Goal: Task Accomplishment & Management: Complete application form

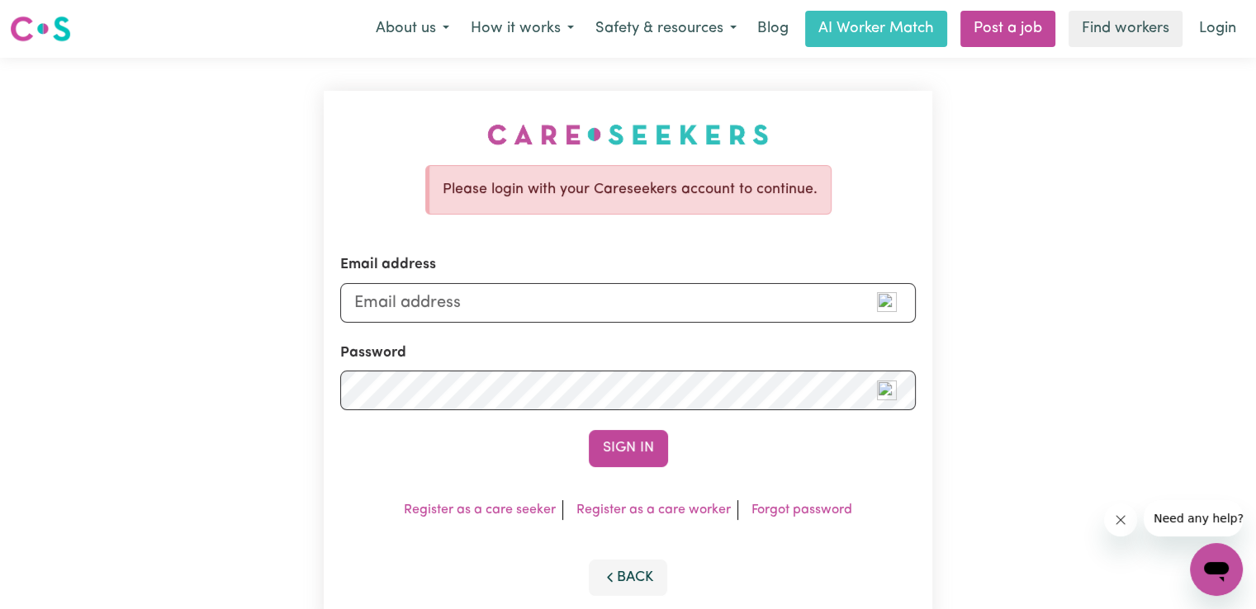
type input "[EMAIL_ADDRESS][DOMAIN_NAME]"
click at [251, 384] on div "Please login with your Careseekers account to continue. Email address [EMAIL_AD…" at bounding box center [628, 360] width 1256 height 604
click at [589, 430] on button "Sign In" at bounding box center [628, 448] width 79 height 36
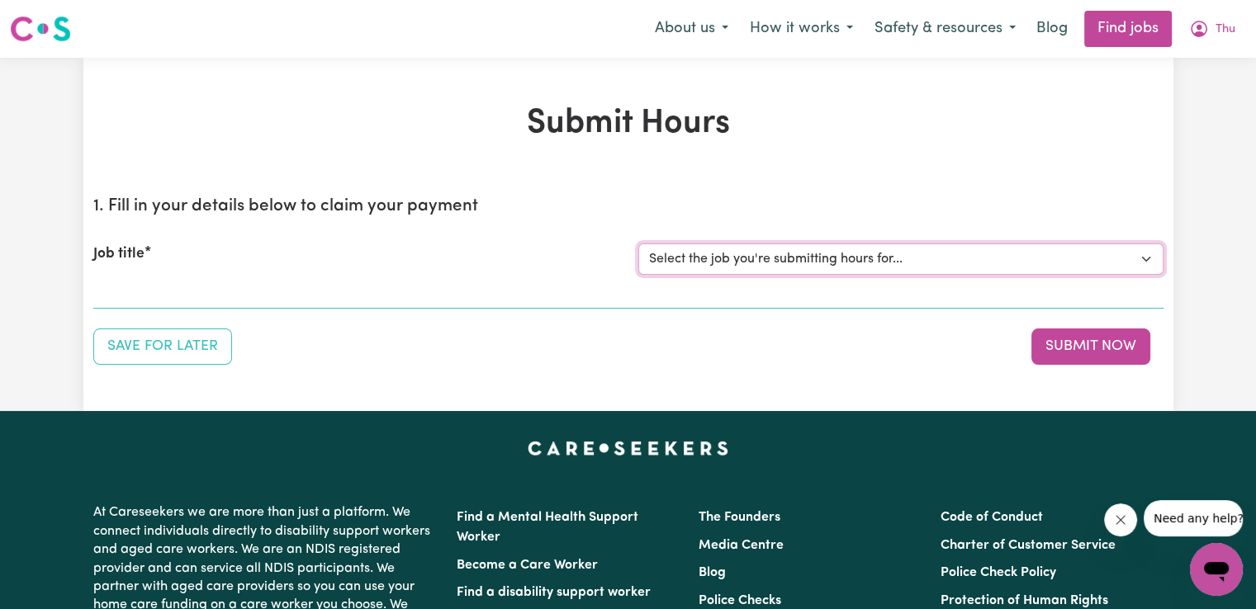
click at [911, 255] on select "Select the job you're submitting hours for... [[PERSON_NAME] (Han) Vu - NDIS Nu…" at bounding box center [900, 259] width 525 height 31
select select "2686"
click at [638, 244] on select "Select the job you're submitting hours for... [[PERSON_NAME] (Han) Vu - NDIS Nu…" at bounding box center [900, 259] width 525 height 31
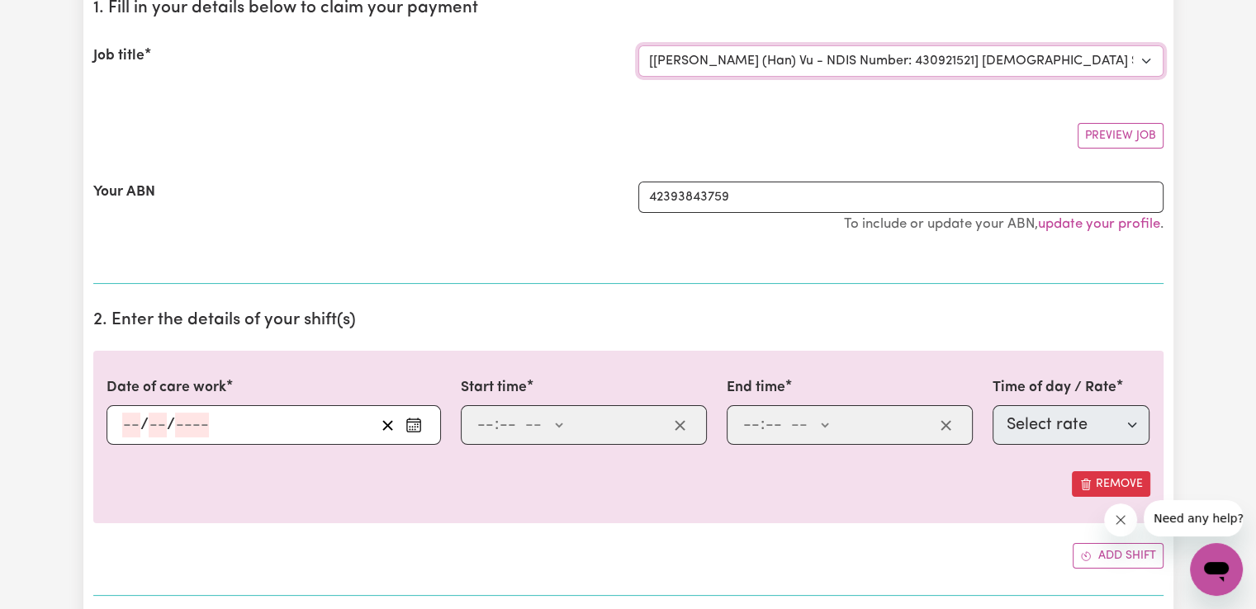
scroll to position [248, 0]
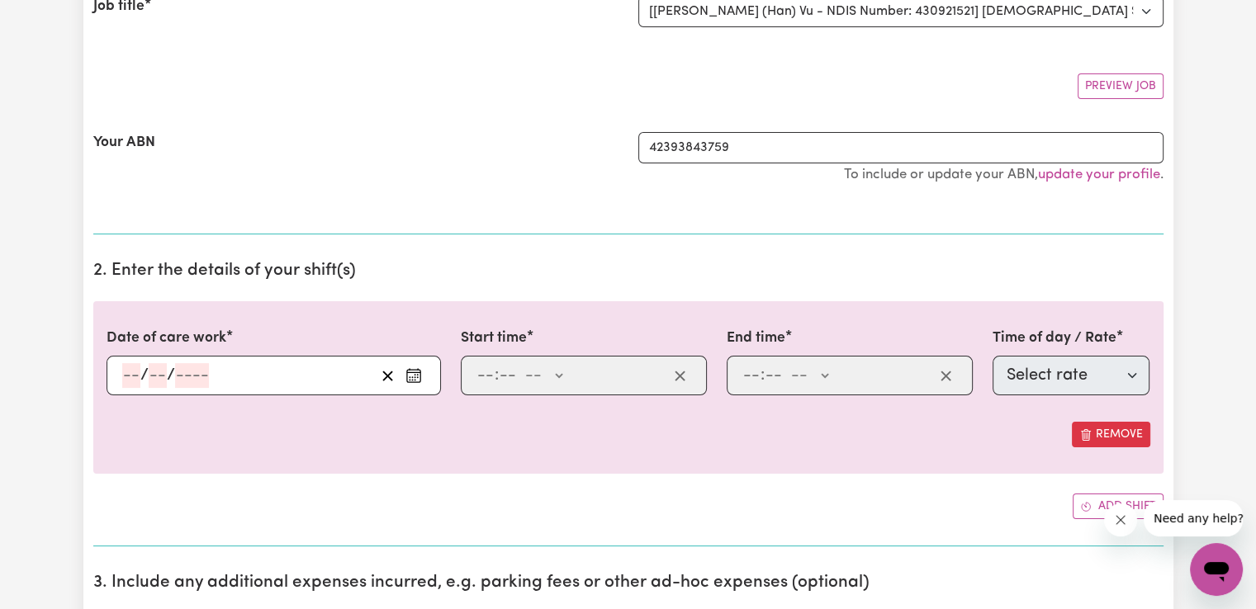
click at [410, 376] on icon "Enter the date of care work" at bounding box center [413, 375] width 17 height 17
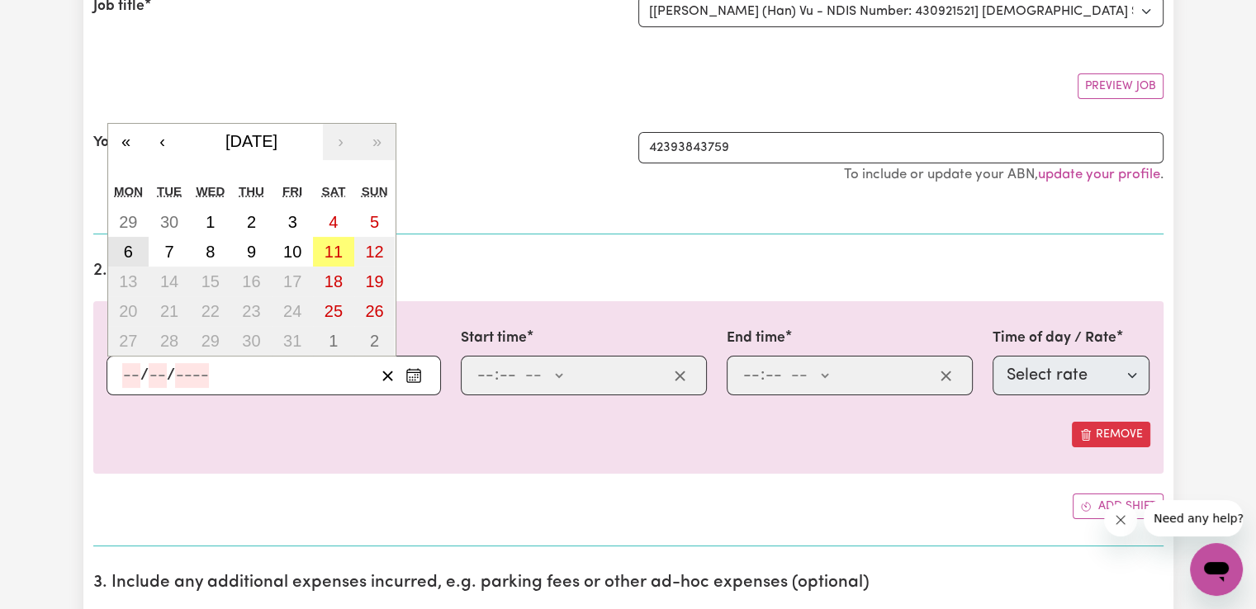
click at [137, 253] on button "6" at bounding box center [128, 252] width 41 height 30
type input "[DATE]"
type input "6"
type input "10"
type input "2025"
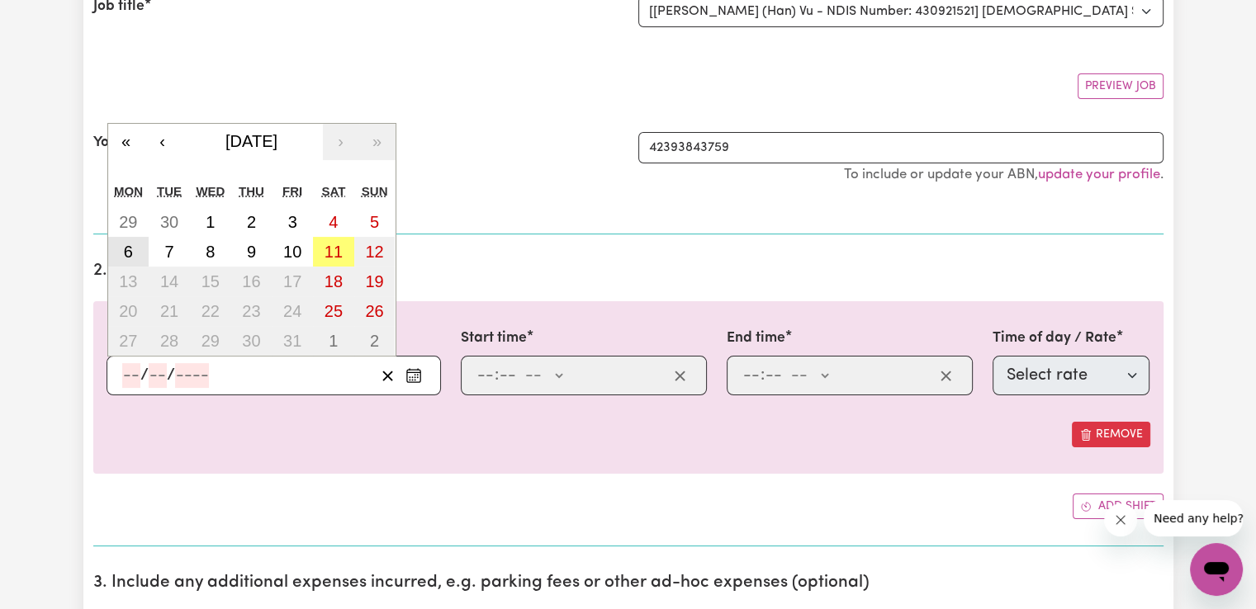
select select "63213"
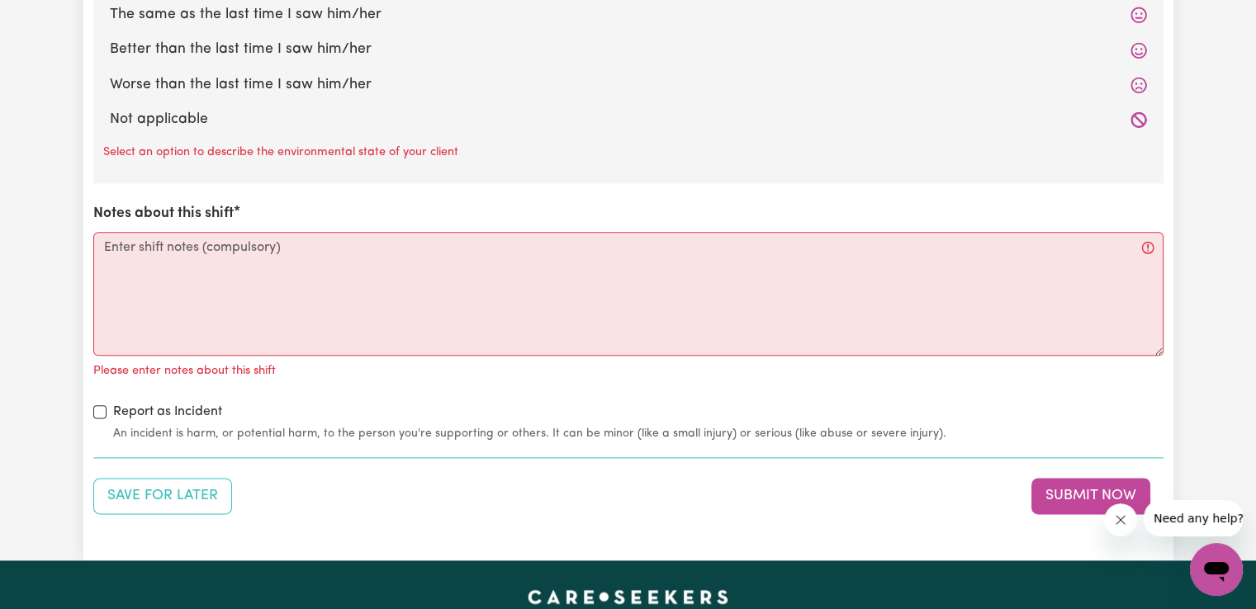
scroll to position [1955, 0]
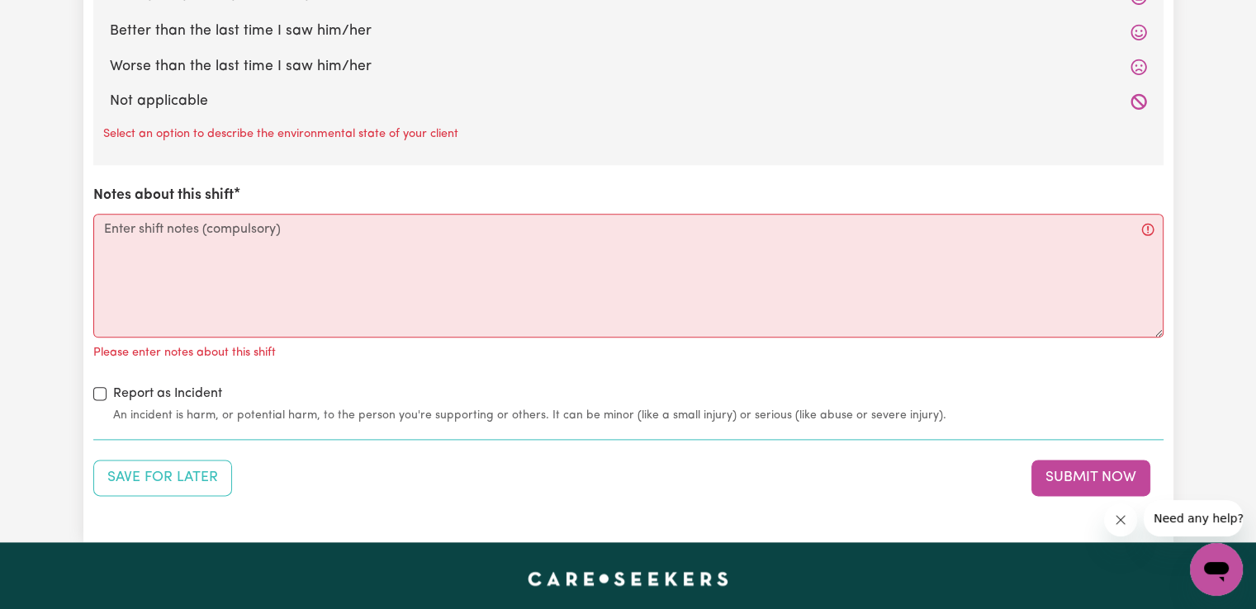
click at [570, 84] on div "Not applicable" at bounding box center [628, 101] width 1050 height 35
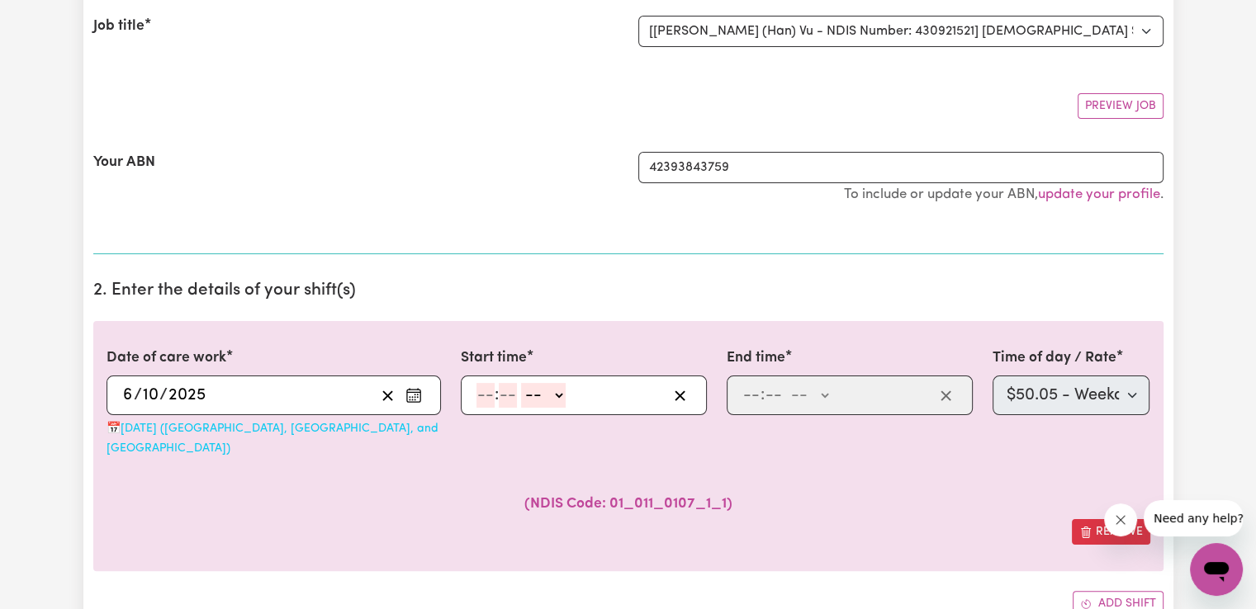
scroll to position [248, 0]
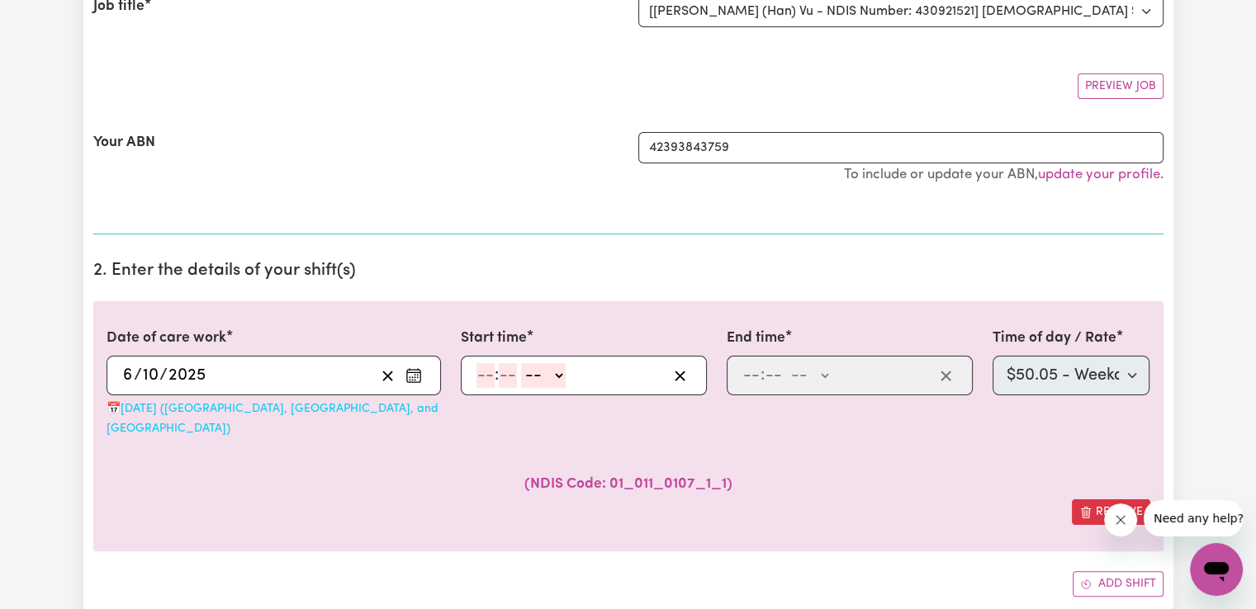
click at [407, 380] on icon "Enter the date of care work" at bounding box center [413, 375] width 17 height 17
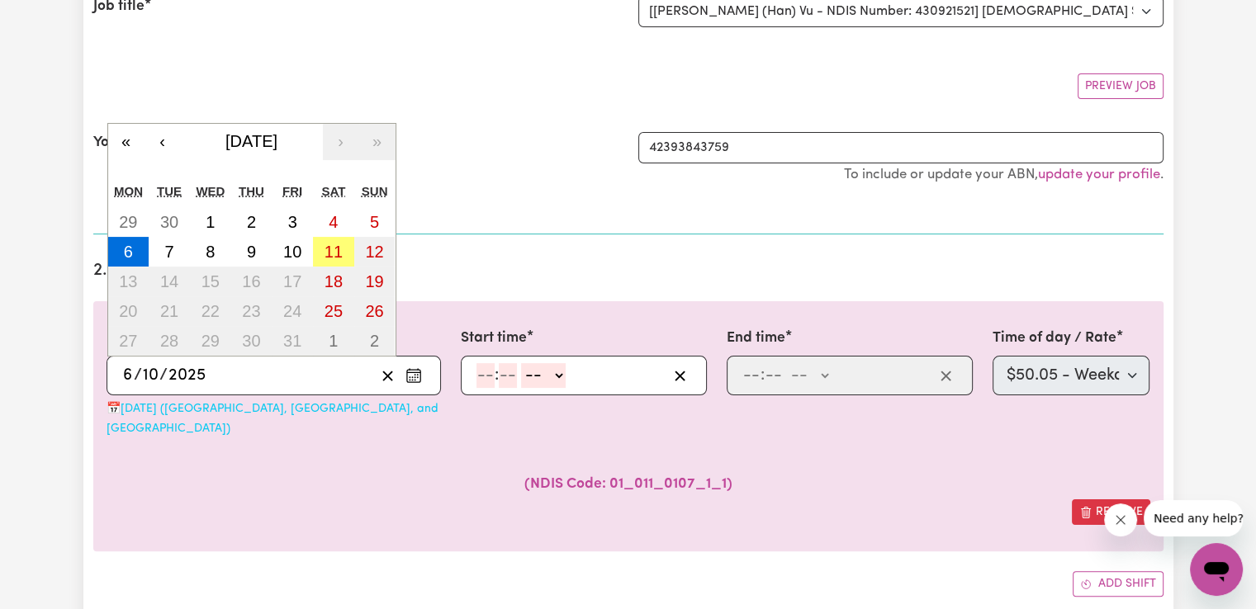
click at [407, 380] on icon "Enter the date of care work" at bounding box center [413, 375] width 17 height 17
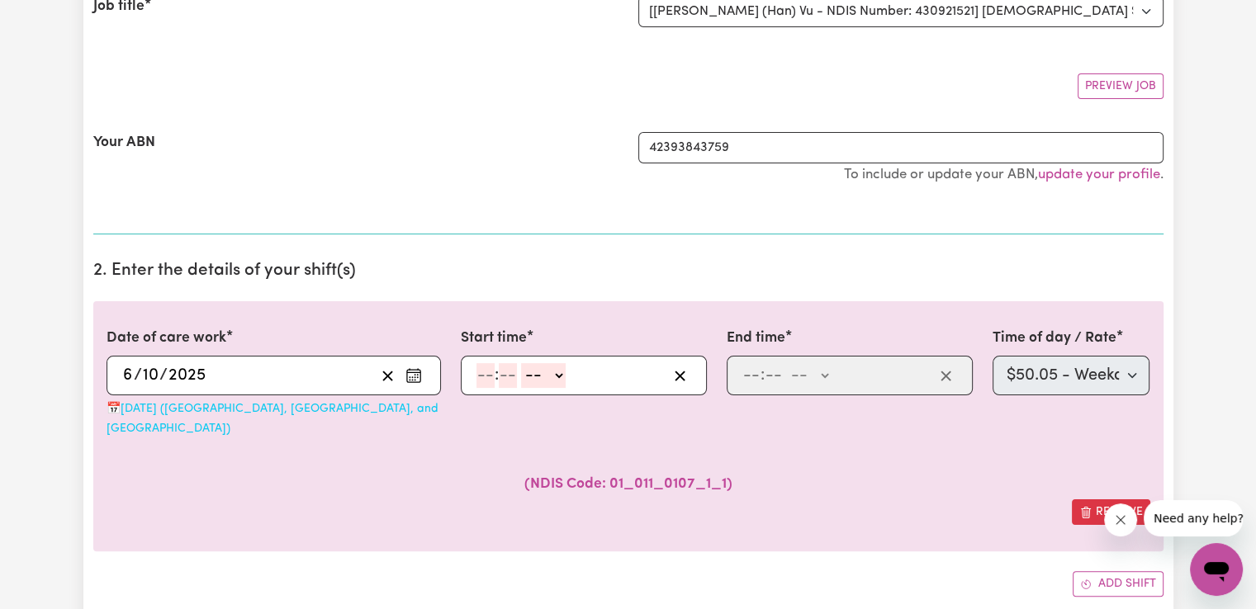
click at [483, 379] on input "number" at bounding box center [485, 375] width 18 height 25
type input "7"
type input "15"
click at [538, 382] on select "-- AM PM" at bounding box center [534, 375] width 45 height 25
select select "am"
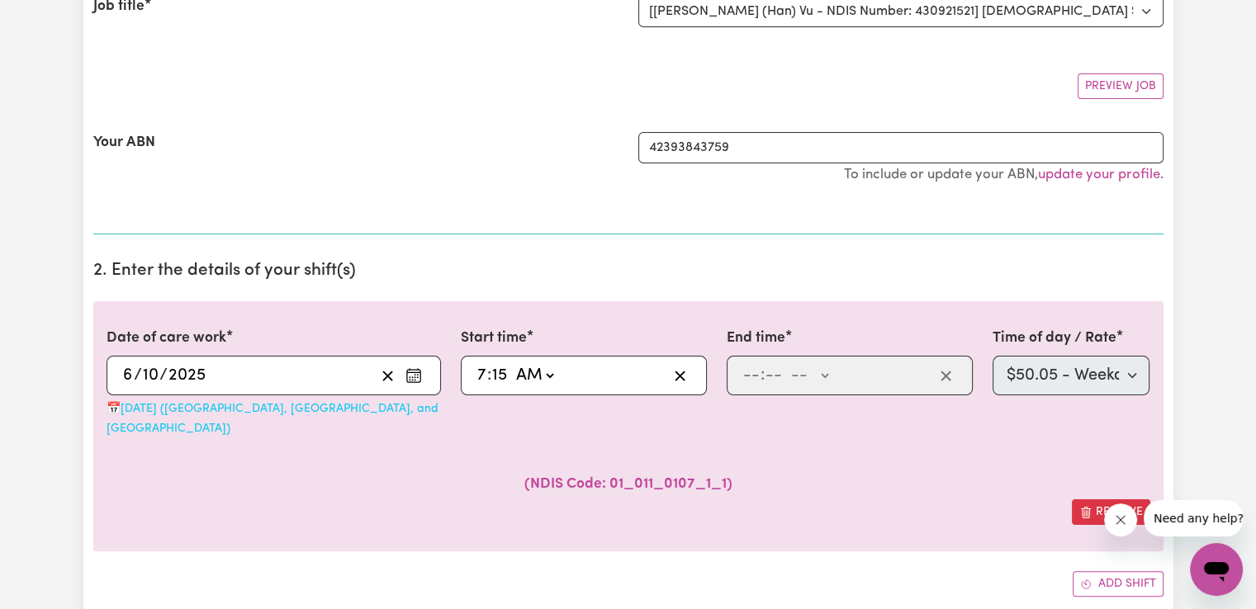
click at [512, 363] on select "-- AM PM" at bounding box center [534, 375] width 45 height 25
type input "07:15"
click at [752, 372] on input "number" at bounding box center [751, 375] width 18 height 25
type input "2"
type input "00"
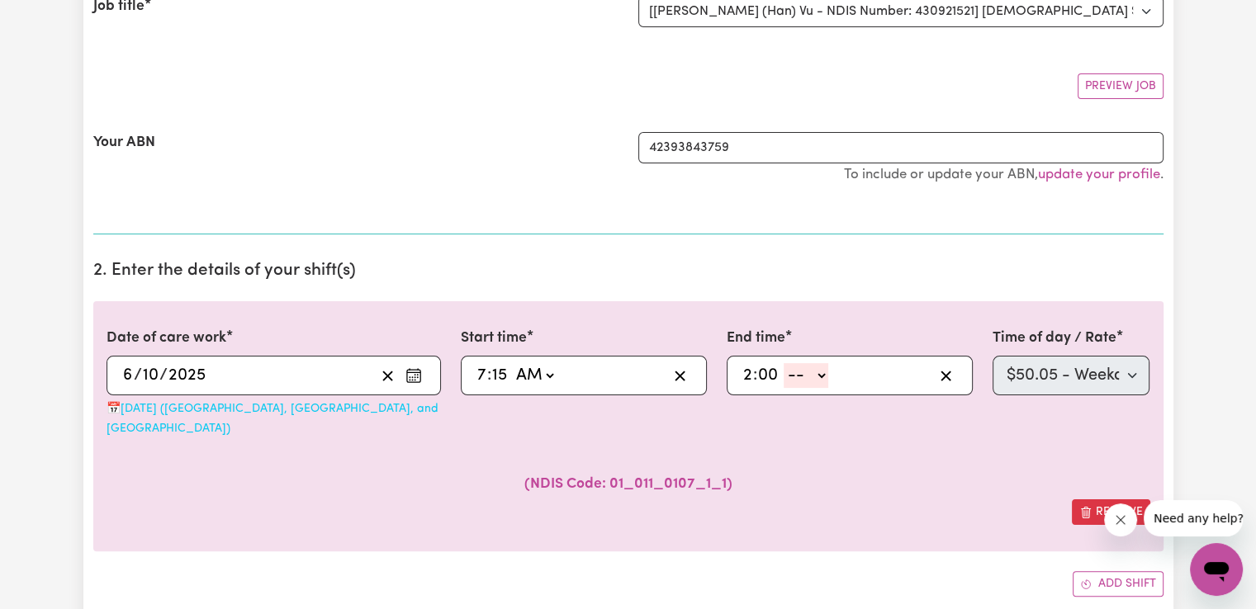
click at [793, 372] on select "-- AM PM" at bounding box center [806, 375] width 45 height 25
select select "pm"
click at [784, 363] on select "-- AM PM" at bounding box center [806, 375] width 45 height 25
type input "14:00"
type input "0"
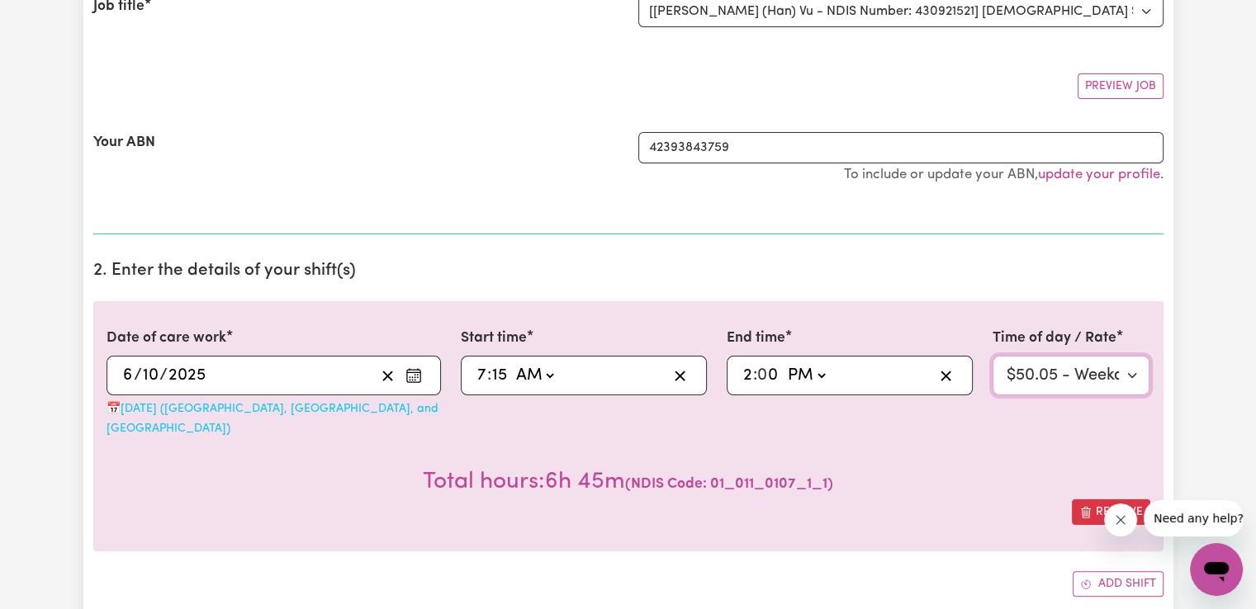
click at [1112, 379] on select "Select rate $50.05 - Weekday Daytime - Assistance with Self Care Activities - S…" at bounding box center [1072, 376] width 158 height 40
click at [993, 356] on select "Select rate $50.05 - Weekday Daytime - Assistance with Self Care Activities - S…" at bounding box center [1072, 376] width 158 height 40
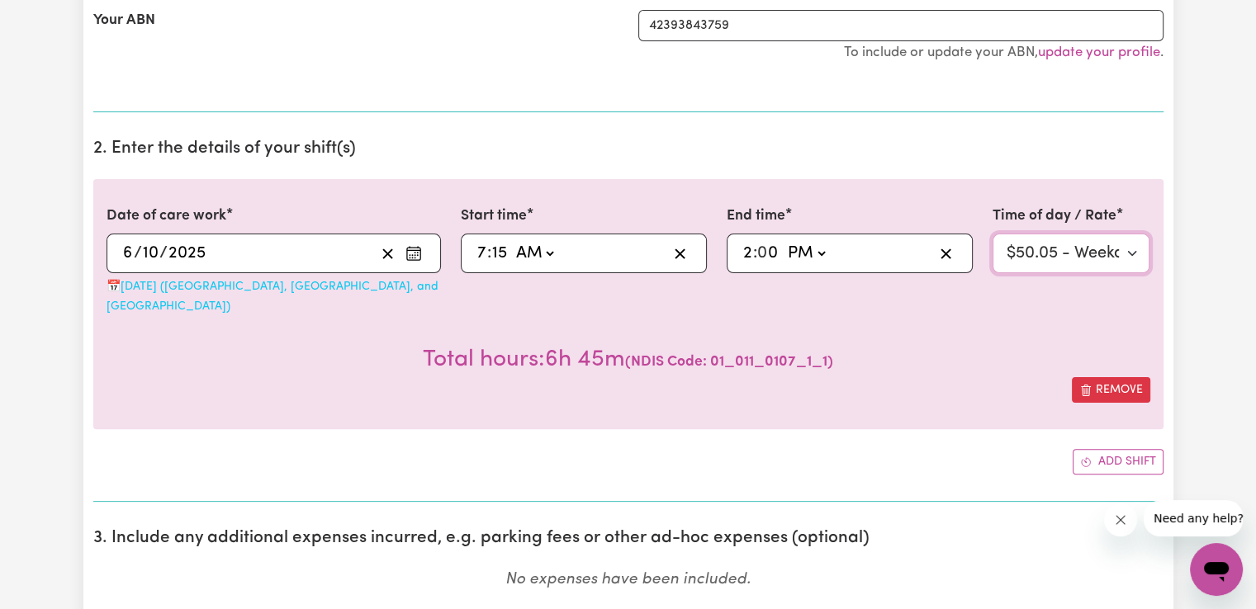
scroll to position [385, 0]
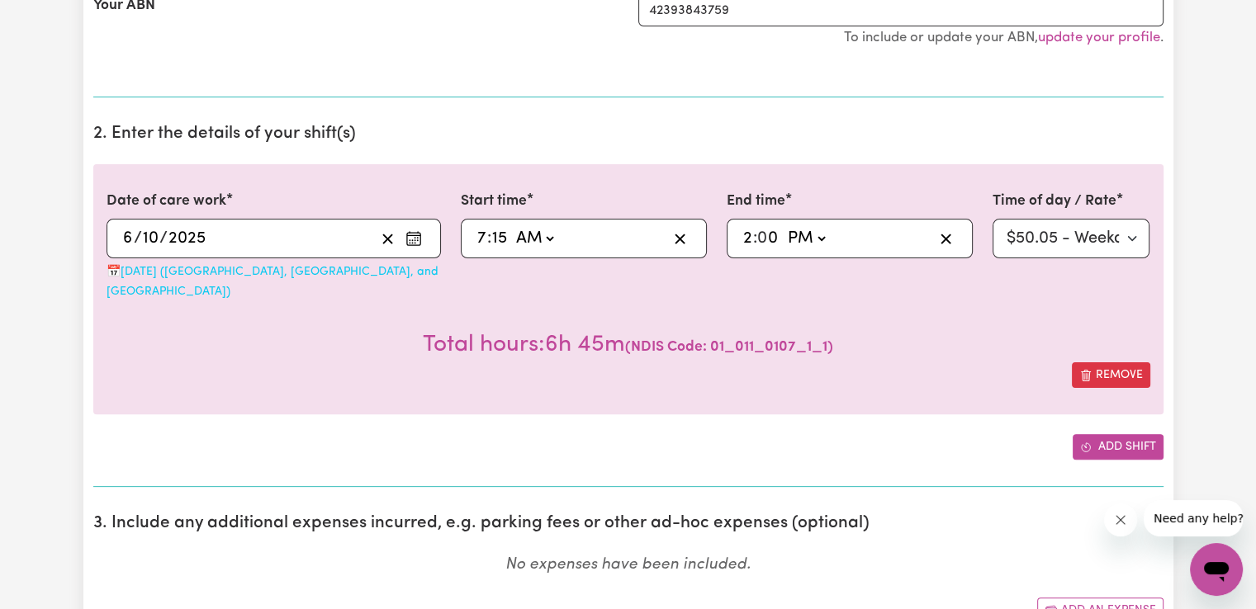
click at [1125, 434] on button "Add shift" at bounding box center [1118, 447] width 91 height 26
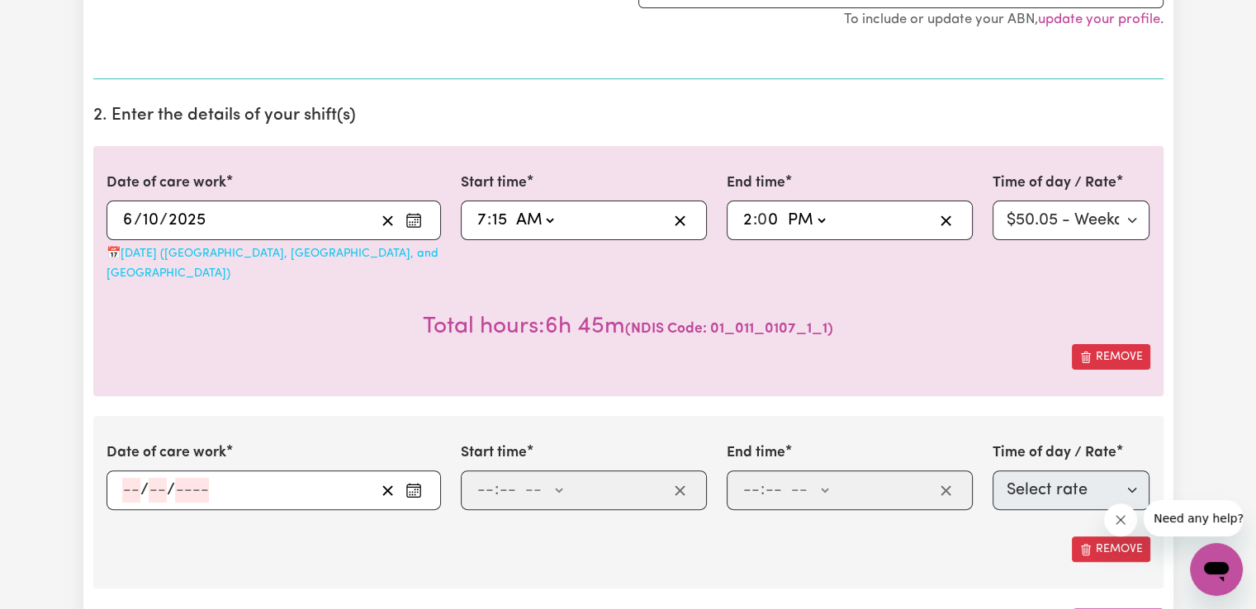
scroll to position [440, 0]
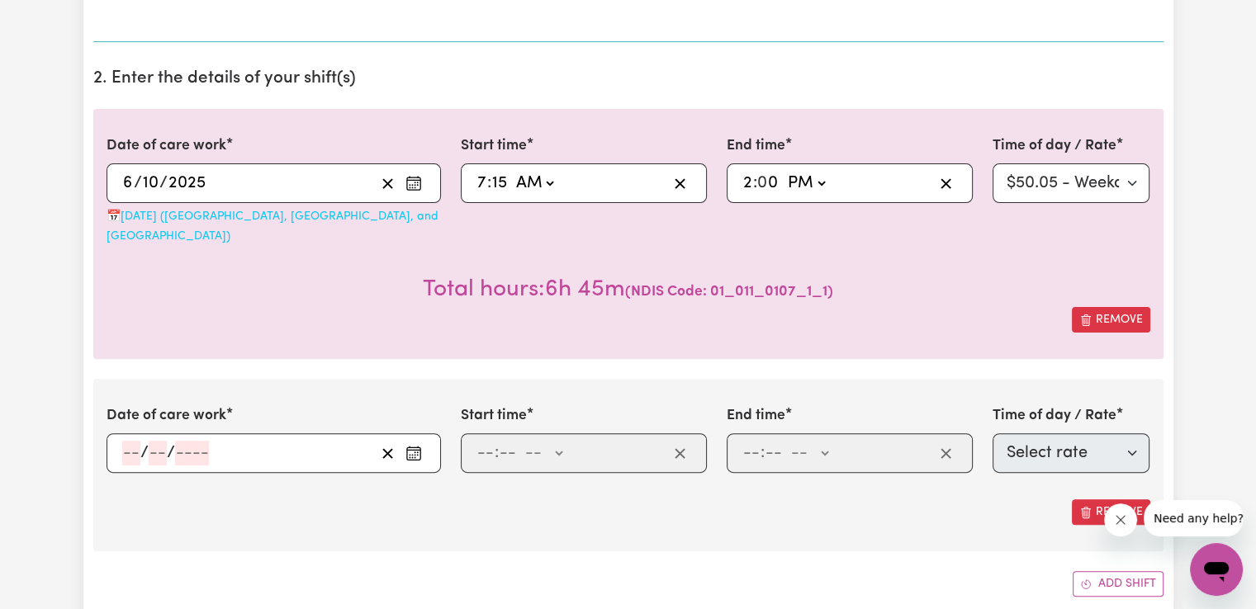
click at [410, 451] on icon "Enter the date of care work" at bounding box center [413, 451] width 13 height 0
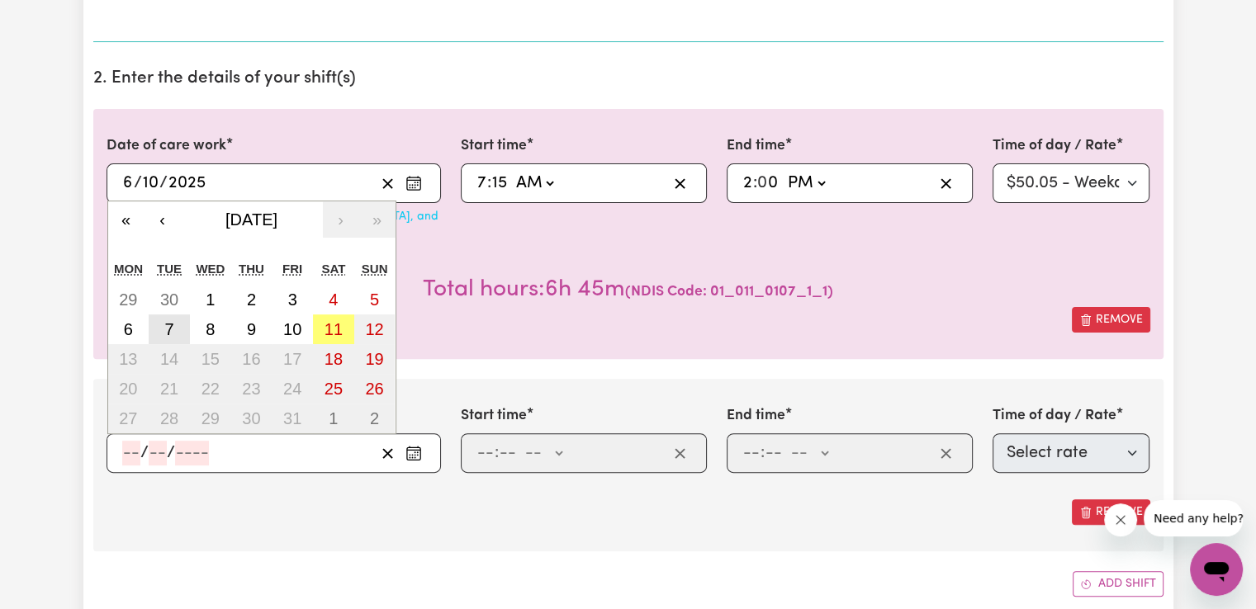
click at [178, 315] on button "7" at bounding box center [169, 330] width 41 height 30
type input "[DATE]"
type input "7"
type input "10"
type input "2025"
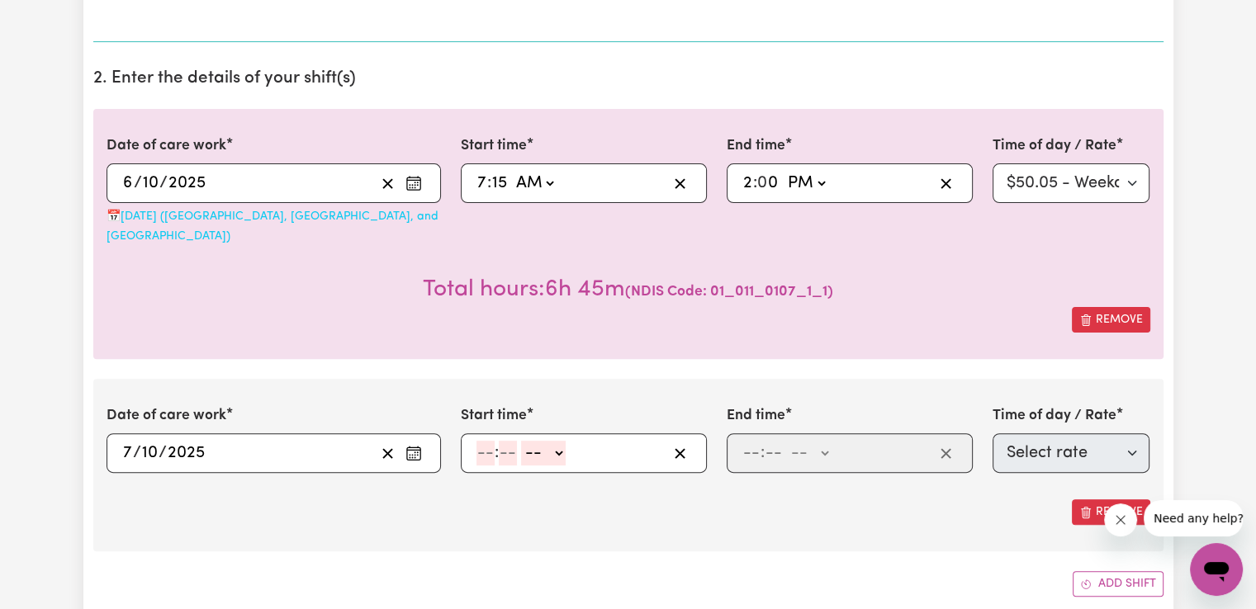
click at [475, 441] on div ": -- AM PM" at bounding box center [571, 453] width 192 height 25
type input "9"
type input "00"
click at [419, 180] on rect "Enter the date of care work" at bounding box center [413, 184] width 13 height 12
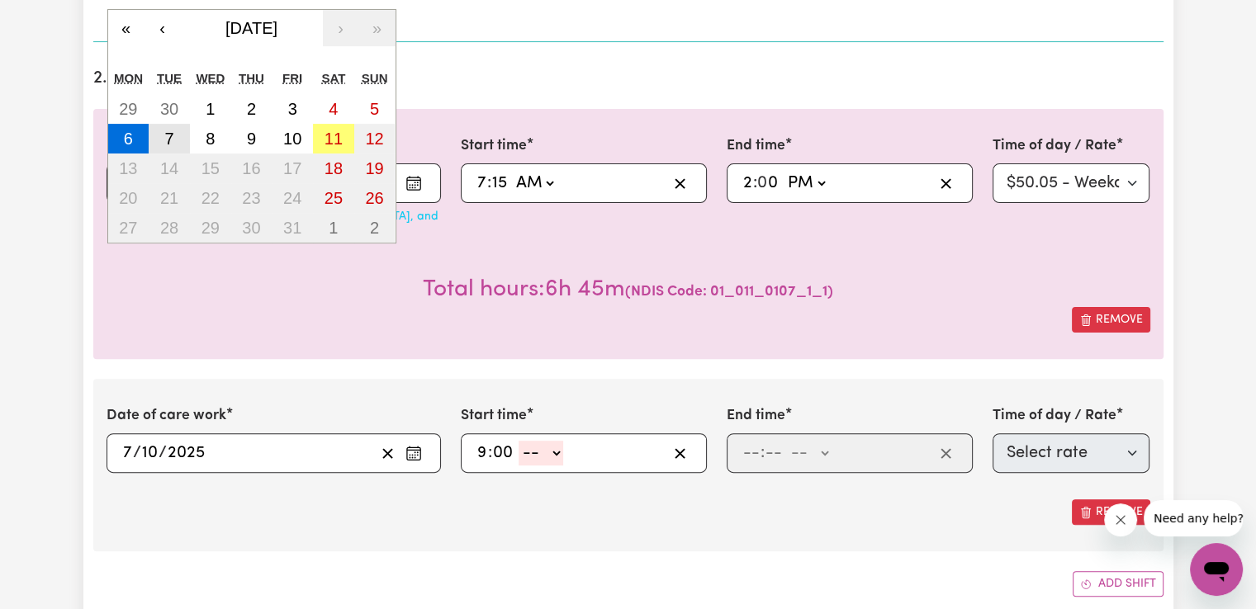
click at [167, 133] on abbr "7" at bounding box center [168, 139] width 9 height 18
type input "[DATE]"
type input "7"
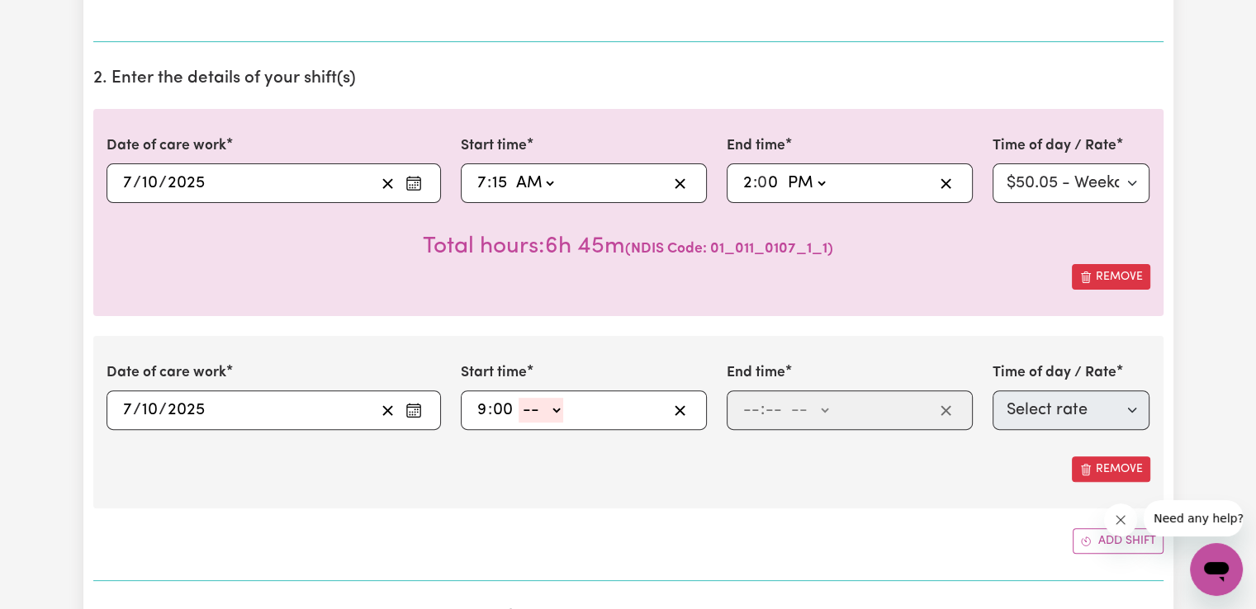
click at [555, 414] on select "-- AM PM" at bounding box center [541, 410] width 45 height 25
select select "pm"
click at [519, 398] on select "-- AM PM" at bounding box center [541, 410] width 45 height 25
type input "21:00"
type input "0"
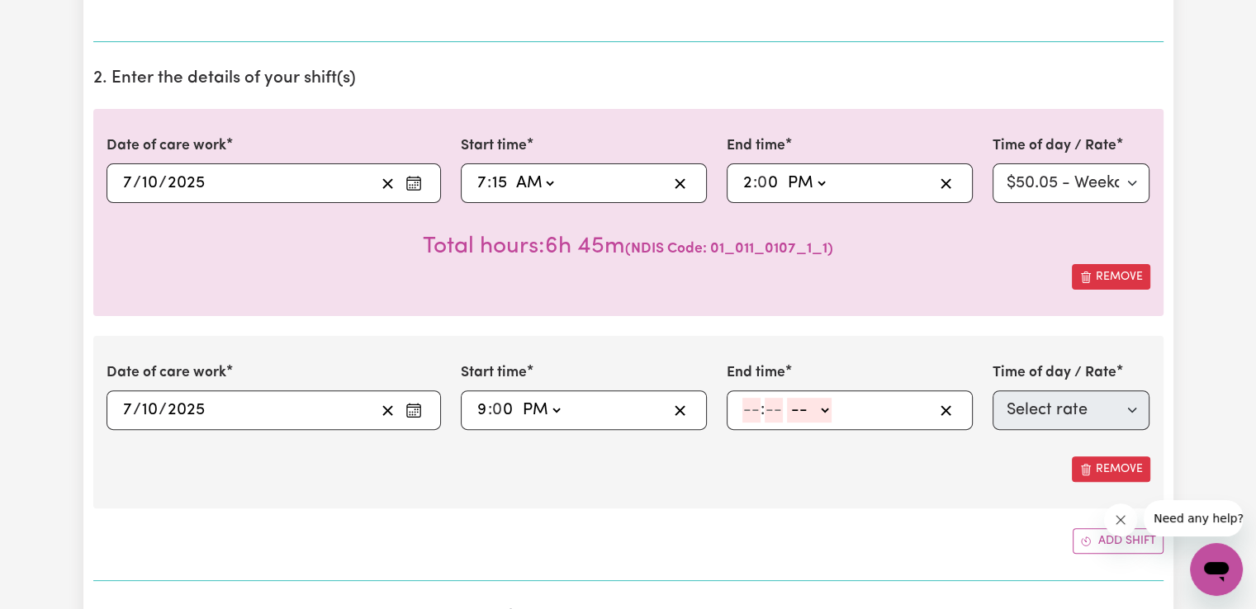
click at [750, 410] on input "number" at bounding box center [751, 410] width 18 height 25
type input "10"
type input "0"
click at [823, 418] on select "-- AM PM" at bounding box center [812, 410] width 45 height 25
select select "pm"
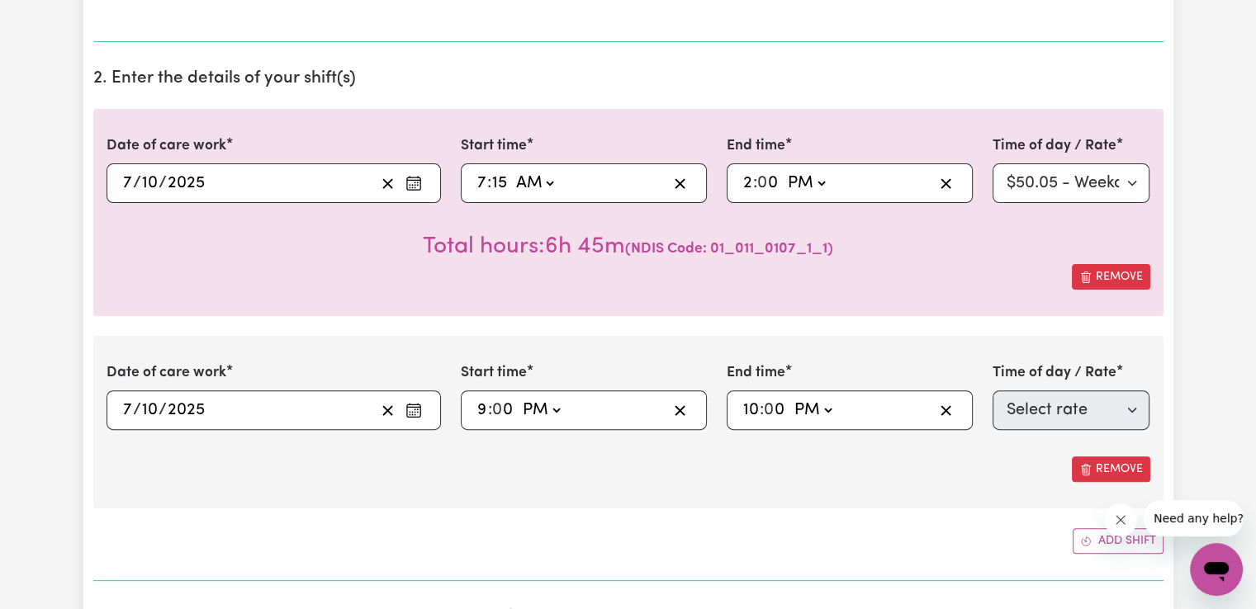
click at [790, 398] on select "-- AM PM" at bounding box center [812, 410] width 45 height 25
type input "22:00"
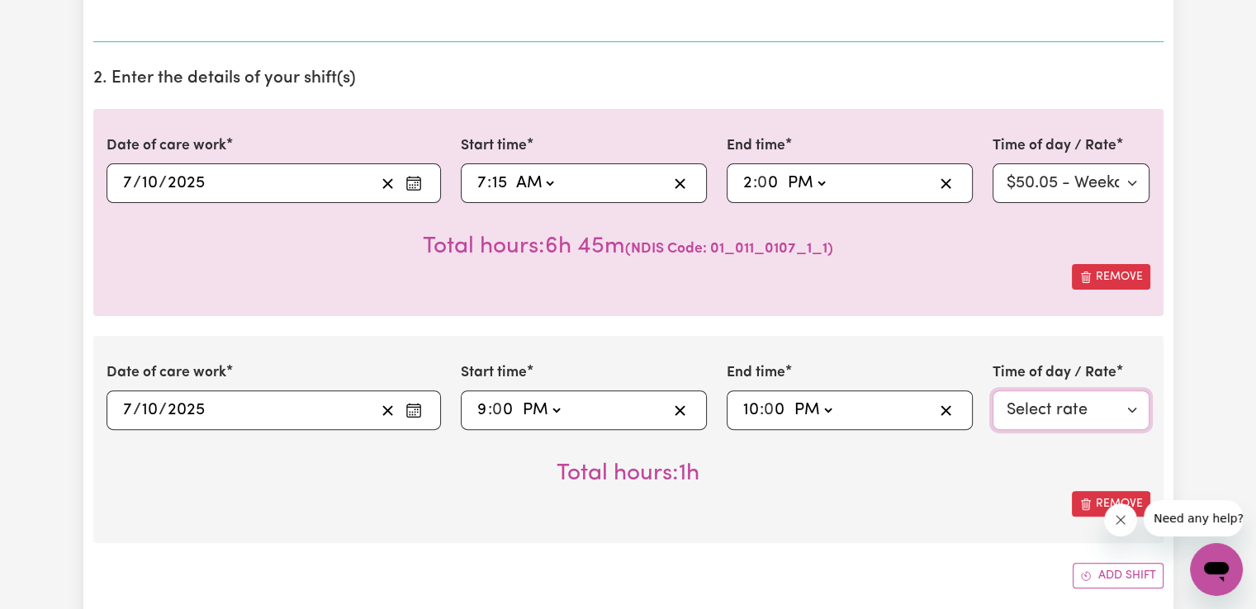
click at [1046, 414] on select "Select rate $90.04 - Public Holiday - Assistance with Self Care Activities - St…" at bounding box center [1072, 411] width 158 height 40
select select "63184"
click at [993, 391] on select "Select rate $90.04 - Public Holiday - Assistance with Self Care Activities - St…" at bounding box center [1072, 411] width 158 height 40
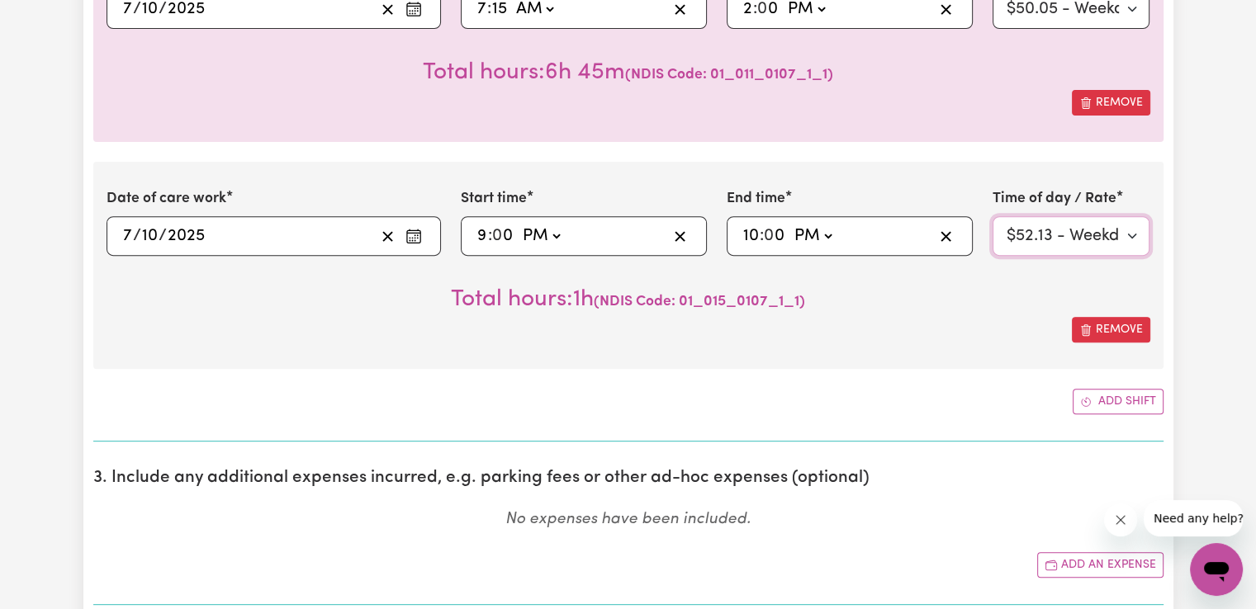
scroll to position [632, 0]
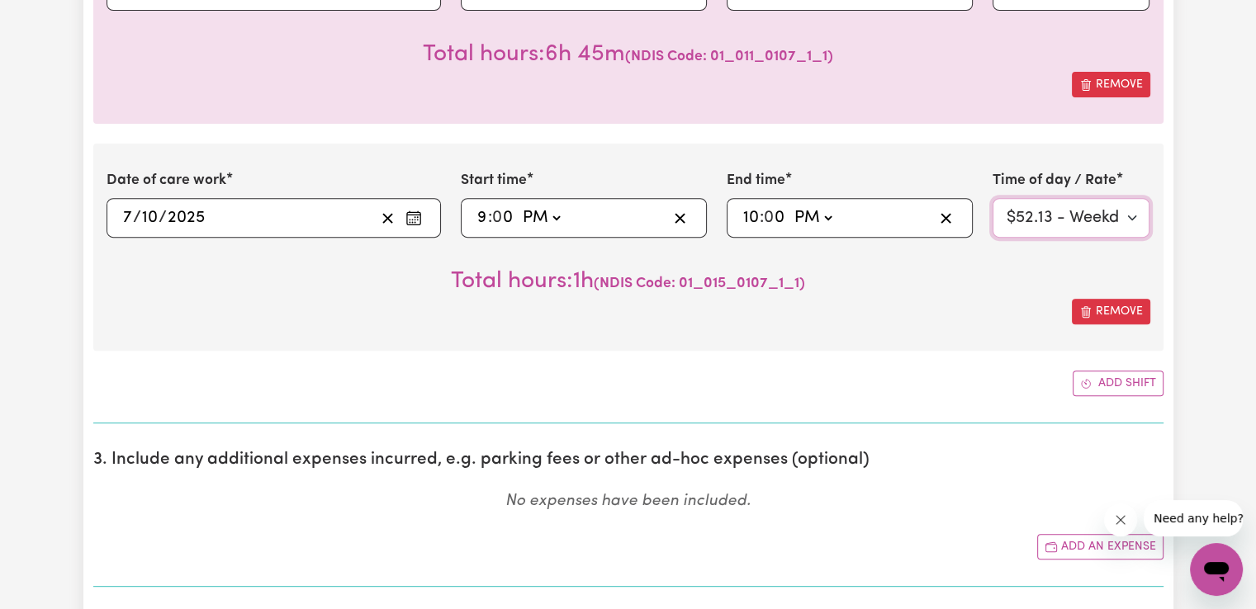
click at [1139, 220] on select "Select rate $90.04 - Public Holiday - Assistance with Self Care Activities - St…" at bounding box center [1072, 218] width 158 height 40
click at [1135, 384] on button "Add shift" at bounding box center [1118, 384] width 91 height 26
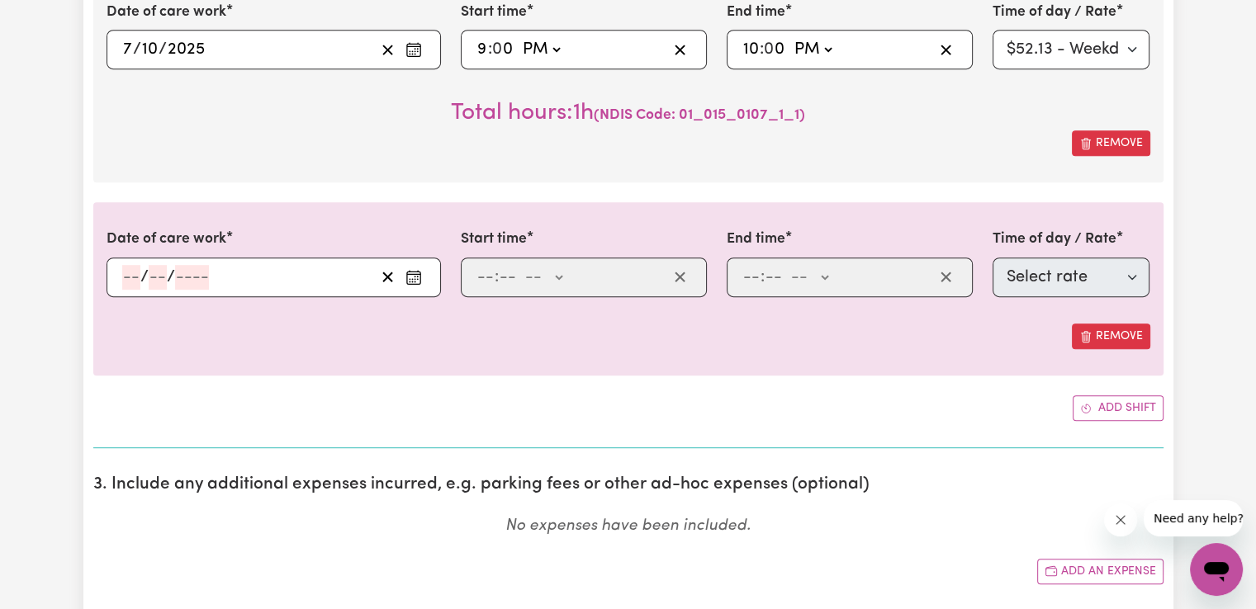
scroll to position [826, 0]
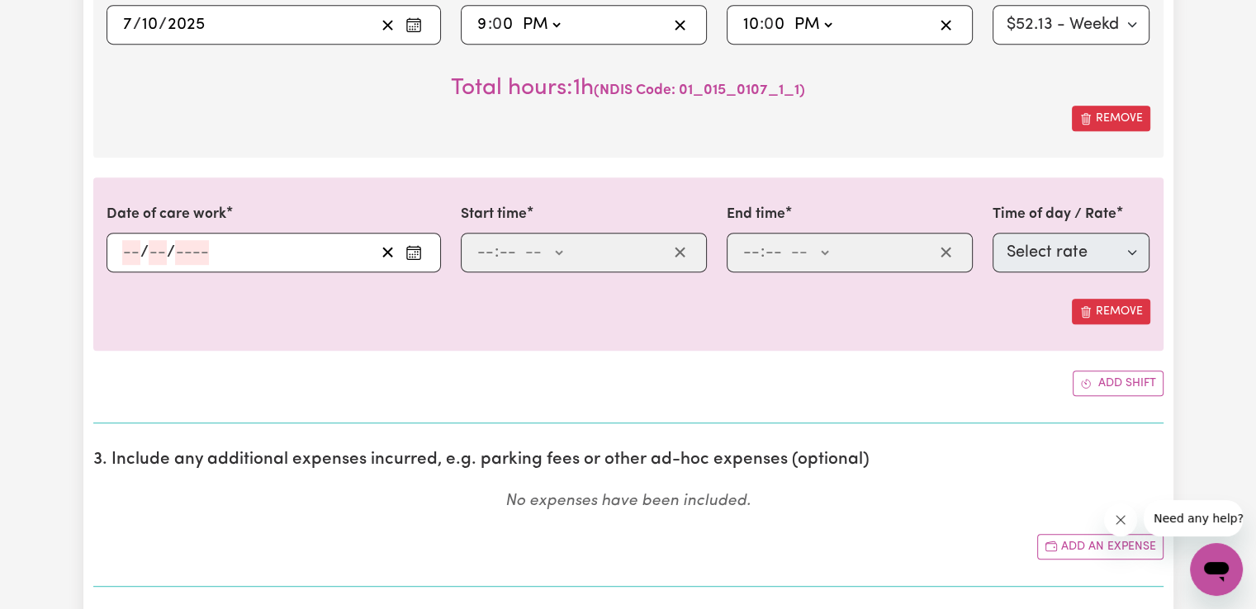
click at [410, 260] on button "Enter the date of care work" at bounding box center [413, 252] width 26 height 25
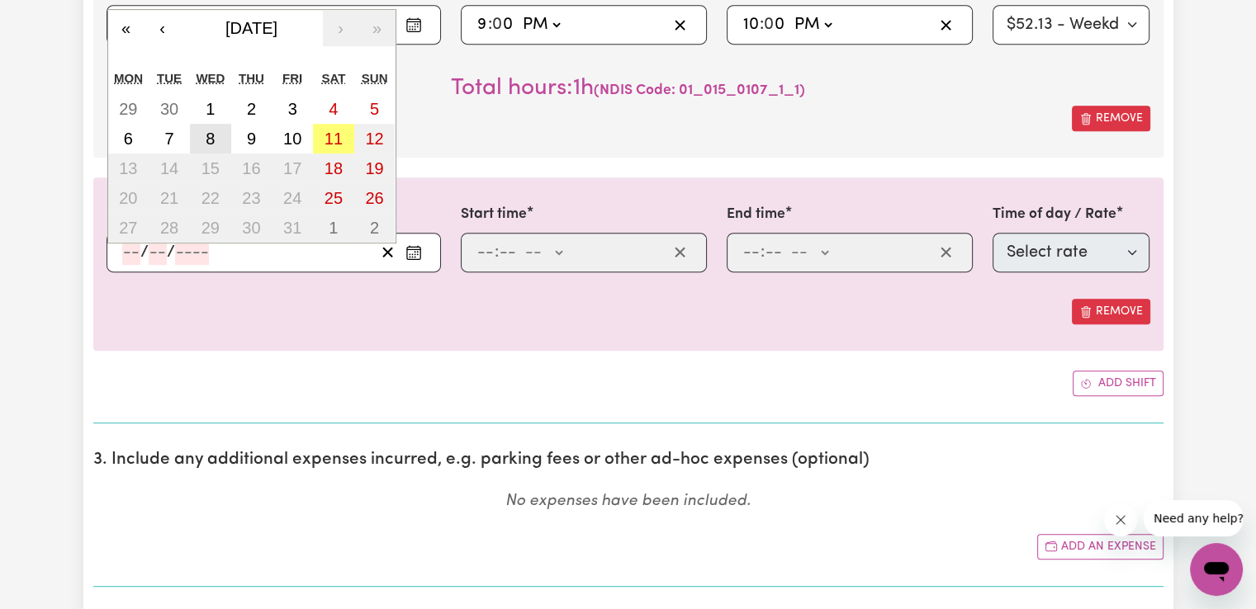
click at [211, 143] on abbr "8" at bounding box center [210, 139] width 9 height 18
type input "[DATE]"
type input "8"
type input "10"
type input "2025"
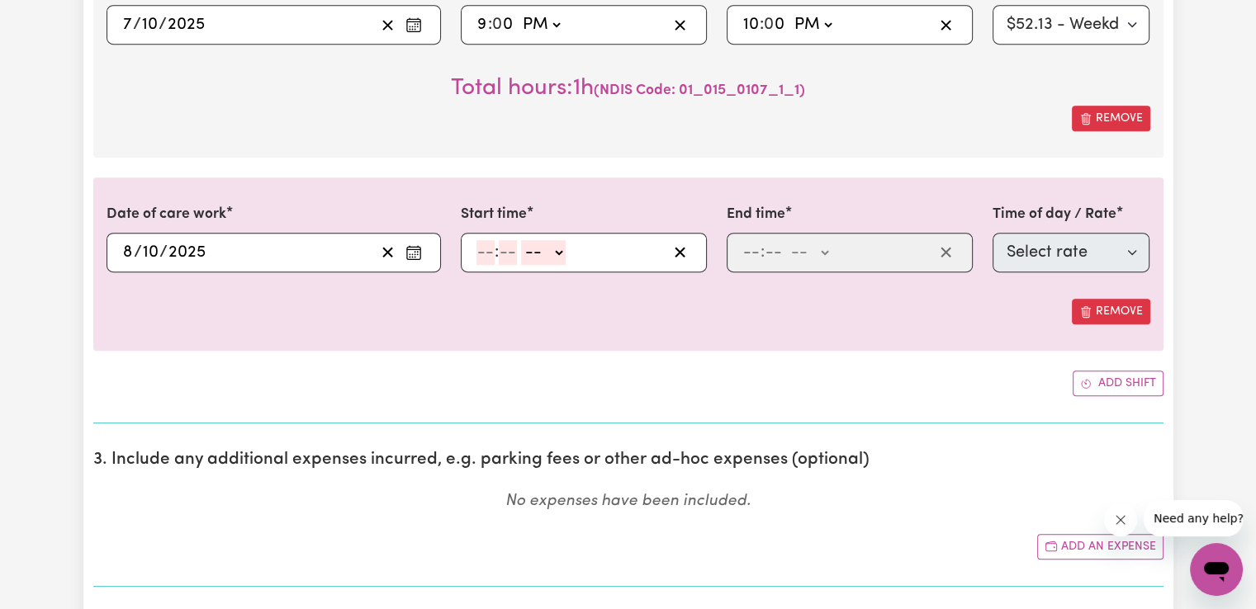
click at [489, 250] on input "number" at bounding box center [485, 252] width 18 height 25
type input "6"
type input "00"
click at [556, 255] on select "-- AM PM" at bounding box center [541, 252] width 45 height 25
select select "am"
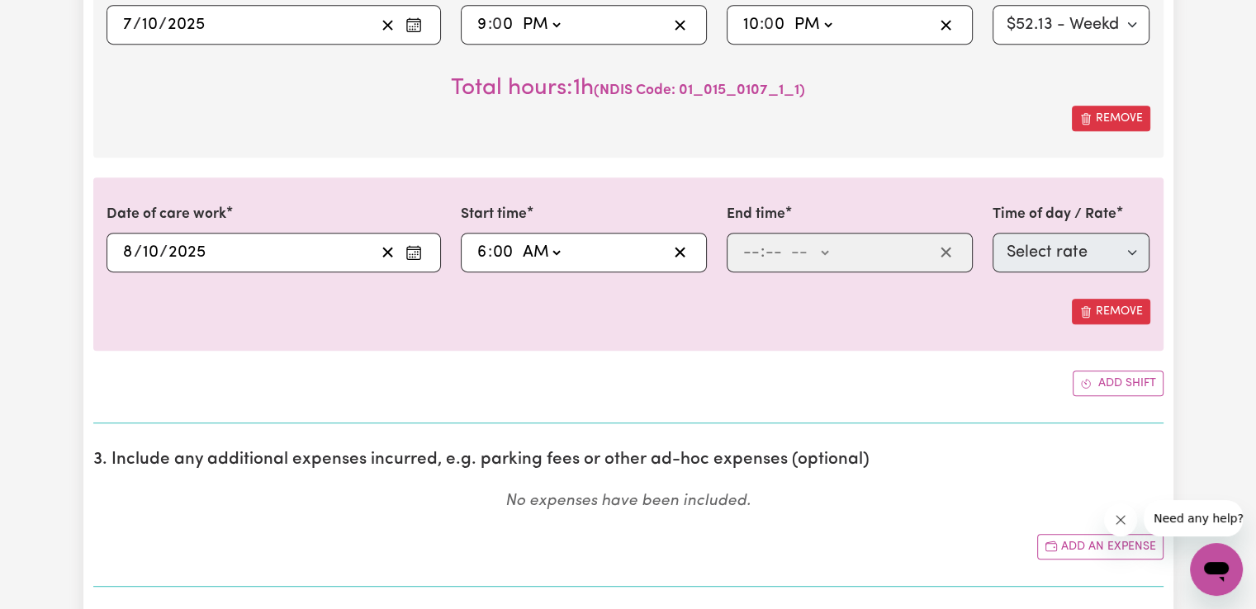
click at [519, 240] on select "-- AM PM" at bounding box center [541, 252] width 45 height 25
type input "06:00"
type input "0"
click at [751, 255] on input "number" at bounding box center [751, 252] width 18 height 25
type input "7"
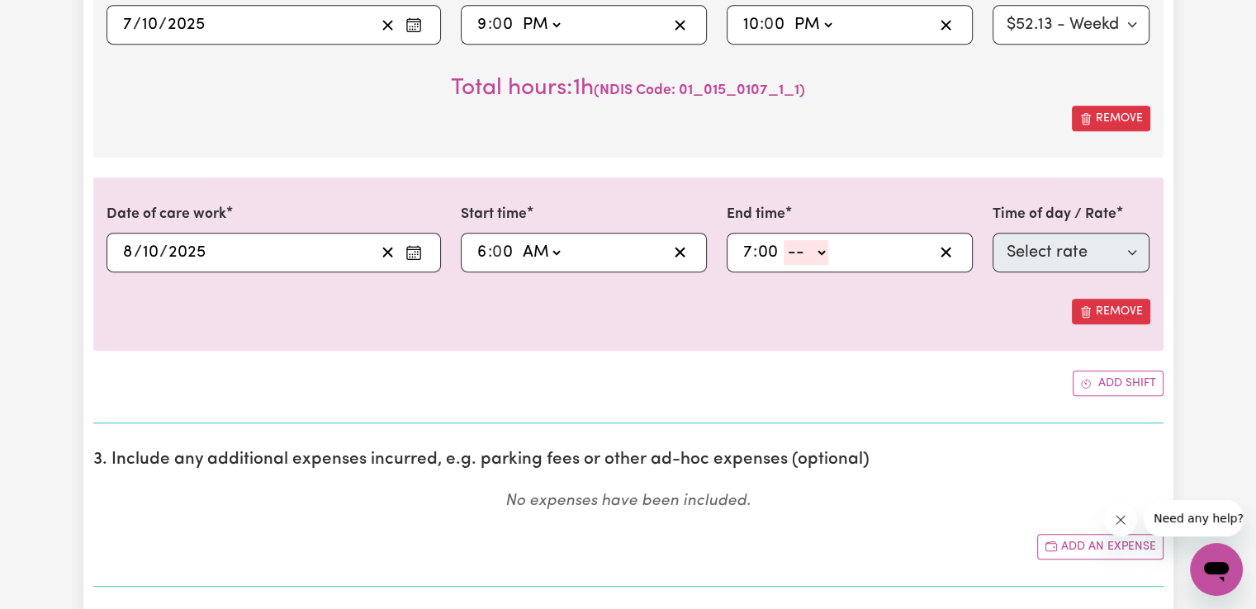
type input "00"
click at [803, 255] on select "-- AM PM" at bounding box center [806, 252] width 45 height 25
select select "am"
click at [784, 240] on select "-- AM PM" at bounding box center [806, 252] width 45 height 25
type input "07:00"
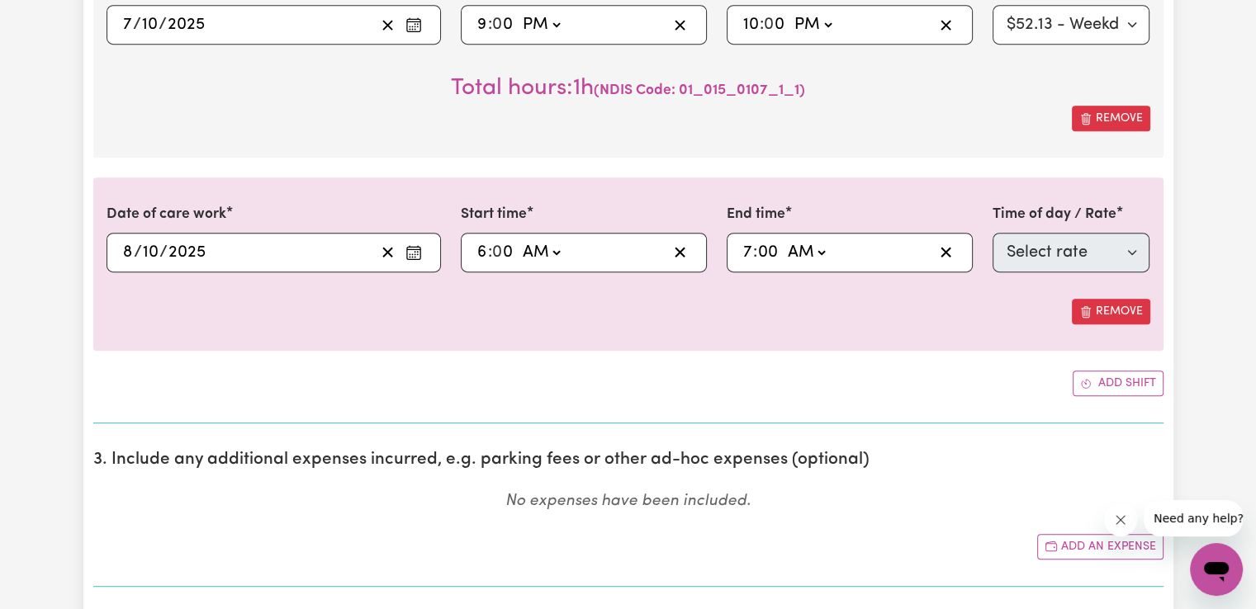
type input "0"
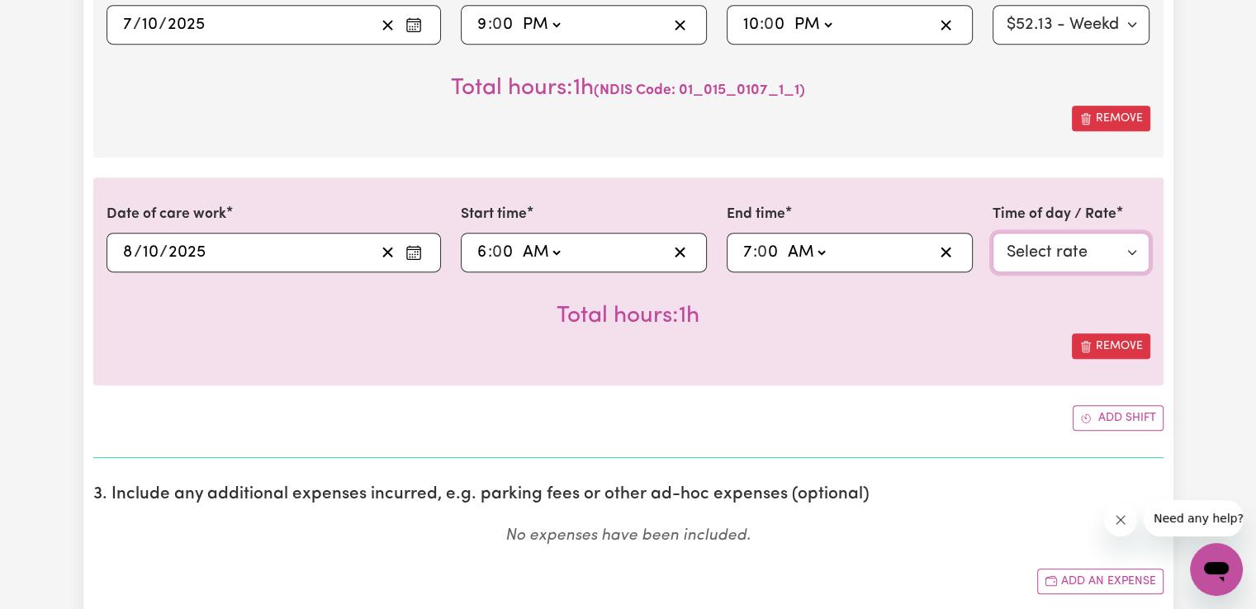
click at [1036, 259] on select "Select rate $50.05 - Weekday Daytime - Assistance with Self Care Activities - S…" at bounding box center [1072, 253] width 158 height 40
select select "63213"
click at [993, 233] on select "Select rate $50.05 - Weekday Daytime - Assistance with Self Care Activities - S…" at bounding box center [1072, 253] width 158 height 40
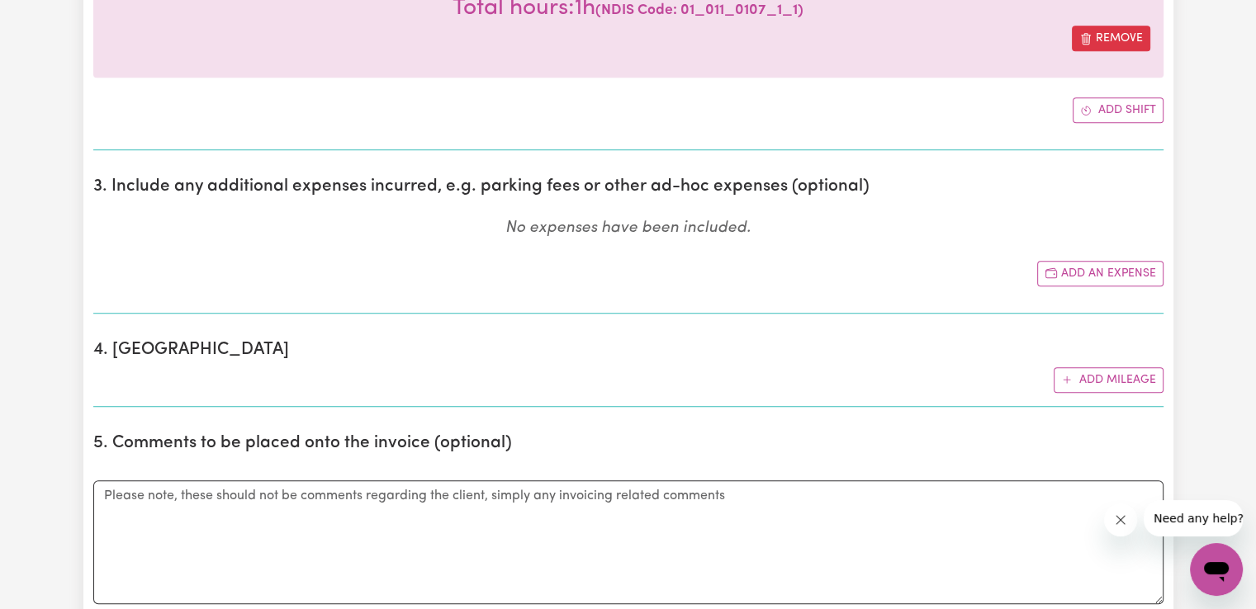
scroll to position [1183, 0]
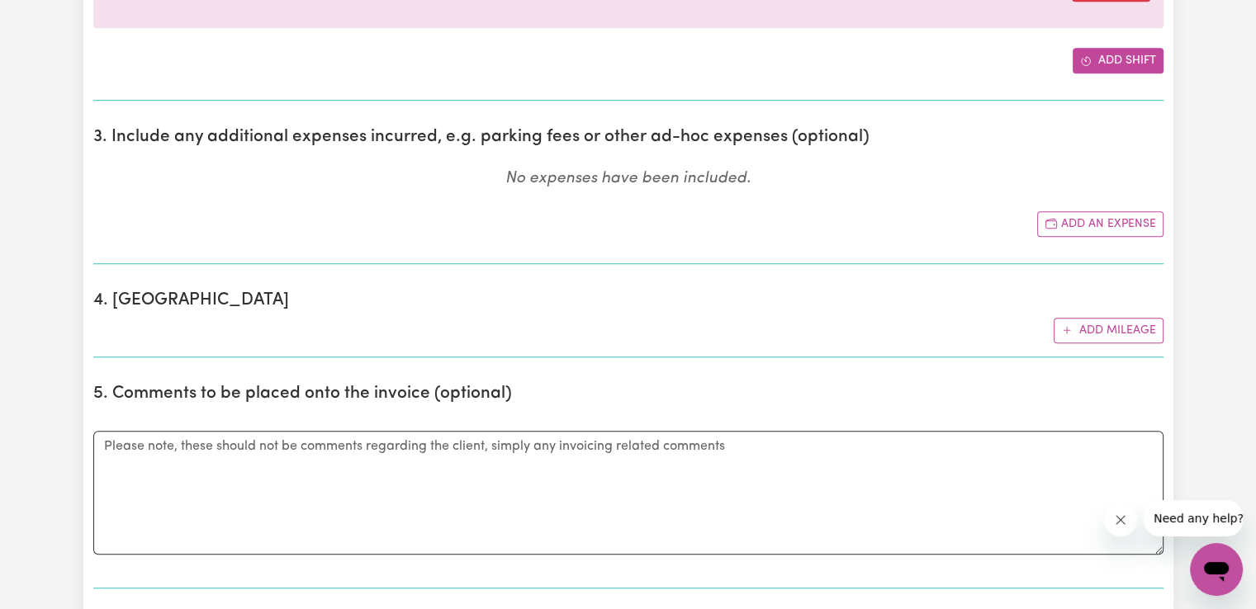
click at [1146, 67] on button "Add shift" at bounding box center [1118, 61] width 91 height 26
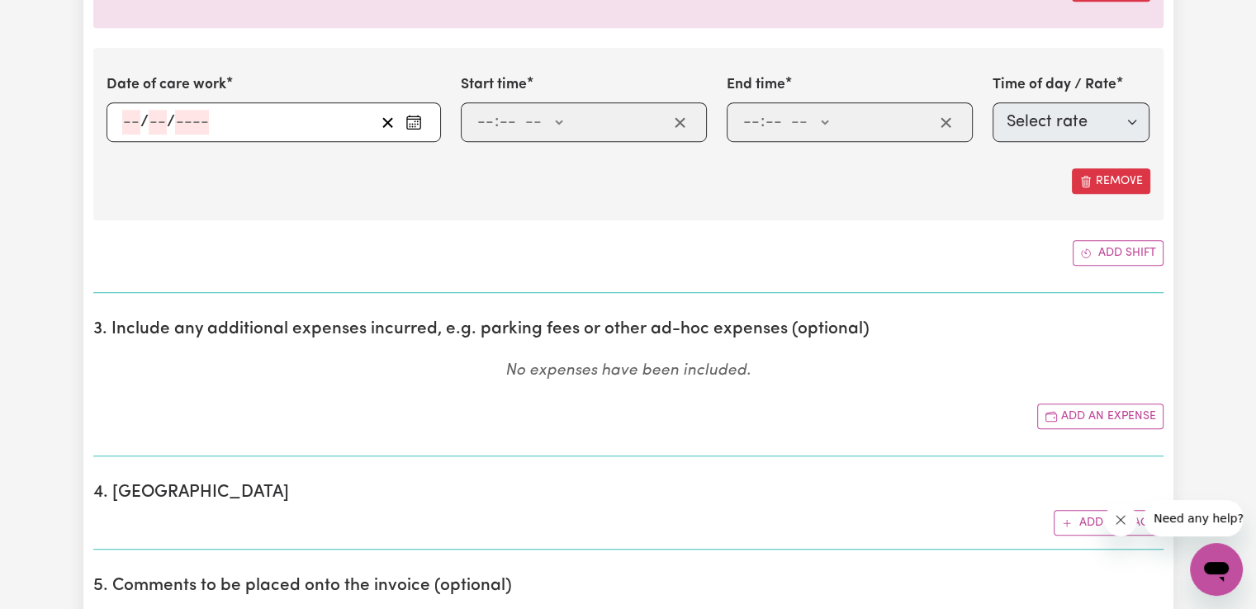
click at [408, 118] on icon "Enter the date of care work" at bounding box center [413, 122] width 17 height 17
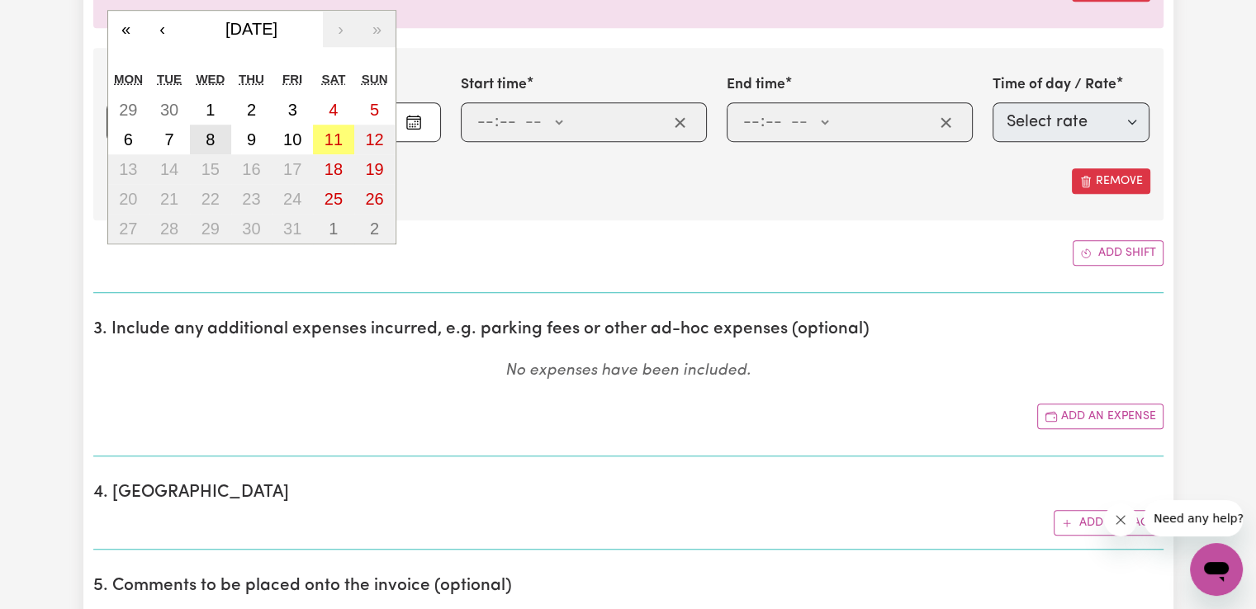
click at [220, 140] on button "8" at bounding box center [210, 140] width 41 height 30
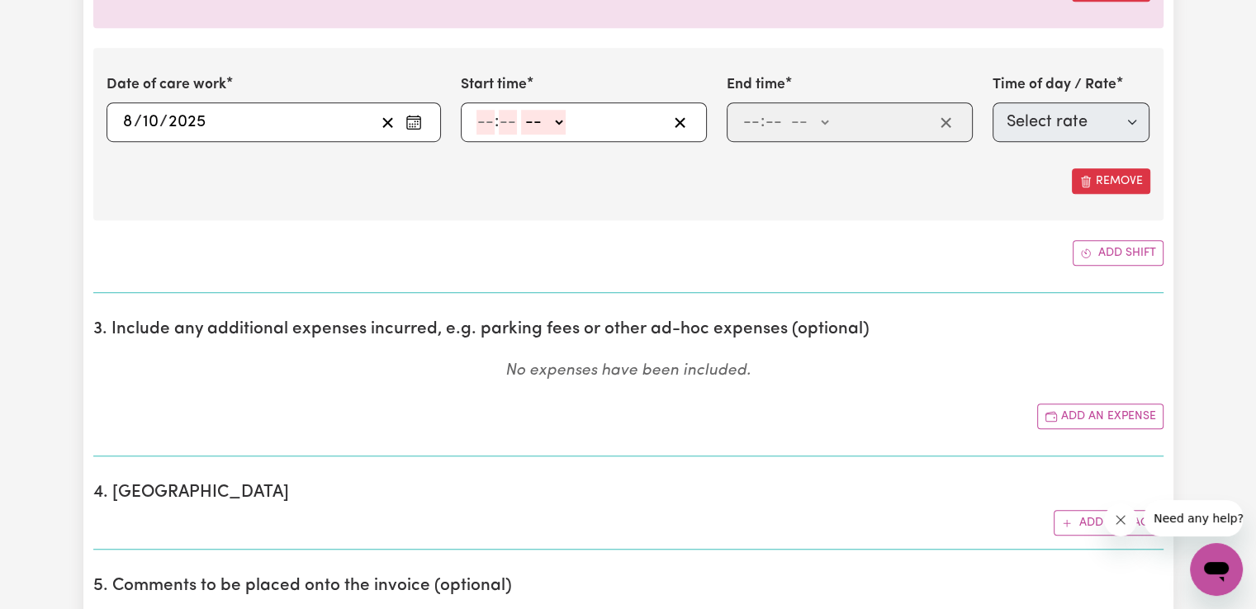
type input "[DATE]"
type input "8"
type input "10"
type input "2025"
click at [472, 121] on div ": -- AM PM" at bounding box center [584, 122] width 246 height 40
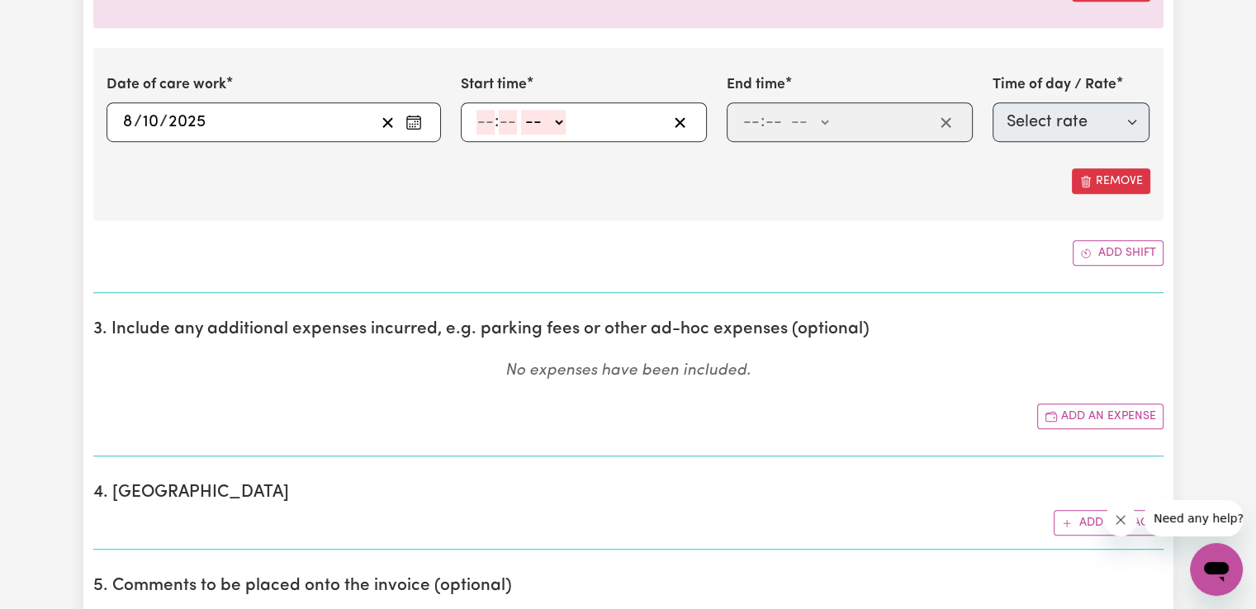
click at [485, 125] on input "number" at bounding box center [485, 122] width 18 height 25
type input "2"
type input "00"
click at [555, 130] on select "-- AM PM" at bounding box center [540, 122] width 45 height 25
select select "pm"
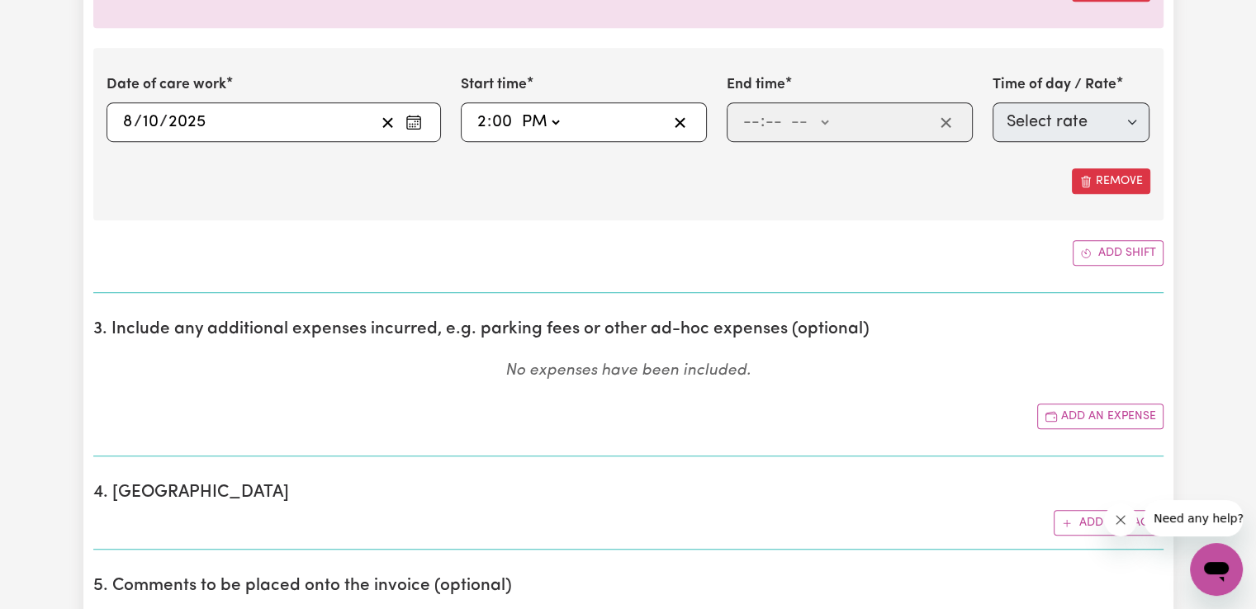
click at [518, 110] on select "-- AM PM" at bounding box center [540, 122] width 45 height 25
type input "14:00"
type input "0"
click at [750, 119] on input "number" at bounding box center [751, 122] width 18 height 25
type input "8"
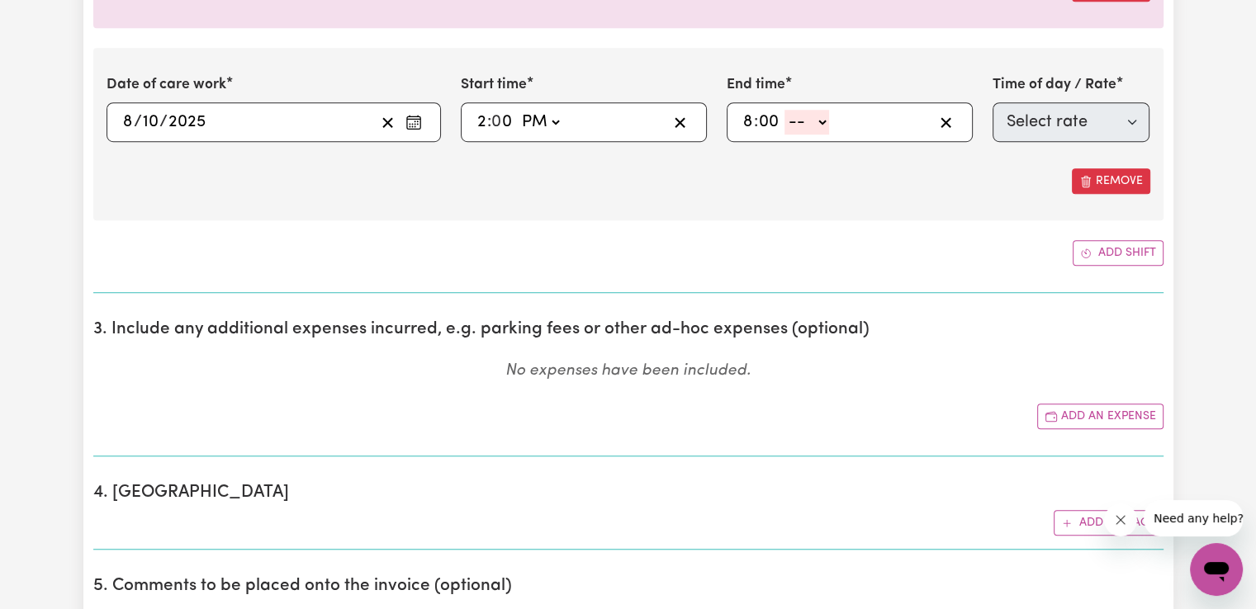
type input "00"
click at [802, 119] on select "-- AM PM" at bounding box center [806, 122] width 45 height 25
select select "pm"
click at [784, 110] on select "-- AM PM" at bounding box center [806, 122] width 45 height 25
type input "20:00"
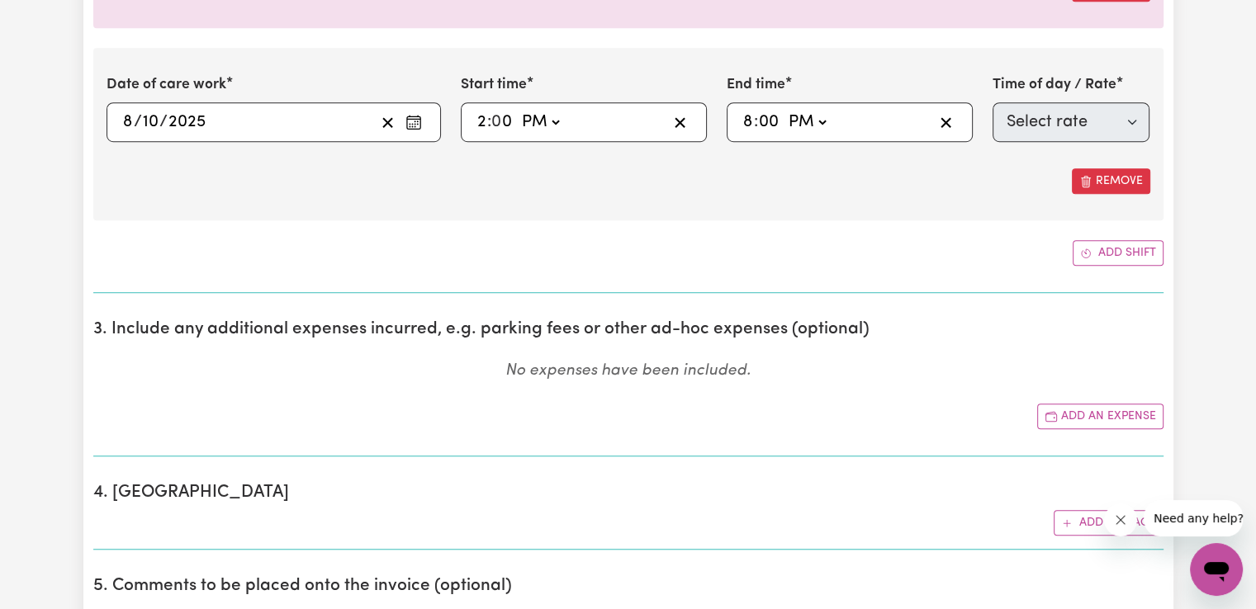
type input "0"
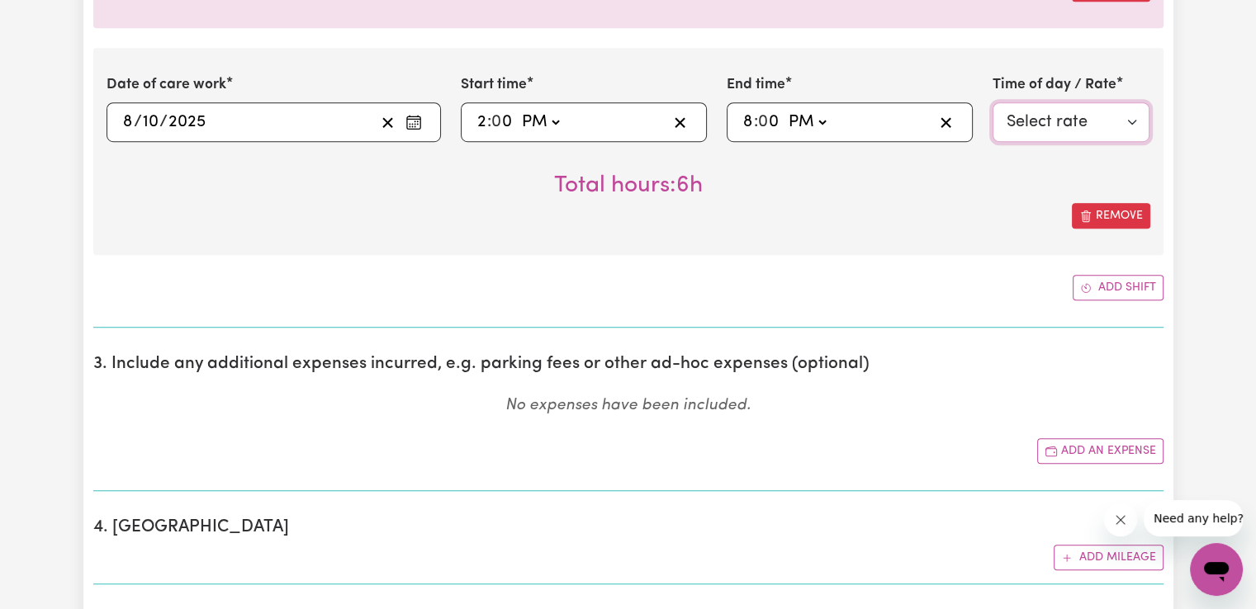
click at [1036, 126] on select "Select rate $50.05 - Weekday Daytime - Assistance with Self Care Activities - S…" at bounding box center [1072, 122] width 158 height 40
select select "63213"
click at [993, 102] on select "Select rate $50.05 - Weekday Daytime - Assistance with Self Care Activities - S…" at bounding box center [1072, 122] width 158 height 40
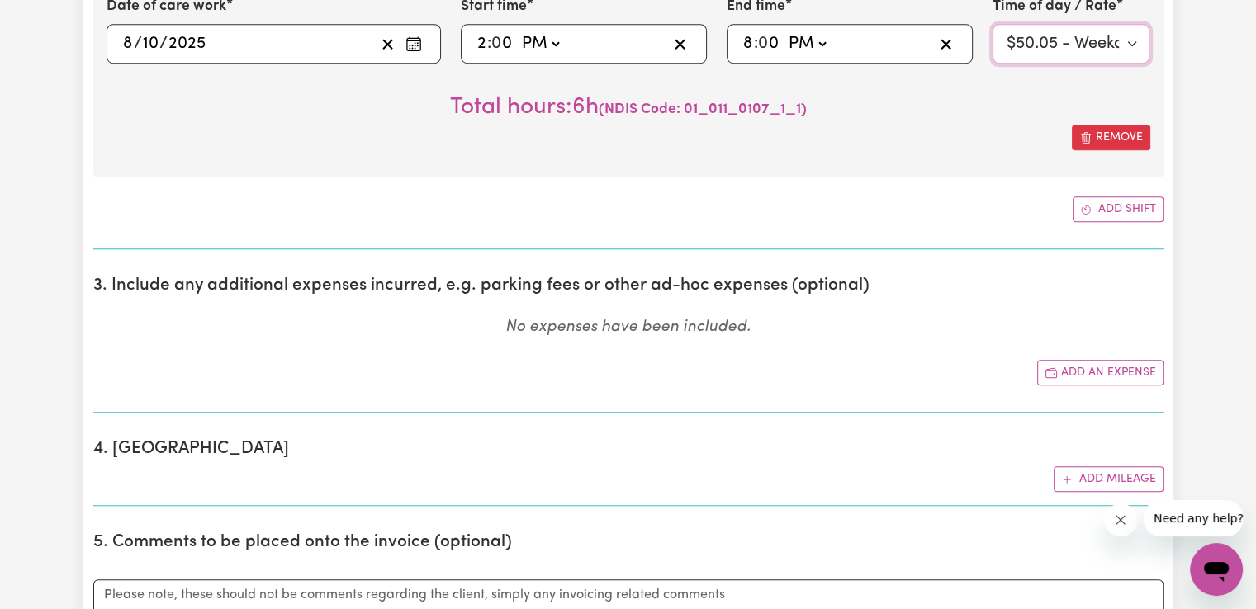
scroll to position [1270, 0]
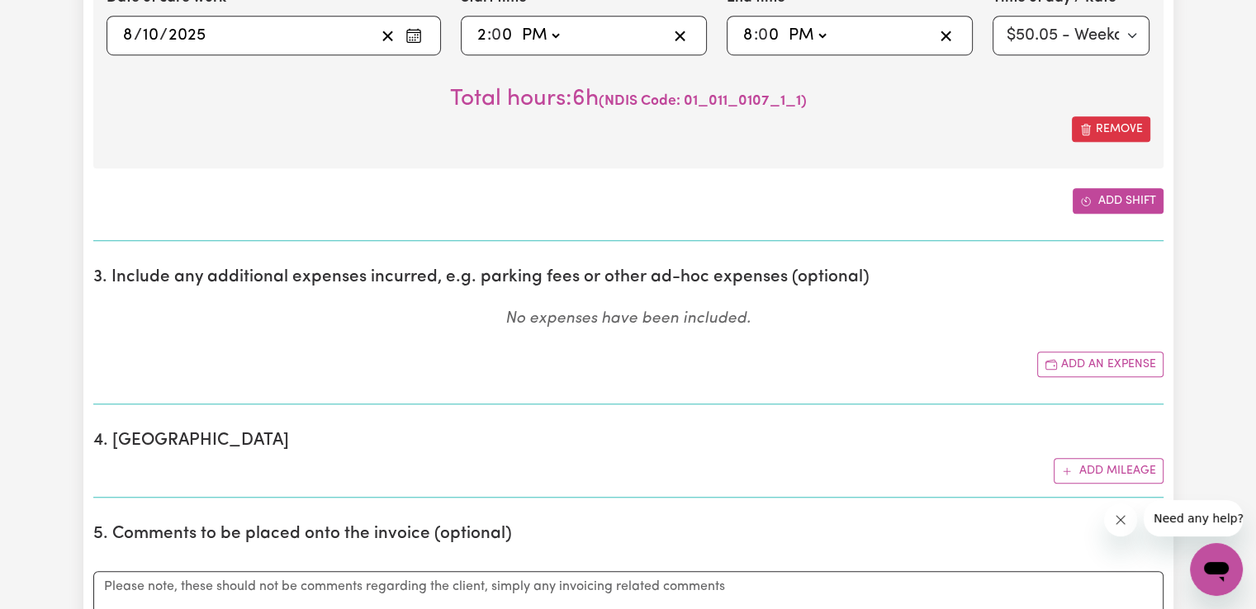
click at [1153, 201] on button "Add shift" at bounding box center [1118, 201] width 91 height 26
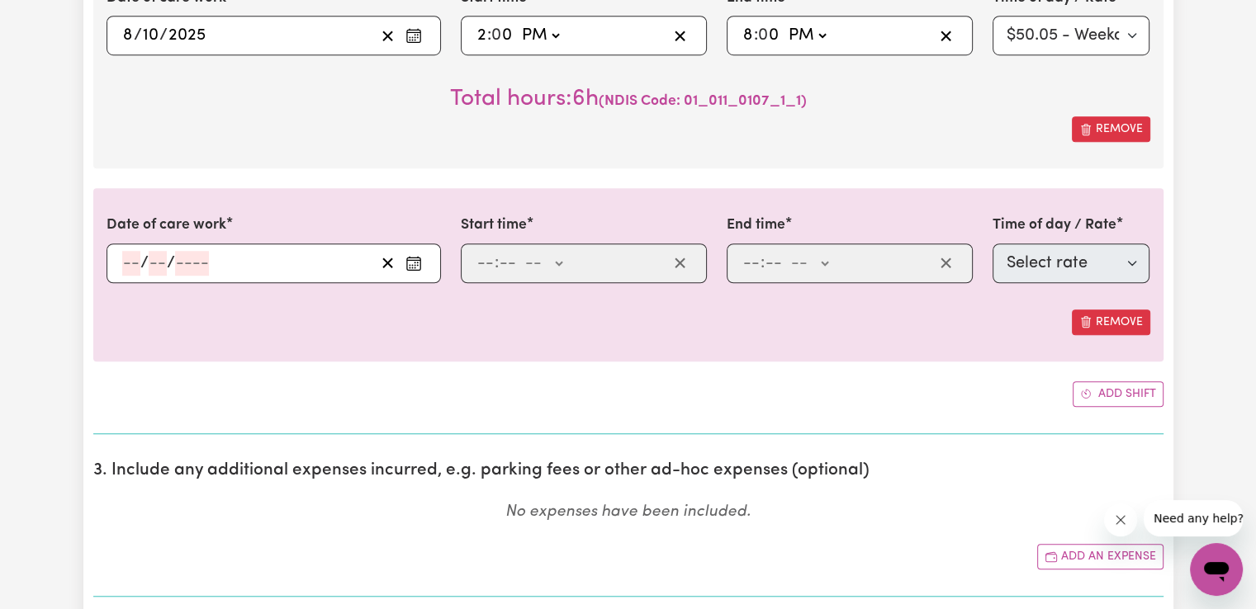
click at [413, 263] on icon "Enter the date of care work" at bounding box center [413, 263] width 17 height 17
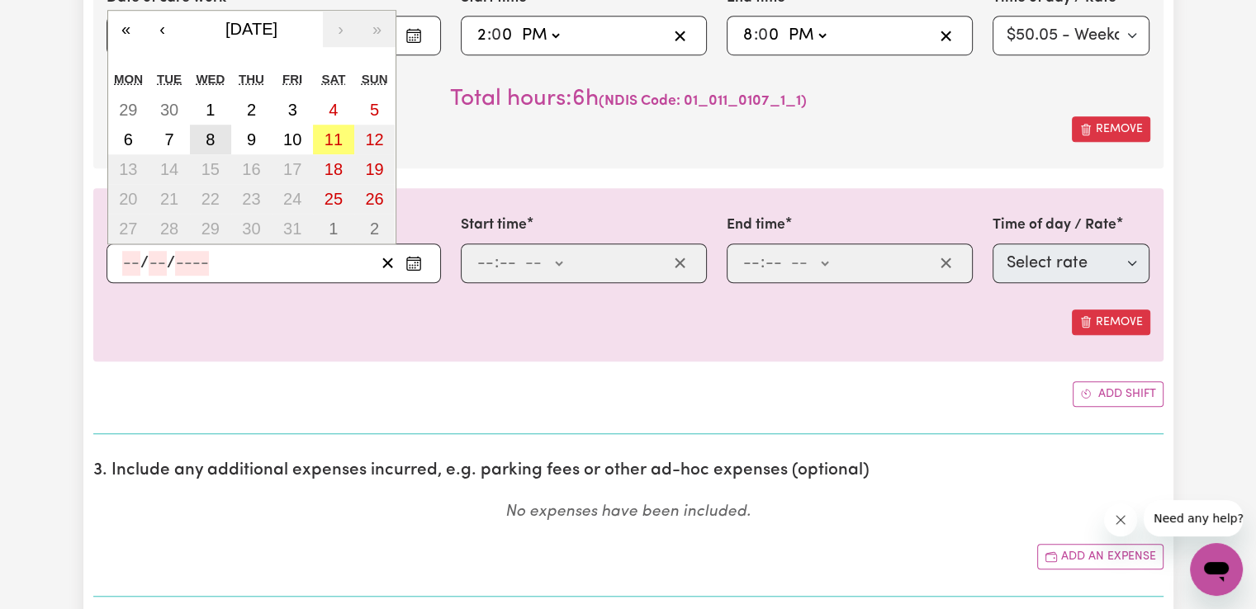
click at [215, 141] on button "8" at bounding box center [210, 140] width 41 height 30
type input "[DATE]"
type input "8"
type input "10"
type input "2025"
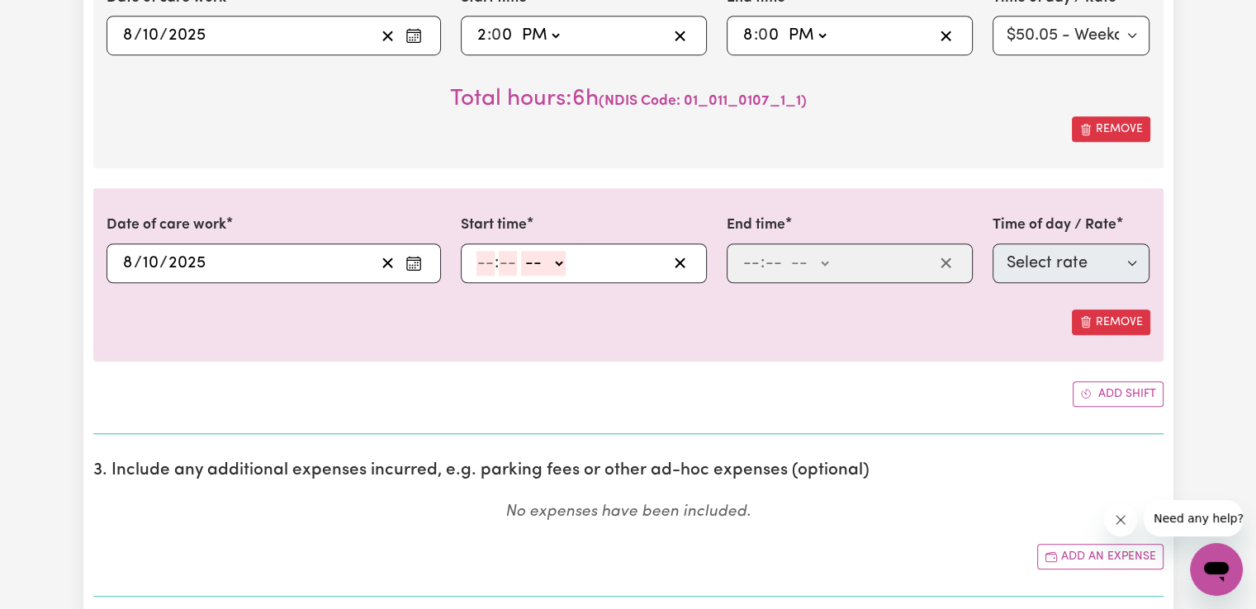
click at [484, 253] on input "number" at bounding box center [485, 263] width 18 height 25
type input "8"
type input "00"
click at [527, 254] on select "-- AM PM" at bounding box center [541, 263] width 45 height 25
select select "pm"
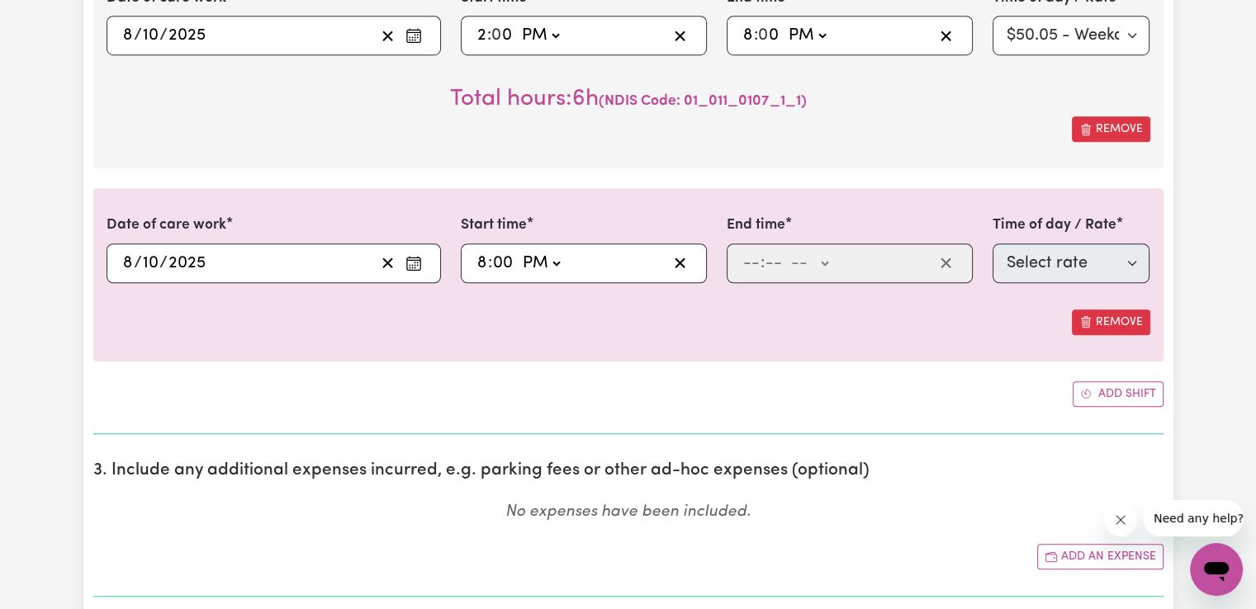
click at [519, 251] on select "-- AM PM" at bounding box center [541, 263] width 45 height 25
type input "20:00"
type input "0"
click at [747, 270] on input "number" at bounding box center [751, 263] width 18 height 25
type input "10"
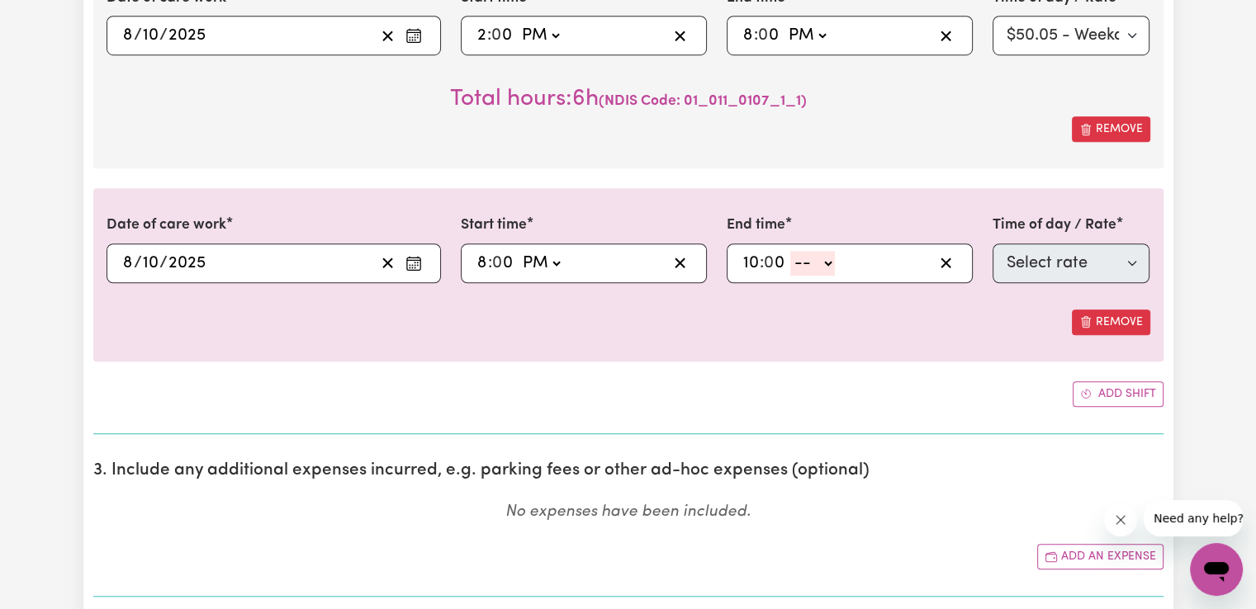
type input "0"
click at [812, 268] on select "-- AM PM" at bounding box center [812, 263] width 45 height 25
select select "pm"
click at [790, 251] on select "-- AM PM" at bounding box center [812, 263] width 45 height 25
type input "22:00"
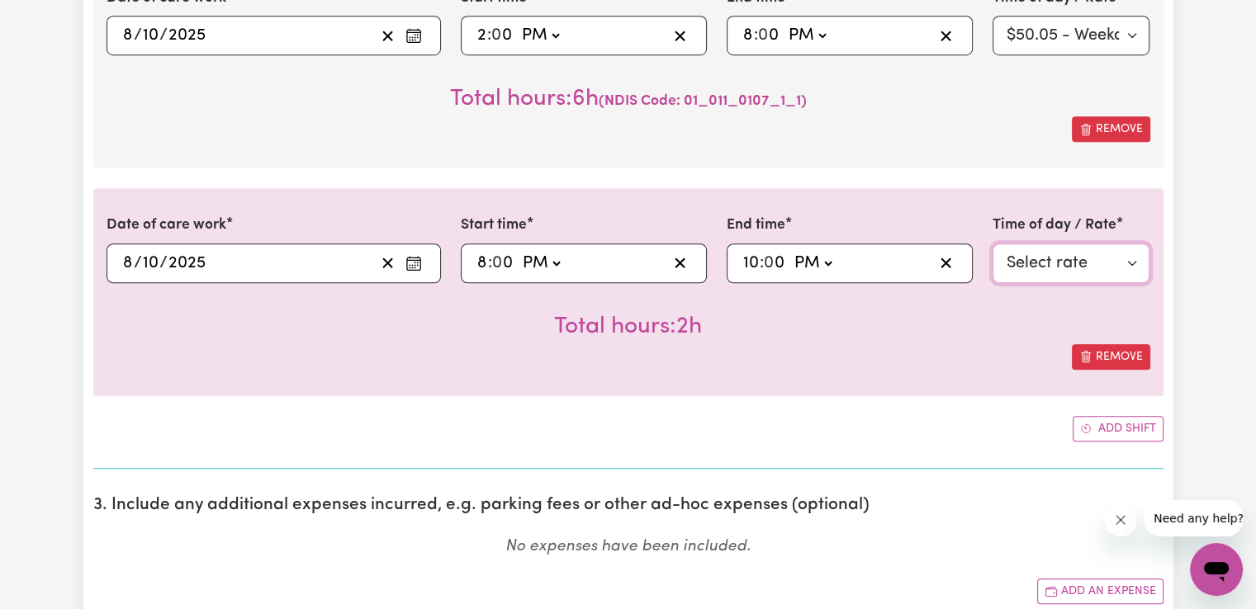
click at [1041, 265] on select "Select rate $90.04 - Public Holiday - Assistance with Self Care Activities - St…" at bounding box center [1072, 264] width 158 height 40
select select "63184"
click at [993, 244] on select "Select rate $90.04 - Public Holiday - Assistance with Self Care Activities - St…" at bounding box center [1072, 264] width 158 height 40
click at [1142, 41] on select "Select rate $50.05 - Weekday Daytime - Assistance with Self Care Activities - S…" at bounding box center [1072, 36] width 158 height 40
click at [1195, 60] on div "Submit Hours 1. Fill in your details below to claim your payment Job title Sele…" at bounding box center [628, 441] width 1256 height 3307
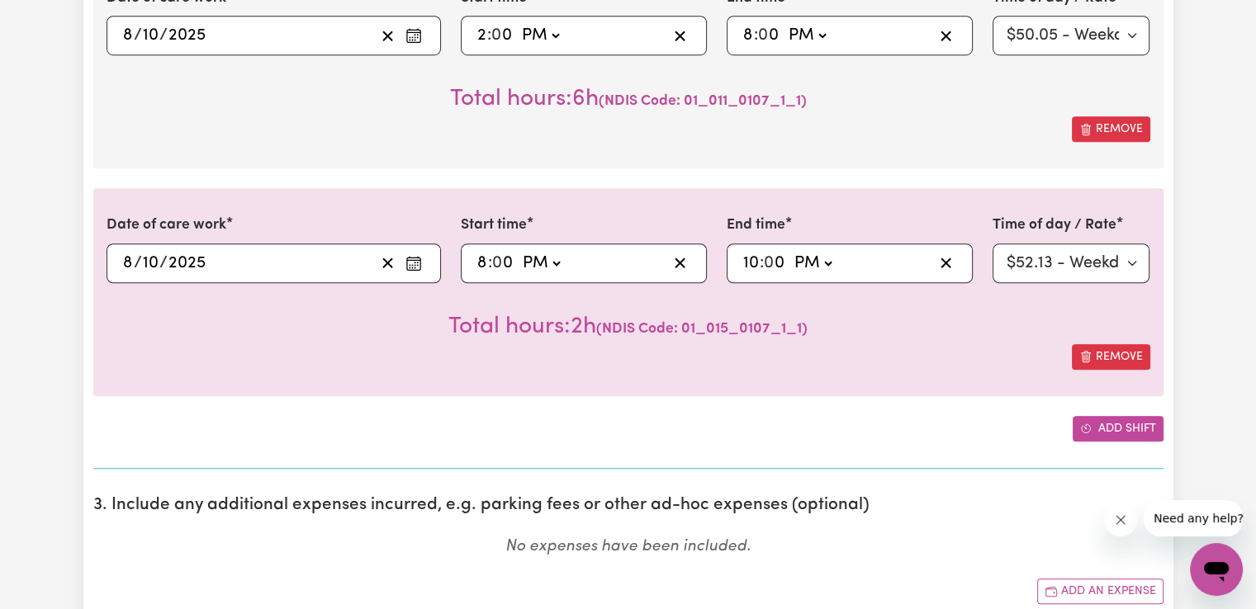
click at [1100, 429] on button "Add shift" at bounding box center [1118, 429] width 91 height 26
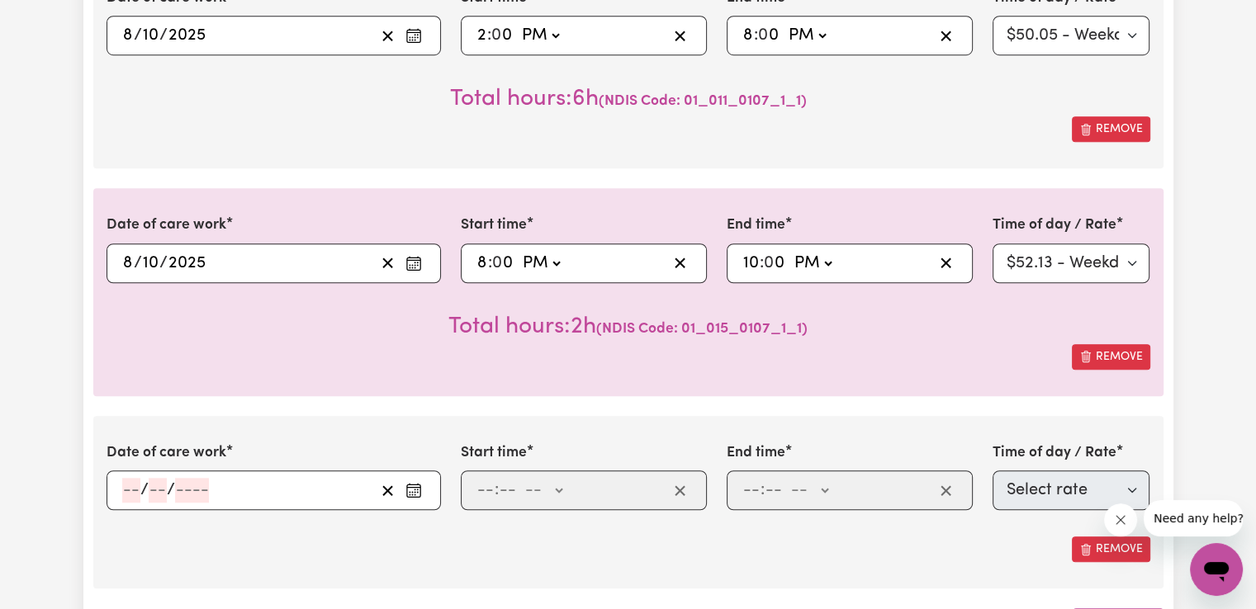
click at [419, 487] on rect "Enter the date of care work" at bounding box center [413, 491] width 13 height 12
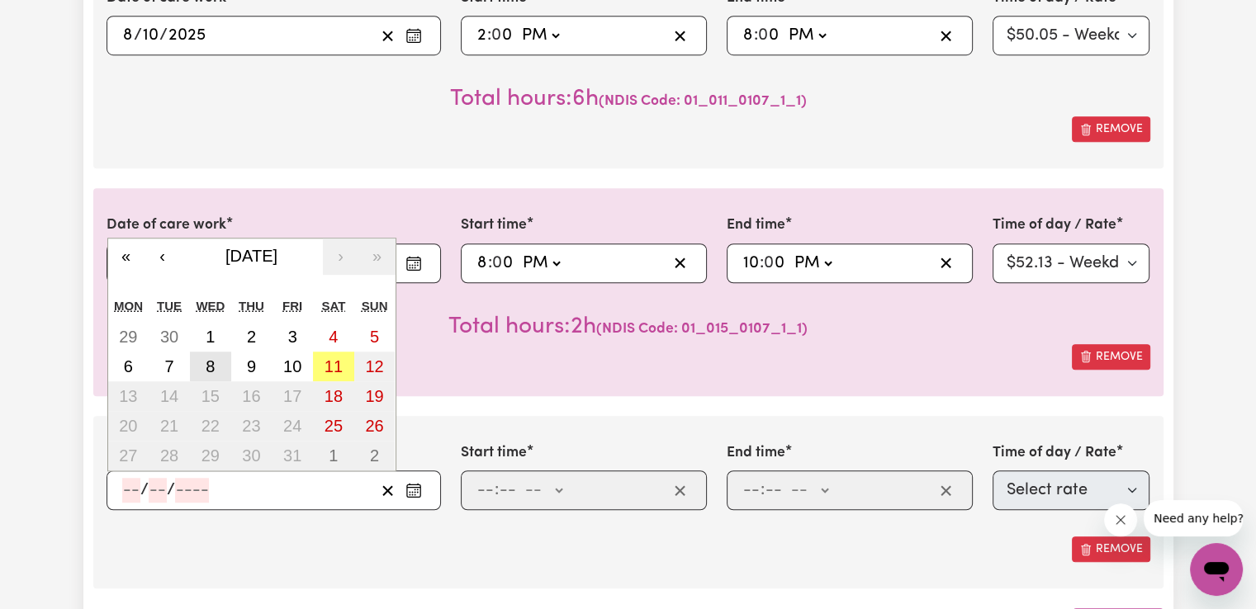
click at [216, 370] on button "8" at bounding box center [210, 367] width 41 height 30
type input "[DATE]"
type input "8"
type input "10"
type input "2025"
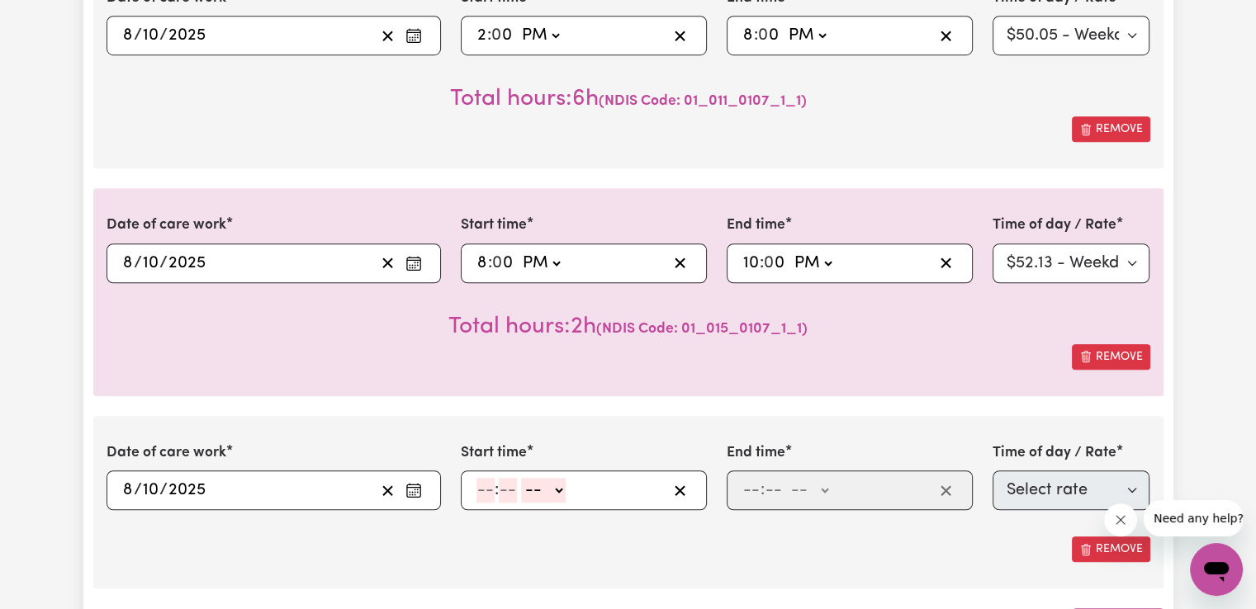
click at [482, 488] on input "number" at bounding box center [485, 490] width 18 height 25
type input "10"
type input "0"
click at [561, 489] on select "-- AM PM" at bounding box center [546, 490] width 45 height 25
select select "pm"
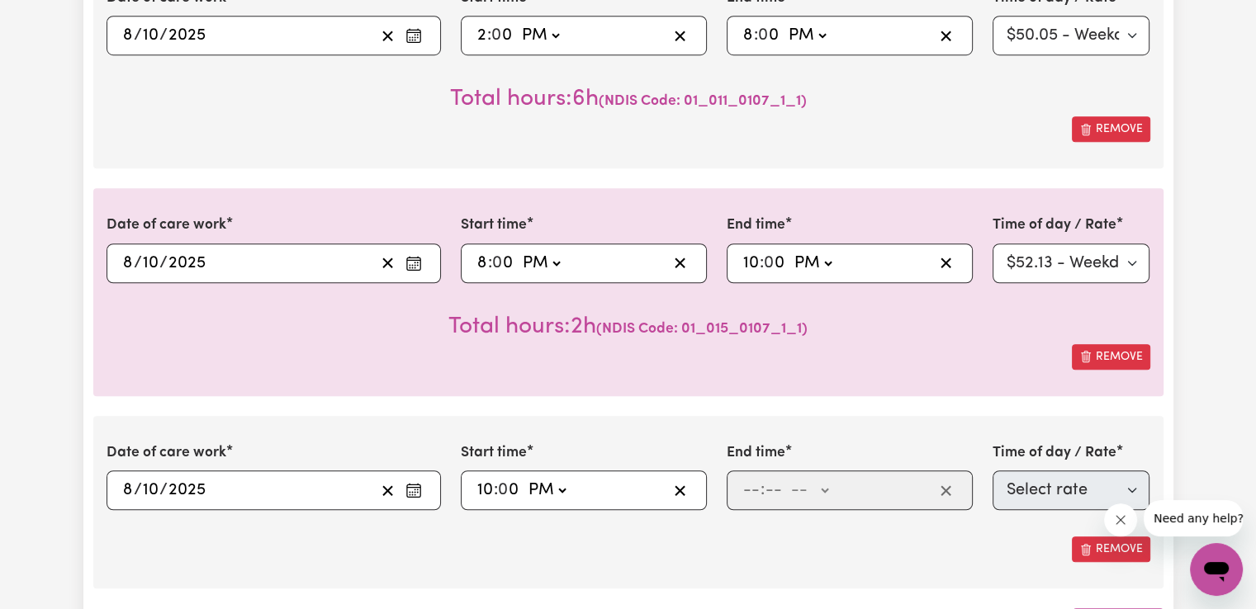
click at [524, 478] on select "-- AM PM" at bounding box center [546, 490] width 45 height 25
type input "22:00"
click at [746, 490] on input "number" at bounding box center [751, 490] width 18 height 25
type input "6"
type input "00"
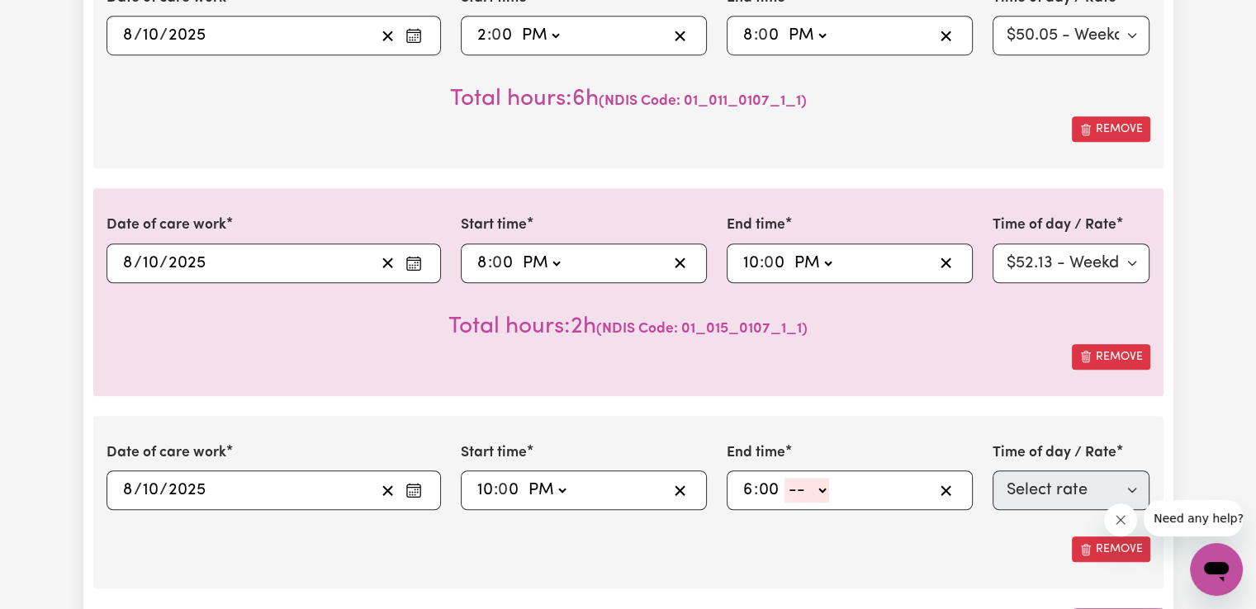
drag, startPoint x: 816, startPoint y: 488, endPoint x: 816, endPoint y: 498, distance: 9.9
click at [816, 488] on select "-- AM PM" at bounding box center [806, 490] width 45 height 25
select select "am"
click at [784, 478] on select "-- AM PM" at bounding box center [806, 490] width 45 height 25
type input "06:00"
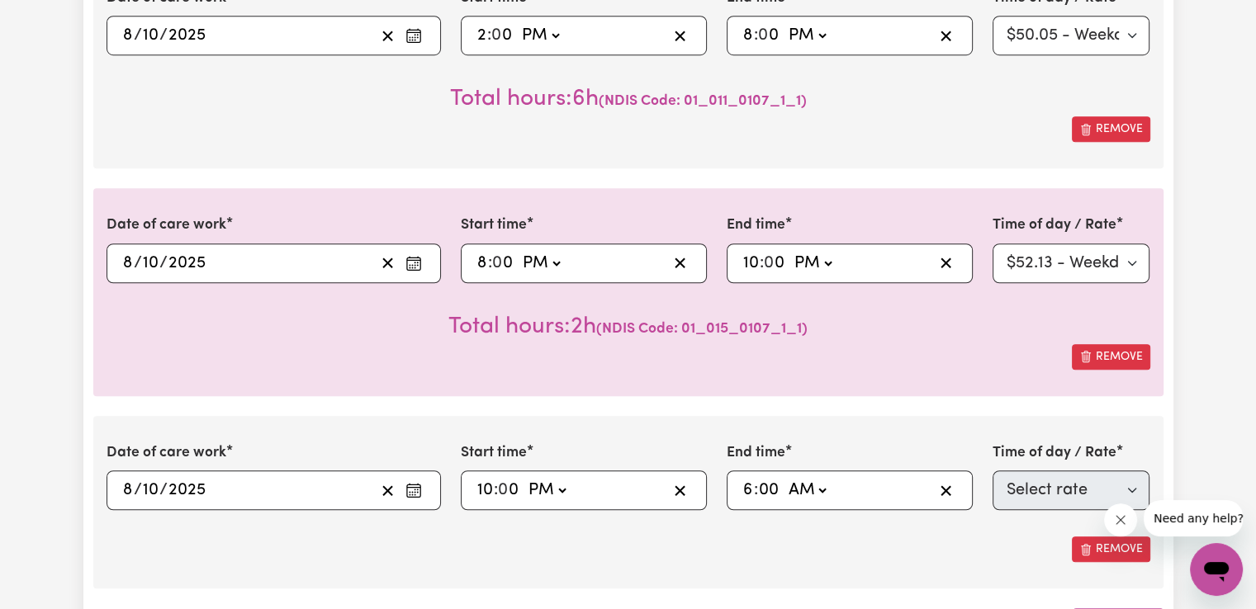
type input "0"
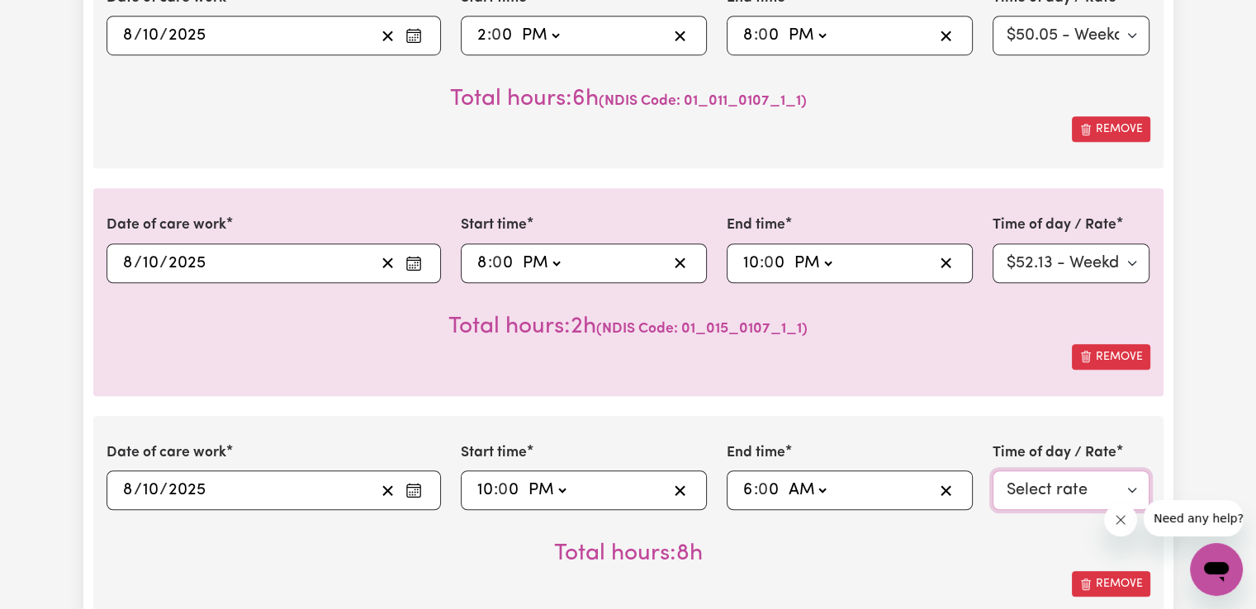
click at [1078, 485] on select "Select rate $90.04 - Public Holiday - Assistance with Self Care Activities - St…" at bounding box center [1072, 491] width 158 height 40
select select "83659"
click at [993, 471] on select "Select rate $90.04 - Public Holiday - Assistance with Self Care Activities - St…" at bounding box center [1072, 491] width 158 height 40
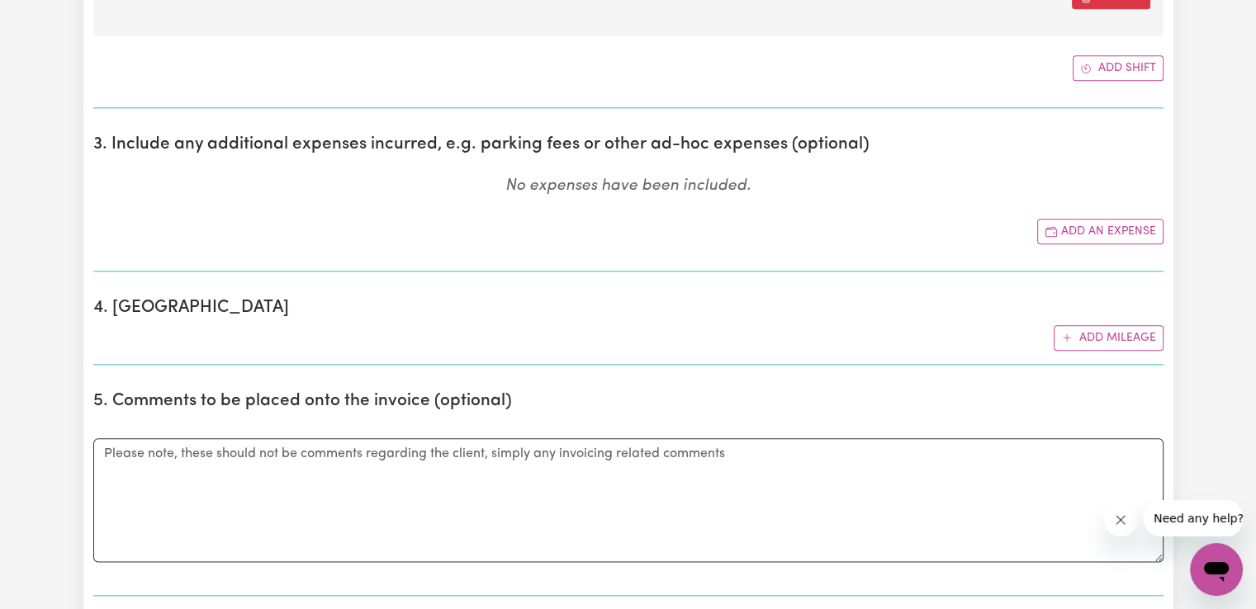
scroll to position [1666, 0]
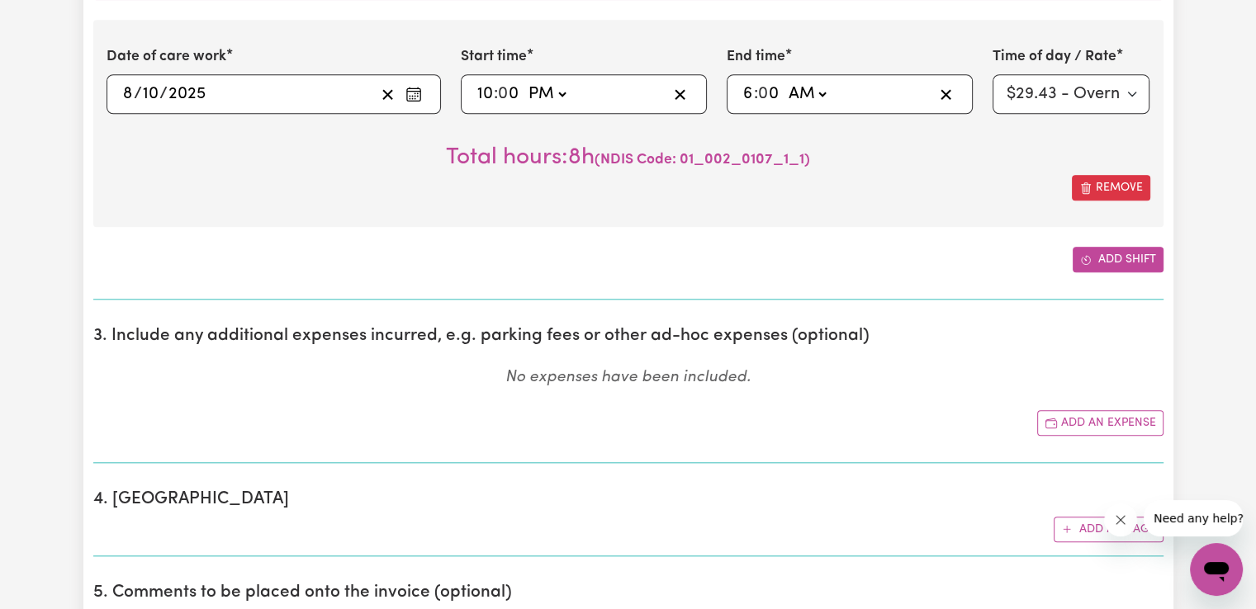
click at [1136, 259] on button "Add shift" at bounding box center [1118, 260] width 91 height 26
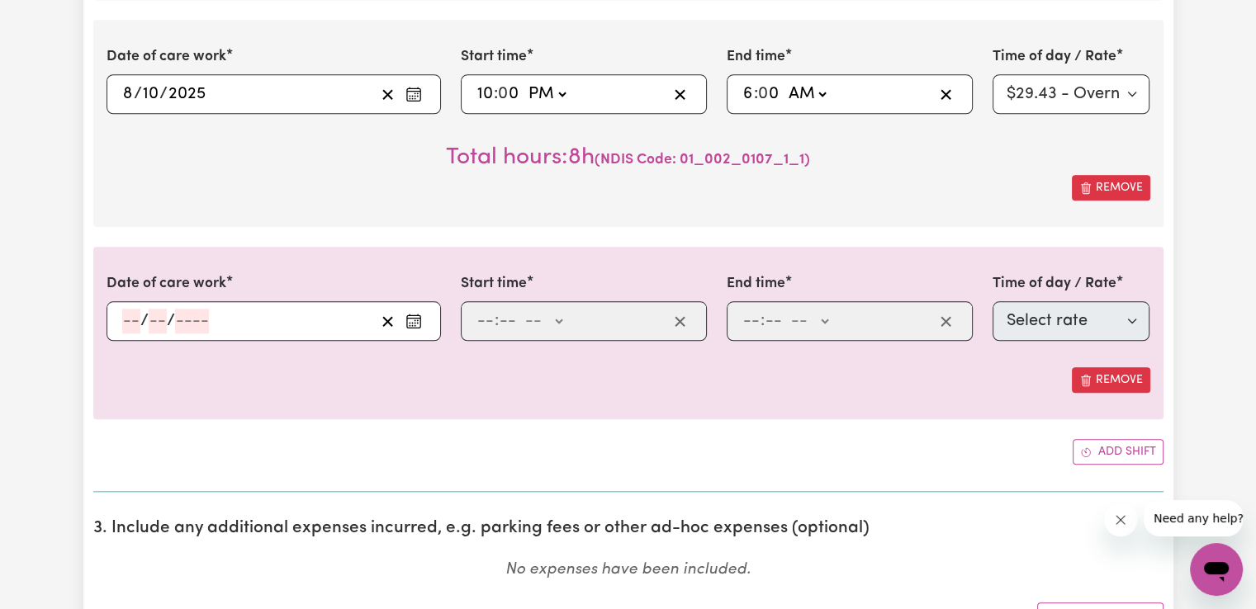
click at [415, 326] on button "Enter the date of care work" at bounding box center [413, 321] width 26 height 25
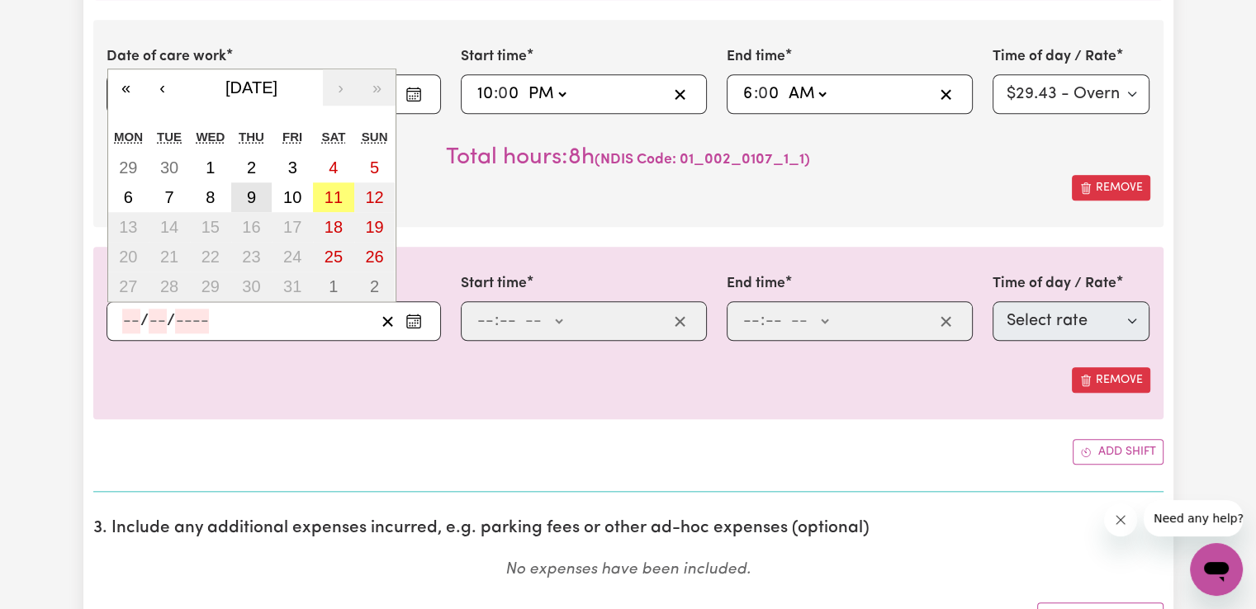
click at [258, 190] on button "9" at bounding box center [251, 197] width 41 height 30
type input "[DATE]"
type input "9"
type input "10"
type input "2025"
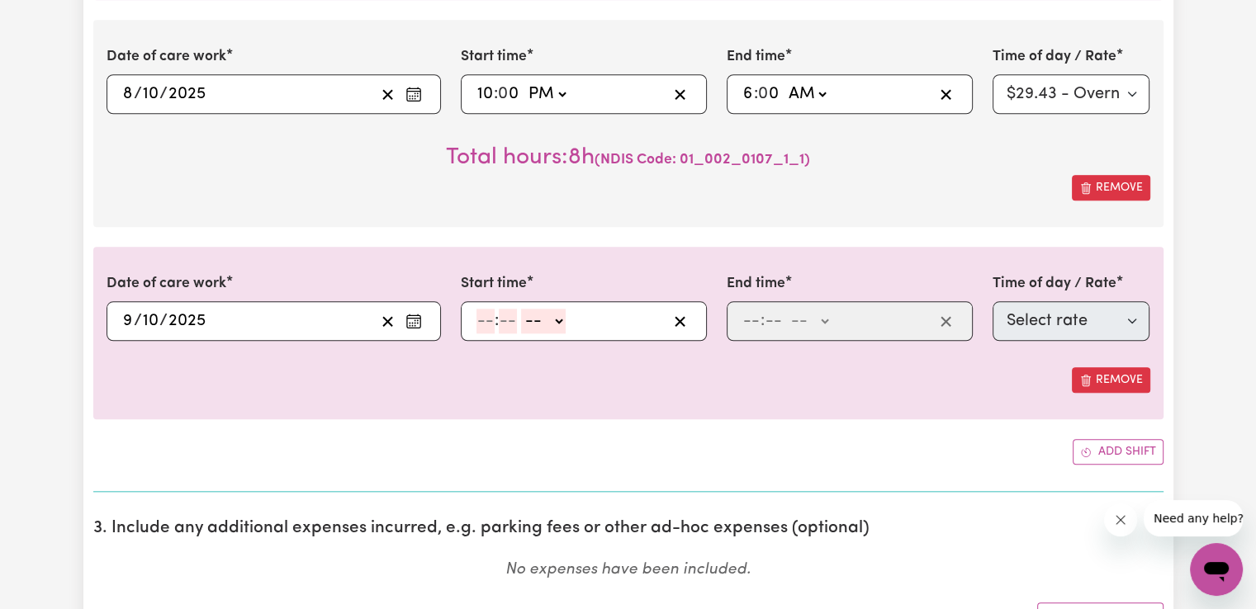
click at [489, 320] on input "number" at bounding box center [485, 321] width 18 height 25
type input "6"
type input "00"
click at [557, 314] on select "-- AM PM" at bounding box center [541, 321] width 45 height 25
select select "am"
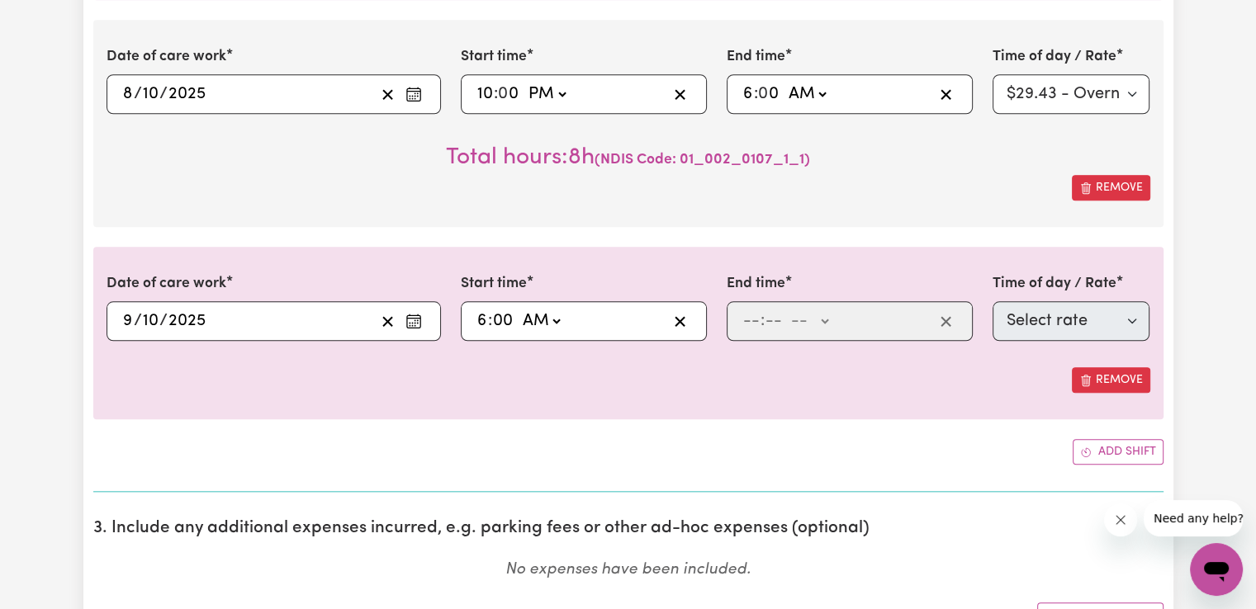
click at [519, 309] on select "-- AM PM" at bounding box center [541, 321] width 45 height 25
type input "06:00"
type input "0"
click at [750, 315] on input "number" at bounding box center [751, 321] width 18 height 25
type input "7"
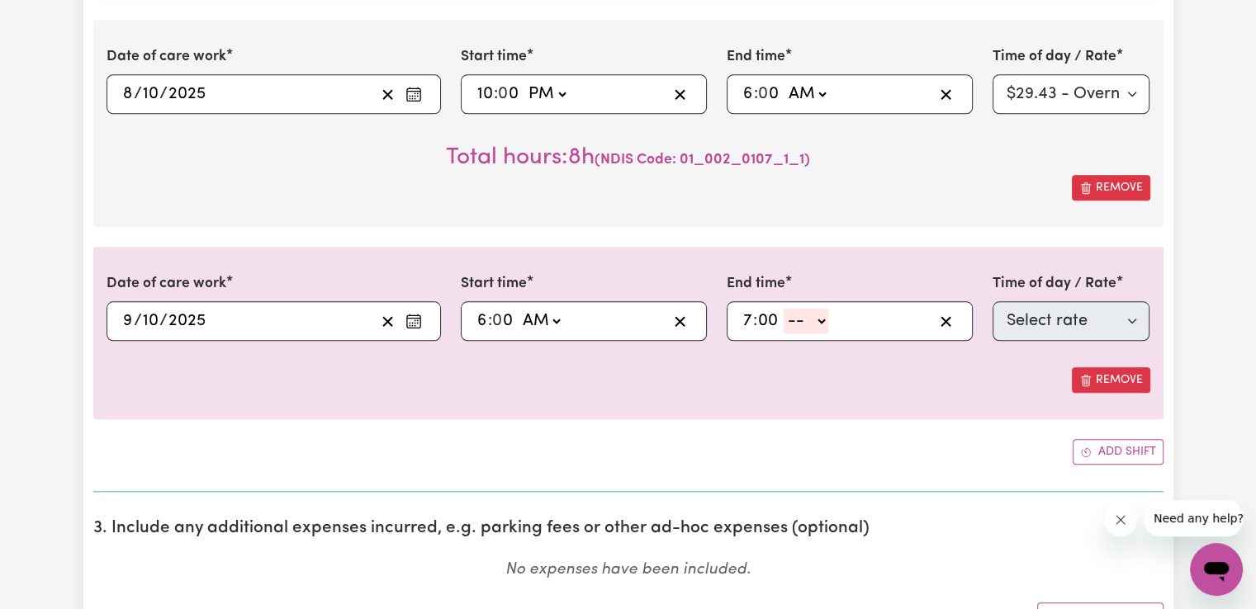
type input "00"
click at [799, 319] on select "-- AM PM" at bounding box center [806, 321] width 45 height 25
select select "am"
click at [784, 309] on select "-- AM PM" at bounding box center [806, 321] width 45 height 25
type input "07:00"
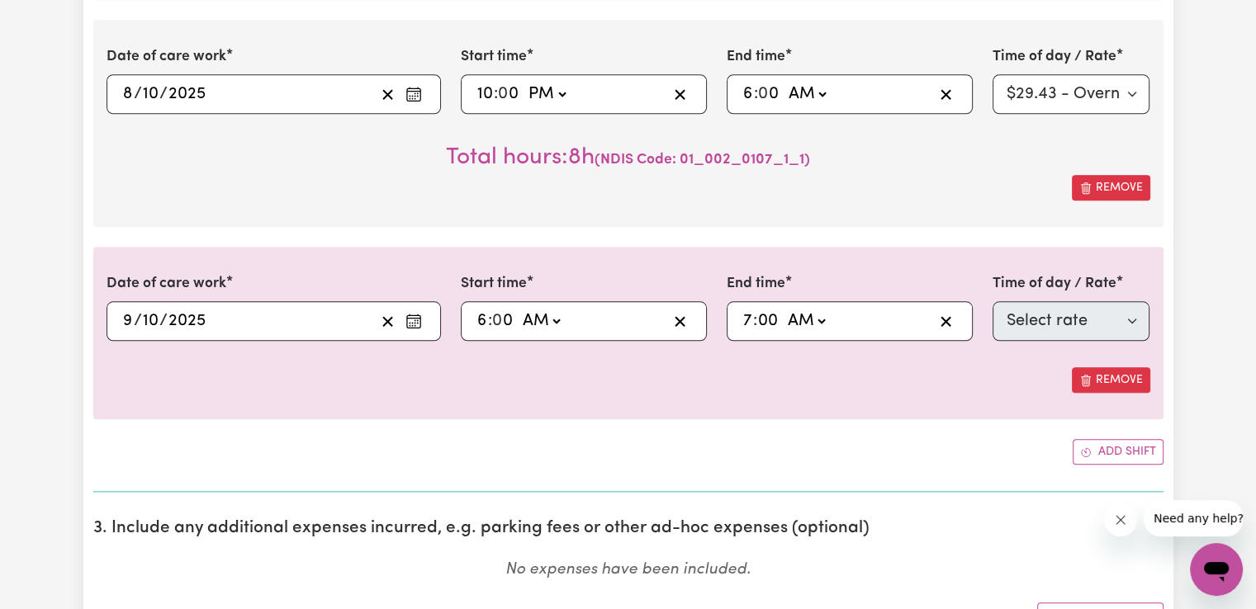
type input "0"
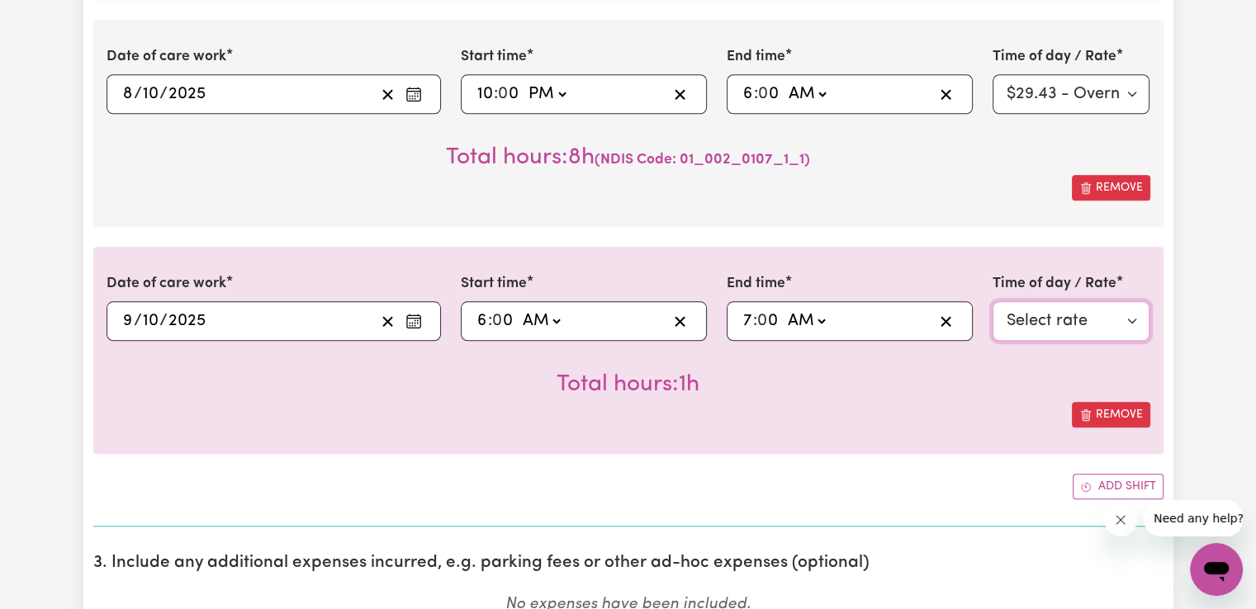
click at [1064, 318] on select "Select rate $50.05 - Weekday Daytime - Assistance with Self Care Activities - S…" at bounding box center [1072, 321] width 158 height 40
select select "63213"
click at [993, 301] on select "Select rate $50.05 - Weekday Daytime - Assistance with Self Care Activities - S…" at bounding box center [1072, 321] width 158 height 40
click at [1147, 318] on select "Select rate $50.05 - Weekday Daytime - Assistance with Self Care Activities - S…" at bounding box center [1072, 321] width 158 height 40
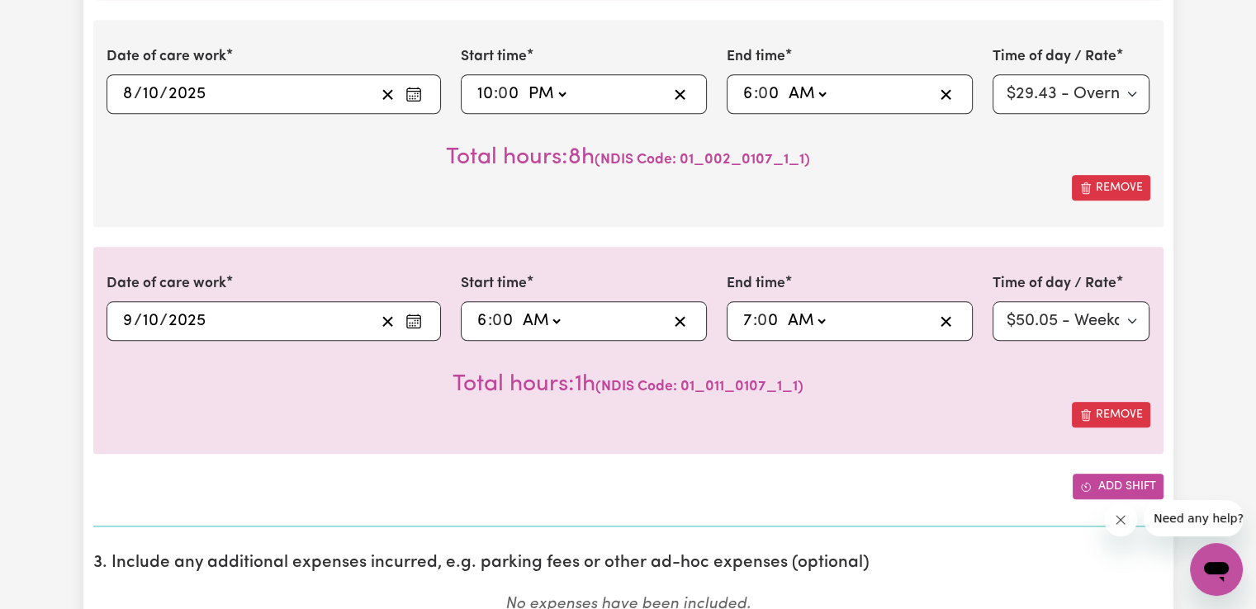
click at [1146, 474] on button "Add shift" at bounding box center [1118, 487] width 91 height 26
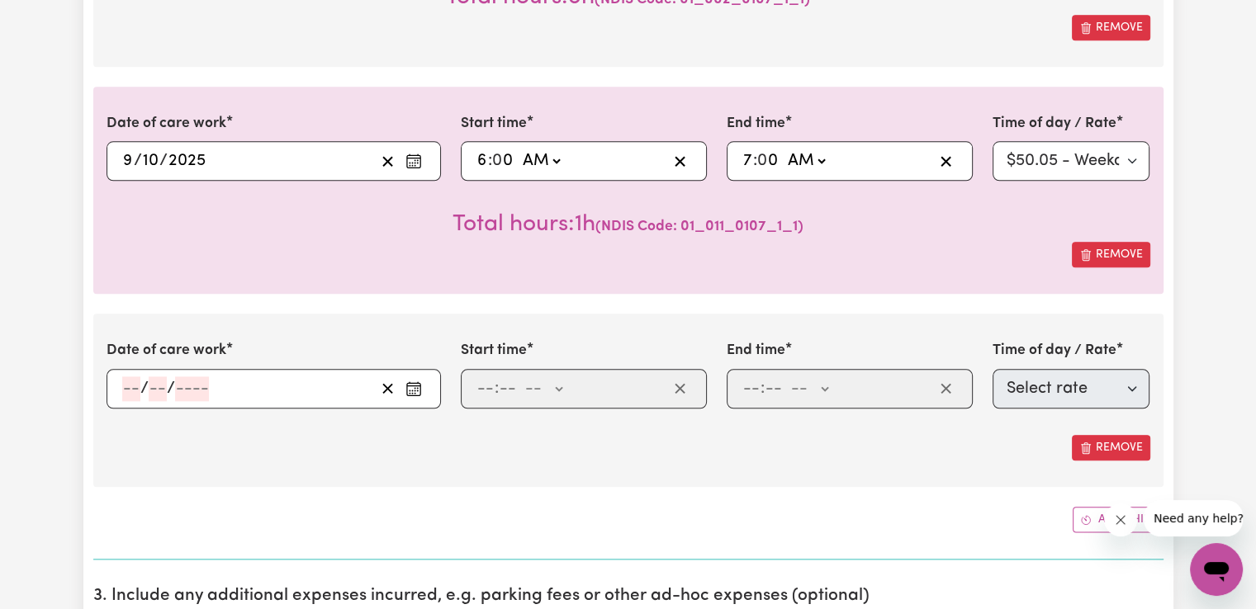
scroll to position [1831, 0]
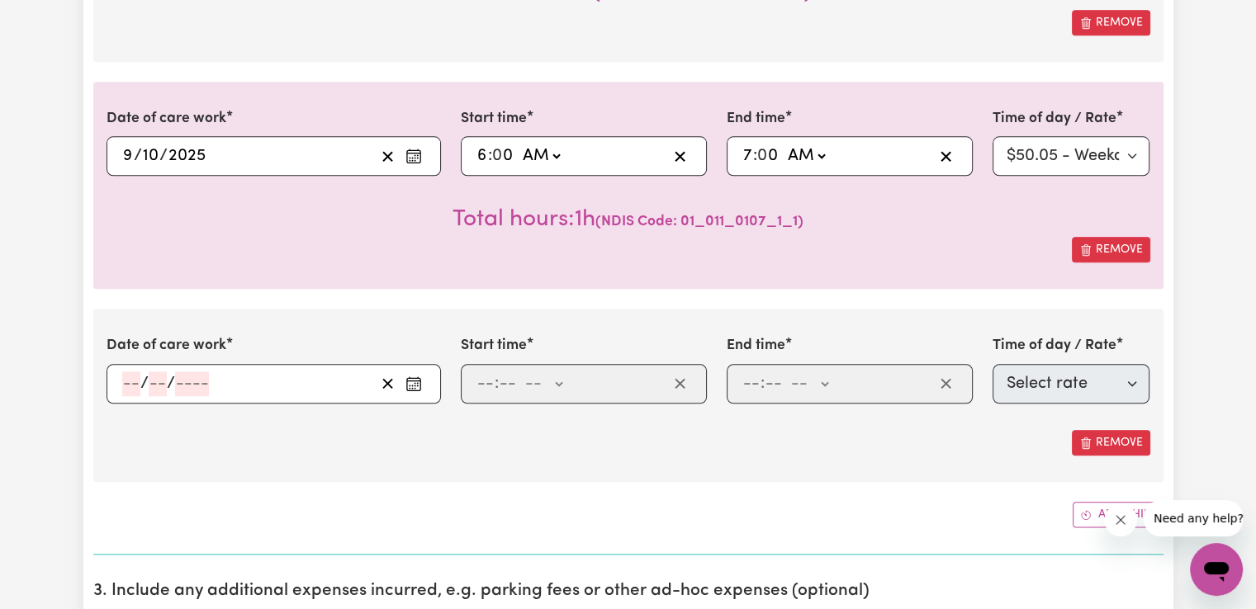
click at [410, 381] on icon "Enter the date of care work" at bounding box center [413, 384] width 17 height 17
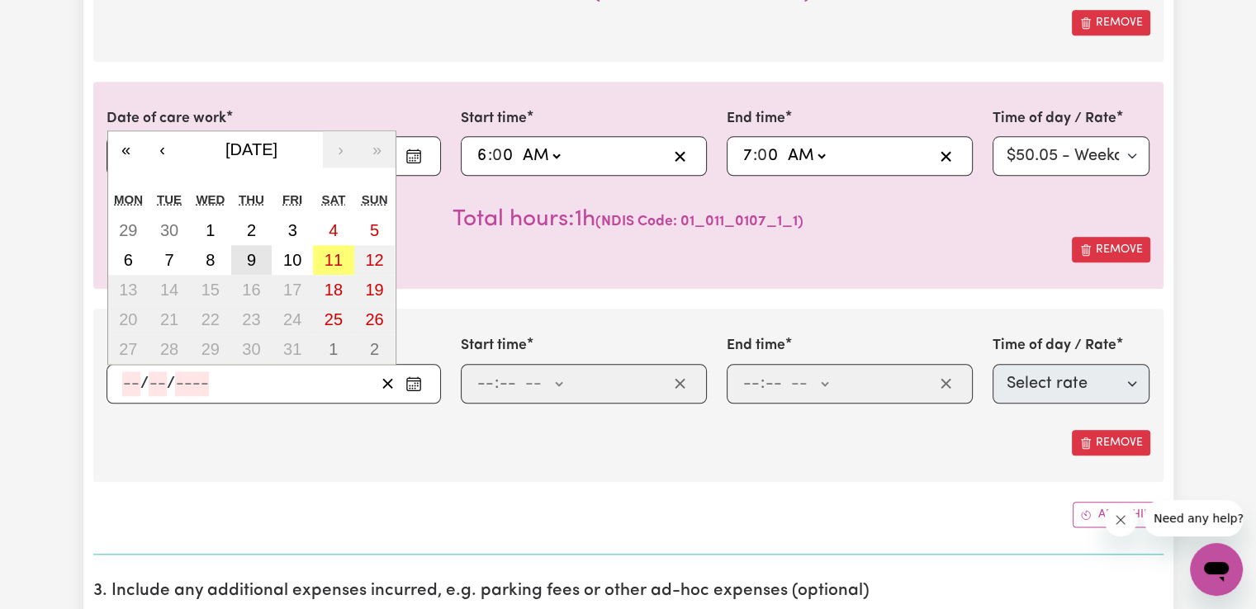
click at [255, 264] on abbr "9" at bounding box center [251, 260] width 9 height 18
type input "[DATE]"
type input "9"
type input "10"
type input "2025"
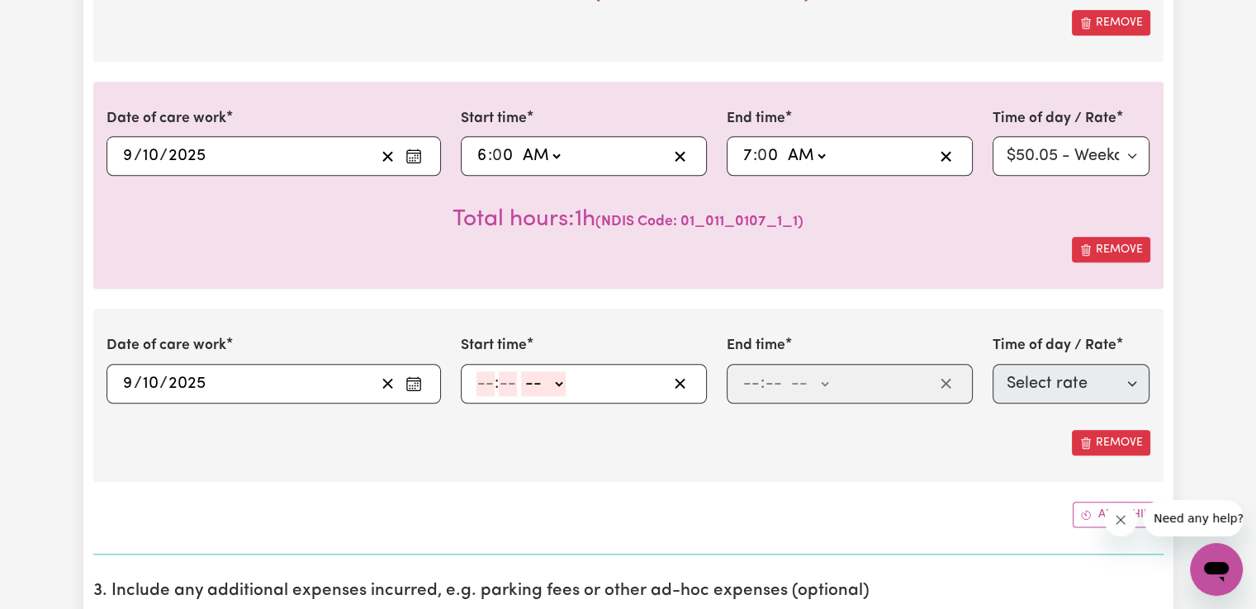
click at [485, 380] on input "number" at bounding box center [485, 384] width 18 height 25
type input "2"
type input "00"
click at [538, 386] on select "-- AM PM" at bounding box center [540, 384] width 45 height 25
select select "pm"
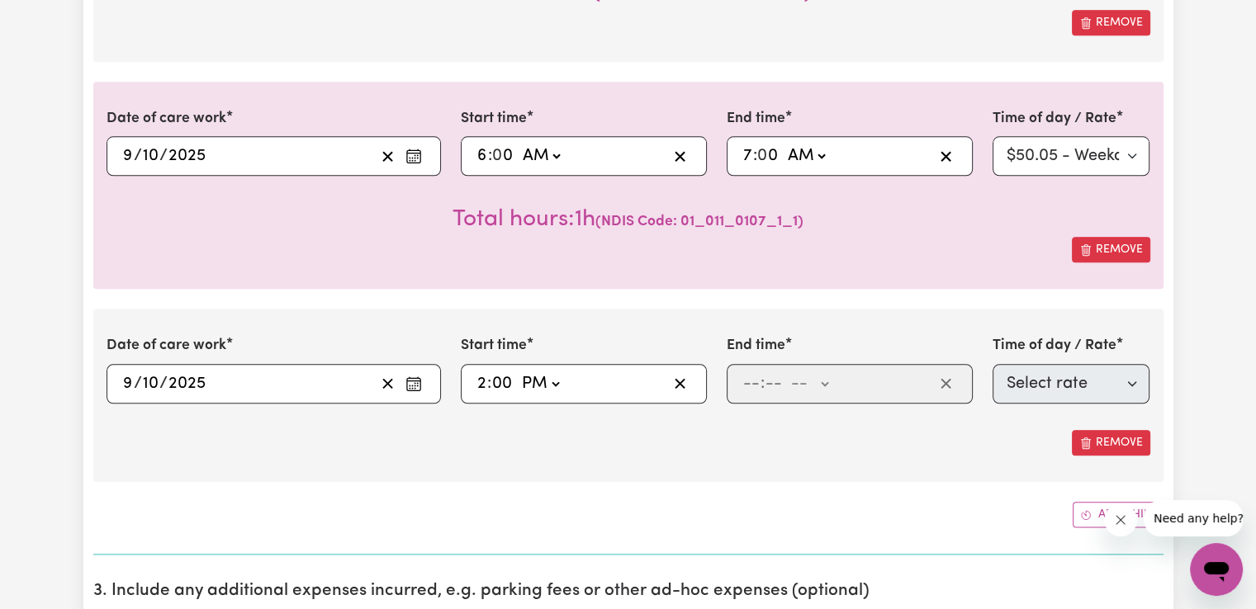
click at [518, 372] on select "-- AM PM" at bounding box center [540, 384] width 45 height 25
type input "14:00"
type input "0"
click at [756, 380] on input "number" at bounding box center [751, 384] width 18 height 25
type input "8"
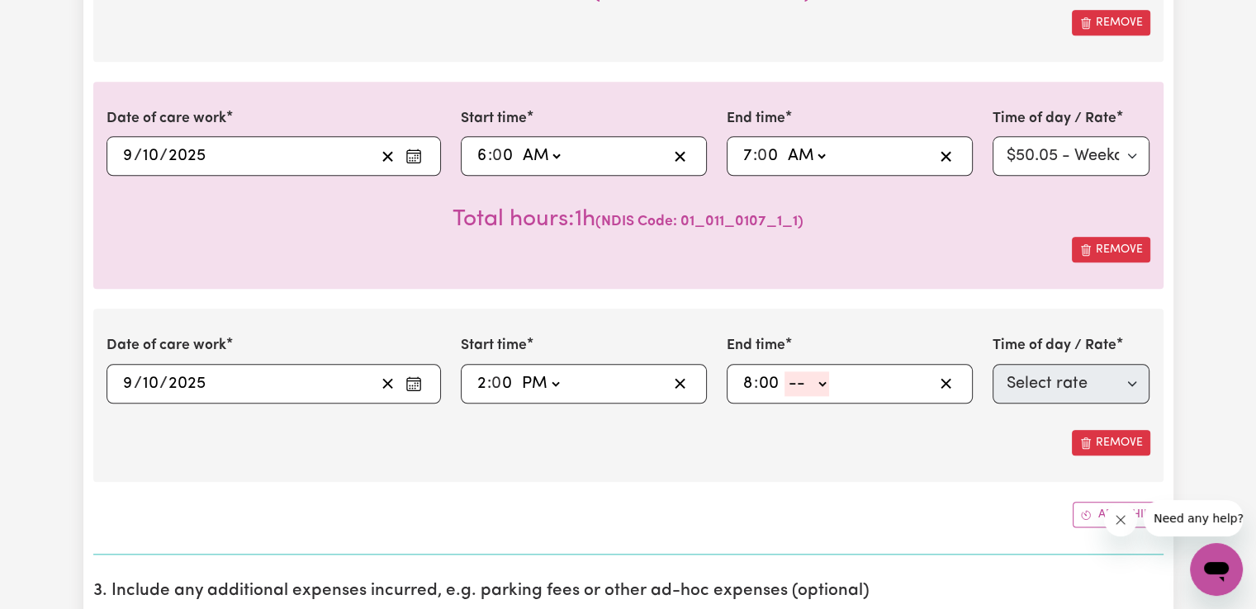
type input "00"
click at [805, 383] on select "-- AM PM" at bounding box center [806, 384] width 45 height 25
select select "pm"
click at [784, 372] on select "-- AM PM" at bounding box center [806, 384] width 45 height 25
type input "20:00"
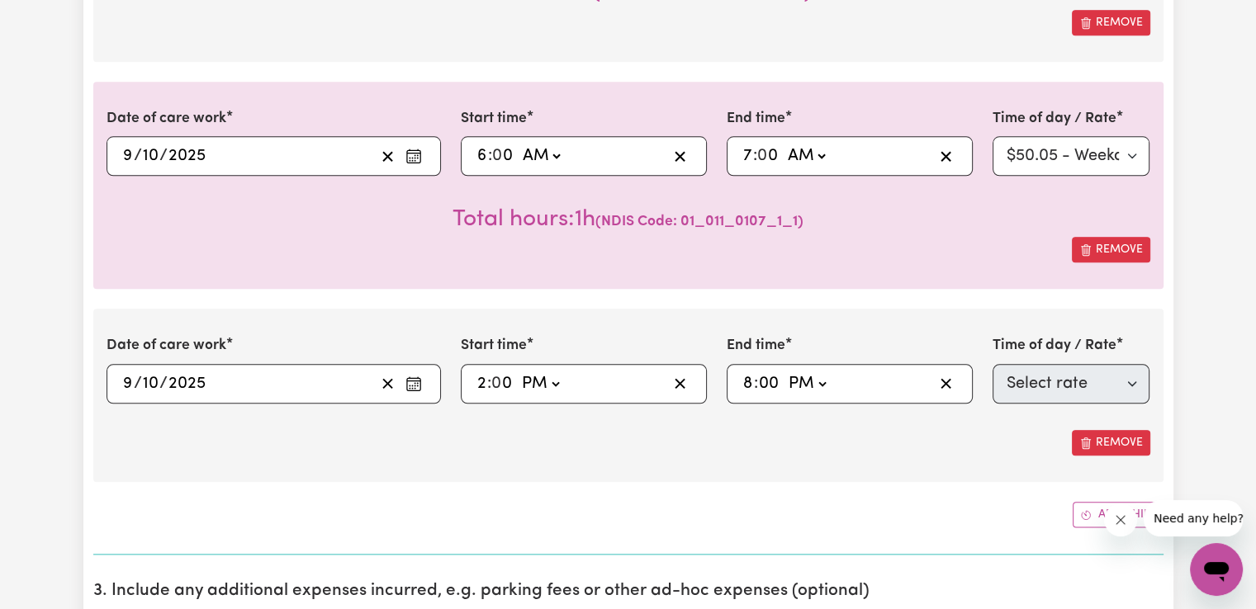
type input "0"
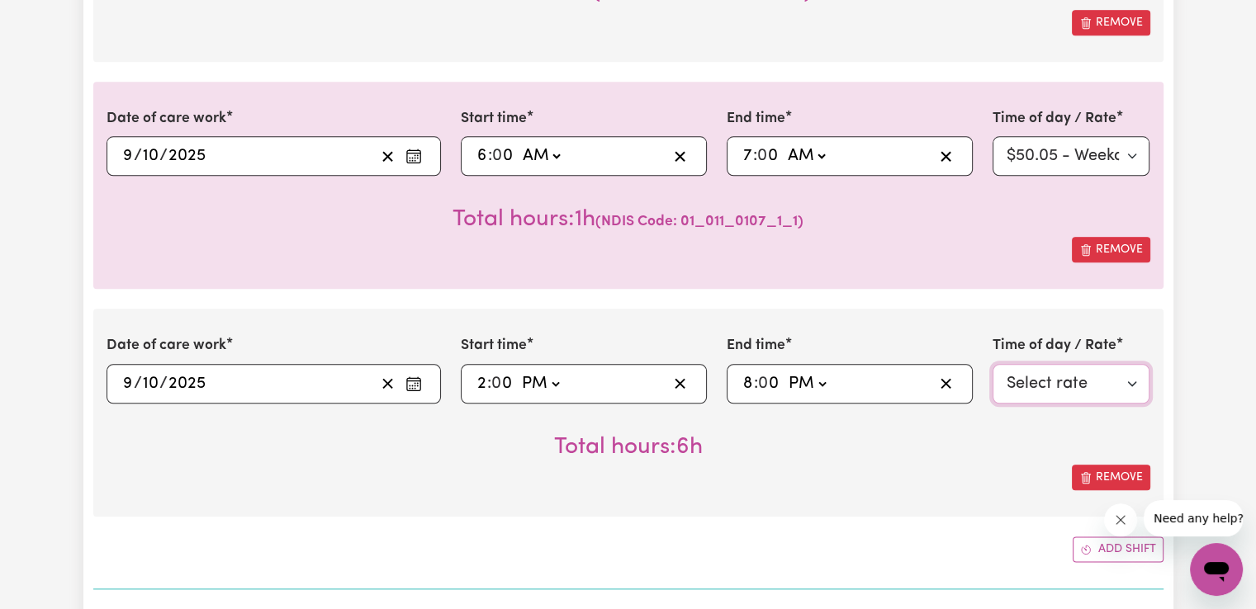
click at [1040, 389] on select "Select rate $50.05 - Weekday Daytime - Assistance with Self Care Activities - S…" at bounding box center [1072, 384] width 158 height 40
select select "63213"
click at [993, 364] on select "Select rate $50.05 - Weekday Daytime - Assistance with Self Care Activities - S…" at bounding box center [1072, 384] width 158 height 40
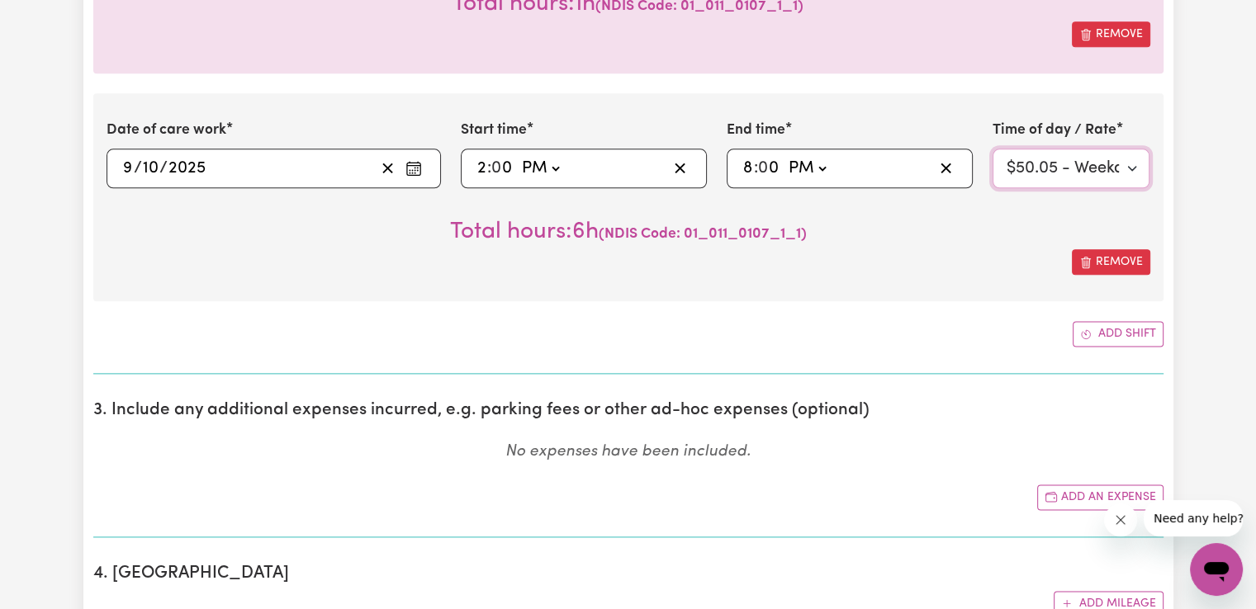
scroll to position [2107, 0]
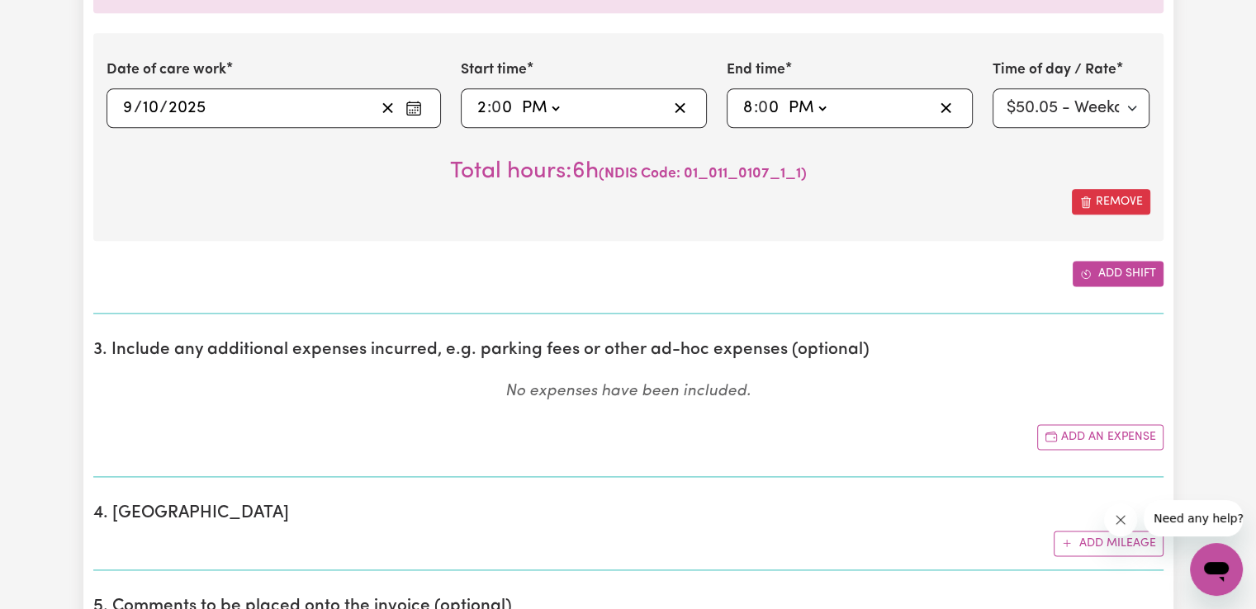
click at [1121, 271] on button "Add shift" at bounding box center [1118, 274] width 91 height 26
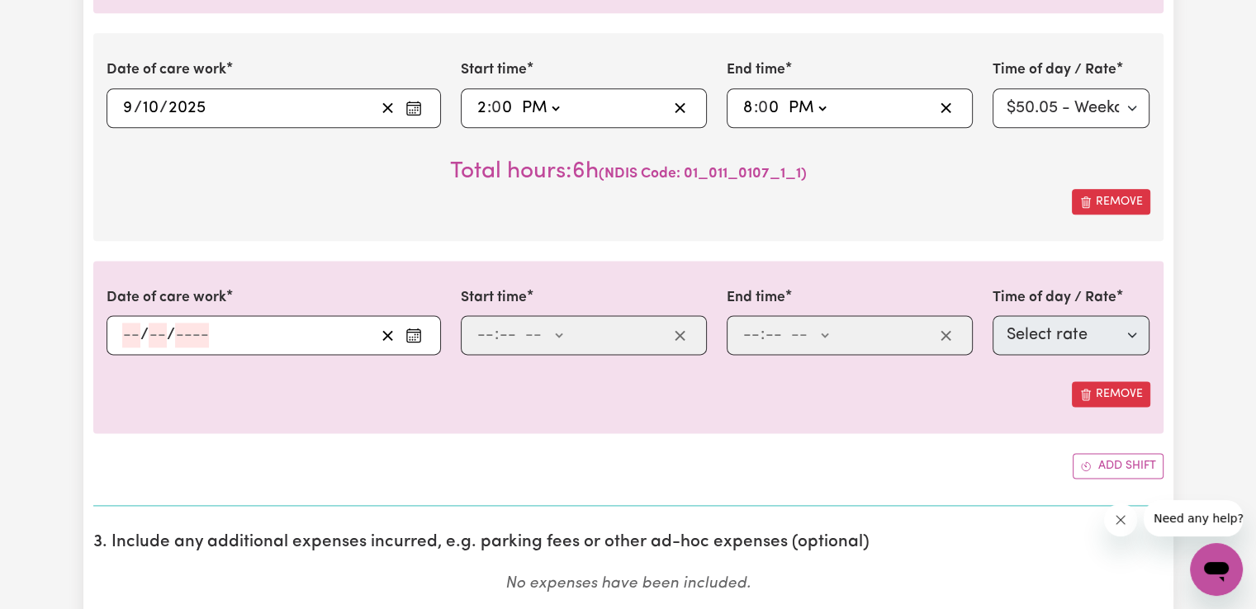
click at [408, 334] on icon "Enter the date of care work" at bounding box center [413, 335] width 17 height 17
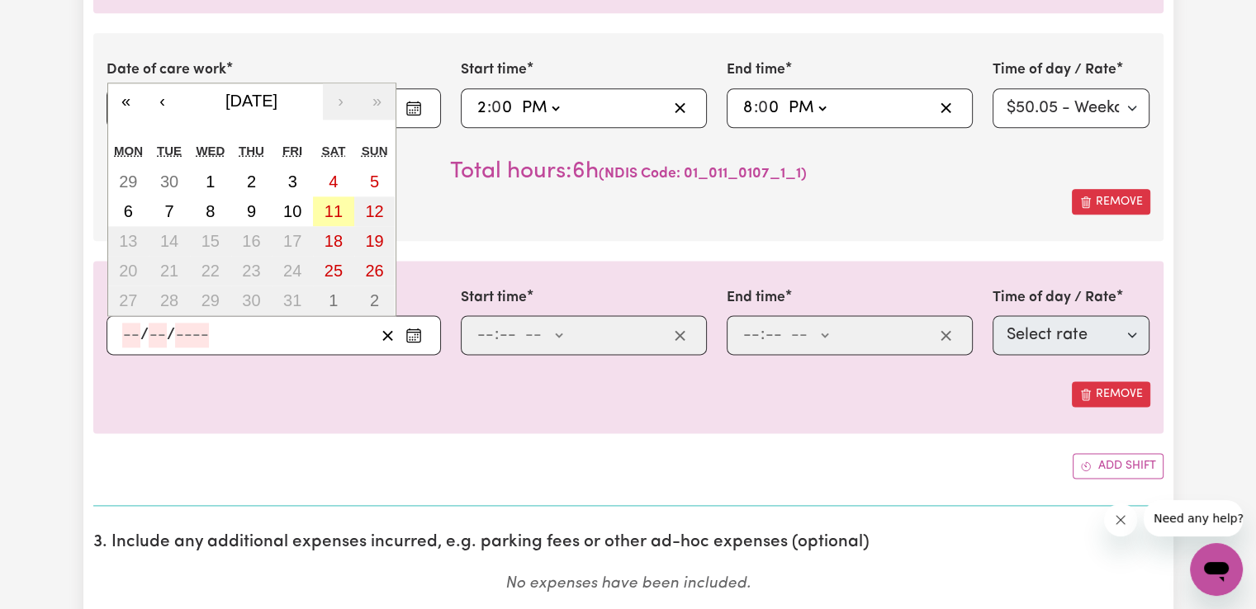
click at [342, 211] on button "11" at bounding box center [333, 212] width 41 height 30
type input "[DATE]"
type input "11"
type input "10"
type input "2025"
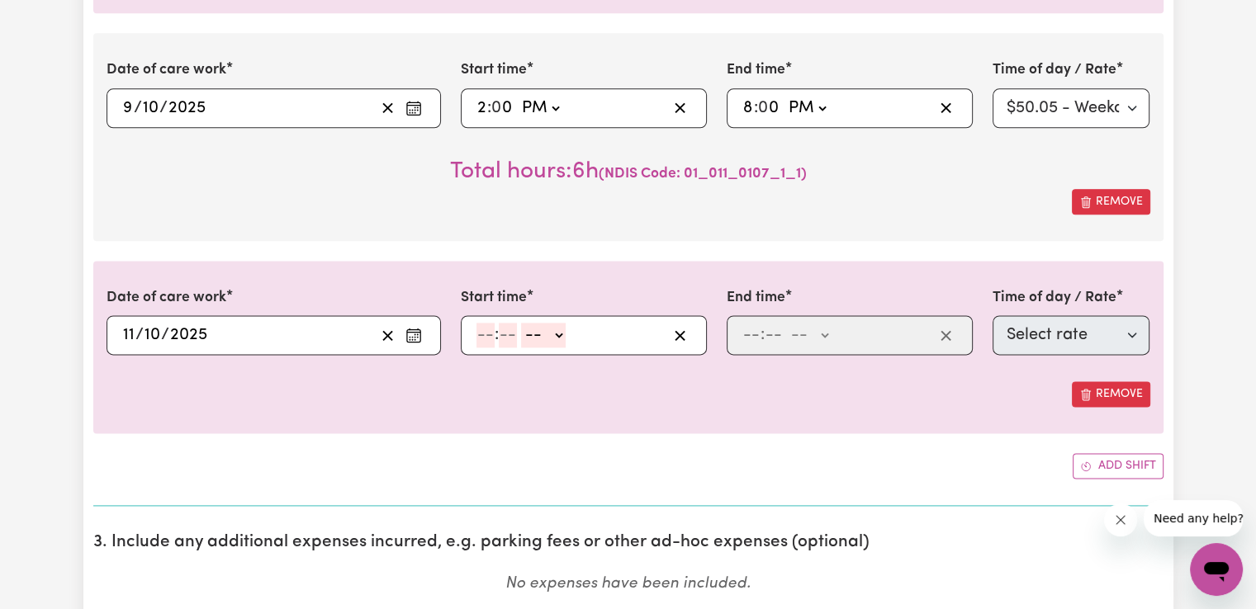
click at [487, 335] on input "number" at bounding box center [485, 335] width 18 height 25
type input "7"
type input "00"
click at [548, 334] on select "-- AM PM" at bounding box center [540, 335] width 45 height 25
select select "am"
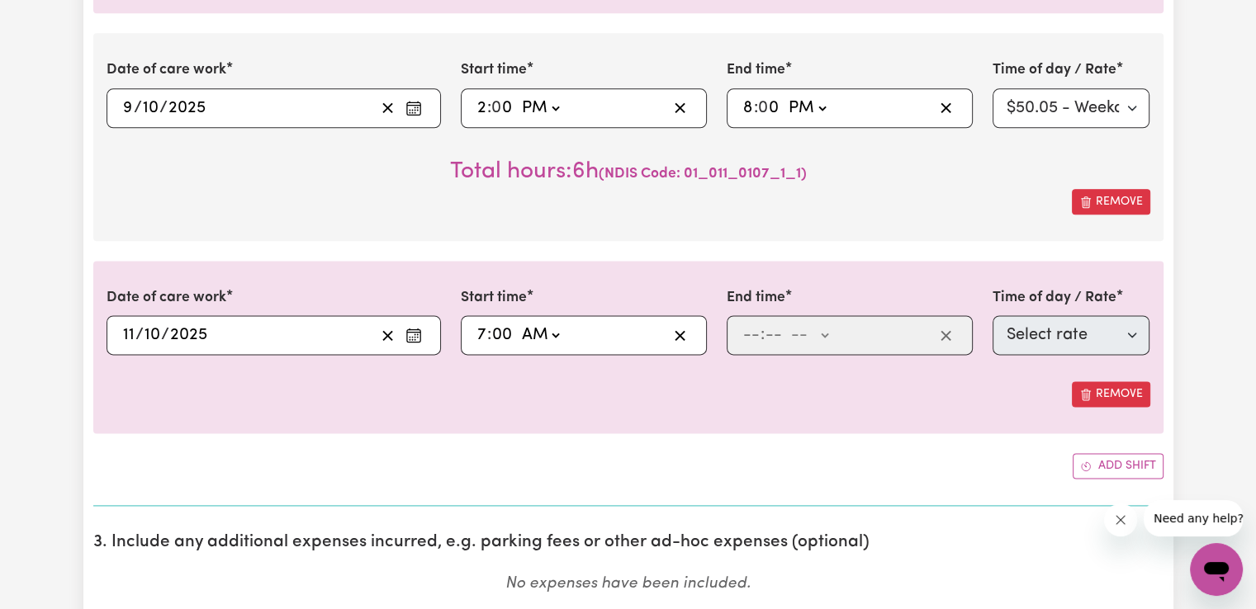
click at [518, 323] on select "-- AM PM" at bounding box center [540, 335] width 45 height 25
type input "07:00"
type input "0"
click at [748, 331] on input "number" at bounding box center [751, 335] width 18 height 25
click at [476, 333] on input "7" at bounding box center [481, 335] width 11 height 25
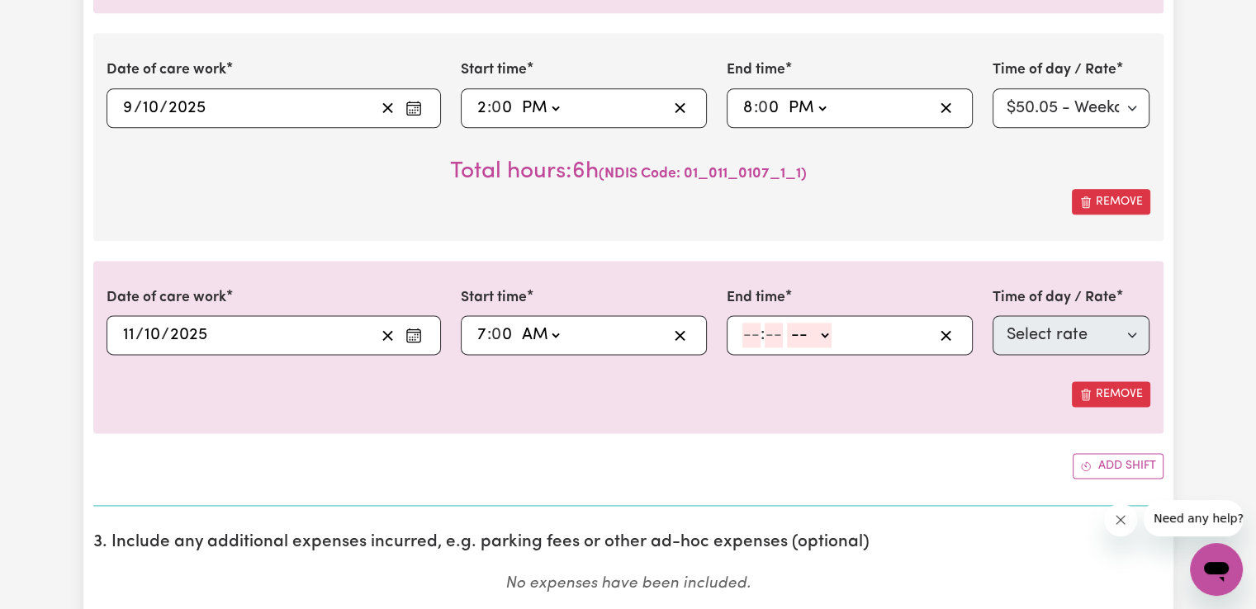
type input "08:00"
type input "8"
click at [751, 339] on input "number" at bounding box center [751, 335] width 18 height 25
type input "2"
type input "00"
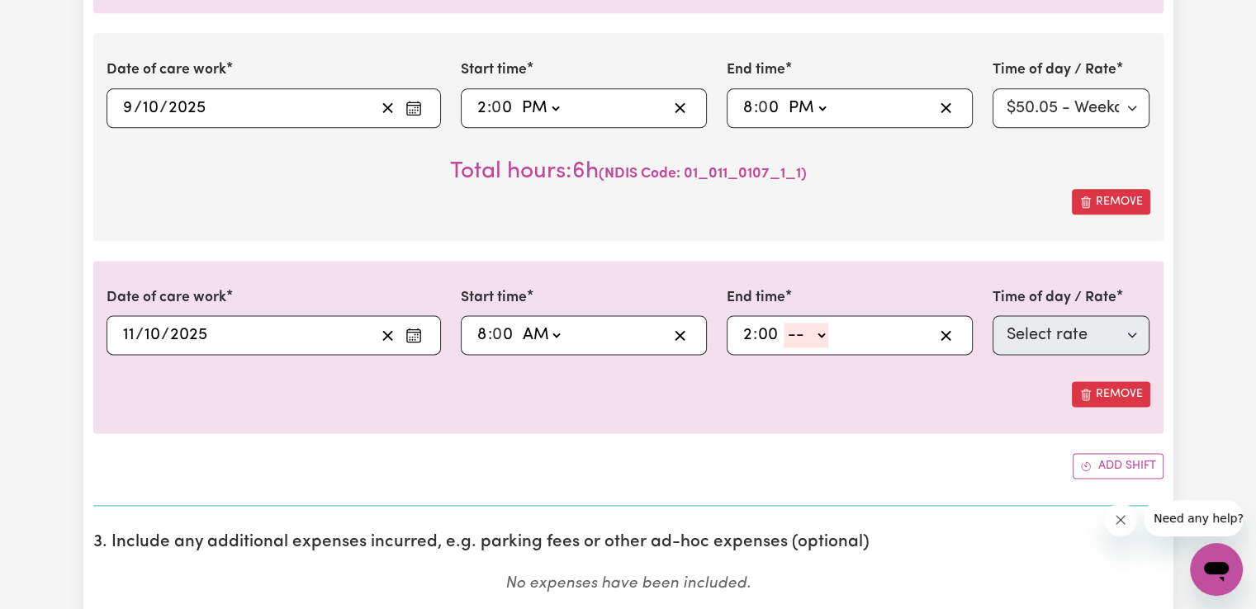
click at [827, 337] on select "-- AM PM" at bounding box center [806, 335] width 45 height 25
select select "pm"
click at [784, 323] on select "-- AM PM" at bounding box center [806, 335] width 45 height 25
type input "14:00"
type input "0"
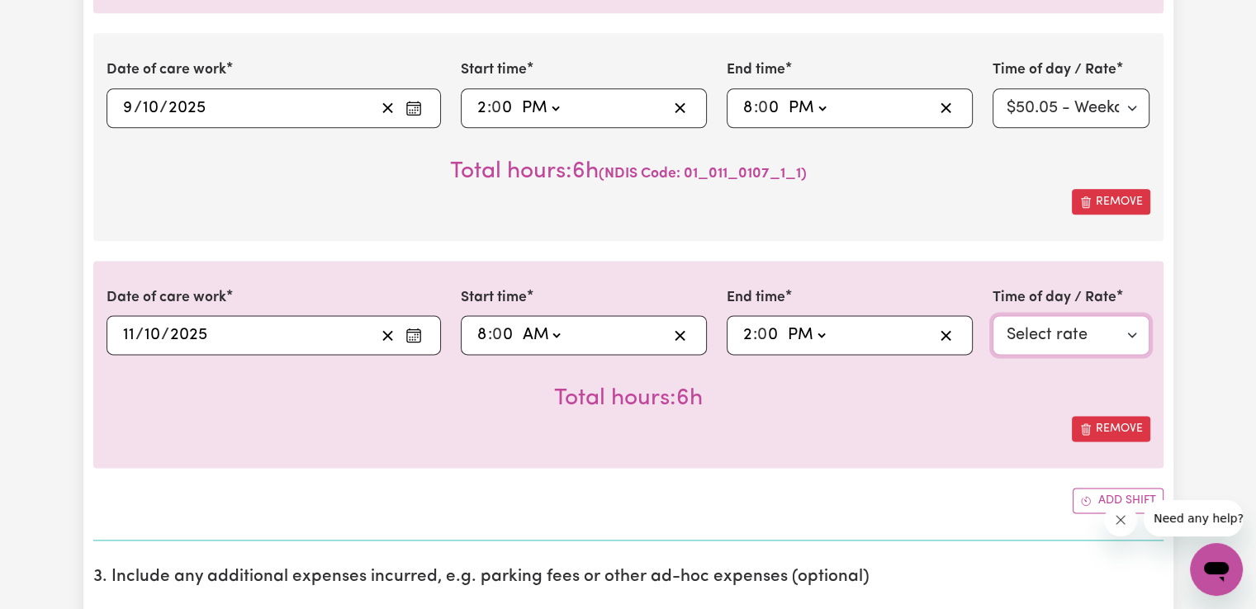
click at [1024, 336] on select "Select rate $72.90 - [DATE] - Assistance with Self Care Activities - Standard L…" at bounding box center [1072, 335] width 158 height 40
select select "43288"
click at [993, 315] on select "Select rate $72.90 - [DATE] - Assistance with Self Care Activities - Standard L…" at bounding box center [1072, 335] width 158 height 40
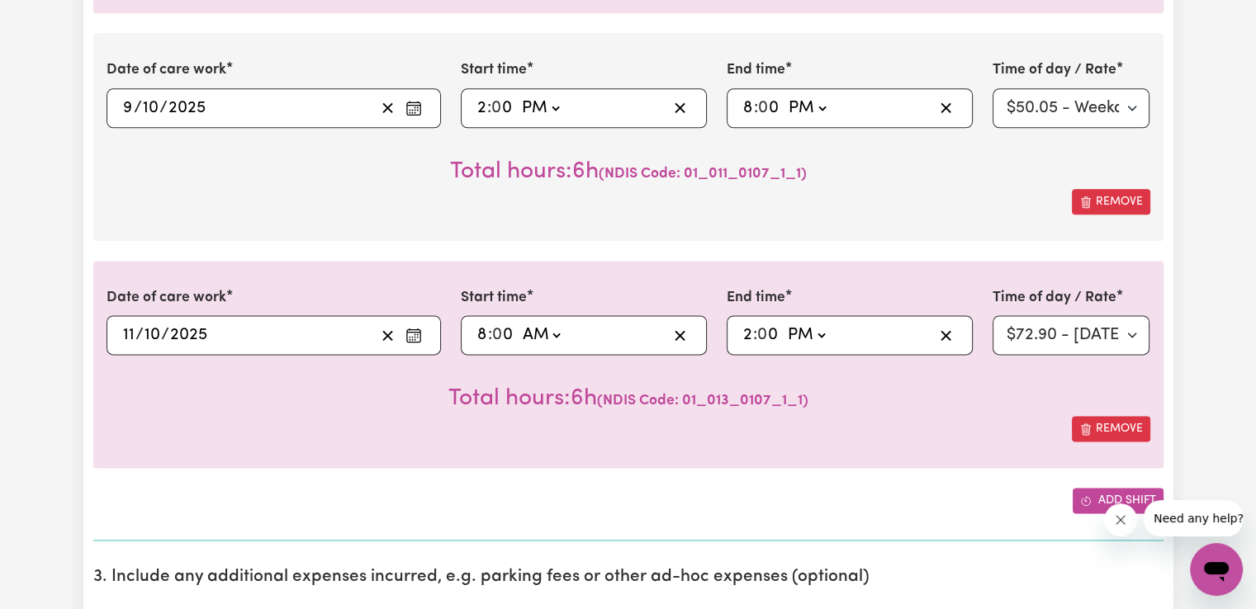
click at [1087, 495] on icon "Add another shift" at bounding box center [1086, 501] width 12 height 12
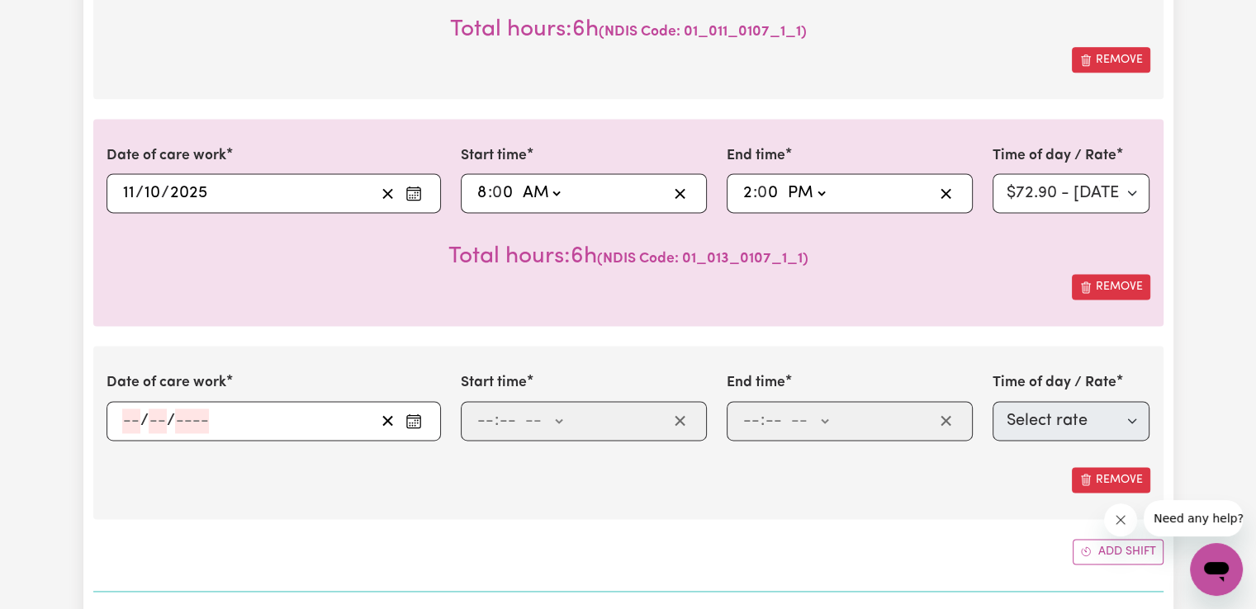
scroll to position [2272, 0]
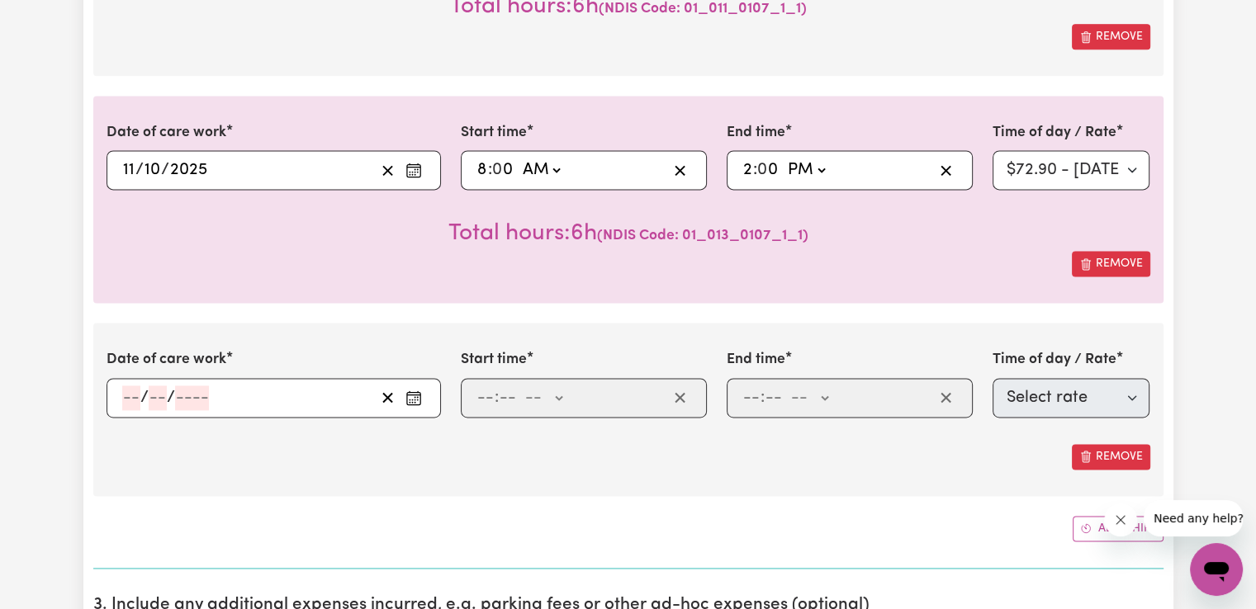
click at [414, 397] on icon "Enter the date of care work" at bounding box center [413, 398] width 17 height 17
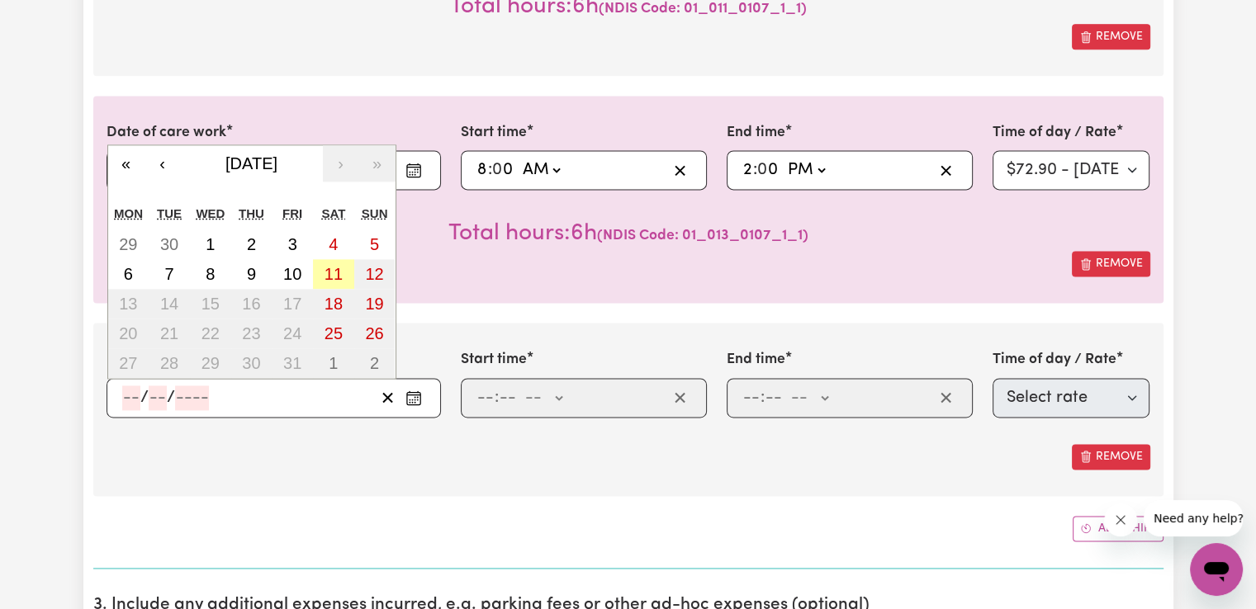
click at [347, 275] on button "11" at bounding box center [333, 274] width 41 height 30
type input "[DATE]"
type input "11"
type input "10"
type input "2025"
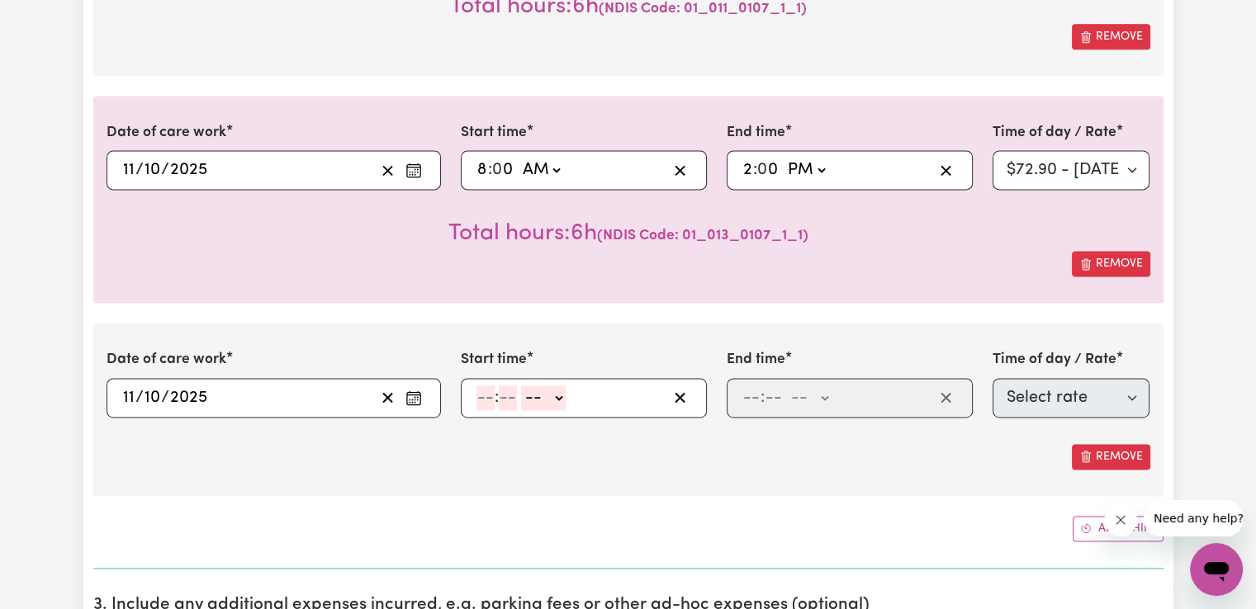
click at [483, 394] on input "number" at bounding box center [485, 398] width 18 height 25
type input "2"
type input "00"
click at [558, 397] on select "-- AM PM" at bounding box center [540, 398] width 45 height 25
select select "pm"
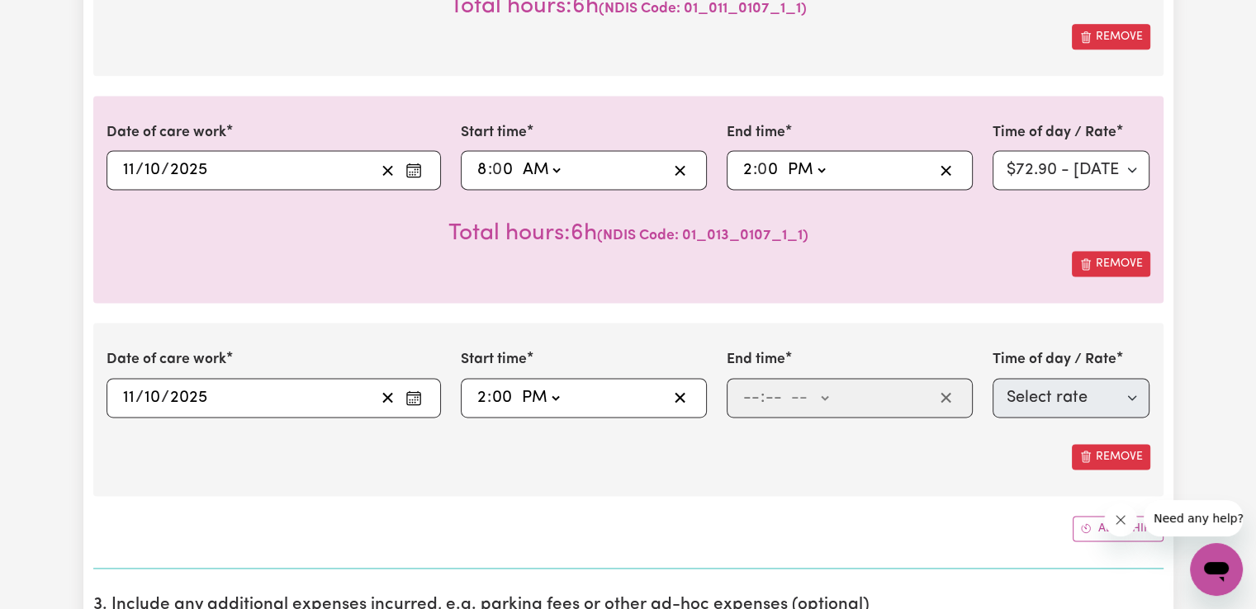
click at [518, 386] on select "-- AM PM" at bounding box center [540, 398] width 45 height 25
type input "14:00"
type input "0"
click at [755, 396] on input "number" at bounding box center [751, 398] width 18 height 25
type input "6"
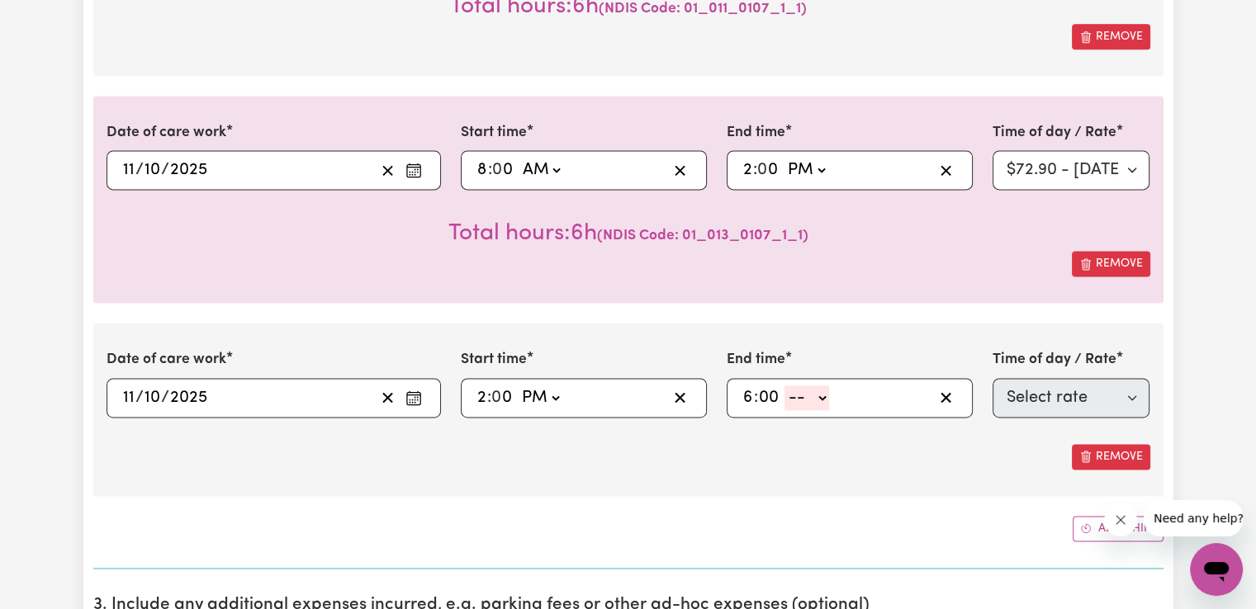
type input "00"
click at [827, 392] on select "-- AM PM" at bounding box center [806, 398] width 45 height 25
select select "pm"
click at [784, 386] on select "-- AM PM" at bounding box center [806, 398] width 45 height 25
type input "18:00"
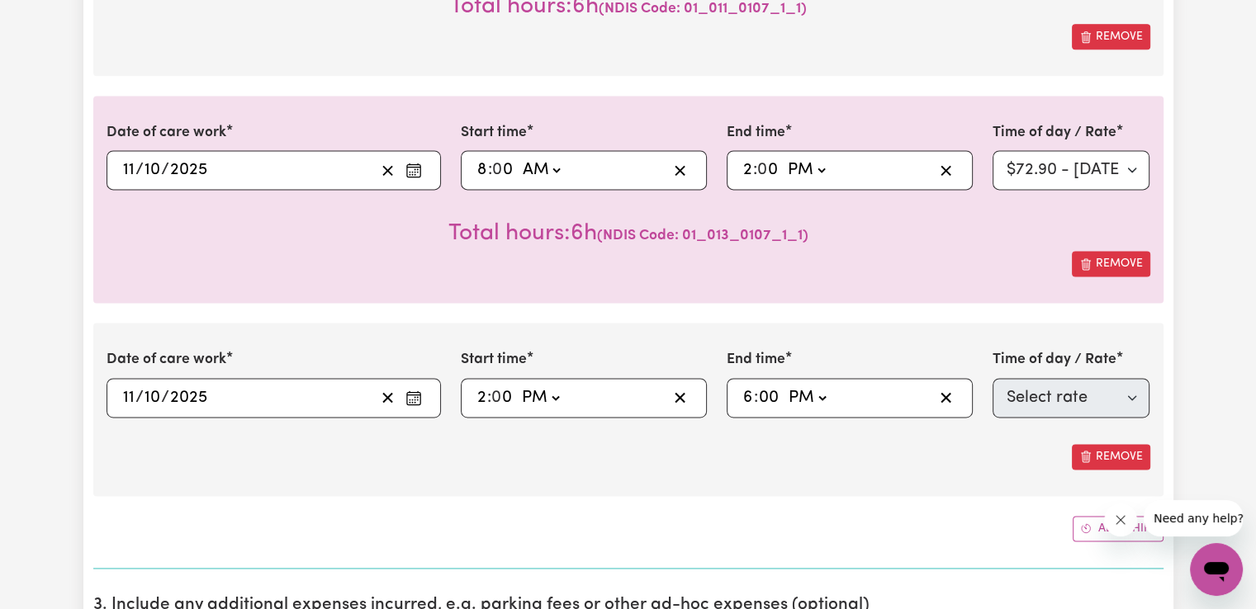
type input "0"
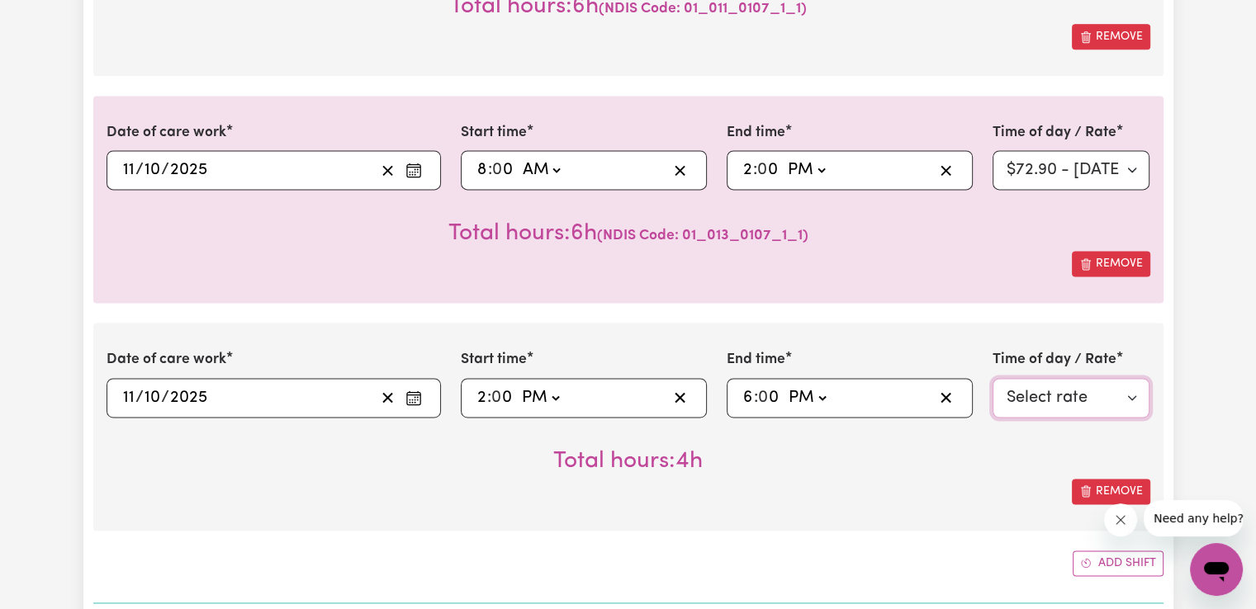
click at [1011, 397] on select "Select rate $72.90 - [DATE] - Assistance with Self Care Activities - Standard L…" at bounding box center [1072, 398] width 158 height 40
select select "43288"
click at [993, 378] on select "Select rate $72.90 - [DATE] - Assistance with Self Care Activities - Standard L…" at bounding box center [1072, 398] width 158 height 40
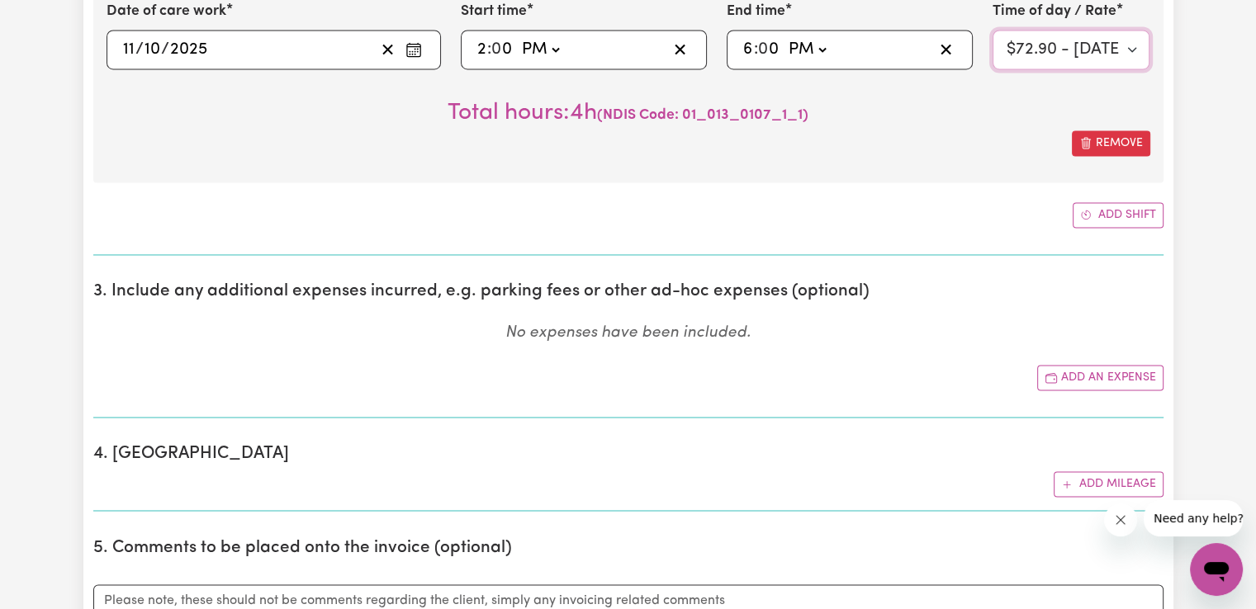
scroll to position [2704, 0]
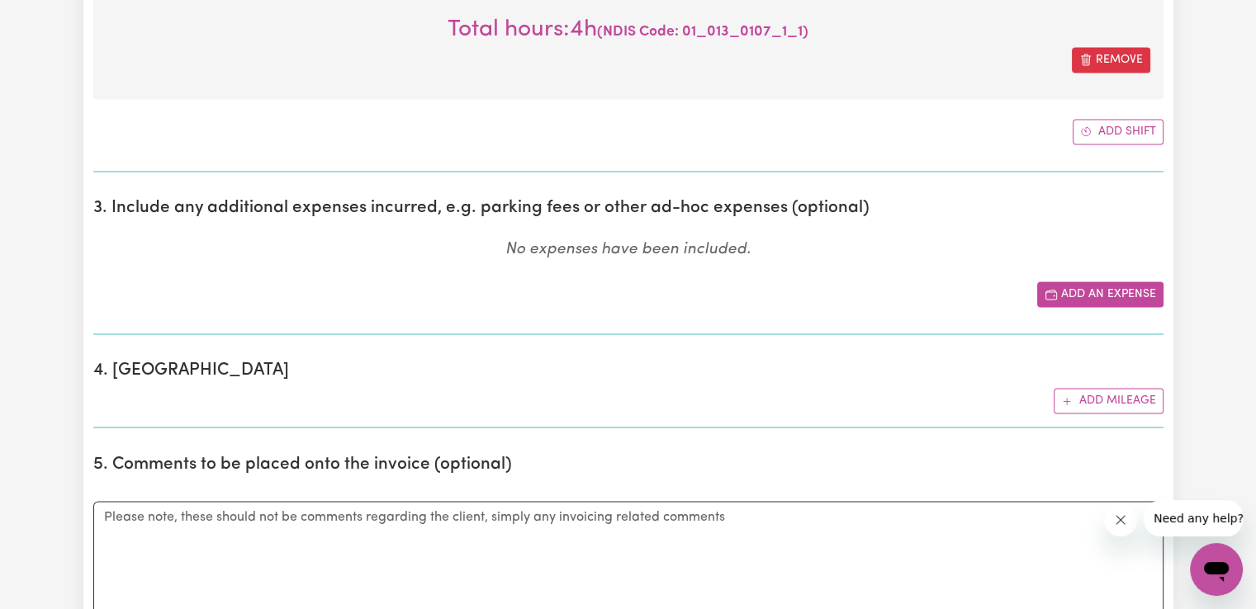
click at [1110, 285] on button "Add an expense" at bounding box center [1100, 295] width 126 height 26
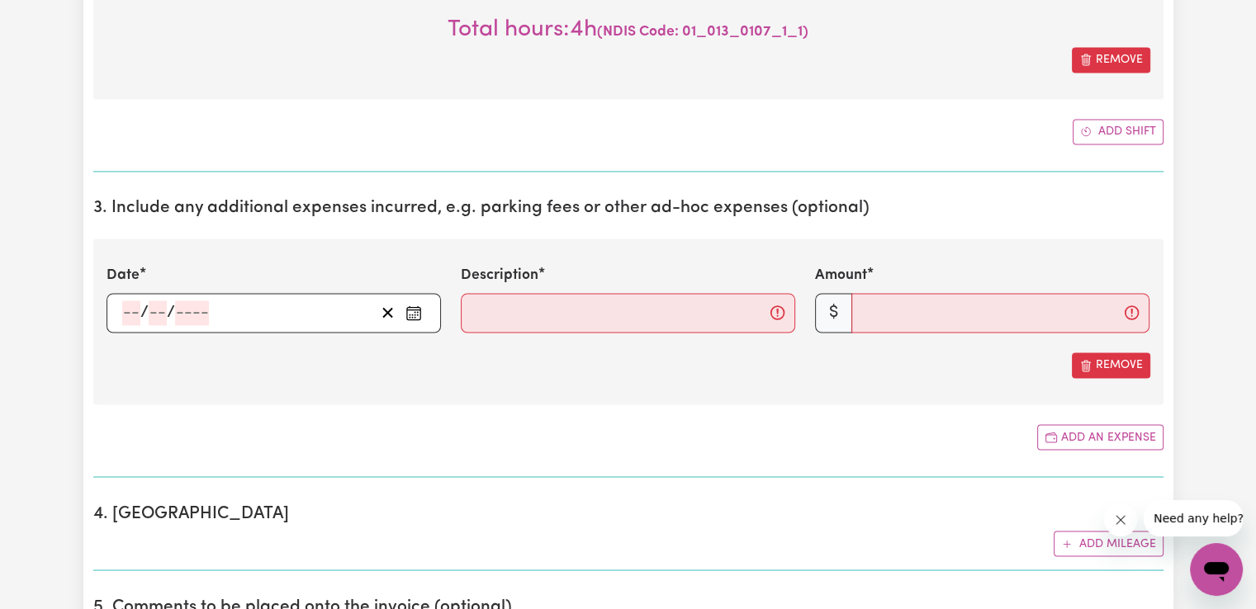
click at [419, 307] on rect "Enter the date of expense" at bounding box center [413, 313] width 13 height 12
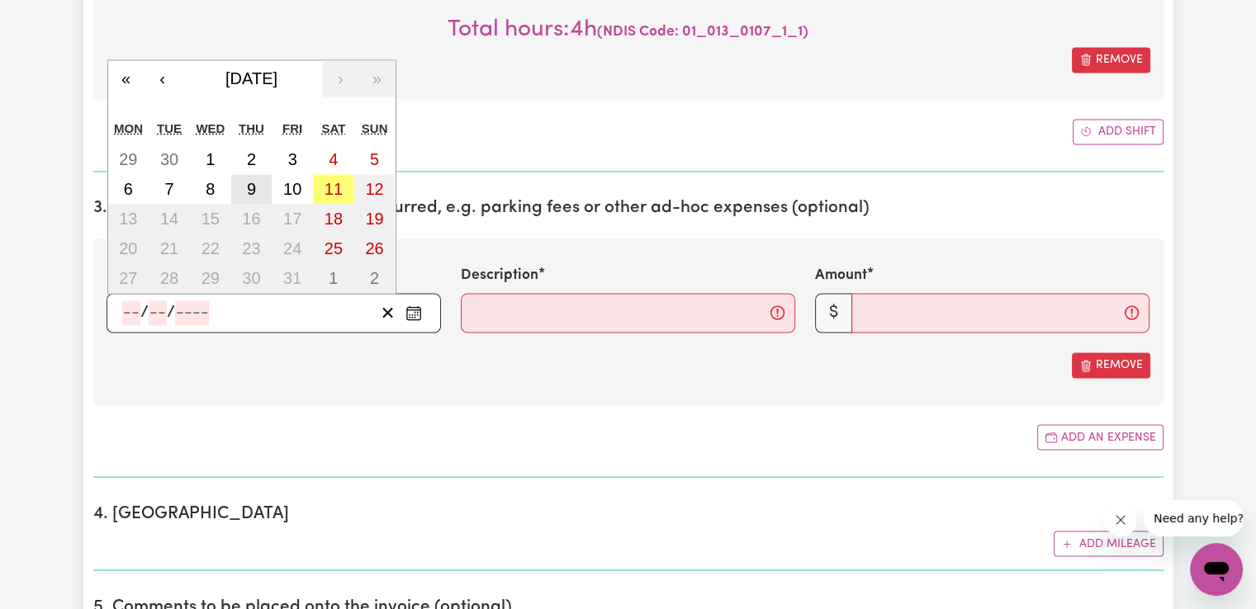
click at [254, 188] on abbr "9" at bounding box center [251, 189] width 9 height 18
type input "[DATE]"
type input "9"
type input "10"
type input "2025"
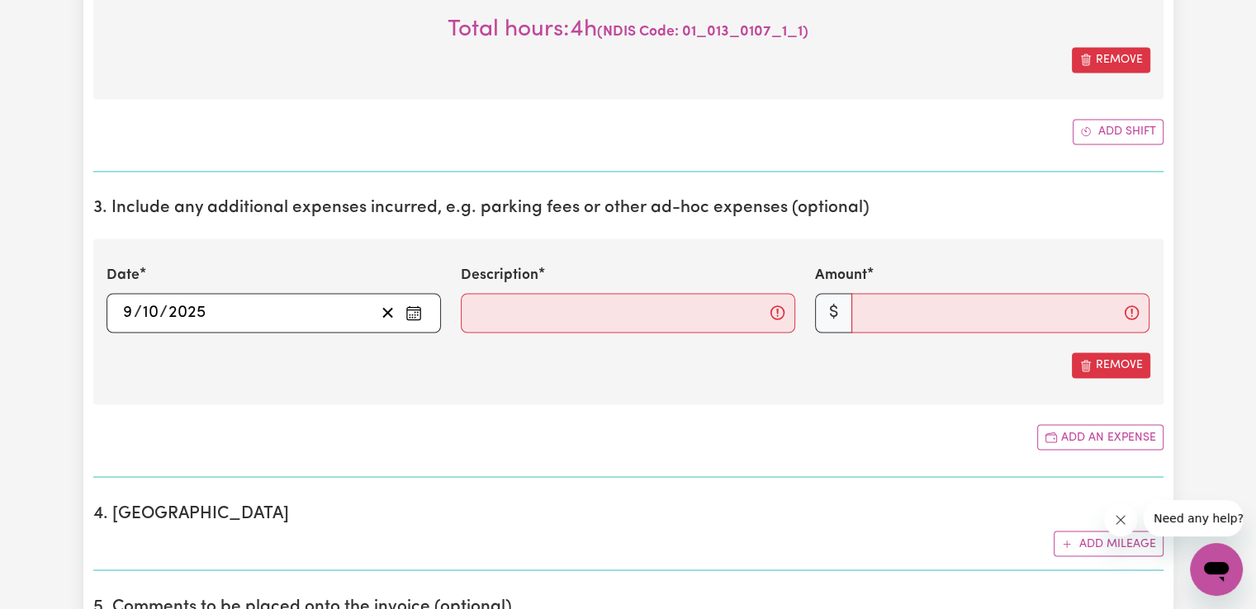
click at [530, 285] on div "Description" at bounding box center [628, 299] width 334 height 68
click at [530, 304] on input "Description" at bounding box center [628, 313] width 334 height 40
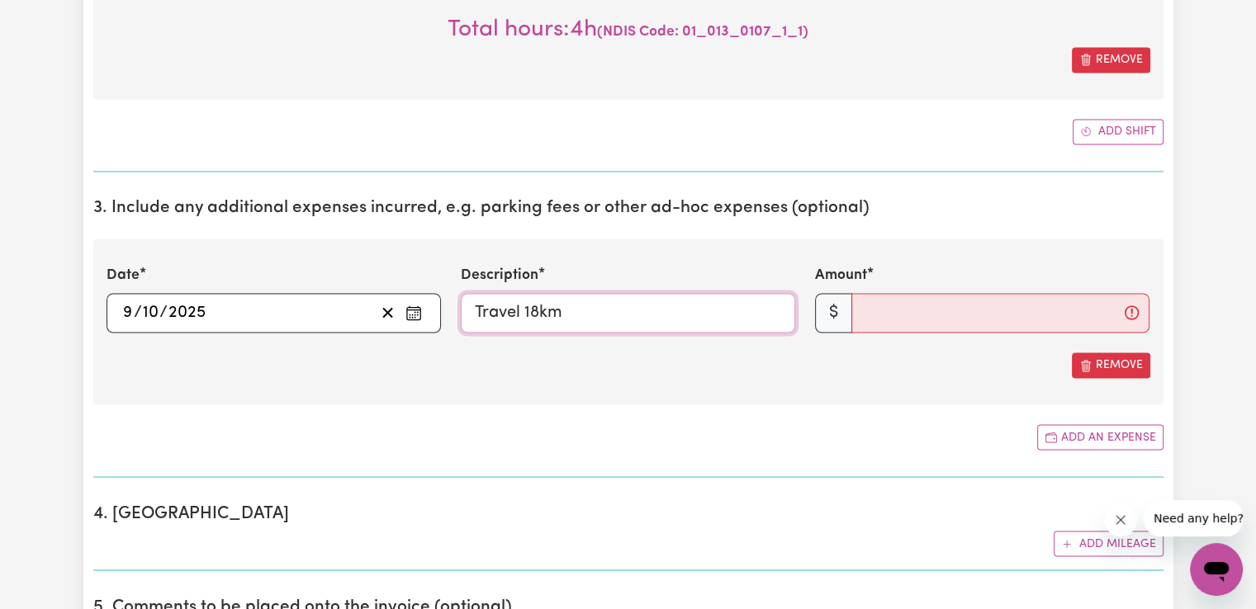
click at [536, 315] on input "Travel 18km" at bounding box center [628, 313] width 334 height 40
type input "Travel 12km"
click at [893, 309] on input "Amount" at bounding box center [1000, 313] width 298 height 40
click at [648, 404] on section "3. Include any additional expenses incurred, e.g. parking fees or other ad-hoc …" at bounding box center [628, 331] width 1070 height 292
drag, startPoint x: 879, startPoint y: 315, endPoint x: 896, endPoint y: 313, distance: 16.6
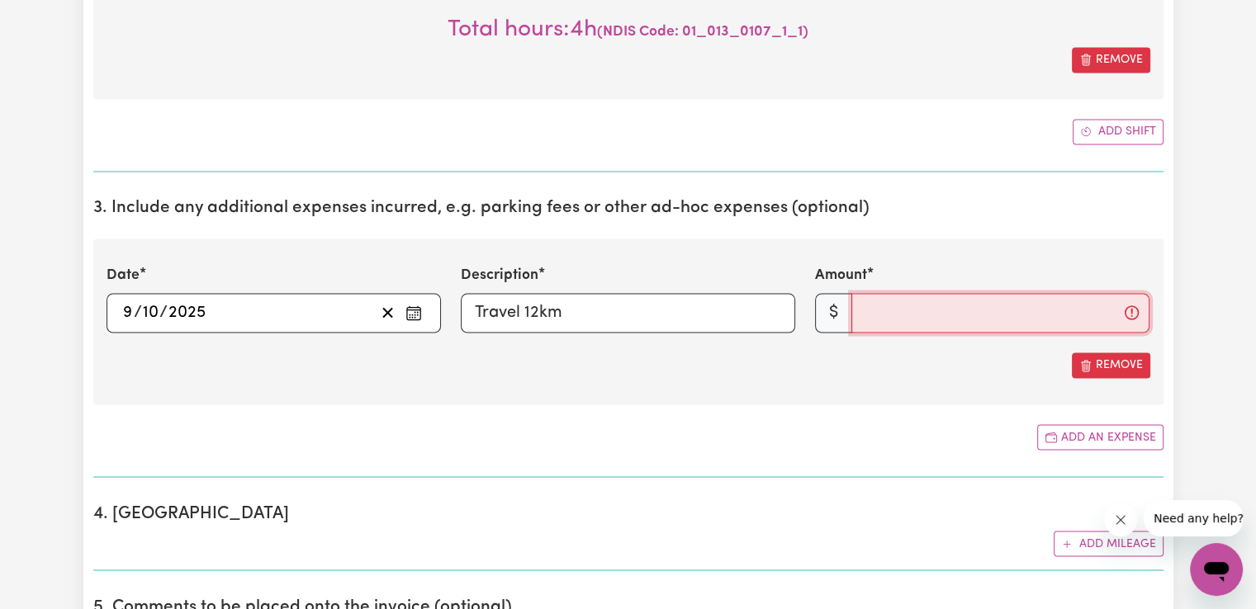
click at [879, 315] on input "Amount" at bounding box center [1000, 313] width 298 height 40
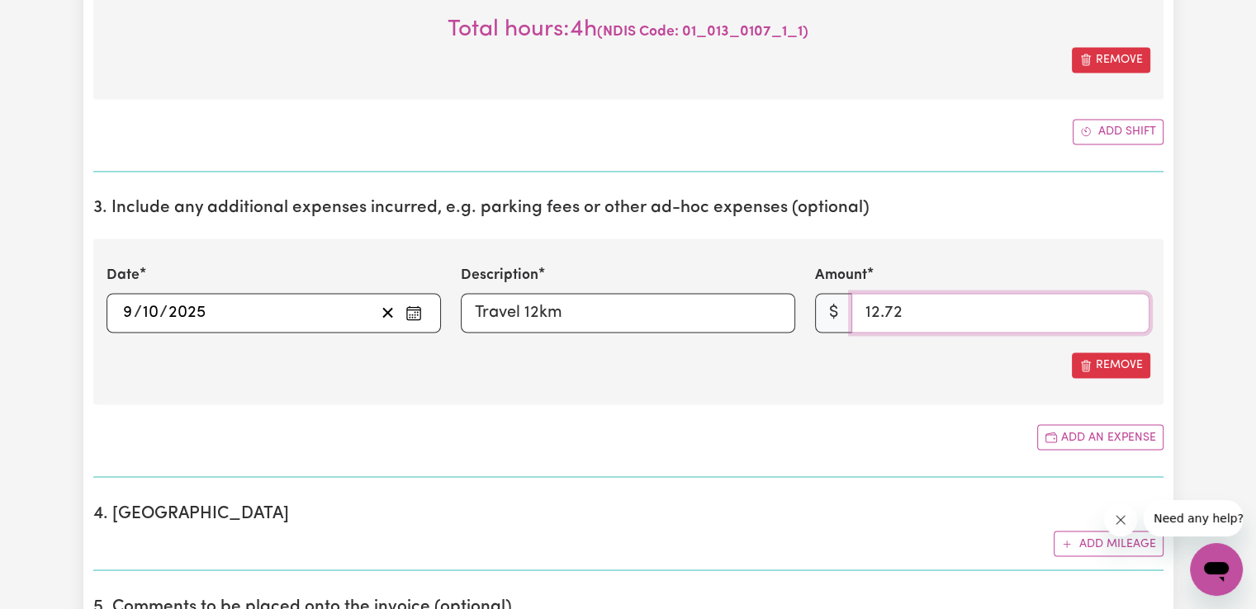
type input "12.72"
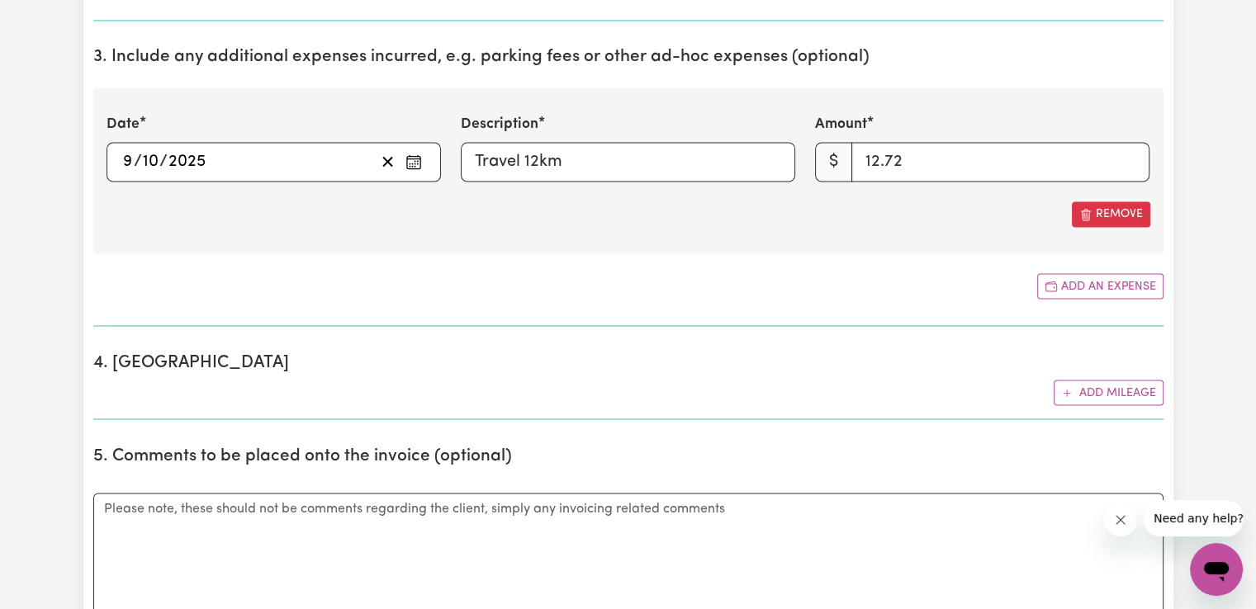
scroll to position [2880, 0]
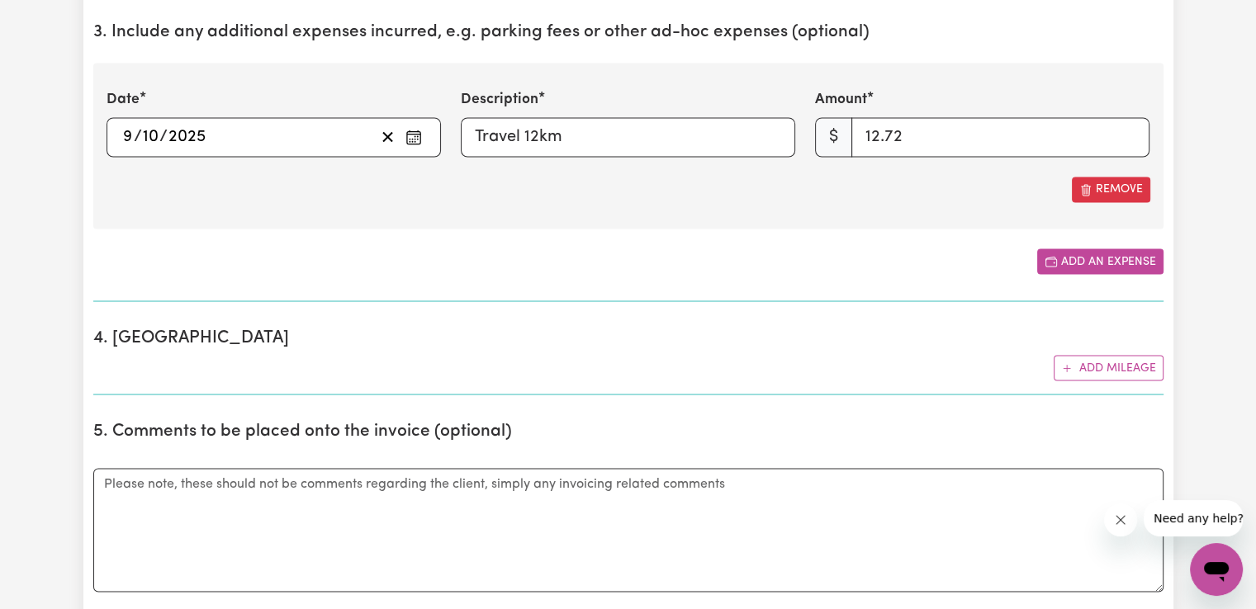
click at [1120, 257] on button "Add an expense" at bounding box center [1100, 262] width 126 height 26
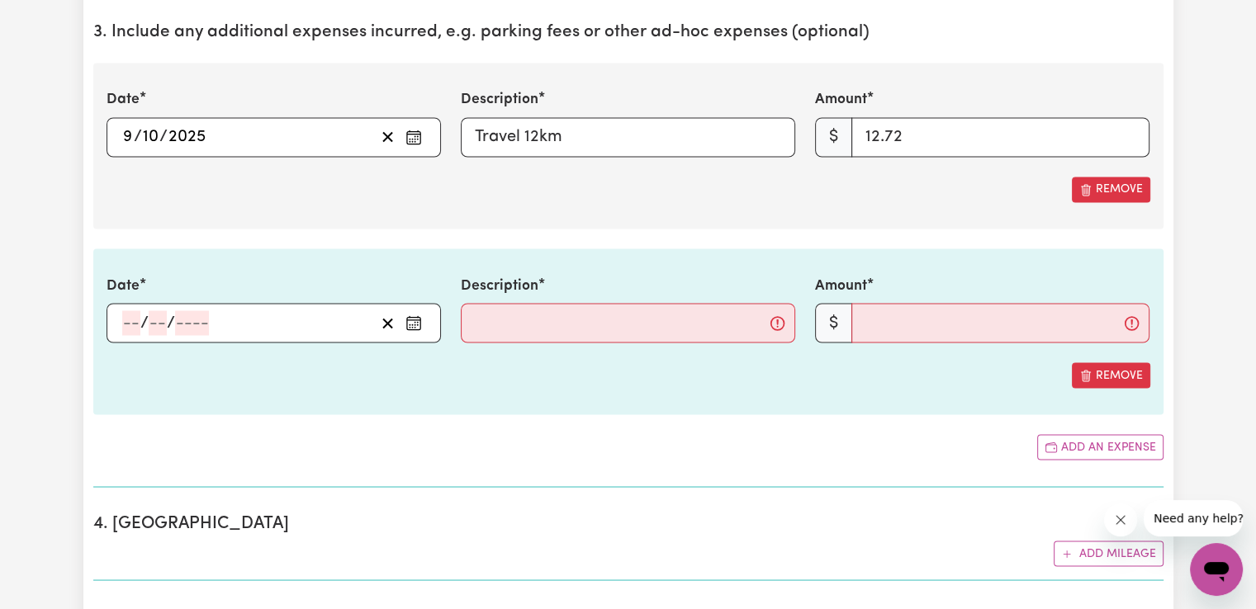
click at [402, 315] on button "Enter the date of expense" at bounding box center [413, 322] width 26 height 25
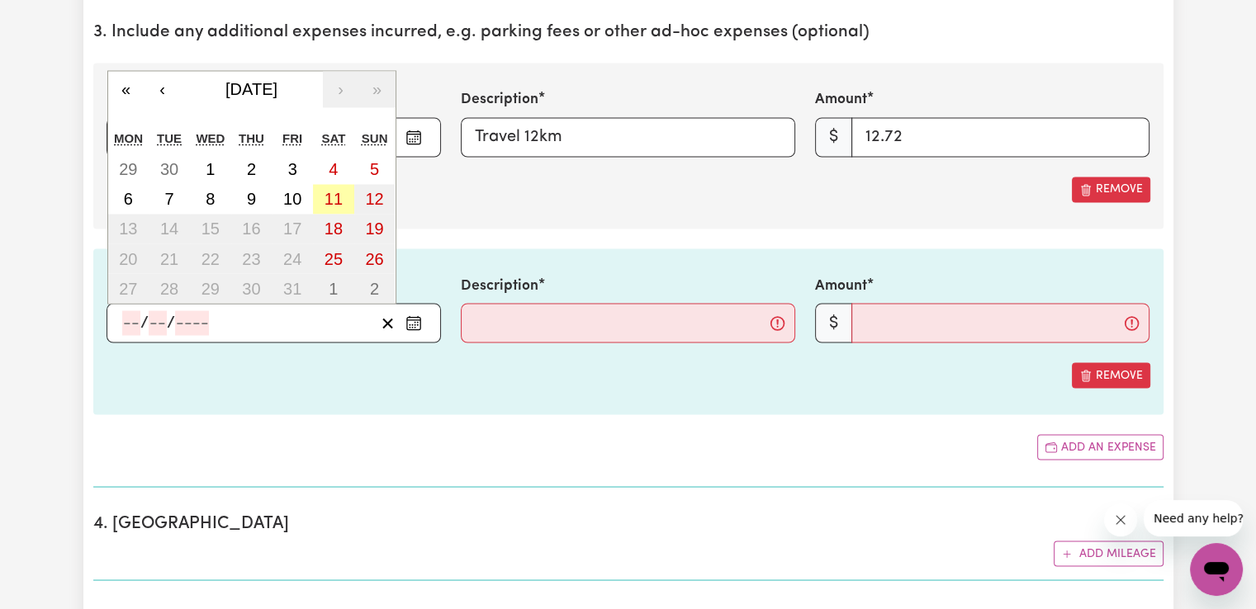
click at [327, 196] on abbr "11" at bounding box center [334, 199] width 18 height 18
type input "[DATE]"
type input "11"
type input "10"
type input "2025"
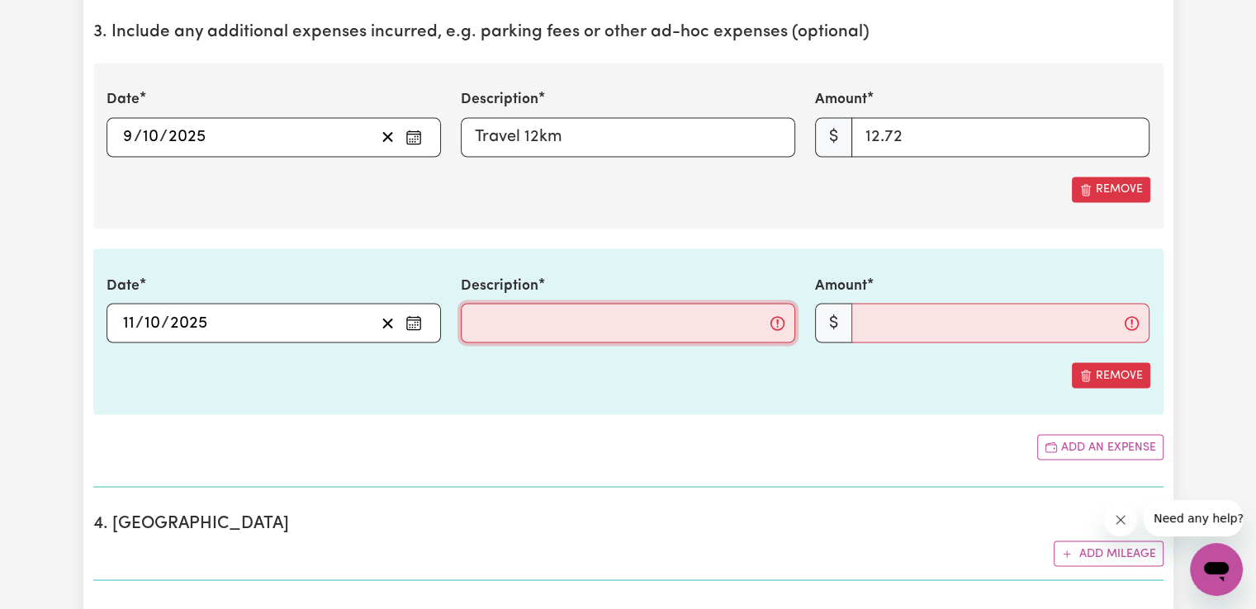
click at [547, 310] on input "Description" at bounding box center [628, 323] width 334 height 40
type input "Travel 10km"
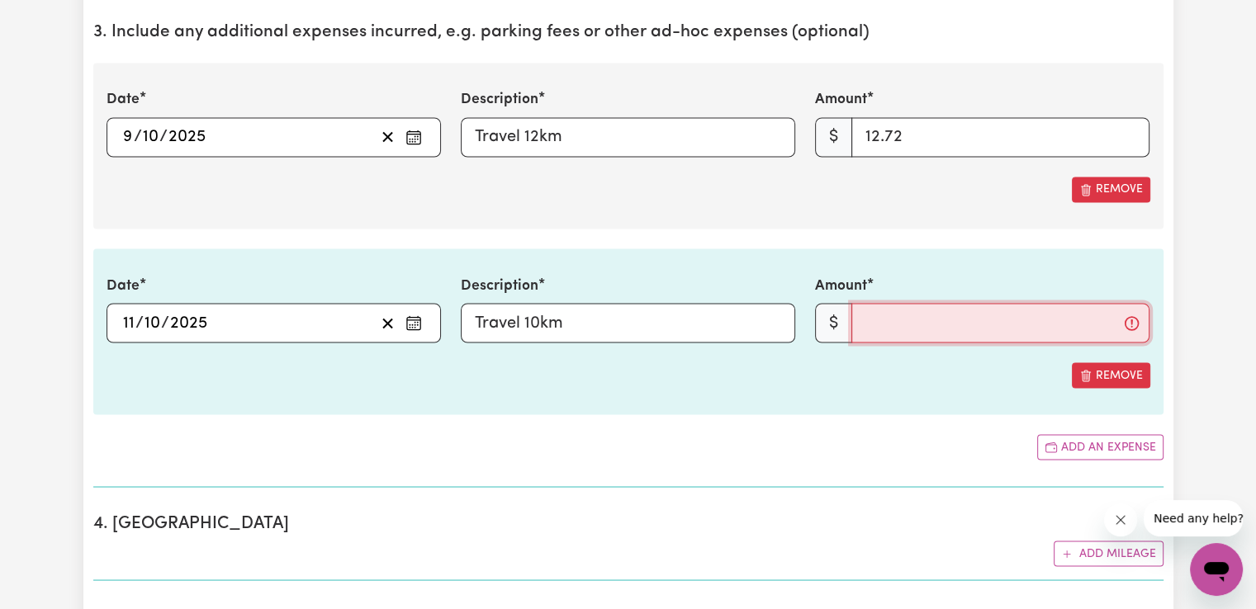
click at [875, 316] on input "Amount" at bounding box center [1000, 323] width 298 height 40
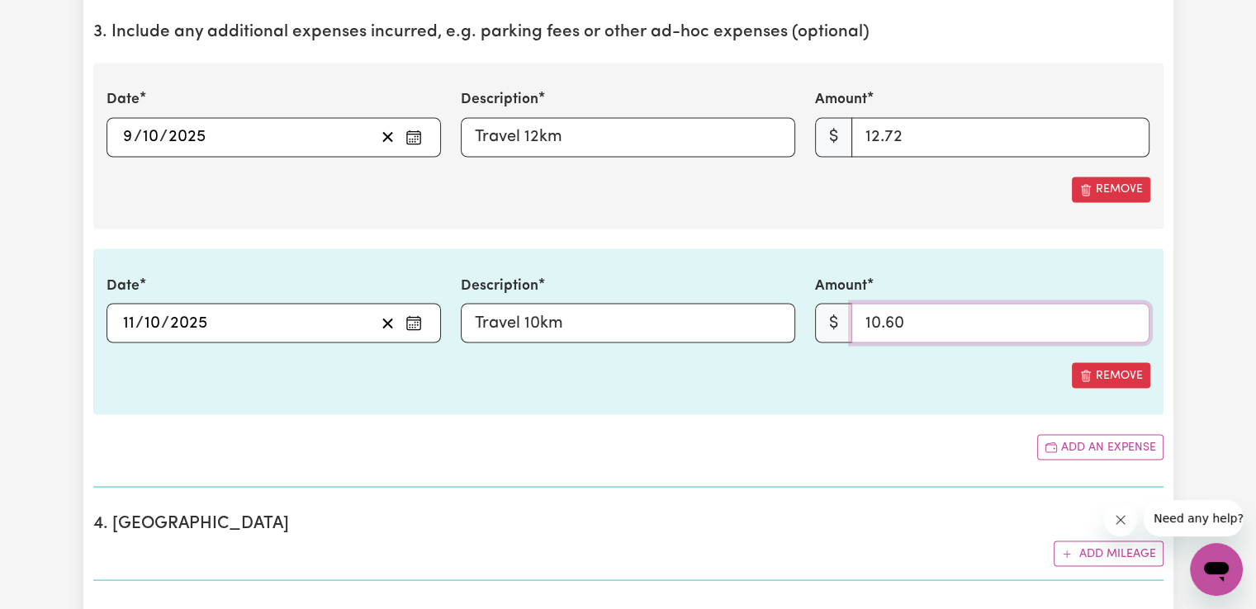
type input "10.60"
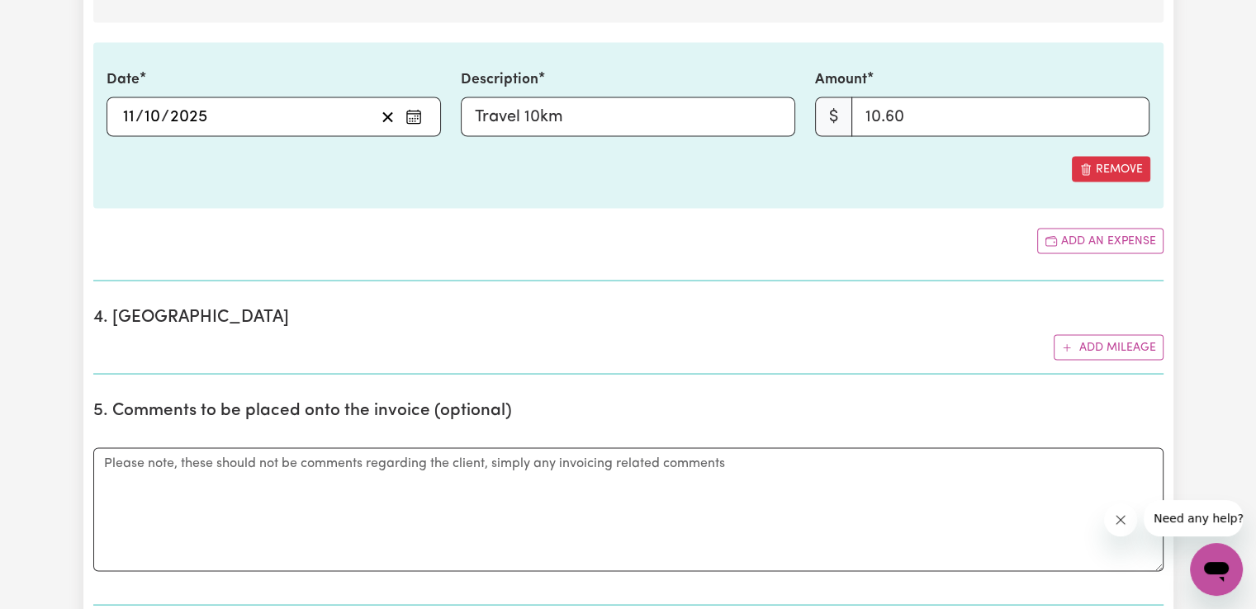
scroll to position [3111, 0]
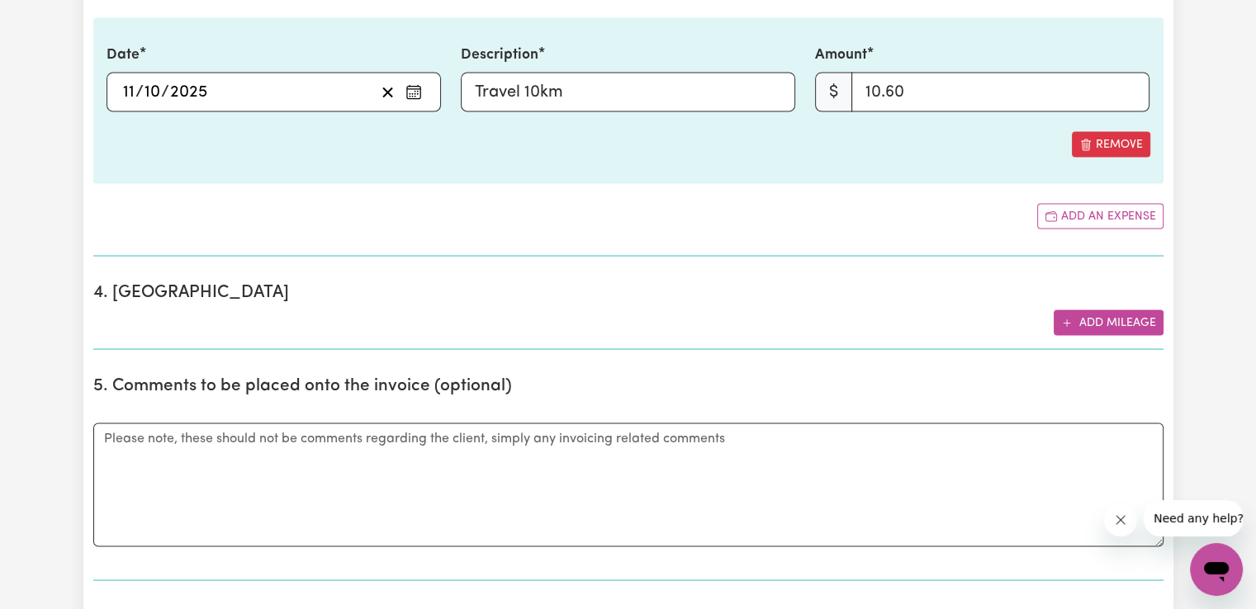
click at [1133, 317] on button "Add mileage" at bounding box center [1109, 323] width 110 height 26
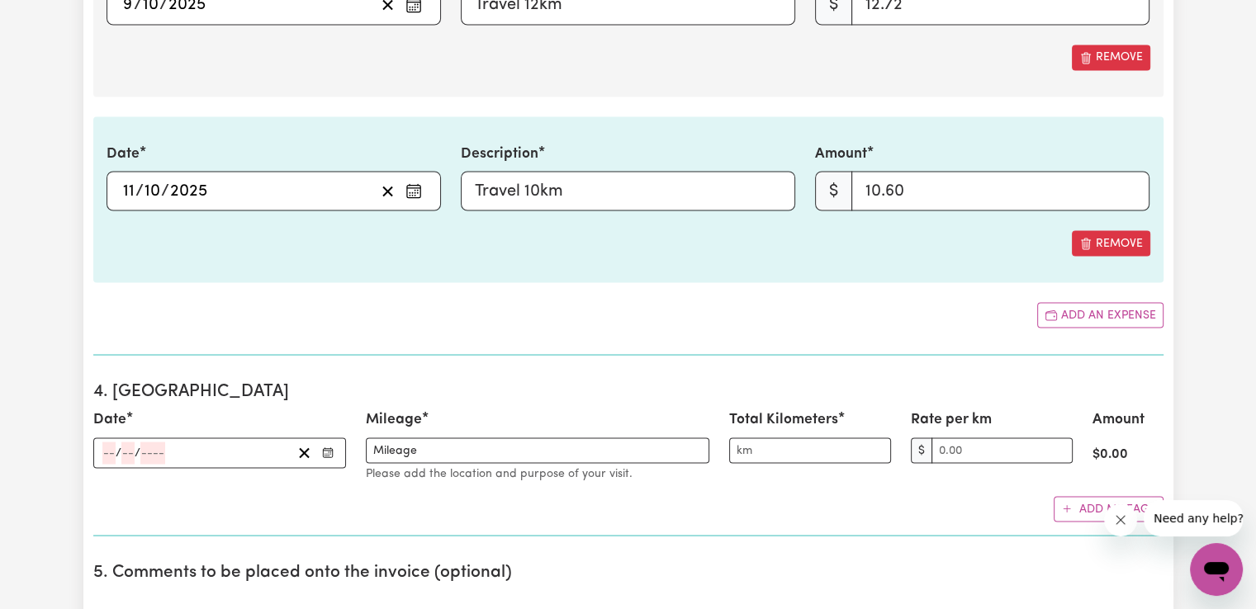
scroll to position [3029, 0]
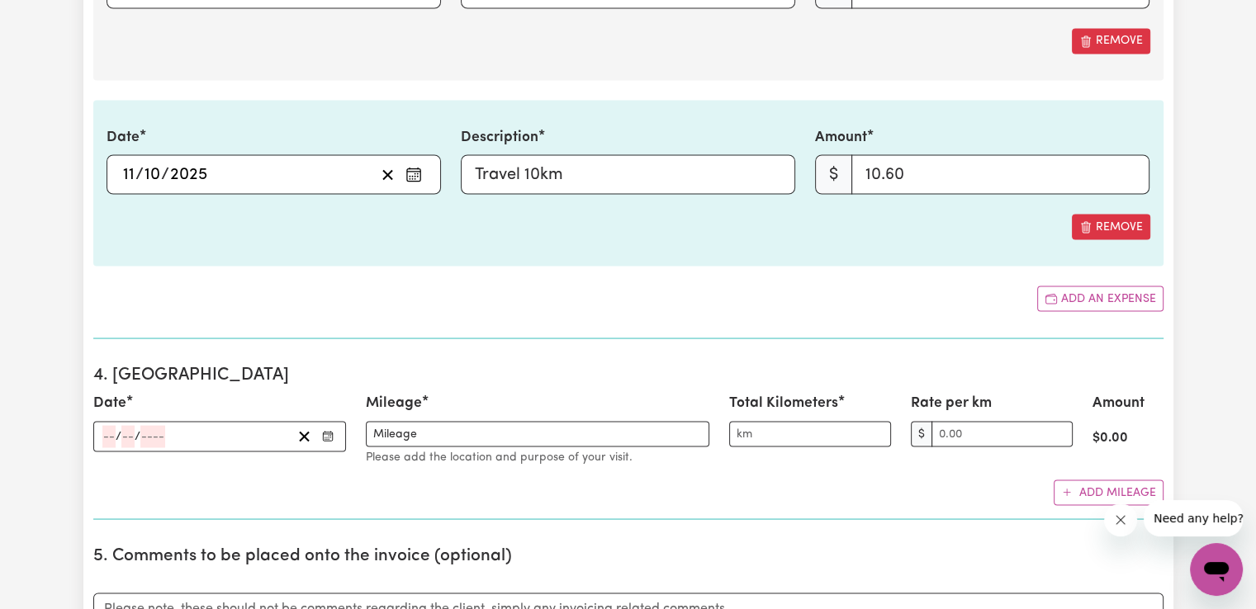
click at [329, 430] on icon "Enter the date" at bounding box center [328, 436] width 12 height 12
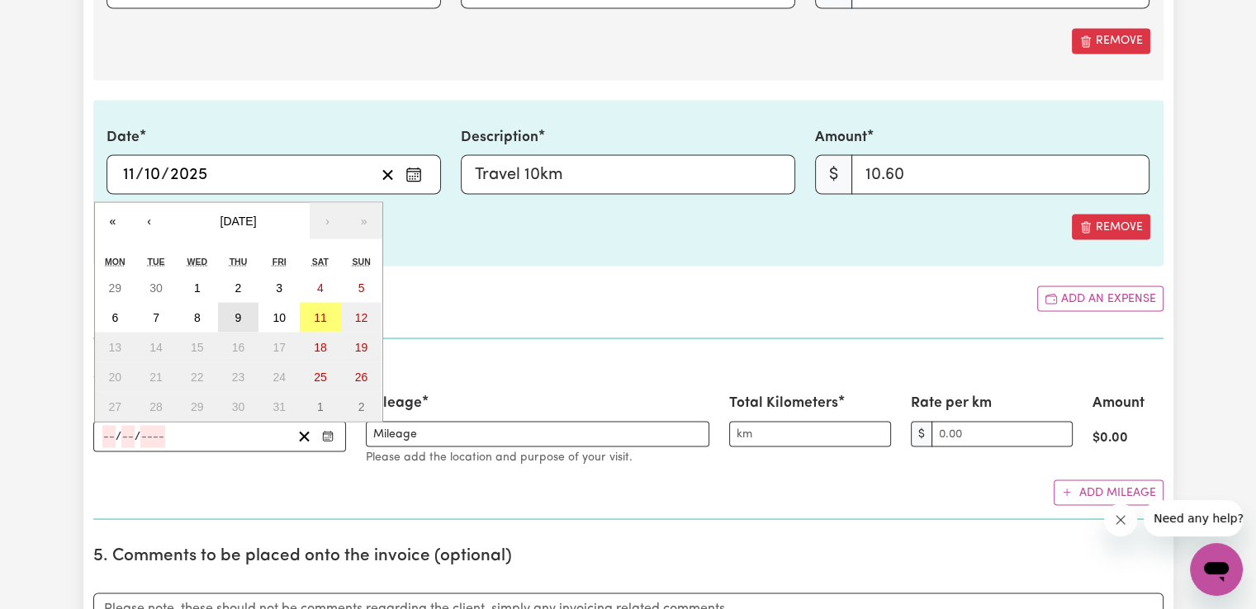
click at [248, 316] on button "9" at bounding box center [238, 317] width 41 height 30
type input "[DATE]"
type input "9"
type input "10"
type input "2025"
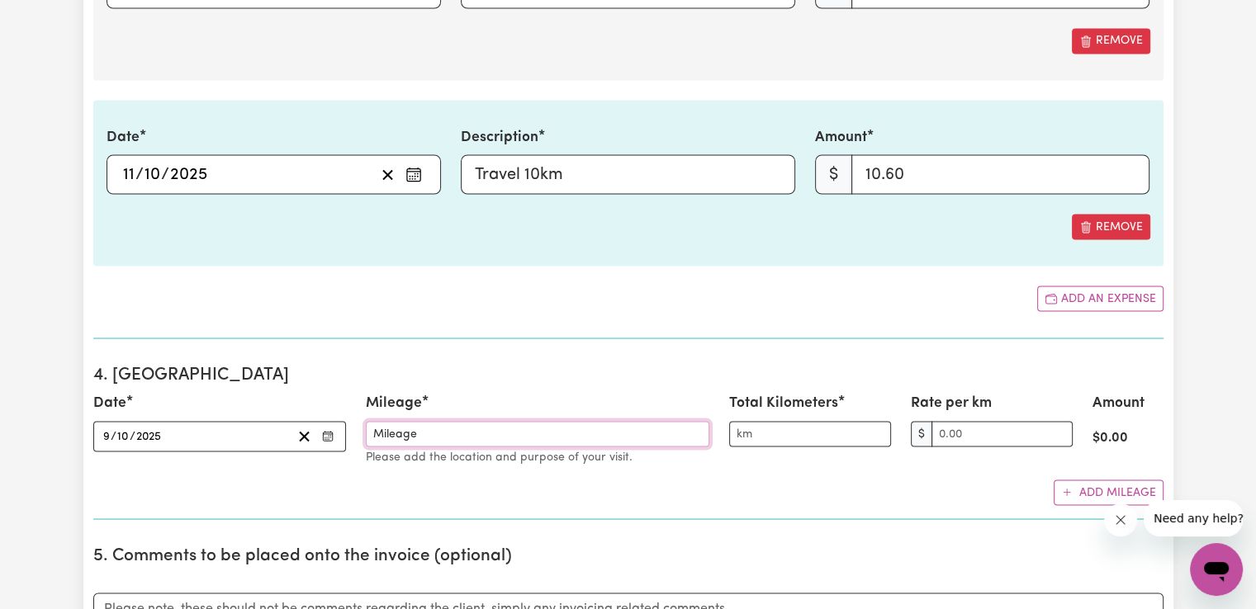
click at [521, 429] on input "Mileage" at bounding box center [537, 434] width 343 height 26
click at [780, 427] on input "Total Kilometers" at bounding box center [810, 434] width 162 height 26
type input "12"
click at [1016, 427] on input "Rate per km" at bounding box center [1001, 434] width 141 height 26
drag, startPoint x: 989, startPoint y: 429, endPoint x: 902, endPoint y: 418, distance: 88.2
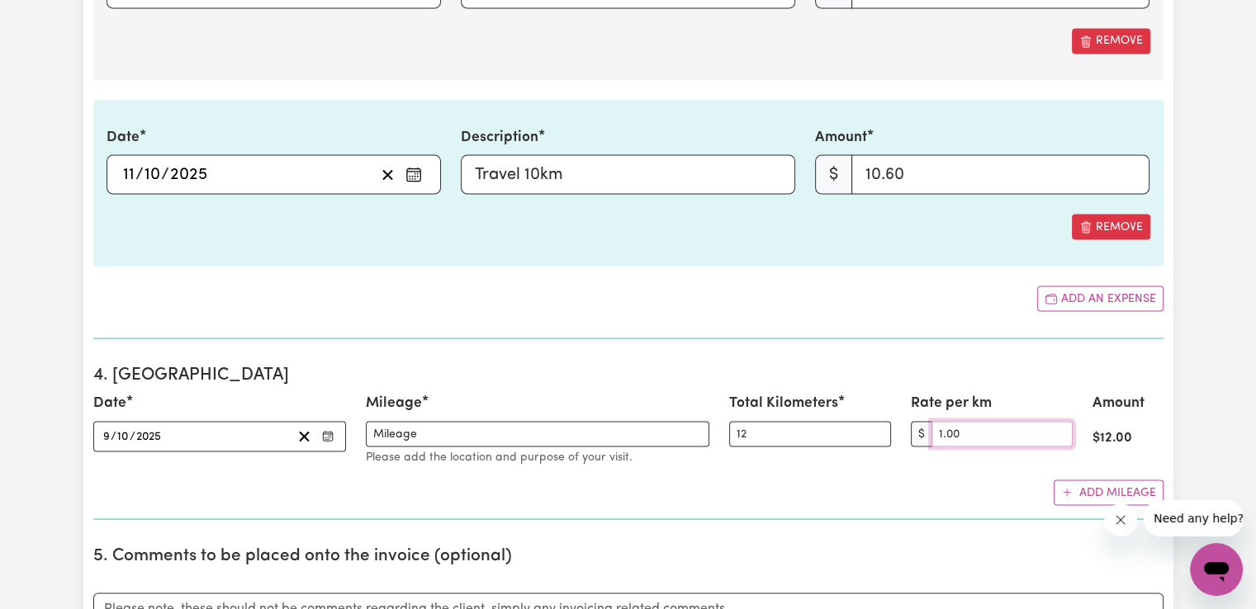
click at [902, 418] on div "Rate per km $ 1.00" at bounding box center [992, 428] width 182 height 73
type input "1.00"
click at [1054, 430] on input "Rate per km" at bounding box center [1001, 434] width 141 height 26
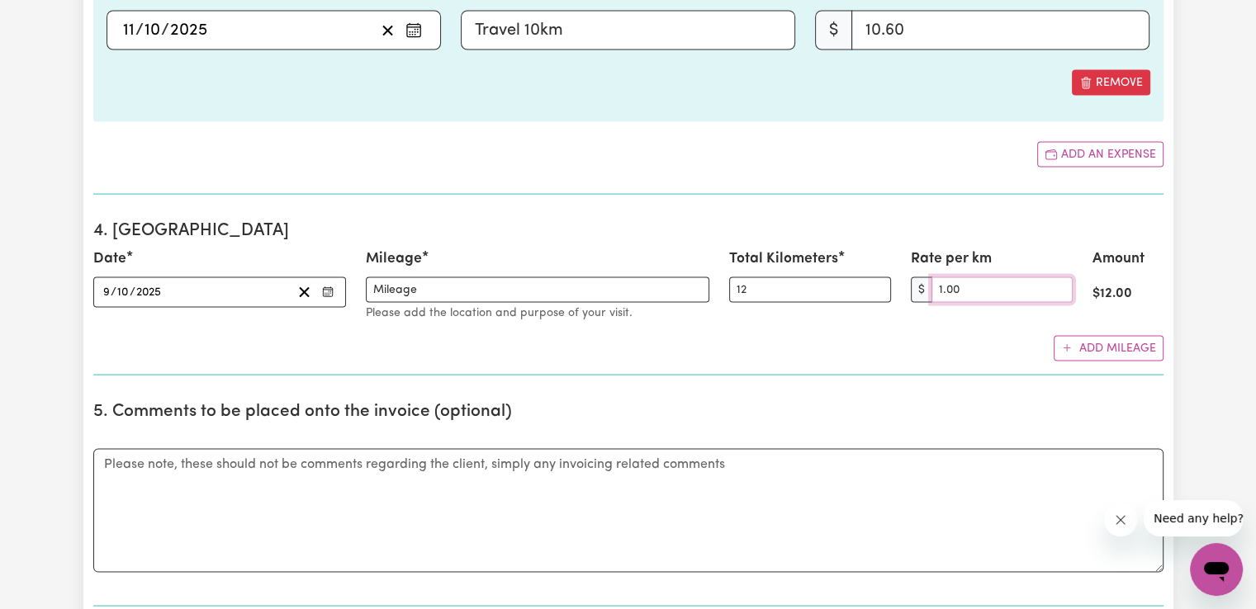
scroll to position [3194, 0]
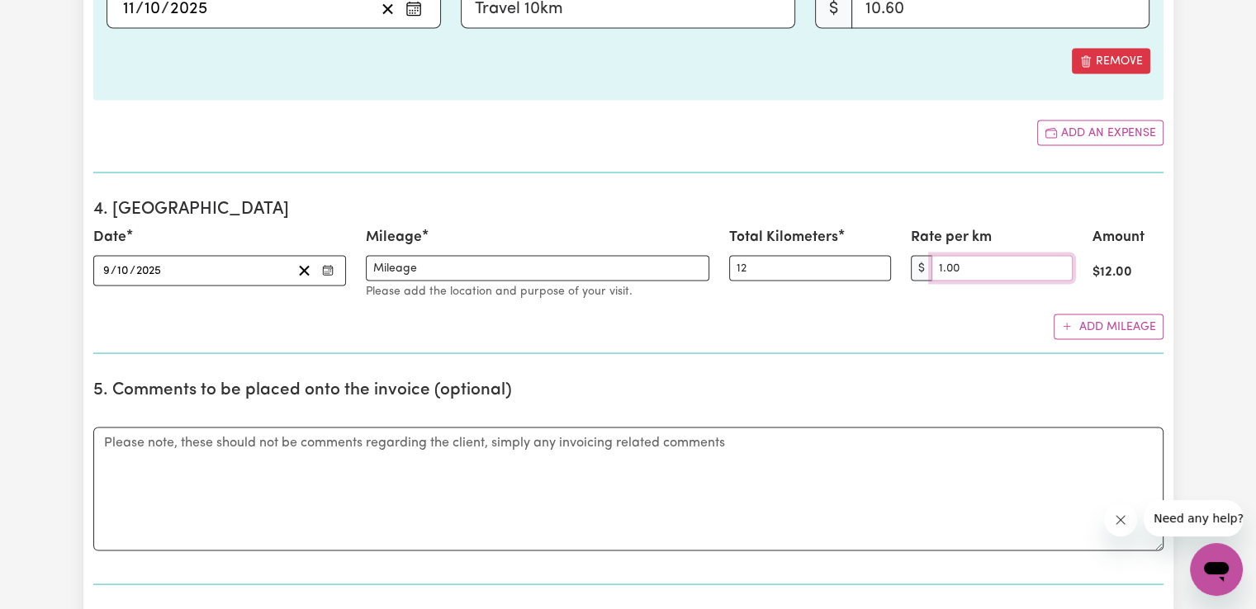
click at [997, 262] on input "1.00" at bounding box center [1001, 269] width 141 height 26
click at [1056, 256] on input "2.00" at bounding box center [1001, 269] width 141 height 26
click at [1056, 256] on input "3.00" at bounding box center [1001, 269] width 141 height 26
click at [1060, 263] on input "2.00" at bounding box center [1001, 269] width 141 height 26
type input "1.00"
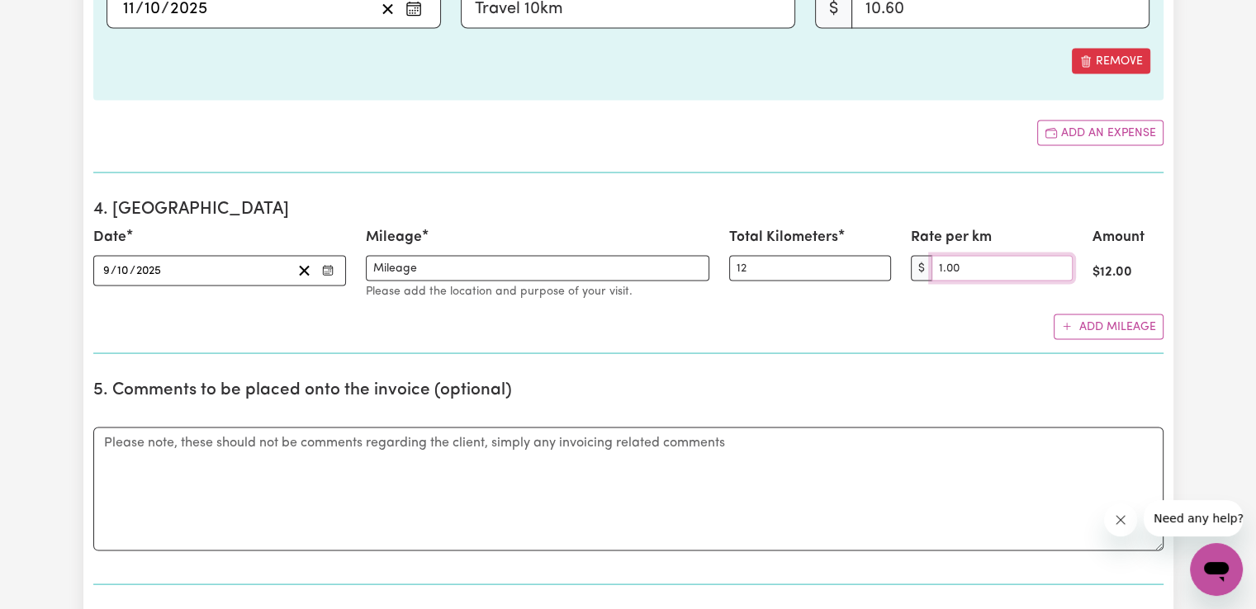
click at [1060, 263] on input "1.00" at bounding box center [1001, 269] width 141 height 26
click at [1060, 263] on input "Rate per km" at bounding box center [1001, 269] width 141 height 26
click at [1056, 258] on input "2.00" at bounding box center [1001, 269] width 141 height 26
click at [1058, 269] on input "1.00" at bounding box center [1001, 269] width 141 height 26
click at [957, 262] on input "1.00" at bounding box center [1001, 269] width 141 height 26
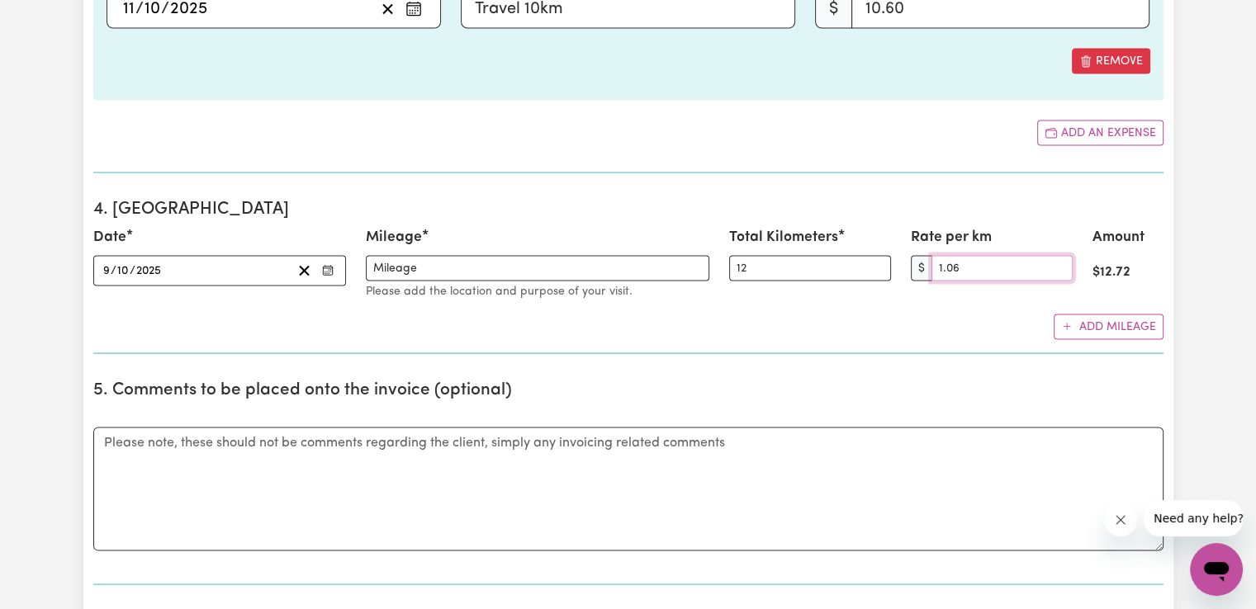
type input "1.06"
click at [908, 319] on div "Add mileage" at bounding box center [628, 328] width 1070 height 26
click at [1135, 325] on button "Add mileage" at bounding box center [1109, 328] width 110 height 26
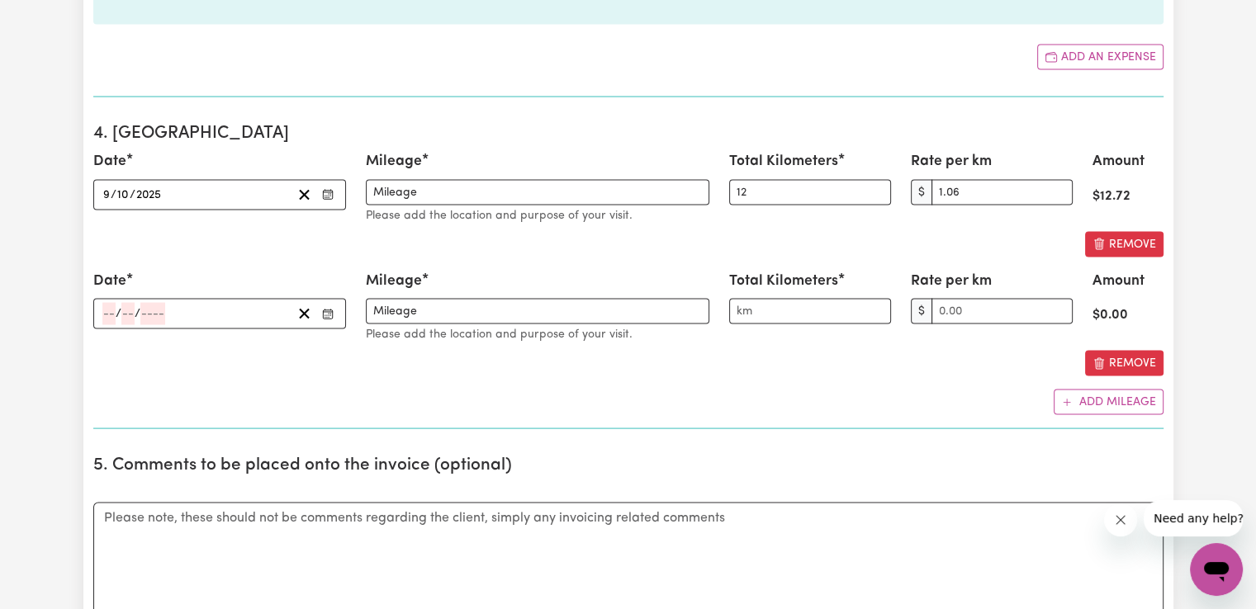
scroll to position [3276, 0]
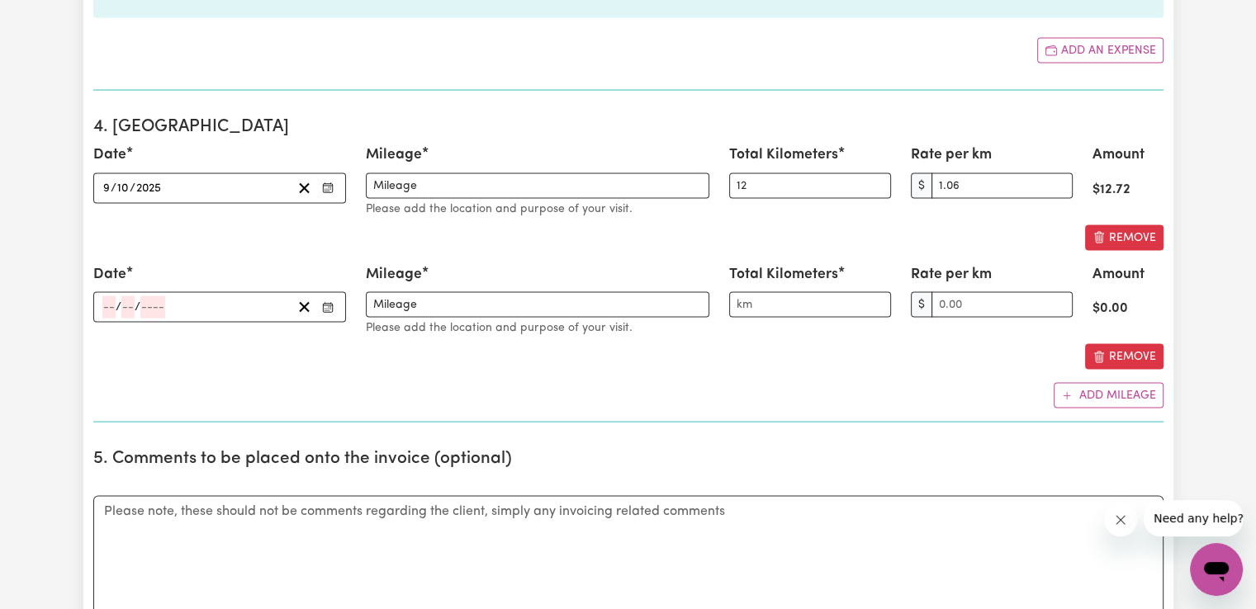
click at [325, 303] on icon "Enter the date" at bounding box center [328, 303] width 6 height 1
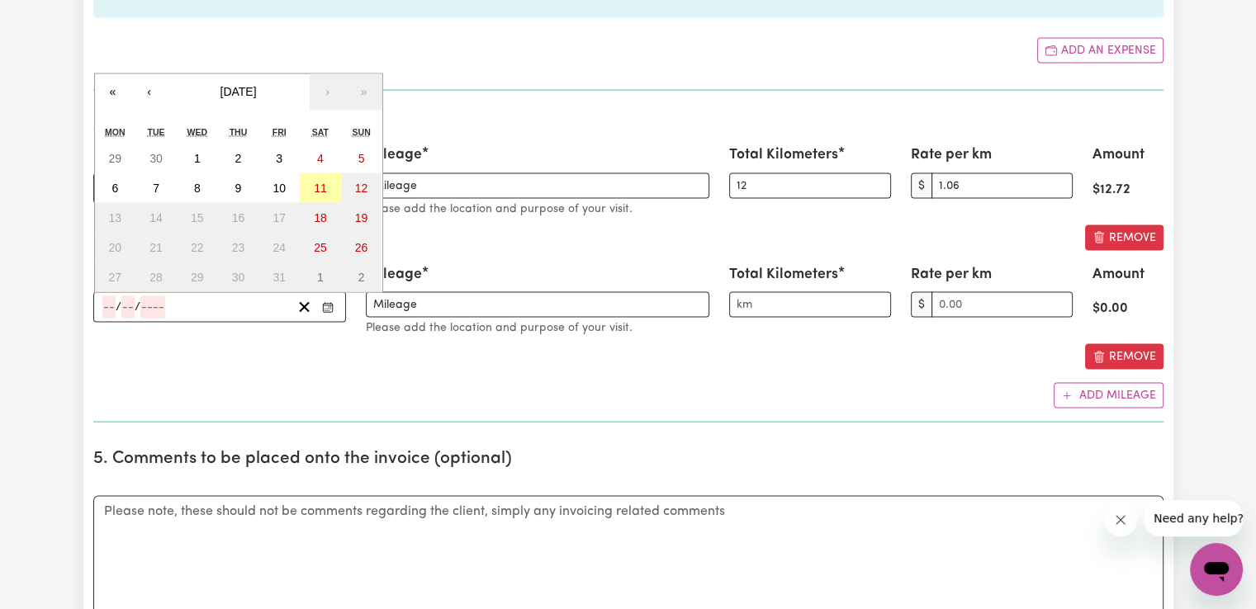
click at [331, 186] on button "11" at bounding box center [320, 188] width 41 height 30
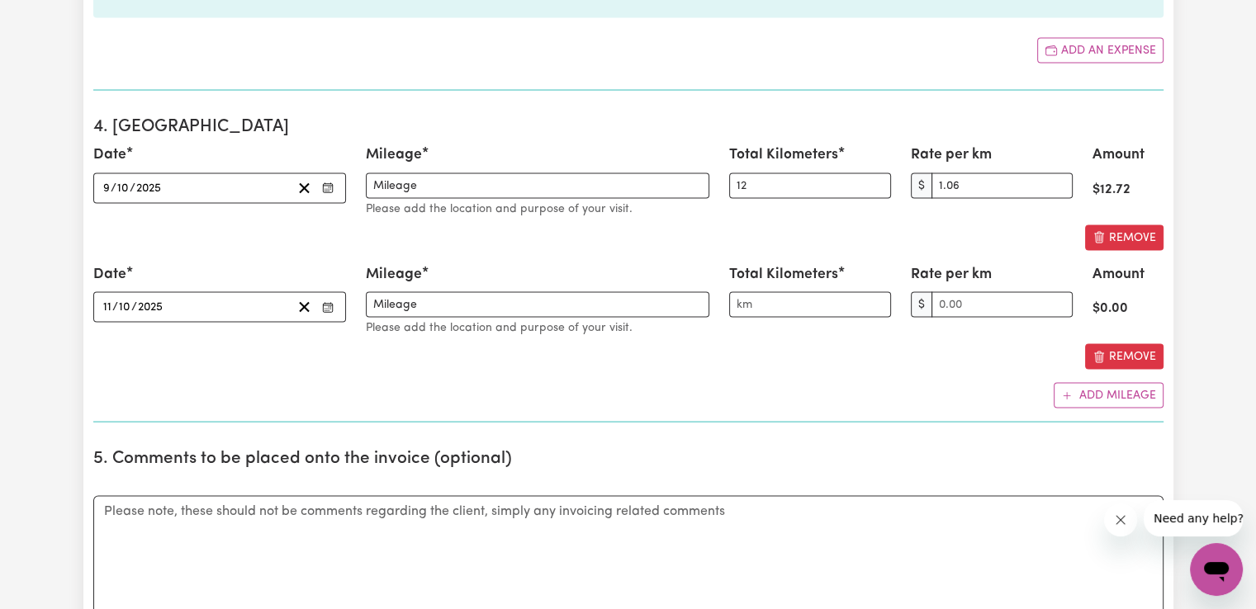
type input "[DATE]"
type input "11"
type input "10"
type input "2025"
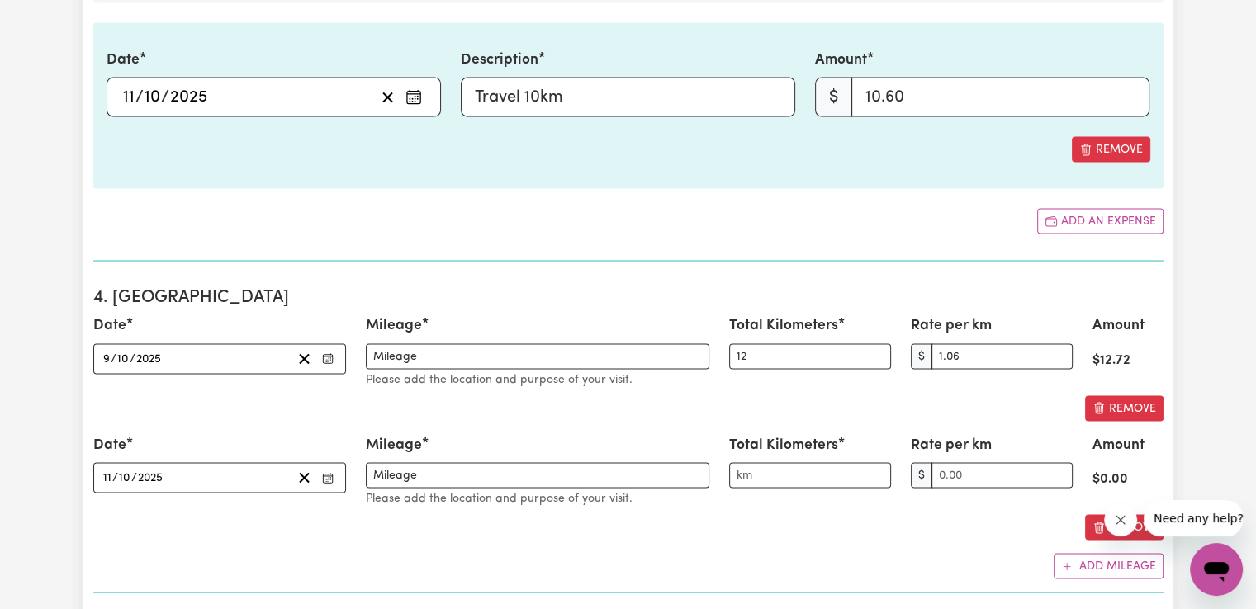
scroll to position [3194, 0]
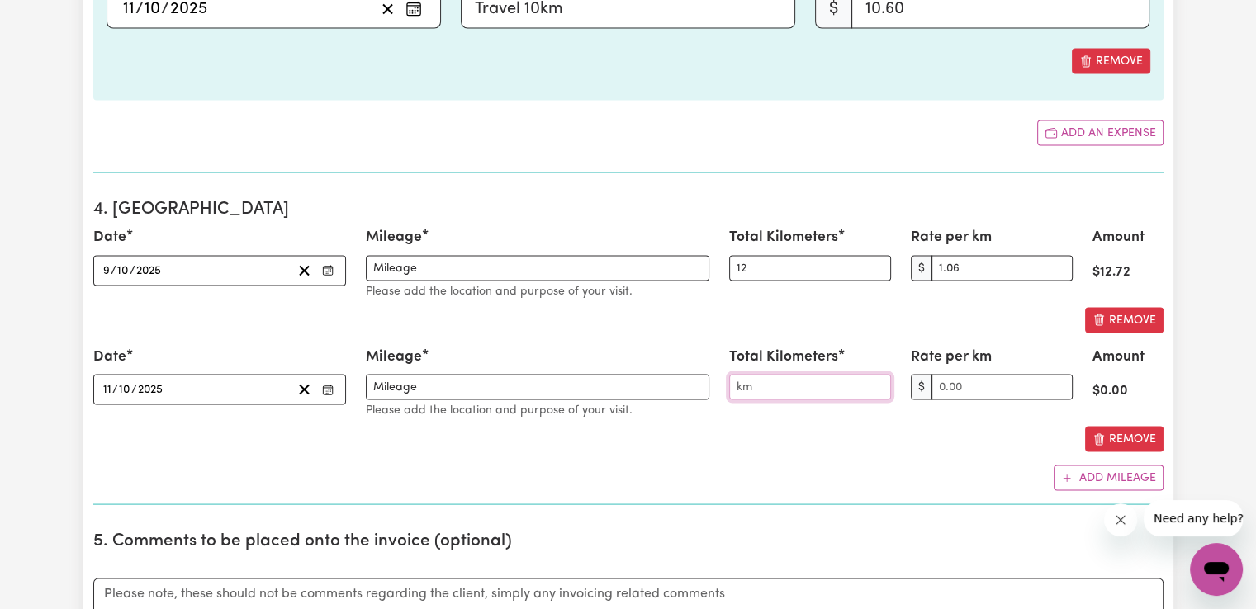
click at [773, 384] on input "Total Kilometers" at bounding box center [810, 388] width 162 height 26
type input "10"
click at [982, 383] on input "Rate per km" at bounding box center [1001, 388] width 141 height 26
drag, startPoint x: 978, startPoint y: 258, endPoint x: 901, endPoint y: 255, distance: 76.9
click at [901, 255] on div "Rate per km $ 1.06" at bounding box center [992, 263] width 182 height 73
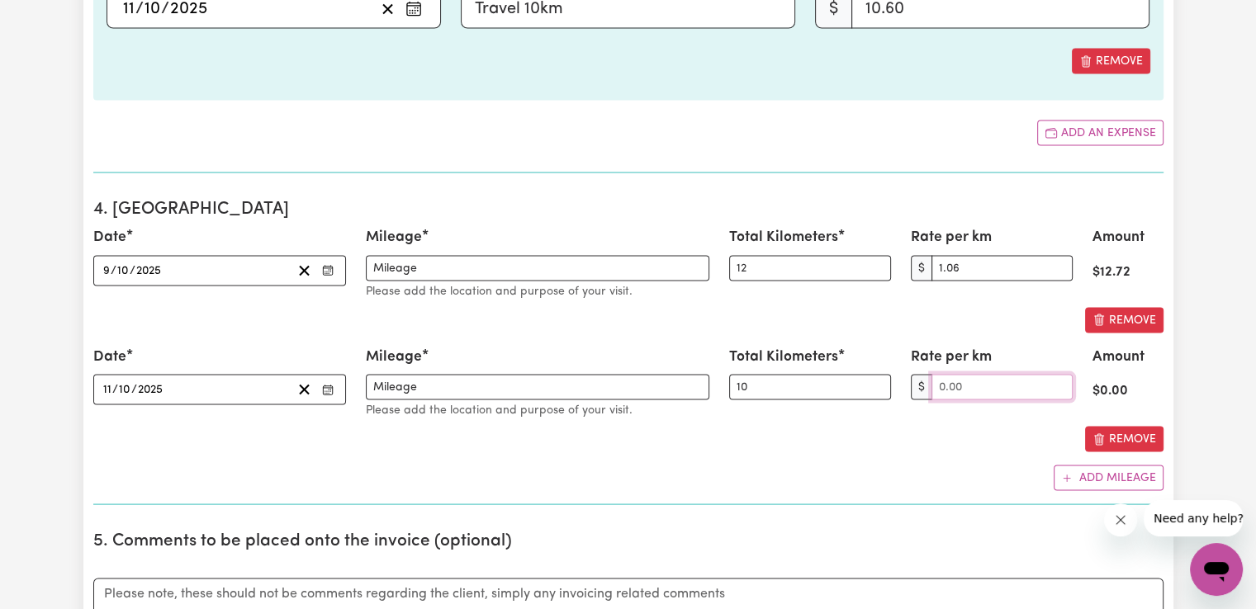
click at [981, 377] on input "Rate per km" at bounding box center [1001, 388] width 141 height 26
paste input "1.06"
type input "1.06"
click at [940, 445] on div "Date [DATE] [DATE] « ‹ [DATE] › » Mon Tue Wed Thu Fri Sat Sun 29 30 1 2 3 4 5 6…" at bounding box center [628, 359] width 1070 height 264
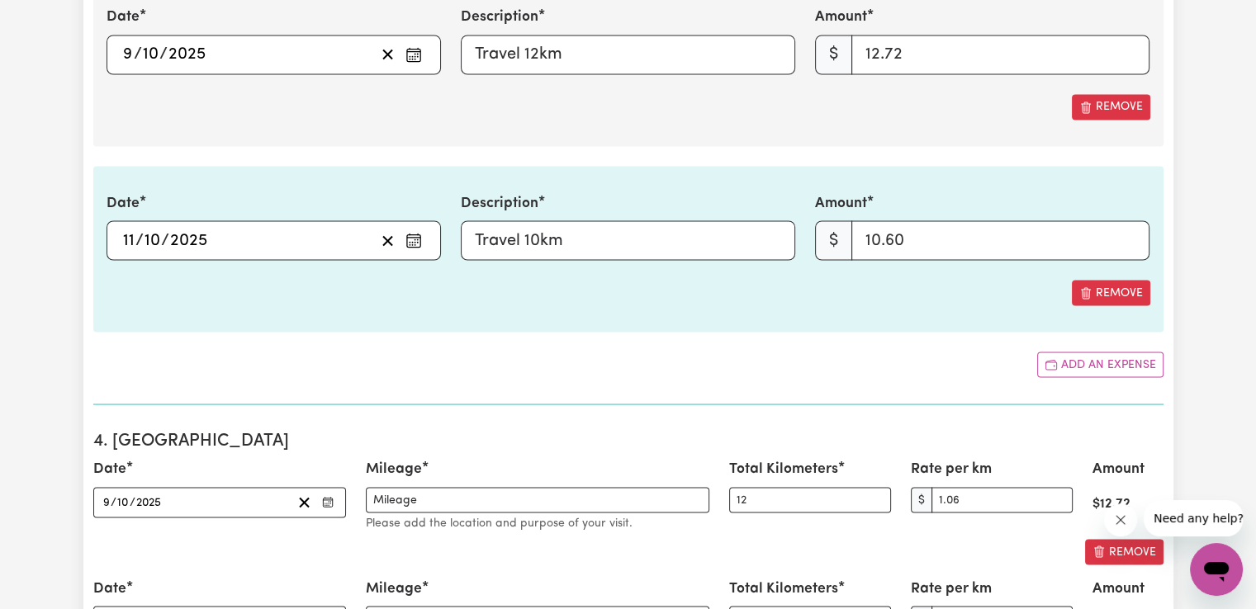
scroll to position [2946, 0]
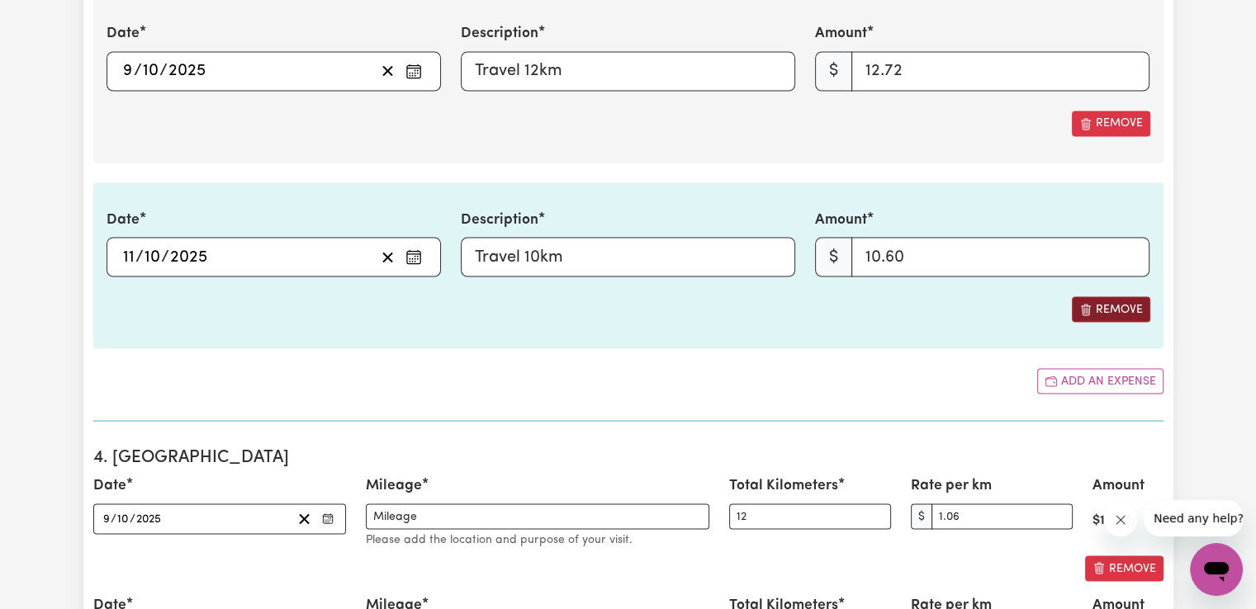
click at [1130, 303] on button "Remove" at bounding box center [1111, 309] width 78 height 26
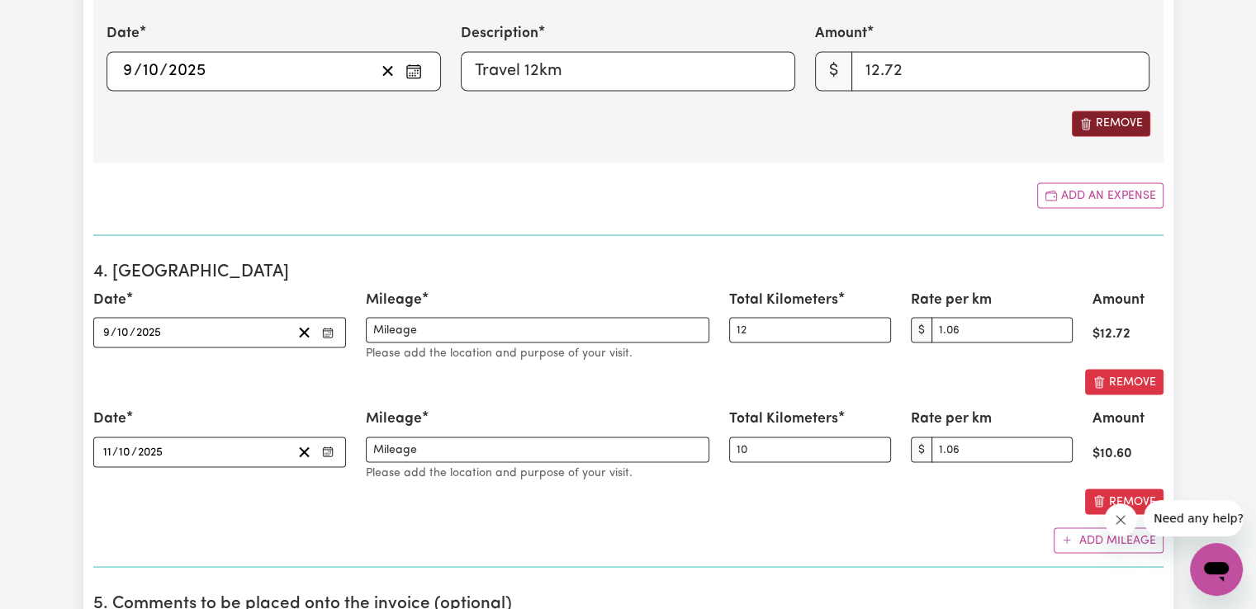
click at [1122, 119] on button "Remove" at bounding box center [1111, 124] width 78 height 26
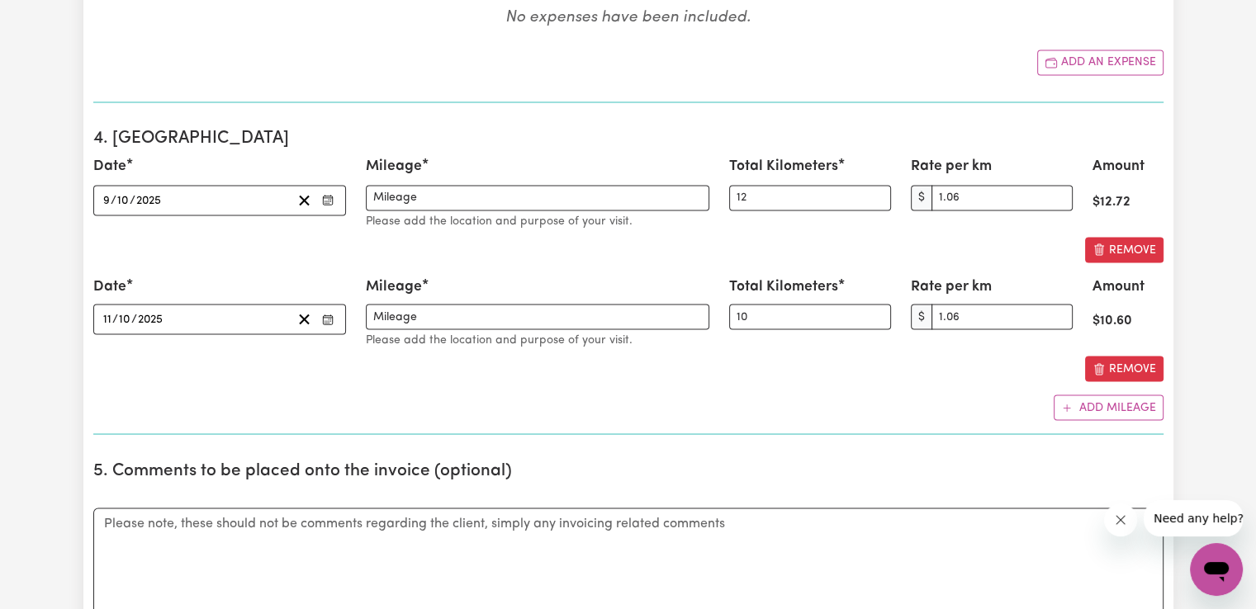
scroll to position [2942, 0]
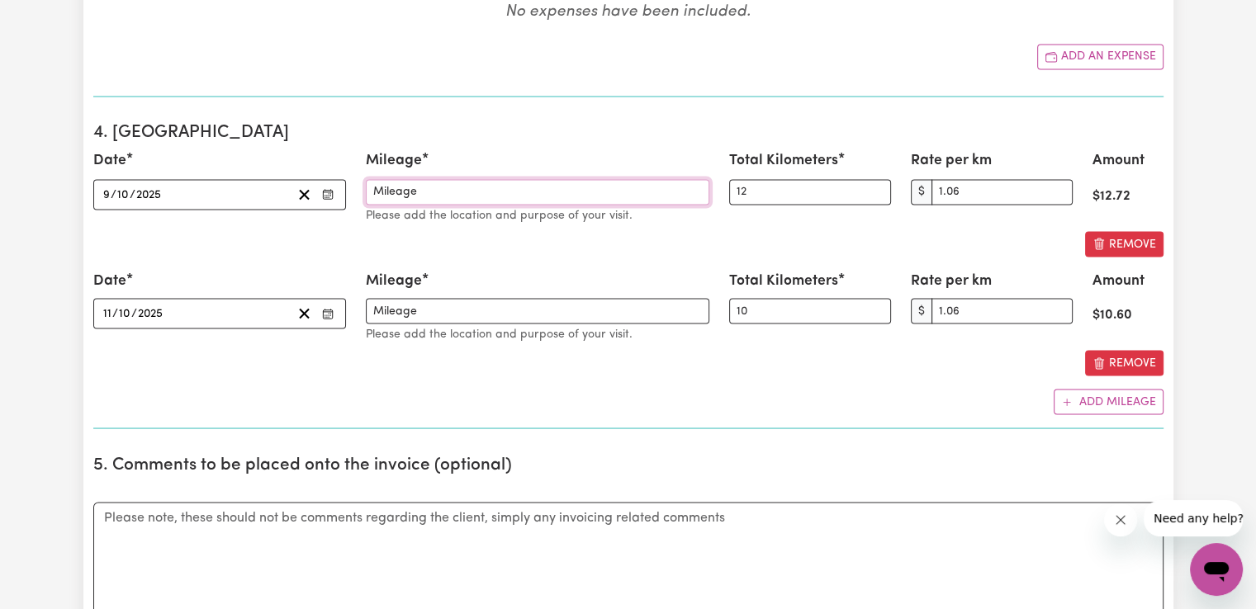
click at [513, 181] on input "Mileage" at bounding box center [537, 192] width 343 height 26
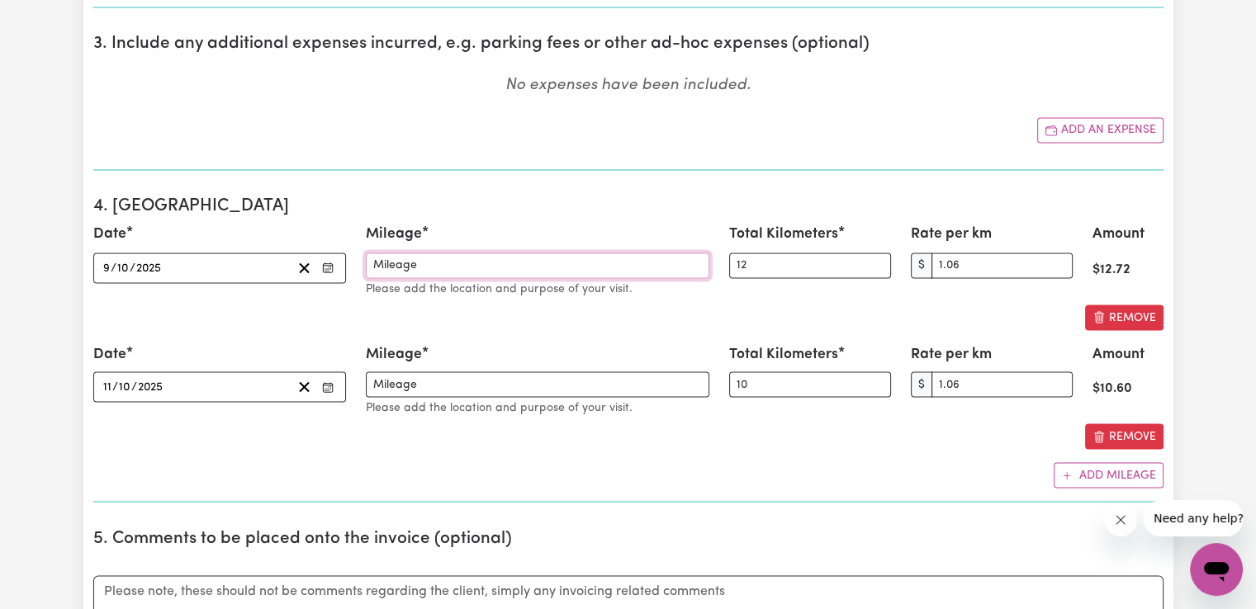
scroll to position [2859, 0]
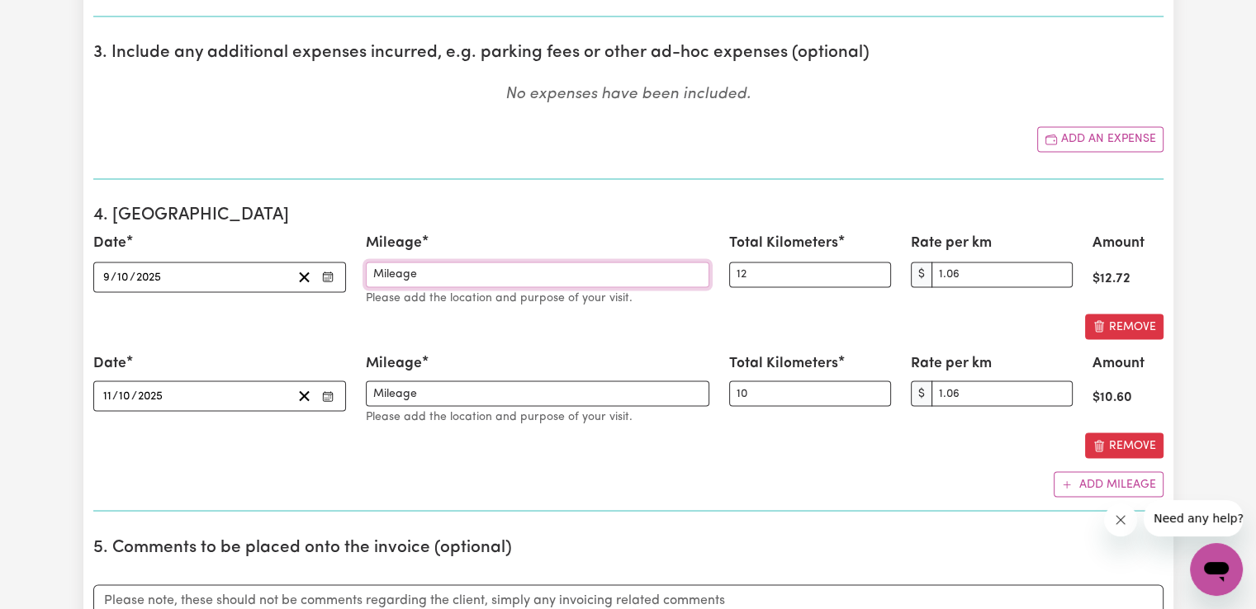
drag, startPoint x: 458, startPoint y: 268, endPoint x: 339, endPoint y: 260, distance: 120.0
click at [339, 260] on div "Date [DATE] [DATE] « ‹ [DATE] › » Mon Tue Wed Thu Fri Sat Sun 29 30 1 2 3 4 5 6…" at bounding box center [628, 269] width 1090 height 73
type input "h"
click at [598, 271] on input "Home to [GEOGRAPHIC_DATA] to home" at bounding box center [537, 275] width 343 height 26
type input "Home to [GEOGRAPHIC_DATA] to Home"
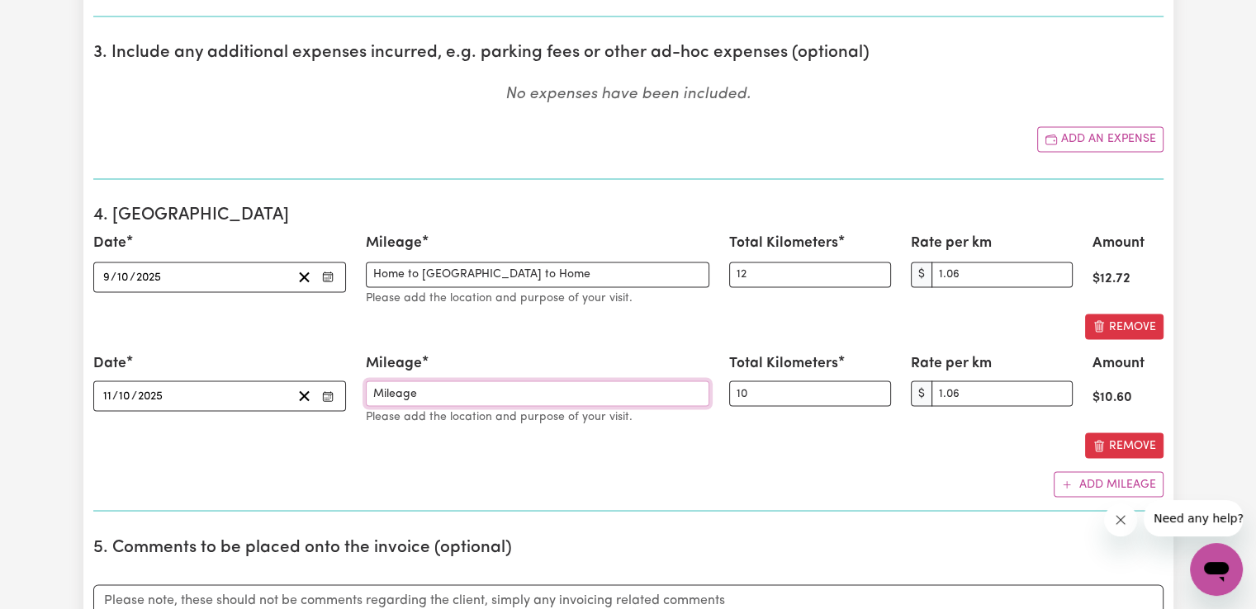
click at [490, 382] on input "Mileage" at bounding box center [537, 394] width 343 height 26
drag, startPoint x: 627, startPoint y: 265, endPoint x: 350, endPoint y: 259, distance: 276.7
click at [350, 259] on div "Date [DATE] [DATE] « ‹ [DATE] › » Mon Tue Wed Thu Fri Sat Sun 29 30 1 2 3 4 5 6…" at bounding box center [628, 269] width 1090 height 73
click at [477, 390] on input "Mileage" at bounding box center [537, 394] width 343 height 26
paste input "Home to [GEOGRAPHIC_DATA] to Home"
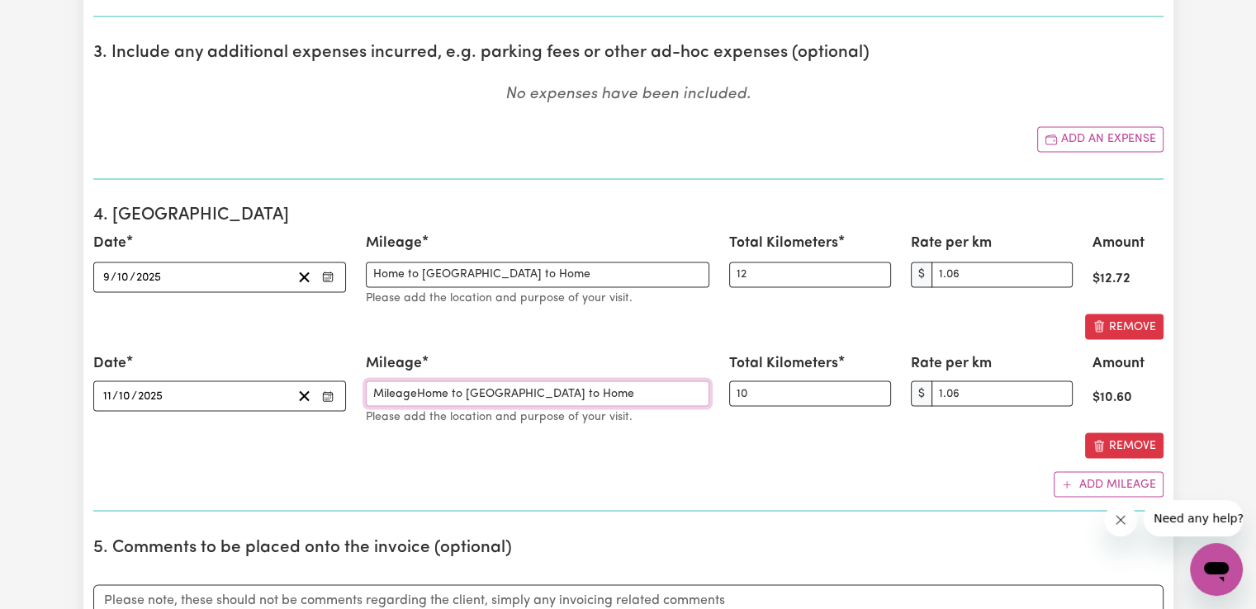
drag, startPoint x: 417, startPoint y: 387, endPoint x: 340, endPoint y: 382, distance: 77.0
click at [340, 382] on div "Date [DATE] [DATE] « ‹ [DATE] › » Mon Tue Wed Thu Fri Sat Sun 29 30 1 2 3 4 5 6…" at bounding box center [628, 389] width 1090 height 73
type input "Home to [GEOGRAPHIC_DATA] to Home"
click at [741, 387] on input "10" at bounding box center [810, 394] width 162 height 26
type input "12"
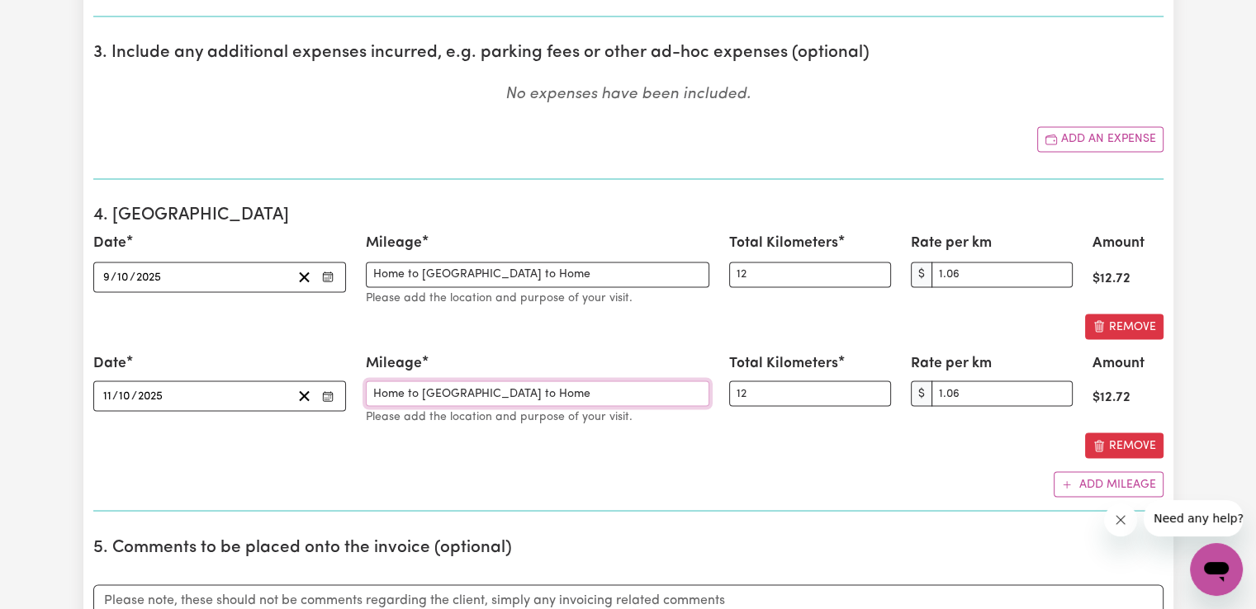
click at [550, 389] on input "Home to [GEOGRAPHIC_DATA] to Home" at bounding box center [537, 394] width 343 height 26
drag, startPoint x: 421, startPoint y: 387, endPoint x: 535, endPoint y: 393, distance: 114.1
click at [535, 393] on input "Home to [GEOGRAPHIC_DATA] to Home" at bounding box center [537, 394] width 343 height 26
type input "Home to [GEOGRAPHIC_DATA] and [GEOGRAPHIC_DATA] to Home"
click at [743, 268] on input "12" at bounding box center [810, 275] width 162 height 26
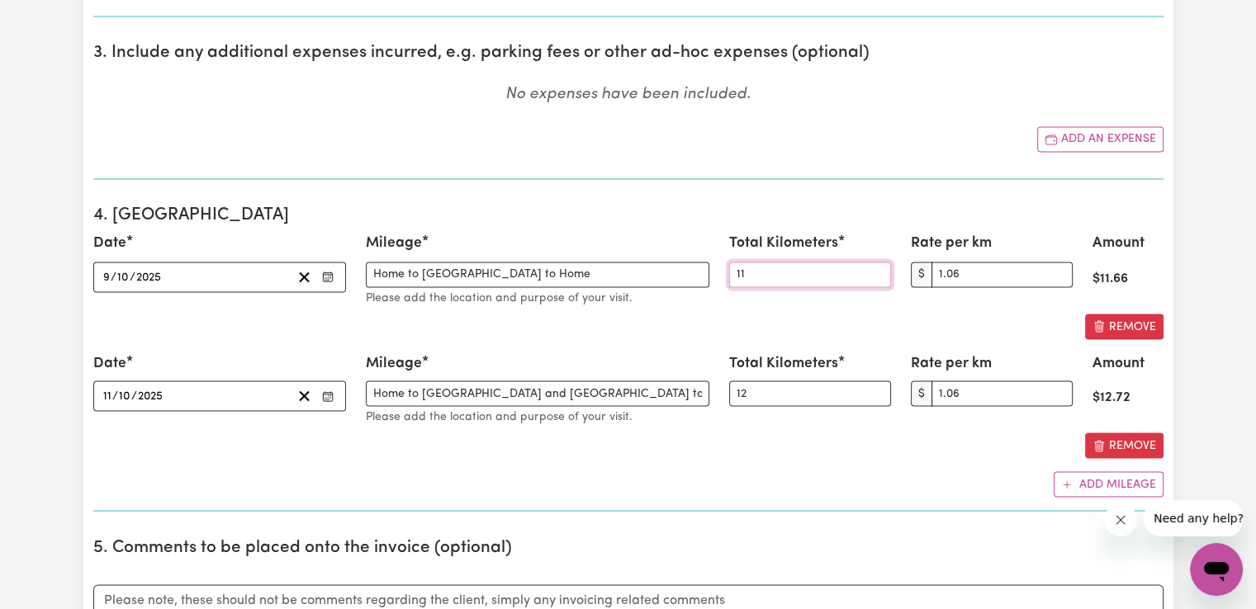
type input "11"
click at [723, 464] on div "Date [DATE] [DATE] « ‹ [DATE] › » Mon Tue Wed Thu Fri Sat Sun 29 30 1 2 3 4 5 6…" at bounding box center [628, 365] width 1070 height 264
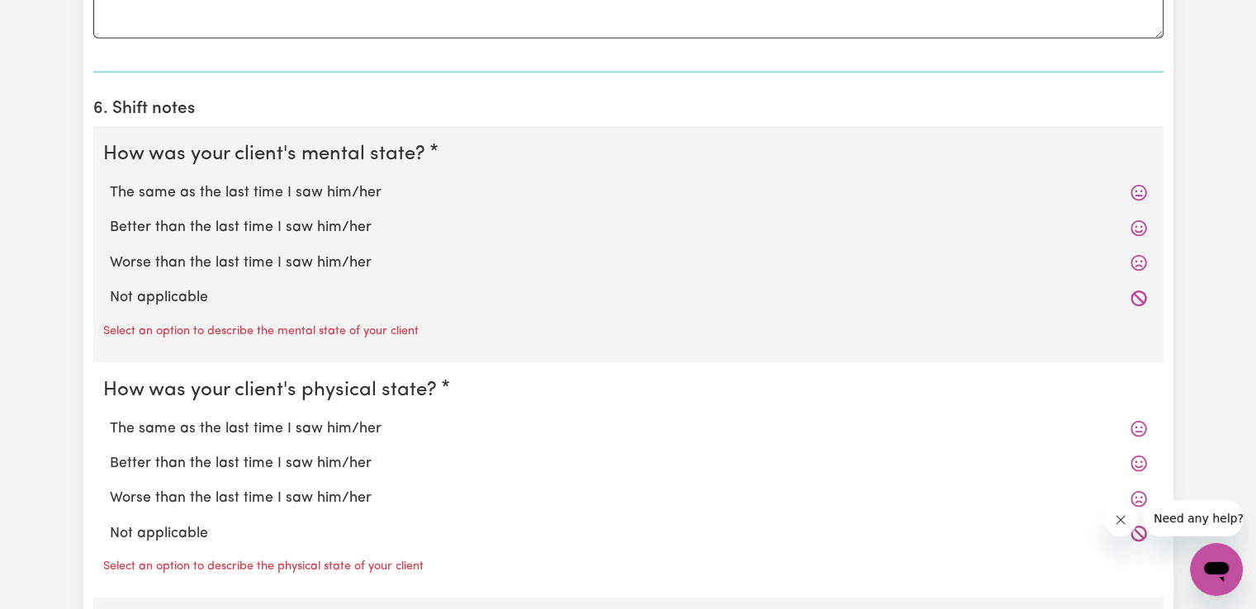
scroll to position [3567, 0]
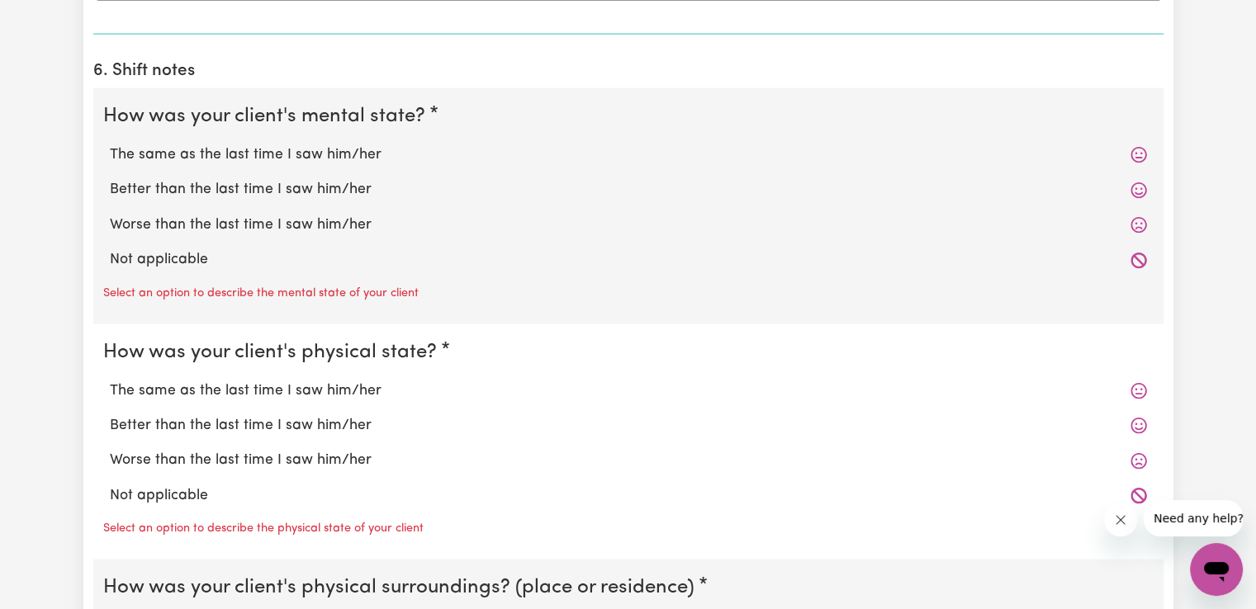
click at [315, 182] on label "Better than the last time I saw him/her" at bounding box center [628, 189] width 1037 height 21
click at [110, 179] on input "Better than the last time I saw him/her" at bounding box center [109, 178] width 1 height 1
radio input "true"
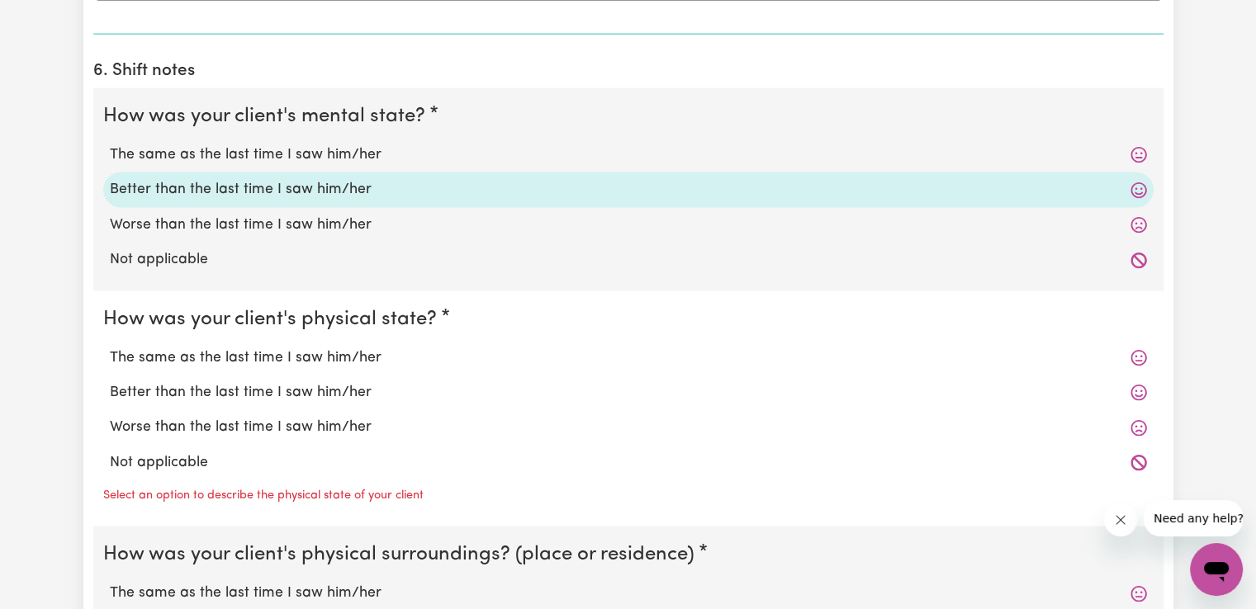
click at [339, 388] on label "Better than the last time I saw him/her" at bounding box center [628, 392] width 1037 height 21
click at [110, 382] on input "Better than the last time I saw him/her" at bounding box center [109, 381] width 1 height 1
radio input "true"
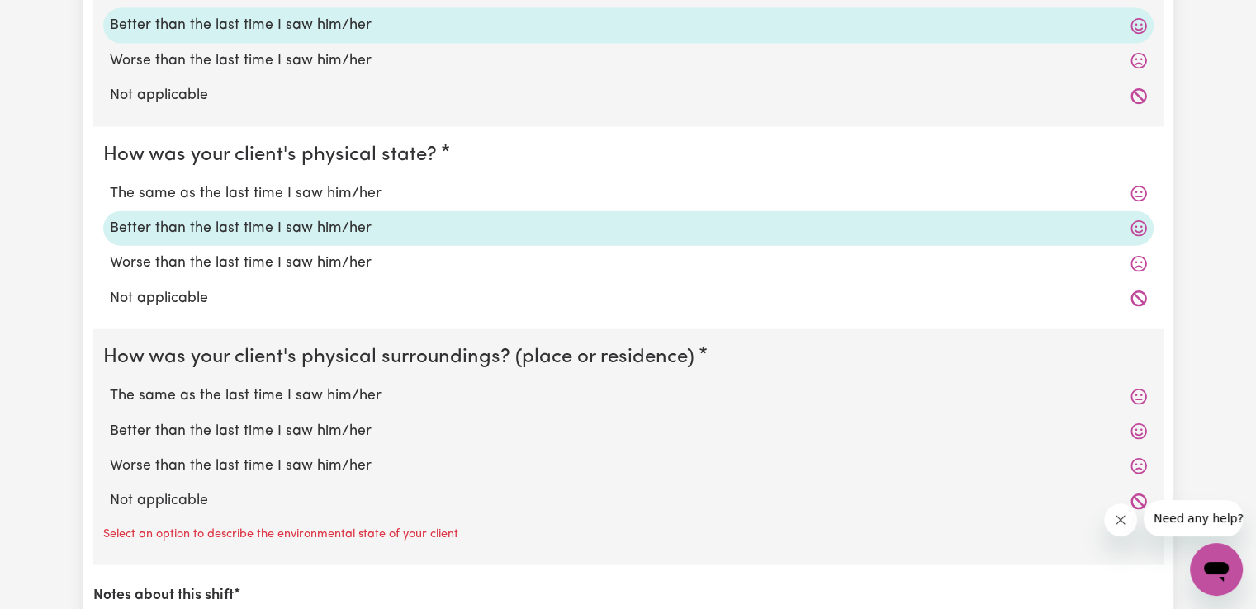
scroll to position [3732, 0]
click at [344, 386] on label "The same as the last time I saw him/her" at bounding box center [628, 395] width 1037 height 21
click at [110, 385] on input "The same as the last time I saw him/her" at bounding box center [109, 384] width 1 height 1
radio input "true"
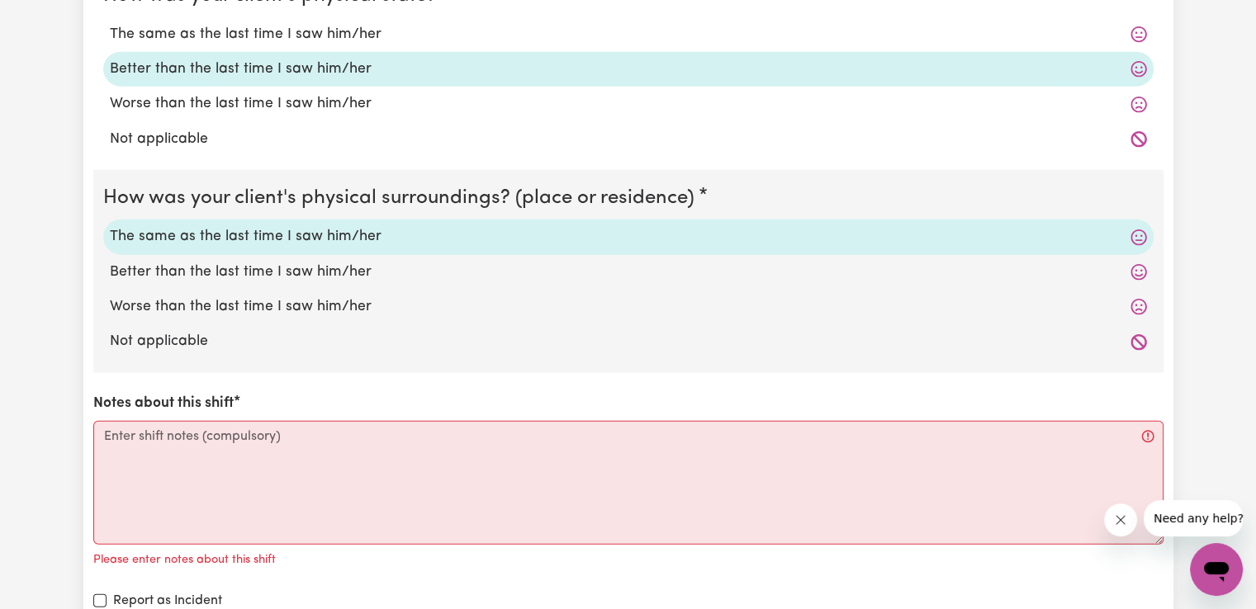
scroll to position [3897, 0]
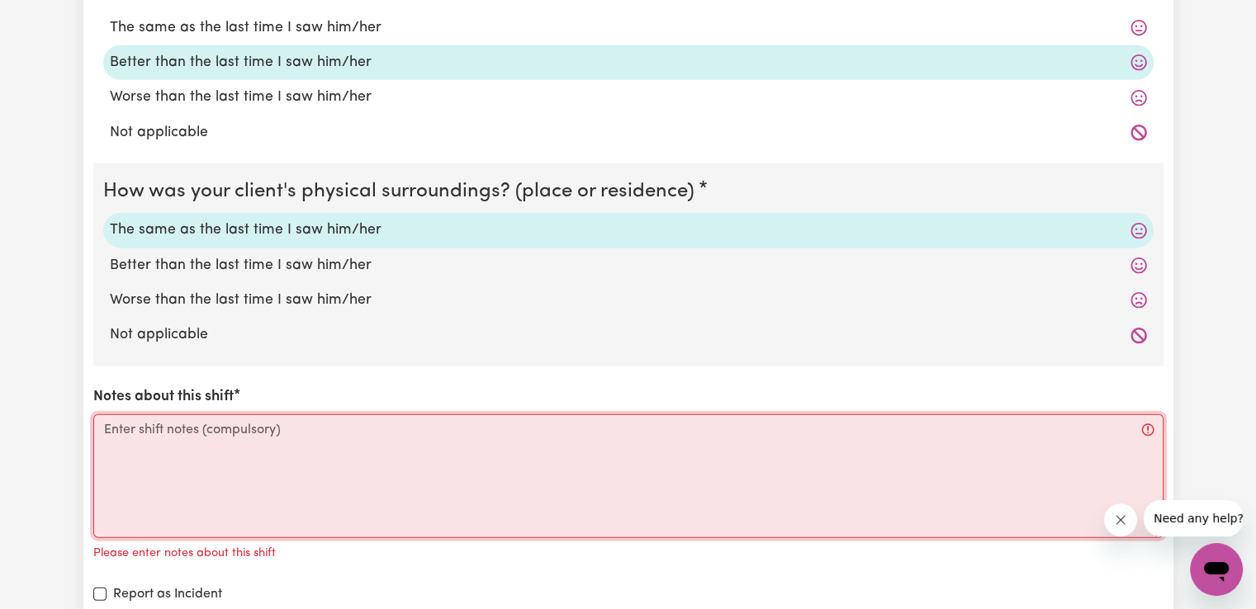
click at [458, 440] on textarea "Notes about this shift" at bounding box center [628, 477] width 1070 height 124
paste textarea "Access community, social, recreational and assistance with self care activities"
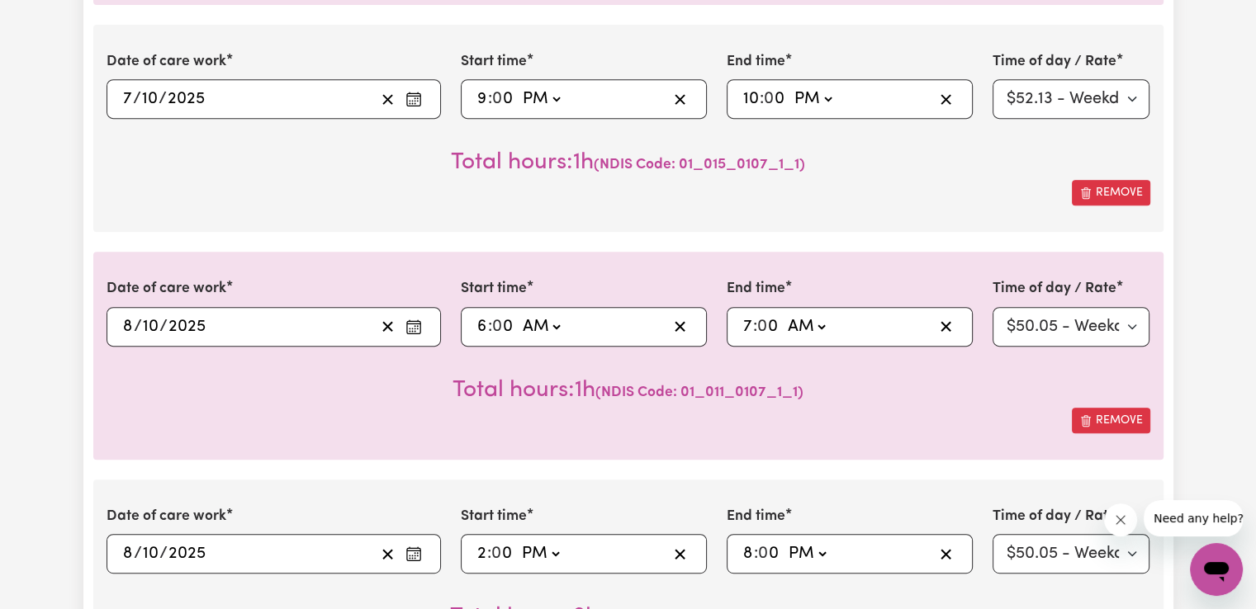
scroll to position [581, 0]
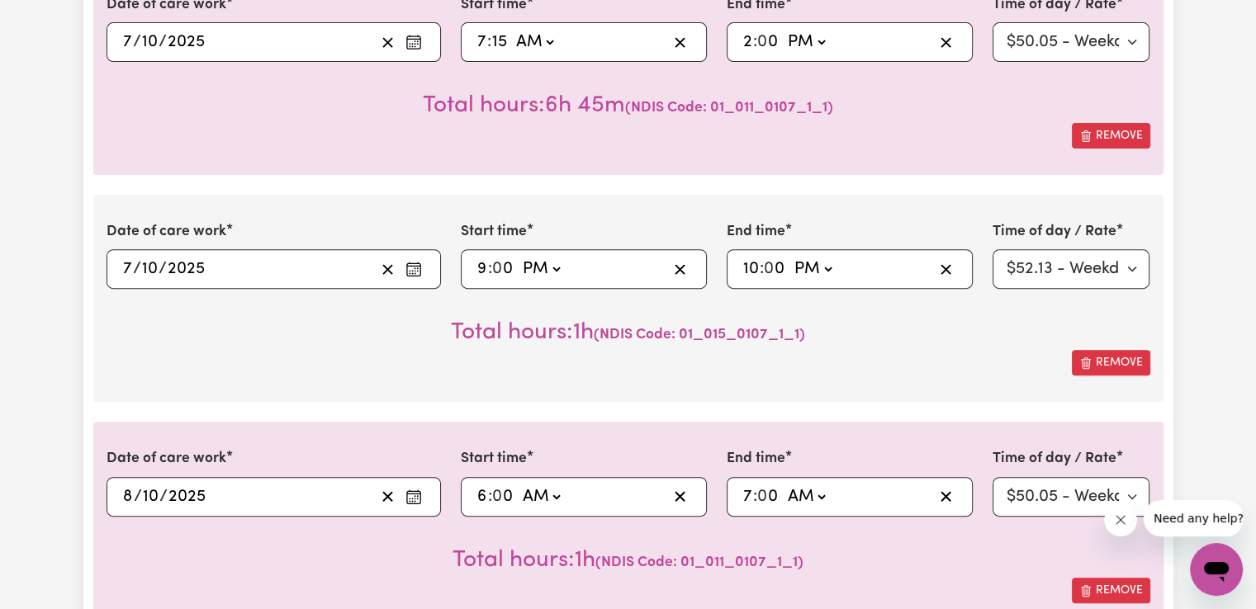
type textarea "Access community, social, recreational and assistance with self care activities."
click at [1136, 44] on select "Select rate $50.05 - Weekday Daytime - Assistance with Self Care Activities - S…" at bounding box center [1072, 42] width 158 height 40
click at [1133, 268] on select "Select rate $90.04 - Public Holiday - Assistance with Self Care Activities - St…" at bounding box center [1072, 269] width 158 height 40
drag, startPoint x: 1185, startPoint y: 267, endPoint x: 1196, endPoint y: 265, distance: 10.9
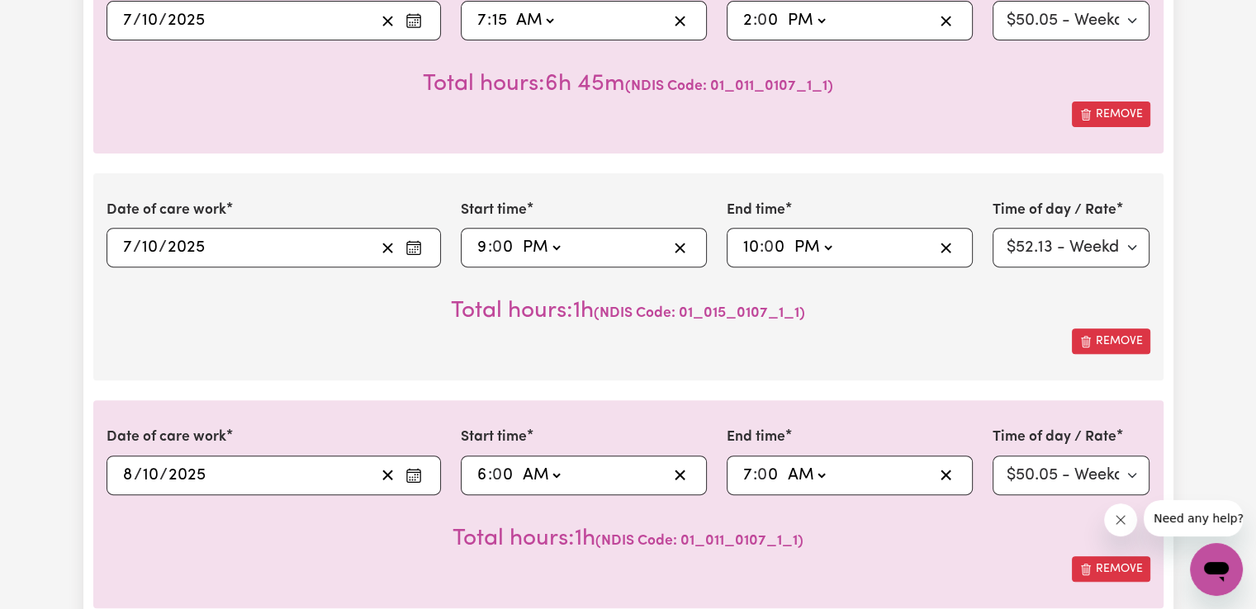
scroll to position [645, 0]
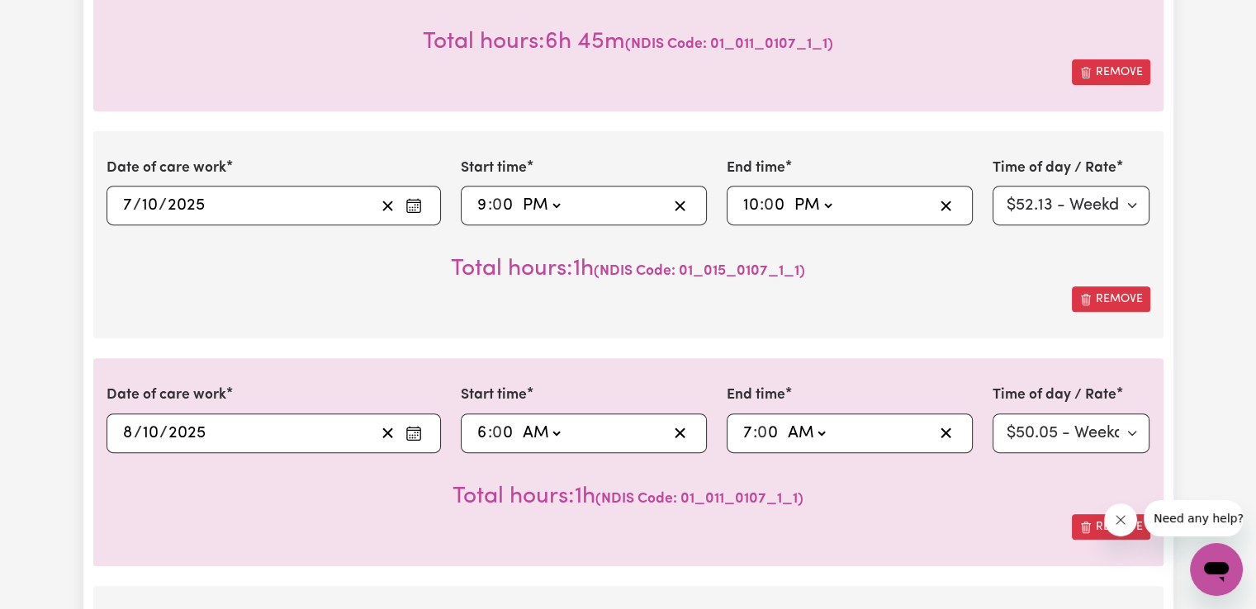
click at [416, 432] on icon "Enter the date of care work" at bounding box center [413, 433] width 17 height 17
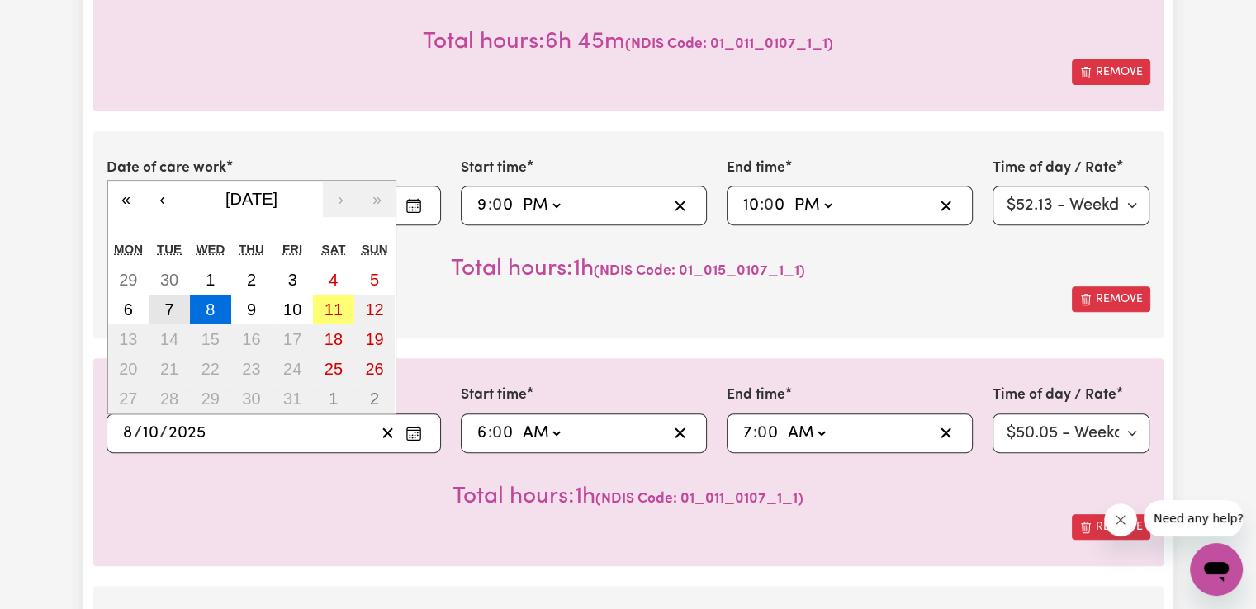
click at [168, 309] on abbr "7" at bounding box center [168, 310] width 9 height 18
type input "[DATE]"
type input "7"
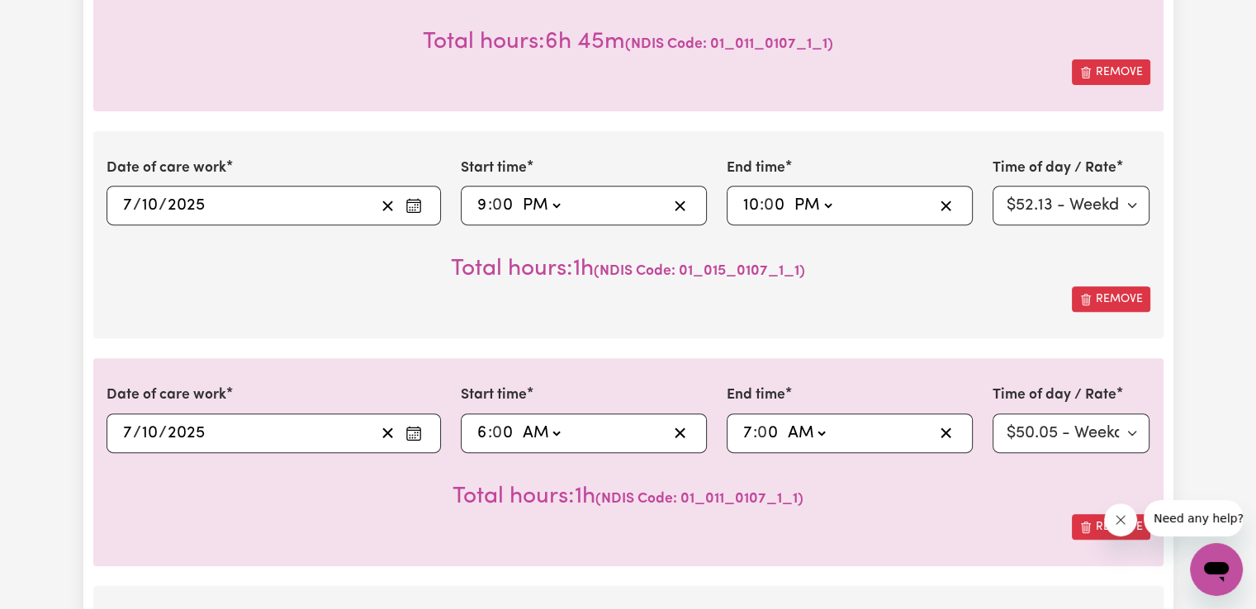
click at [479, 434] on input "6" at bounding box center [482, 433] width 12 height 25
type input "01:00"
type input "1"
type input "10:00"
type input "10"
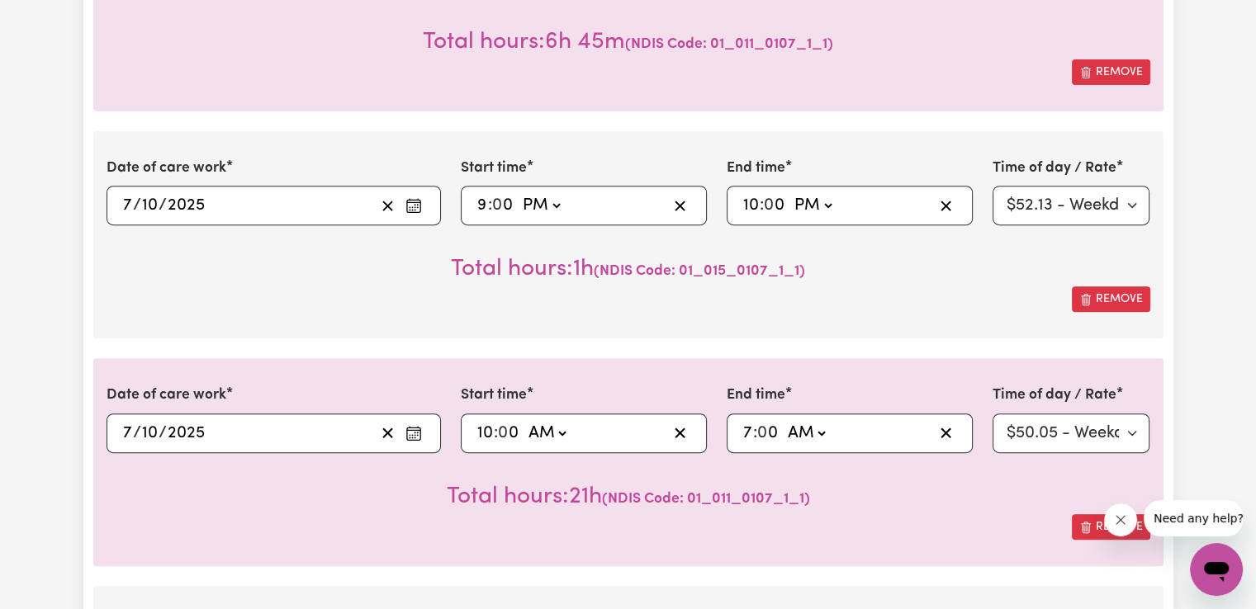
click at [561, 432] on select "AM PM" at bounding box center [546, 433] width 45 height 25
select select "pm"
click at [524, 421] on select "AM PM" at bounding box center [546, 433] width 45 height 25
type input "22:00"
click at [746, 434] on input "7" at bounding box center [747, 433] width 11 height 25
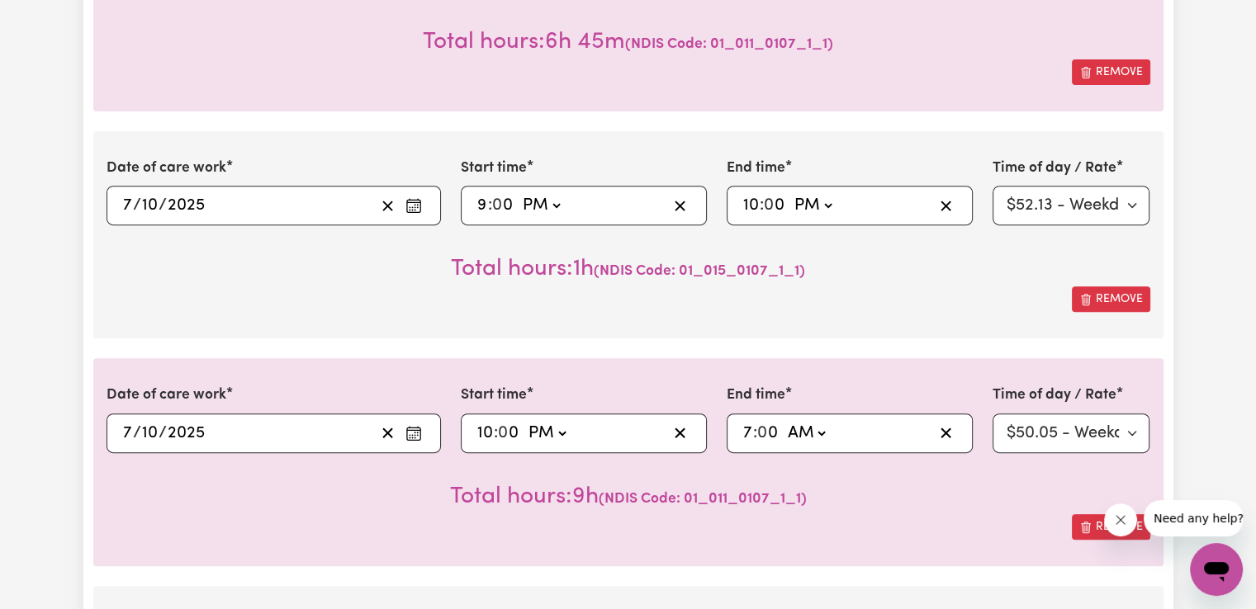
type input "06:00"
type input "6"
select select
type input "6"
click at [1103, 436] on select "Select rate $90.04 - Public Holiday - Assistance with Self Care Activities - St…" at bounding box center [1072, 434] width 158 height 40
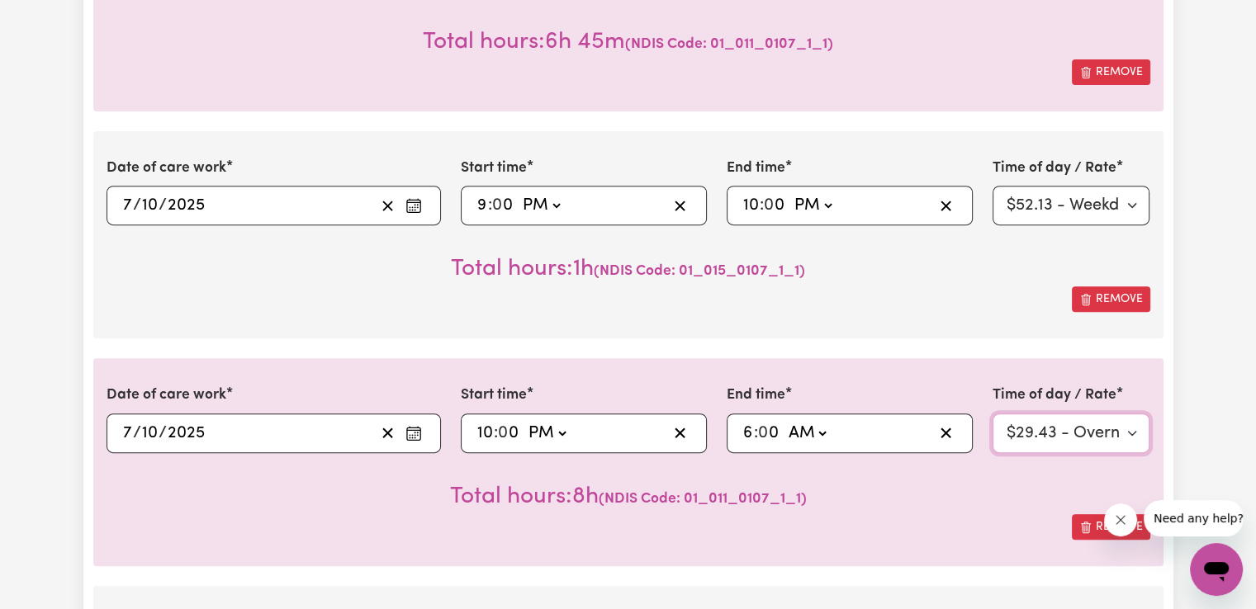
click at [993, 414] on select "Select rate $90.04 - Public Holiday - Assistance with Self Care Activities - St…" at bounding box center [1072, 434] width 158 height 40
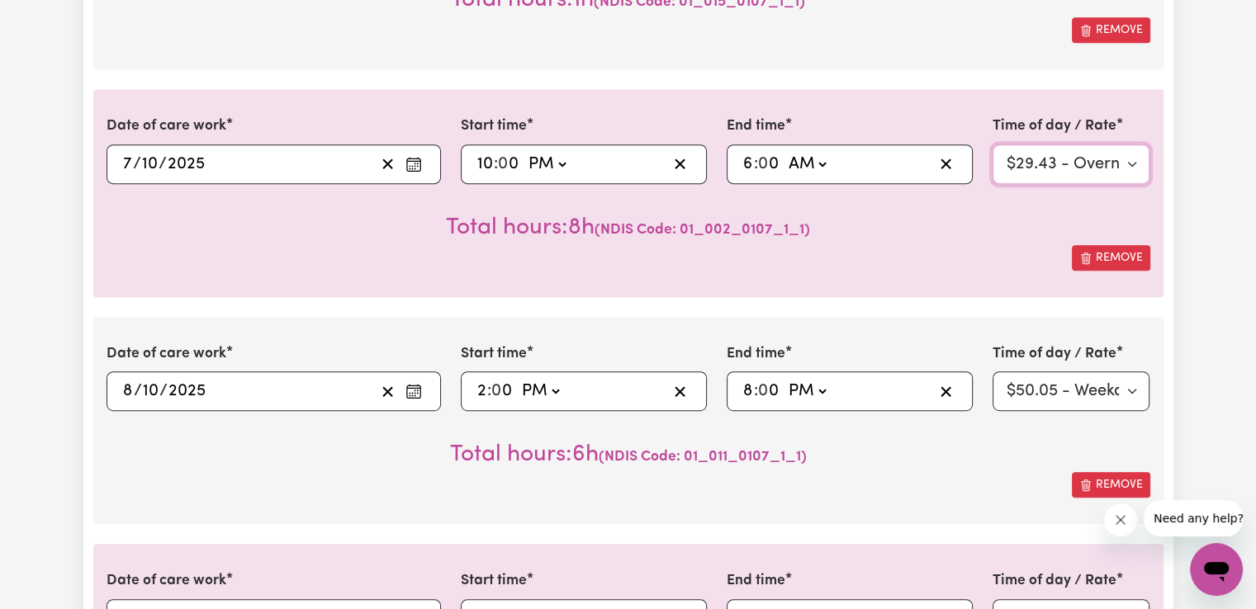
scroll to position [921, 0]
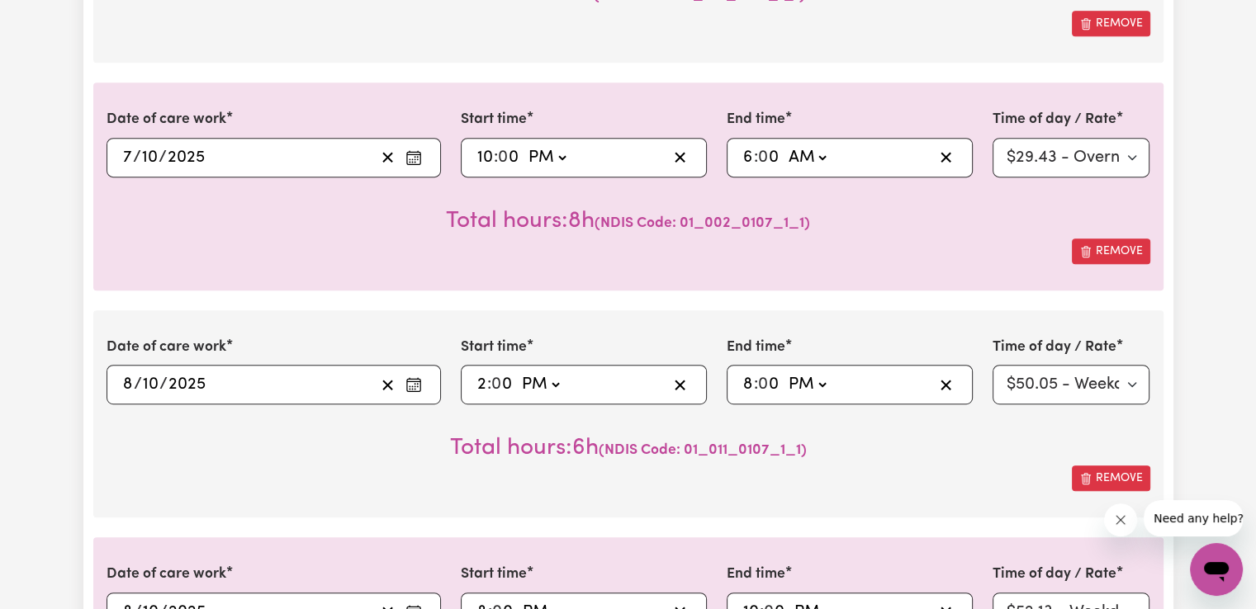
click at [486, 386] on input "2" at bounding box center [481, 384] width 11 height 25
click at [556, 381] on select "AM PM" at bounding box center [541, 384] width 45 height 25
click at [519, 372] on select "AM PM" at bounding box center [541, 384] width 45 height 25
click at [751, 384] on input "8" at bounding box center [748, 384] width 12 height 25
click at [815, 386] on select "AM PM" at bounding box center [806, 384] width 45 height 25
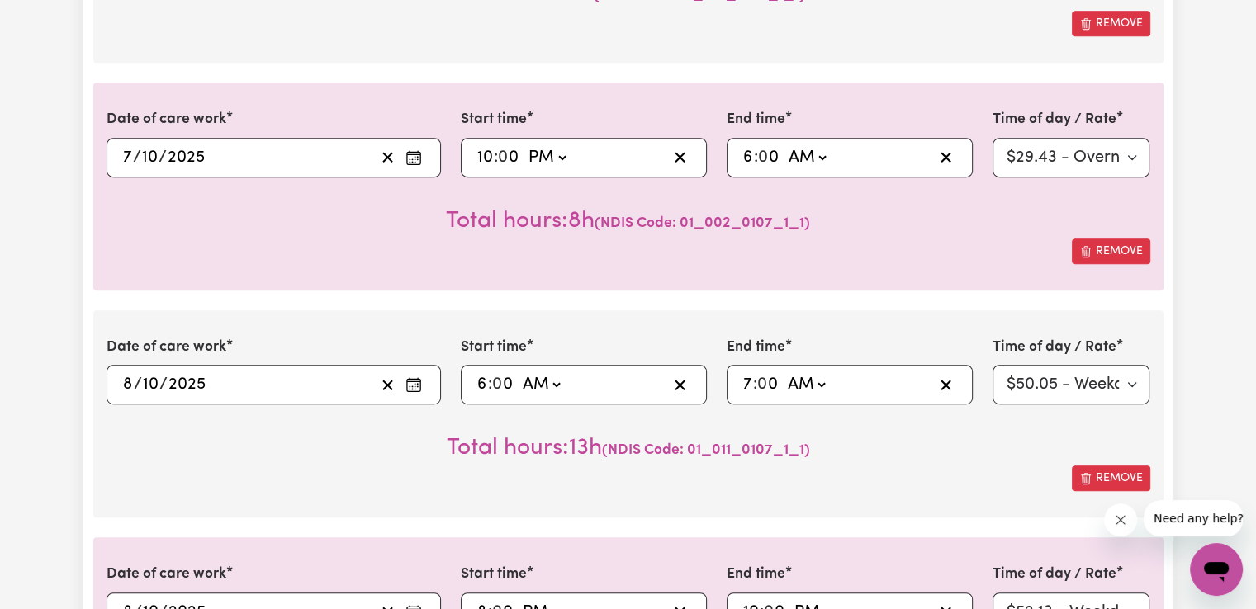
click at [784, 372] on select "AM PM" at bounding box center [806, 384] width 45 height 25
click at [1134, 386] on select "Select rate $50.05 - Weekday Daytime - Assistance with Self Care Activities - S…" at bounding box center [1072, 385] width 158 height 40
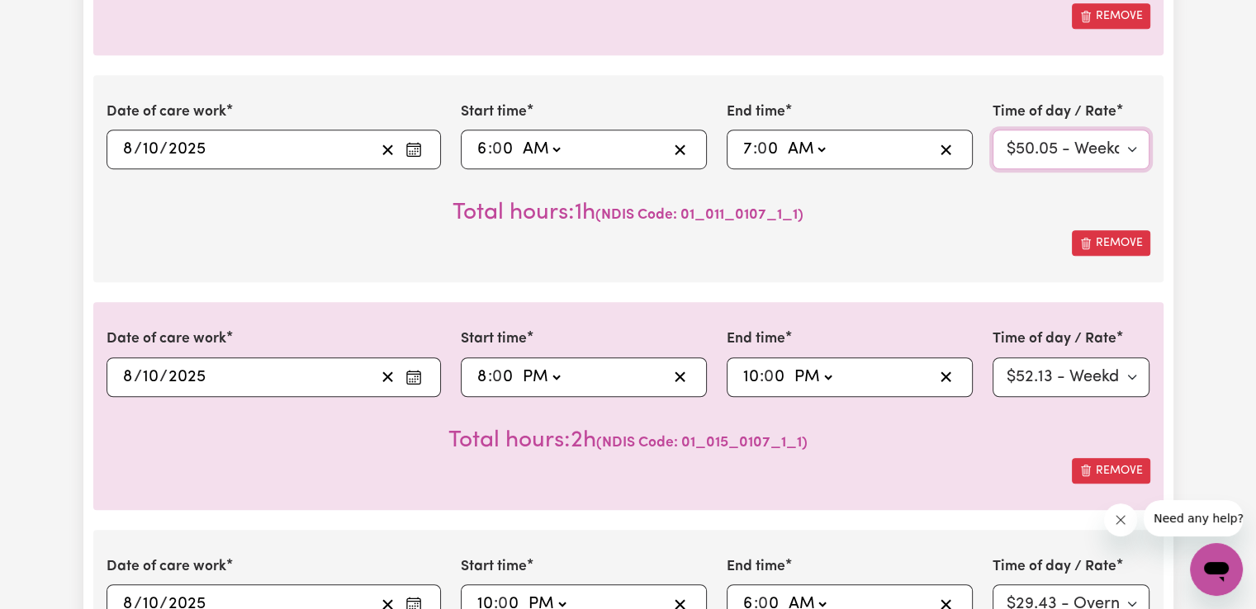
scroll to position [1168, 0]
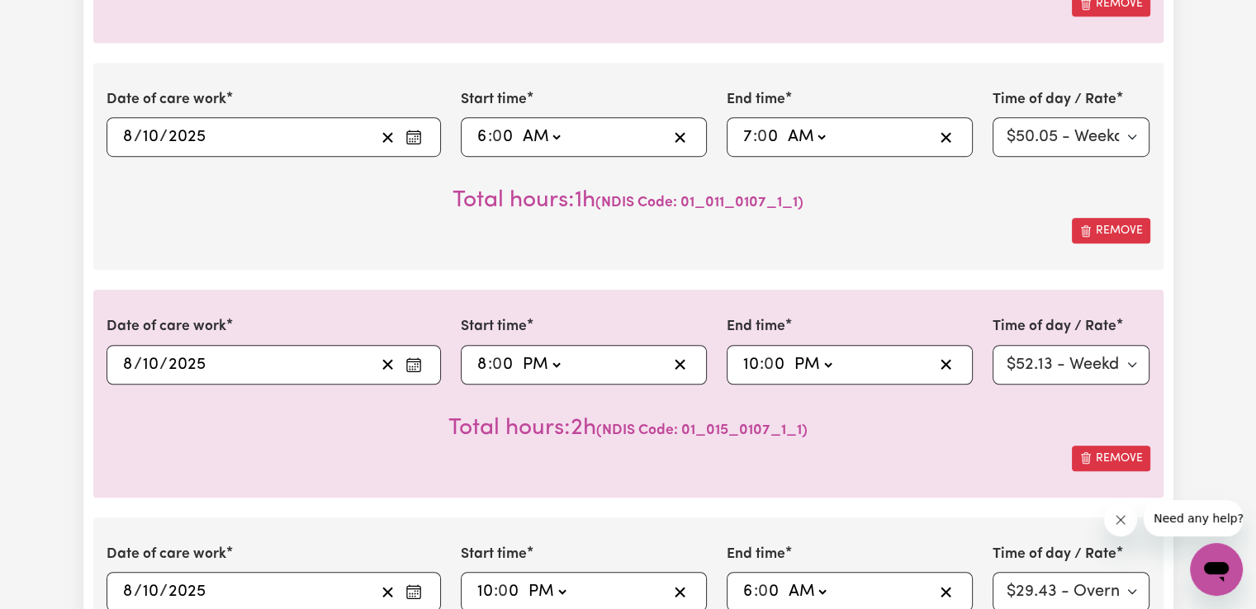
click at [478, 364] on input "8" at bounding box center [482, 365] width 12 height 25
click at [750, 362] on input "10" at bounding box center [750, 365] width 17 height 25
click at [1103, 358] on select "Select rate $50.05 - Weekday Daytime - Assistance with Self Care Activities - S…" at bounding box center [1072, 365] width 158 height 40
click at [993, 345] on select "Select rate $50.05 - Weekday Daytime - Assistance with Self Care Activities - S…" at bounding box center [1072, 365] width 158 height 40
click at [1135, 371] on select "Select rate $50.05 - Weekday Daytime - Assistance with Self Care Activities - S…" at bounding box center [1072, 365] width 158 height 40
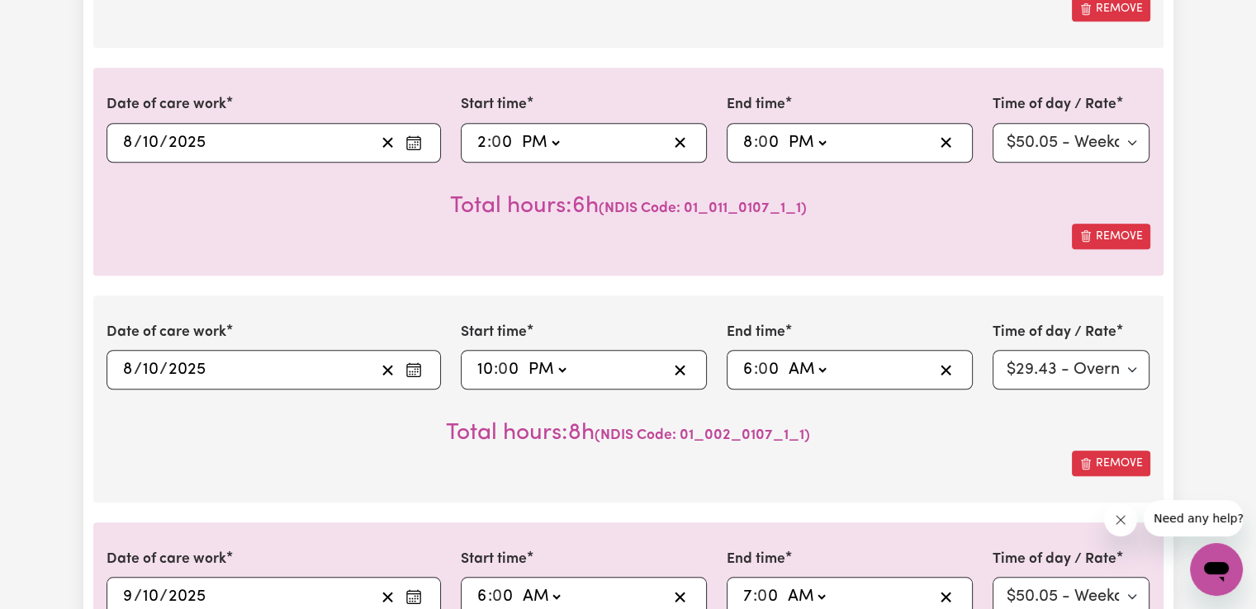
scroll to position [1433, 0]
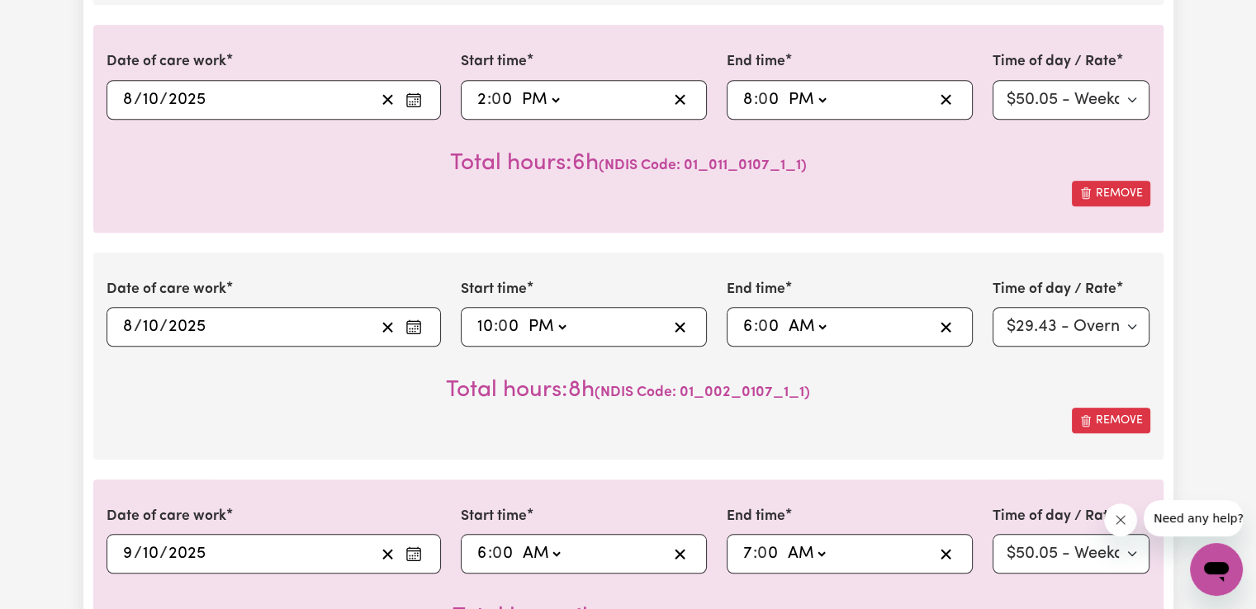
click at [485, 325] on input "10" at bounding box center [484, 327] width 17 height 25
click at [742, 328] on input "6" at bounding box center [748, 327] width 12 height 25
click at [817, 332] on select "AM PM" at bounding box center [812, 327] width 45 height 25
click at [790, 315] on select "AM PM" at bounding box center [812, 327] width 45 height 25
click at [1069, 328] on select "Select rate $90.04 - Public Holiday - Assistance with Self Care Activities - St…" at bounding box center [1072, 327] width 158 height 40
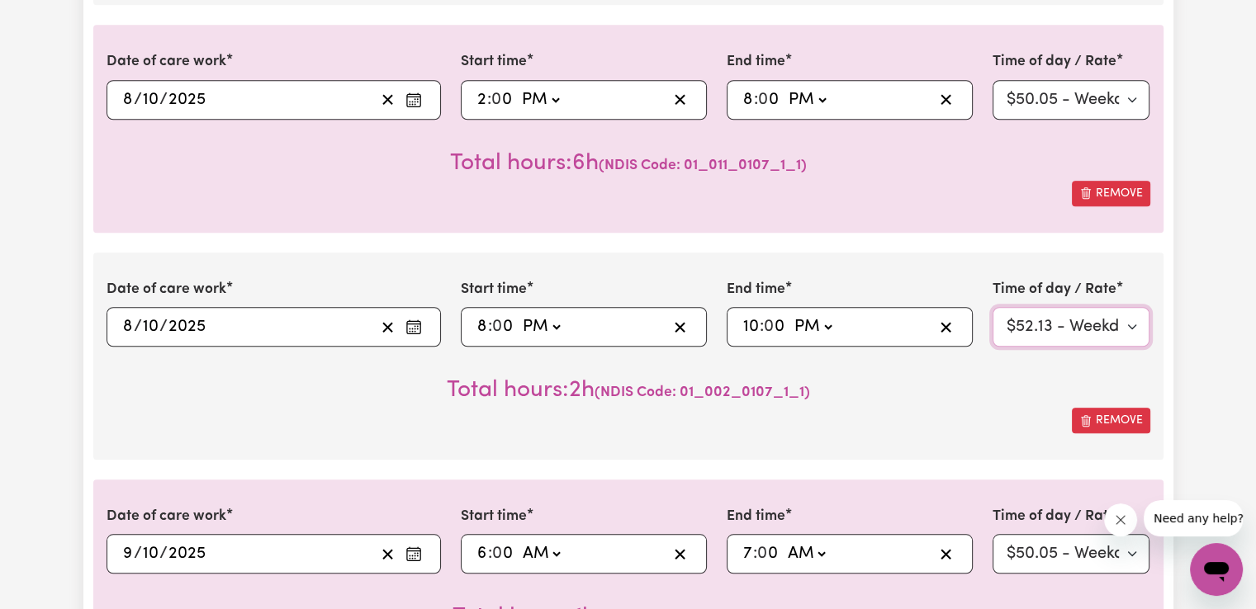
click at [993, 307] on select "Select rate $90.04 - Public Holiday - Assistance with Self Care Activities - St…" at bounding box center [1072, 327] width 158 height 40
click at [1135, 326] on select "Select rate $90.04 - Public Holiday - Assistance with Self Care Activities - St…" at bounding box center [1072, 327] width 158 height 40
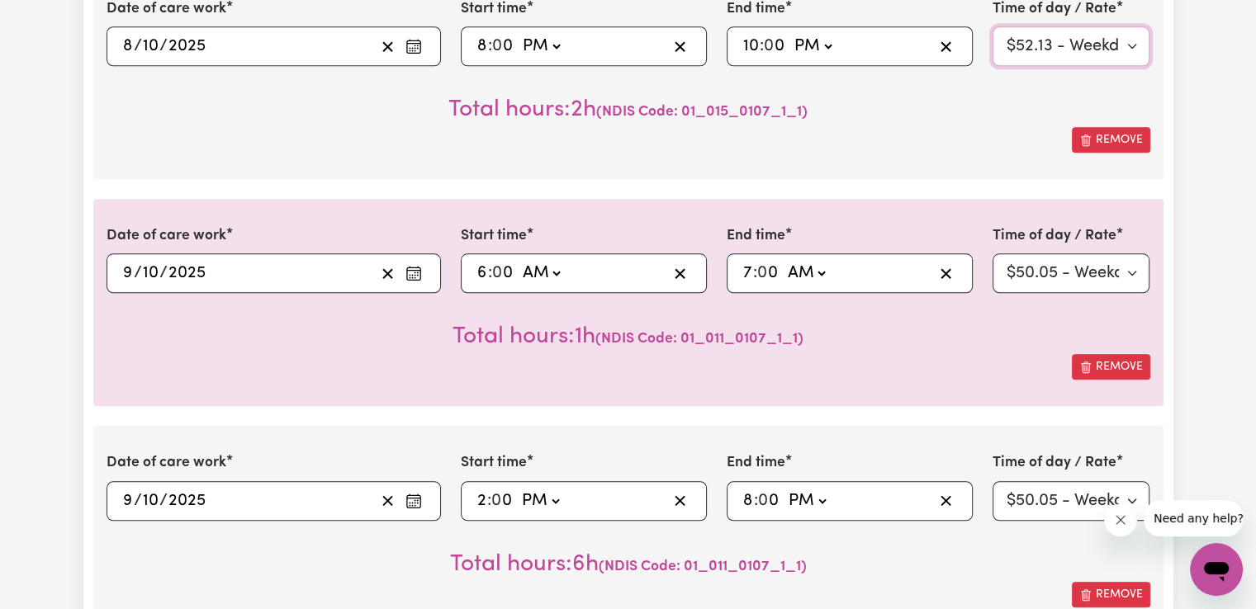
scroll to position [1711, 0]
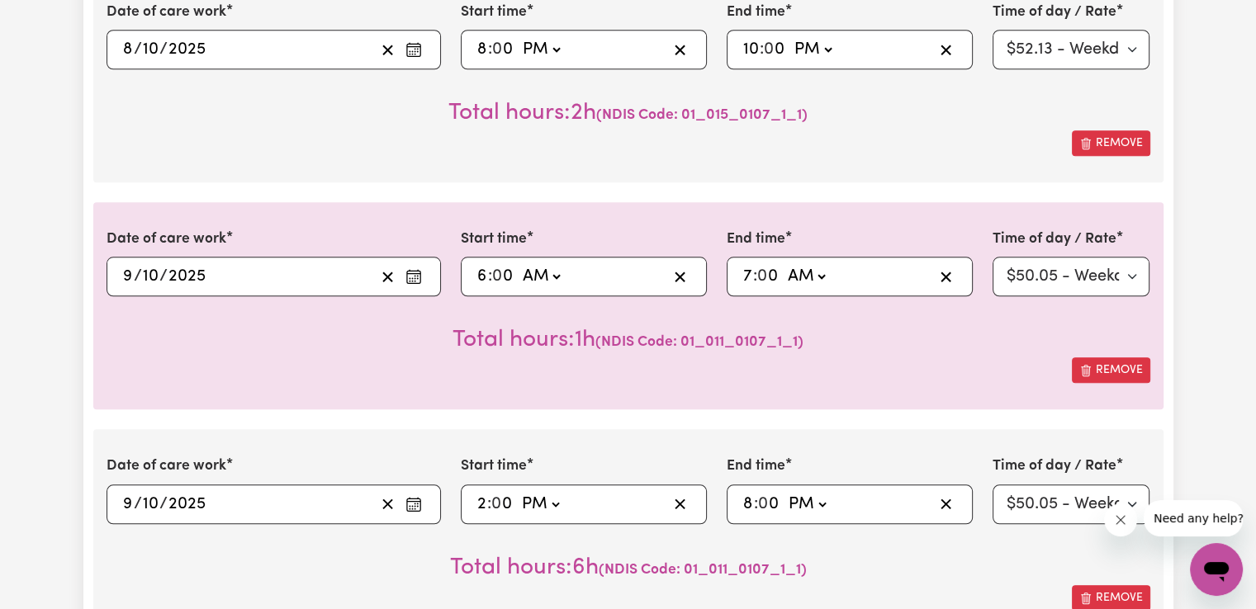
click at [411, 274] on icon "Enter the date of care work" at bounding box center [413, 274] width 13 height 0
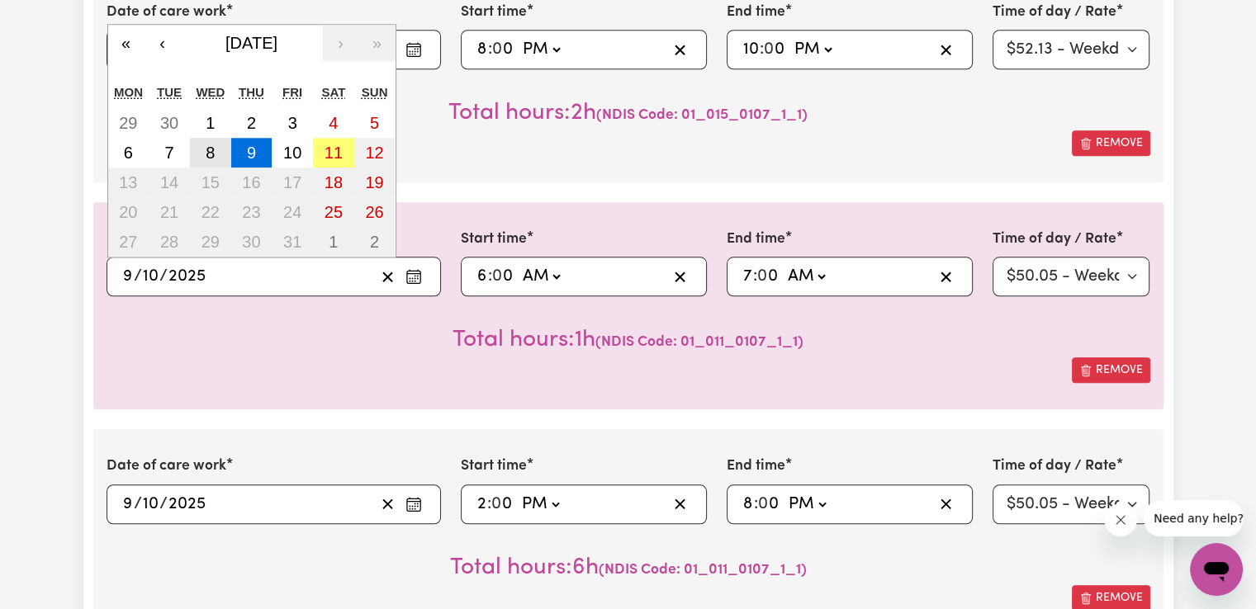
click at [209, 159] on button "8" at bounding box center [210, 153] width 41 height 30
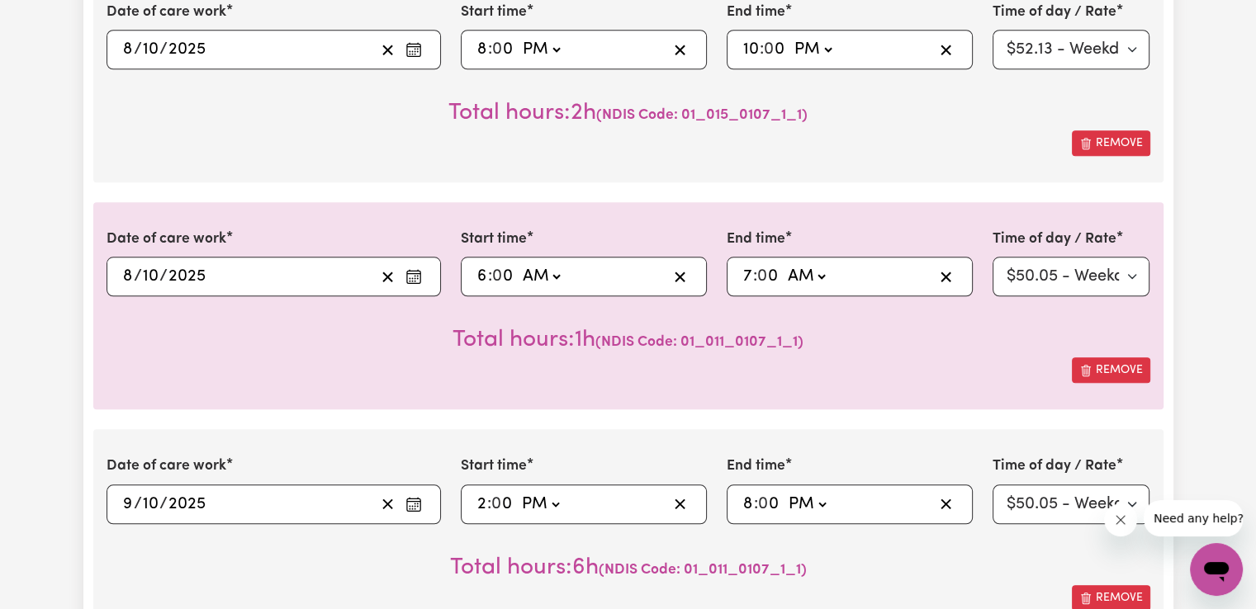
click at [479, 272] on input "6" at bounding box center [482, 276] width 12 height 25
click at [548, 277] on select "AM PM" at bounding box center [546, 276] width 45 height 25
click at [524, 264] on select "AM PM" at bounding box center [546, 276] width 45 height 25
click at [746, 277] on input "7" at bounding box center [747, 276] width 11 height 25
click at [1035, 270] on select "Select rate $90.04 - Public Holiday - Assistance with Self Care Activities - St…" at bounding box center [1072, 277] width 158 height 40
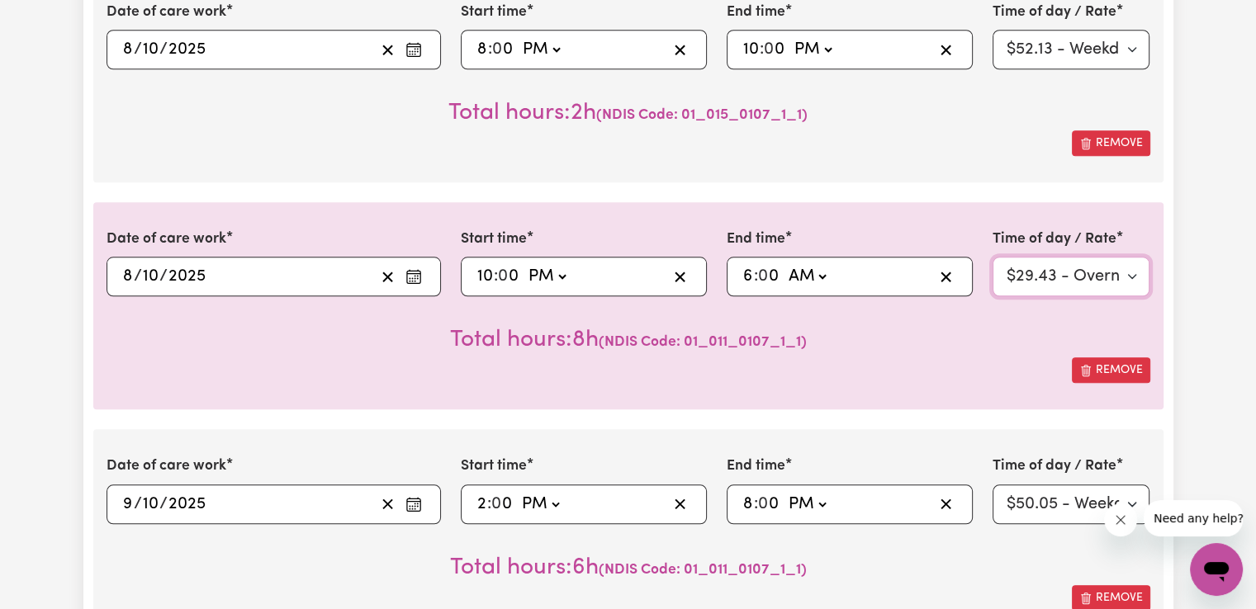
click at [993, 257] on select "Select rate $90.04 - Public Holiday - Assistance with Self Care Activities - St…" at bounding box center [1072, 277] width 158 height 40
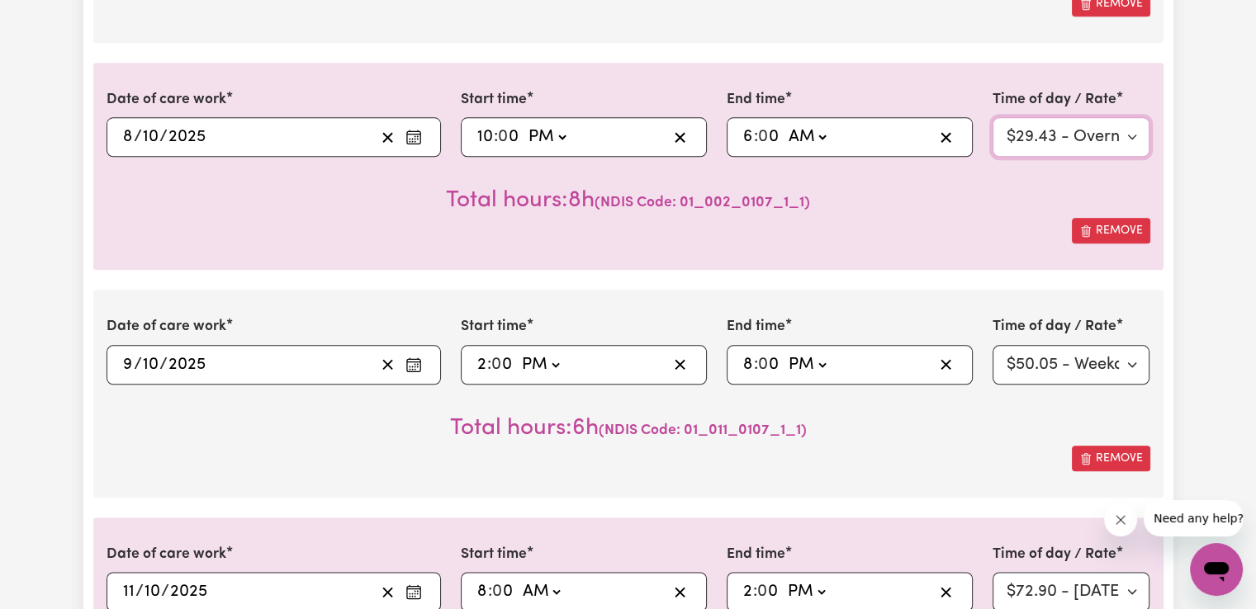
scroll to position [1876, 0]
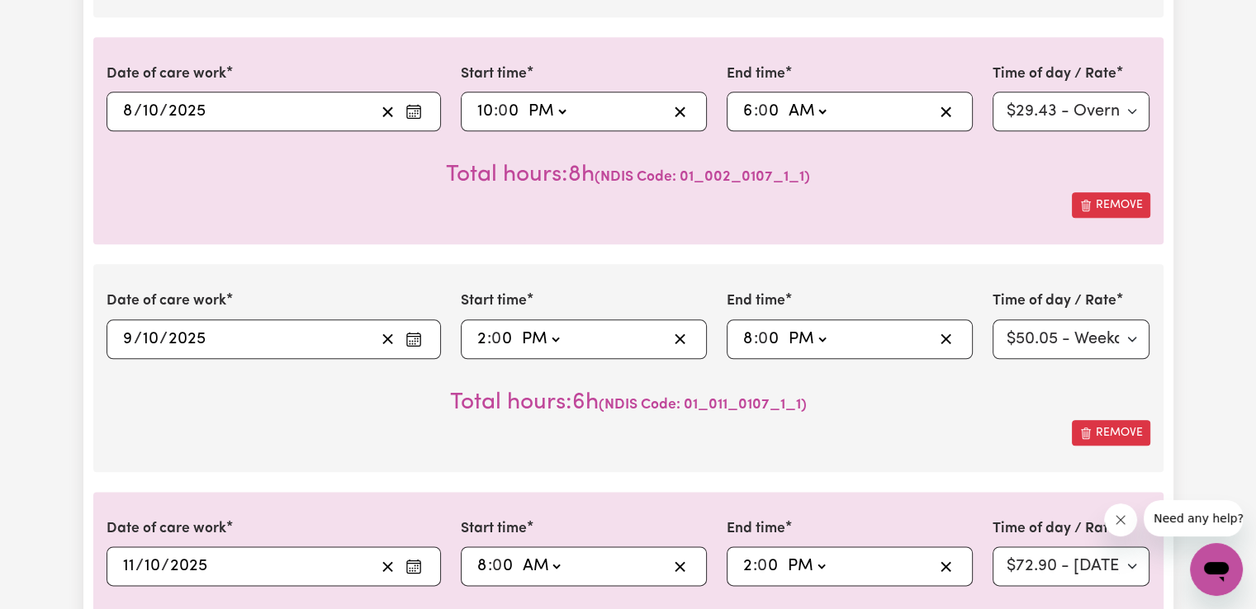
click at [482, 341] on input "2" at bounding box center [481, 339] width 11 height 25
click at [552, 343] on select "AM PM" at bounding box center [541, 339] width 45 height 25
click at [519, 327] on select "AM PM" at bounding box center [541, 339] width 45 height 25
click at [742, 341] on input "8" at bounding box center [748, 339] width 12 height 25
click at [803, 339] on select "AM PM" at bounding box center [806, 339] width 45 height 25
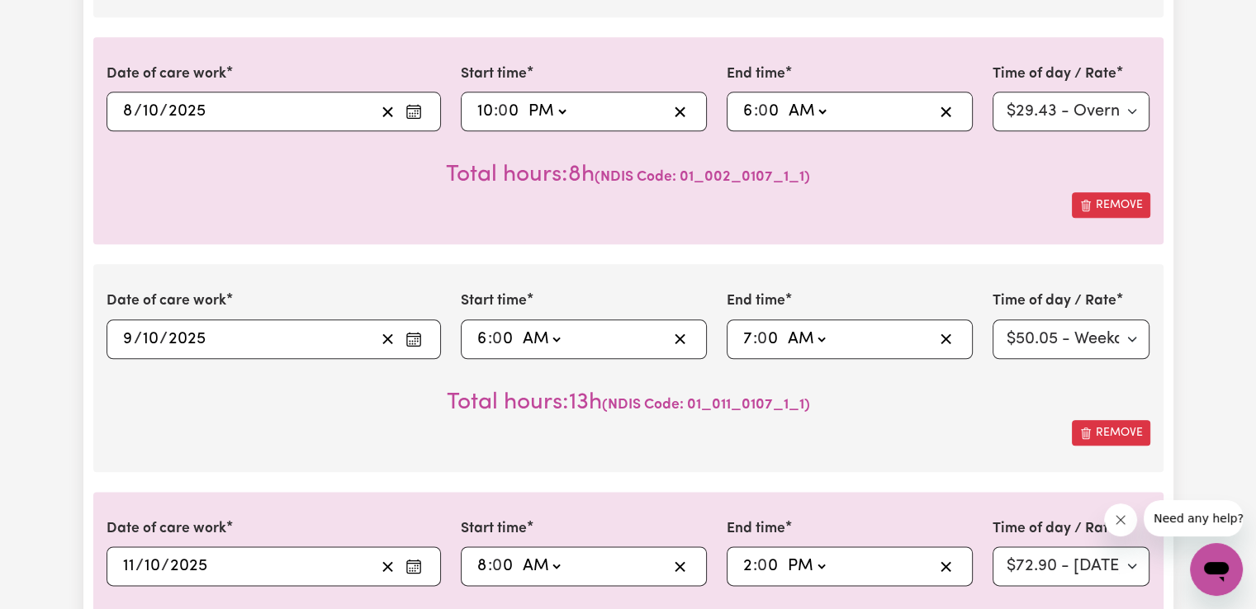
click at [784, 327] on select "AM PM" at bounding box center [806, 339] width 45 height 25
click at [1044, 339] on select "Select rate $50.05 - Weekday Daytime - Assistance with Self Care Activities - S…" at bounding box center [1072, 340] width 158 height 40
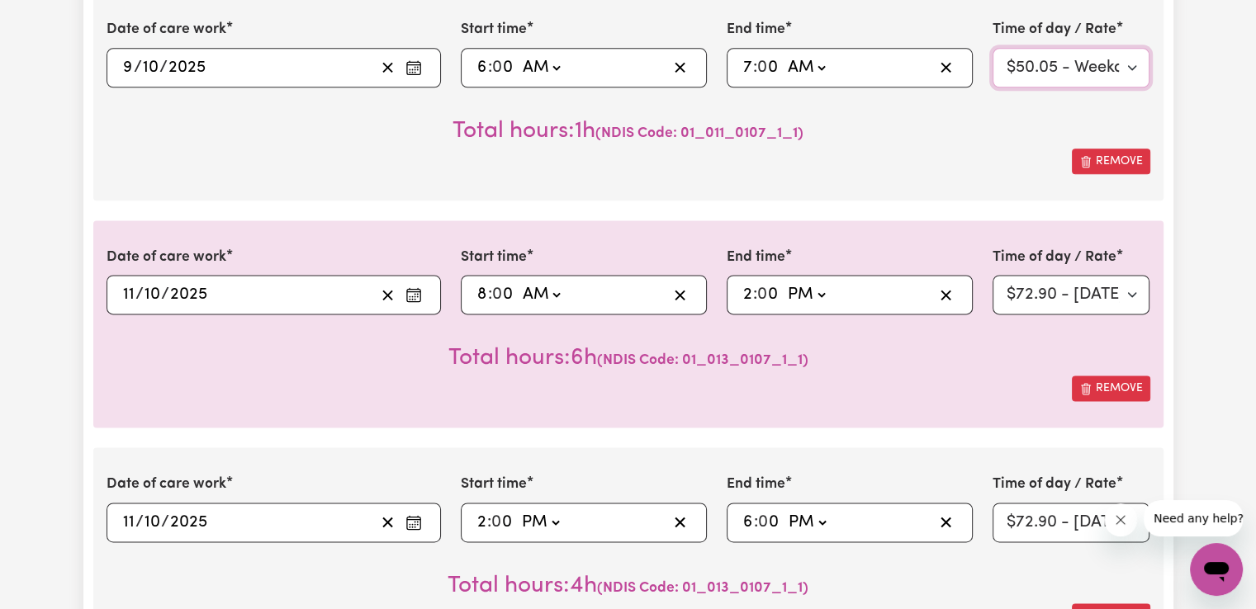
scroll to position [2160, 0]
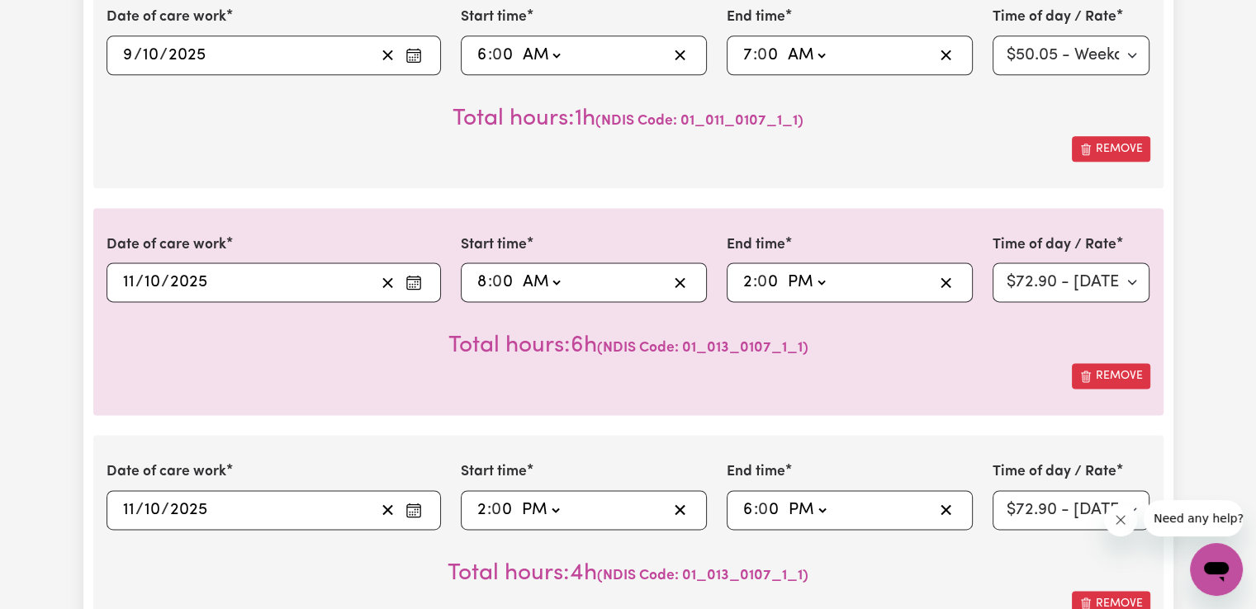
click at [411, 280] on icon "Enter the date of care work" at bounding box center [413, 282] width 17 height 17
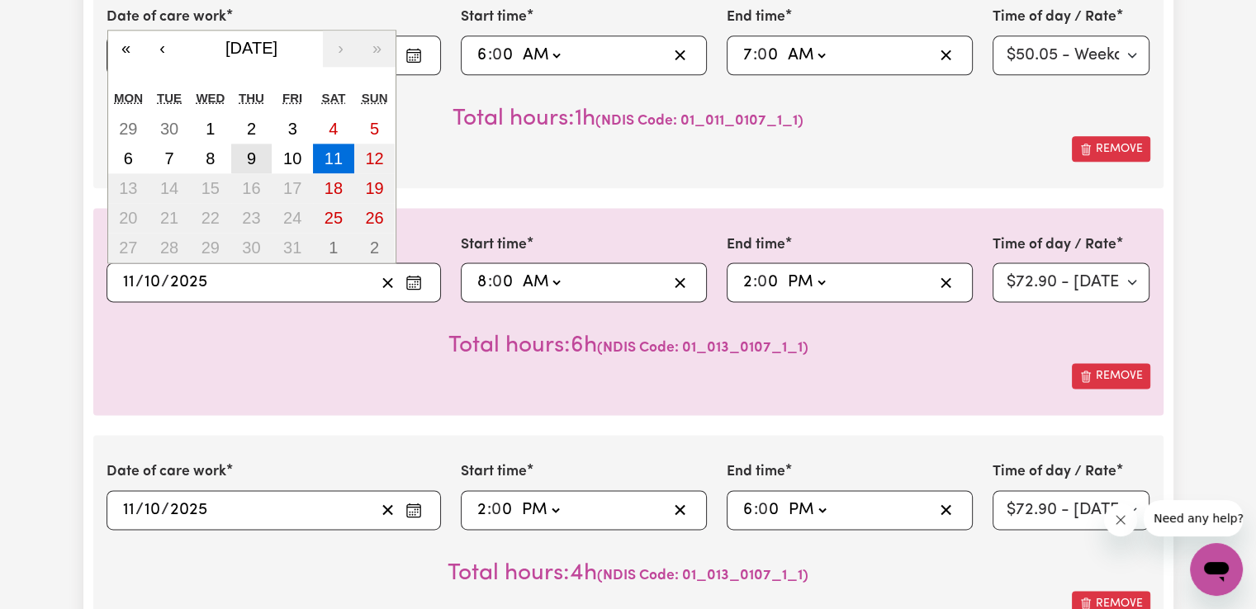
click at [245, 153] on button "9" at bounding box center [251, 159] width 41 height 30
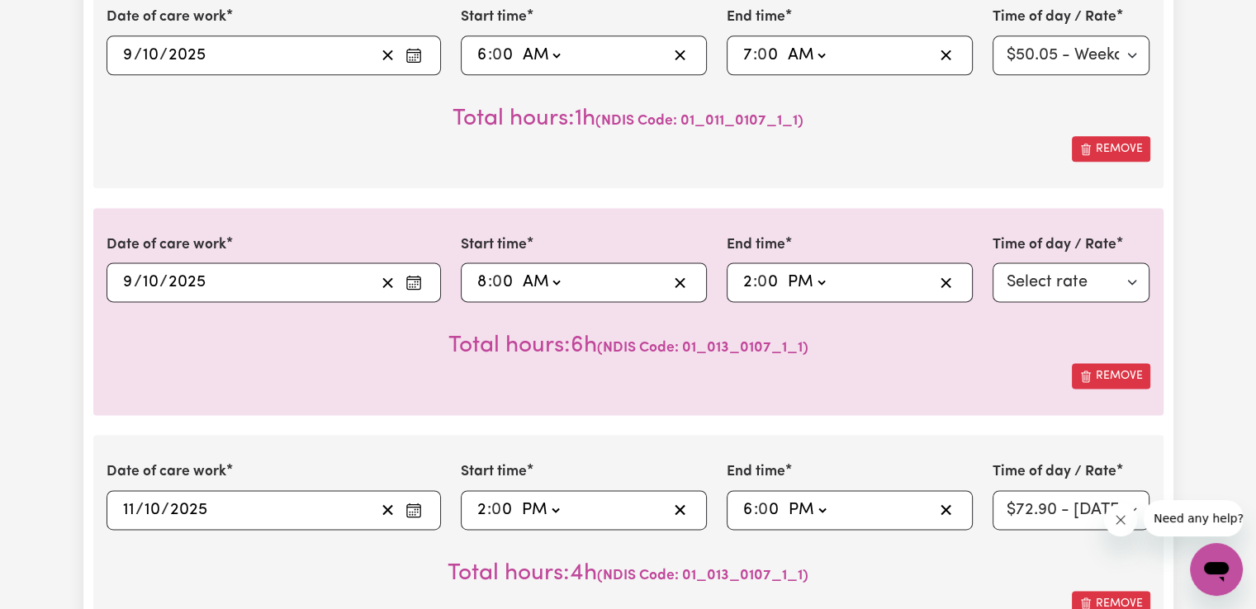
click at [483, 279] on input "8" at bounding box center [482, 282] width 12 height 25
click at [546, 277] on select "AM PM" at bounding box center [540, 282] width 45 height 25
click at [518, 270] on select "AM PM" at bounding box center [540, 282] width 45 height 25
click at [750, 283] on input "2" at bounding box center [747, 282] width 11 height 25
click at [1073, 282] on select "Select rate $50.05 - Weekday Daytime - Assistance with Self Care Activities - S…" at bounding box center [1072, 283] width 158 height 40
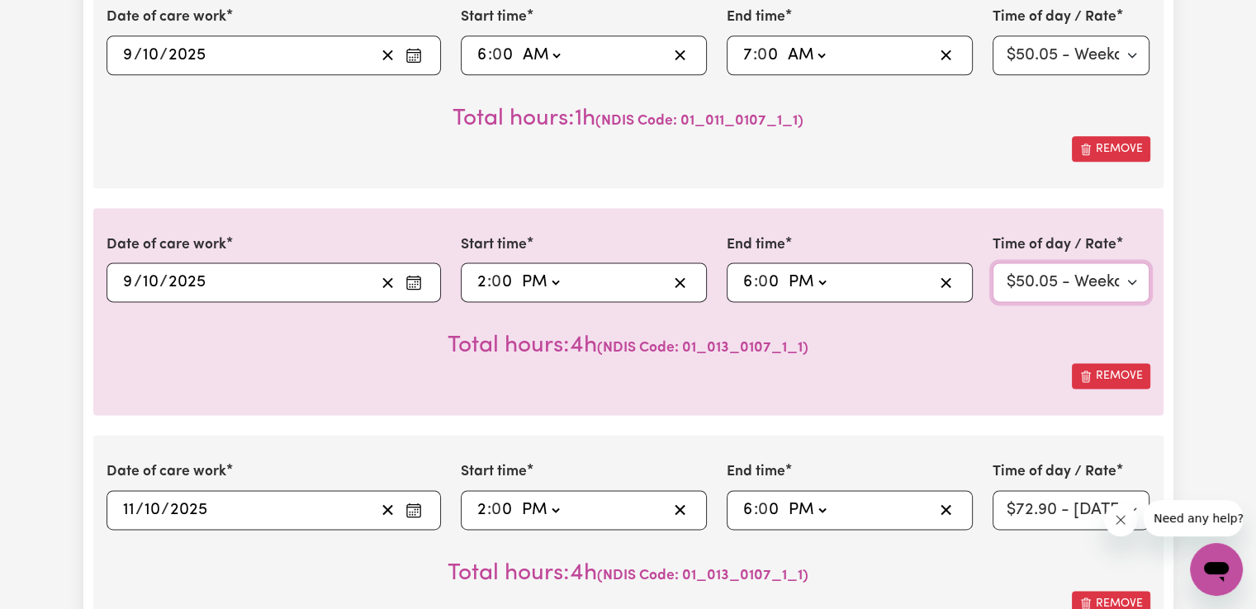
click at [993, 263] on select "Select rate $50.05 - Weekday Daytime - Assistance with Self Care Activities - S…" at bounding box center [1072, 283] width 158 height 40
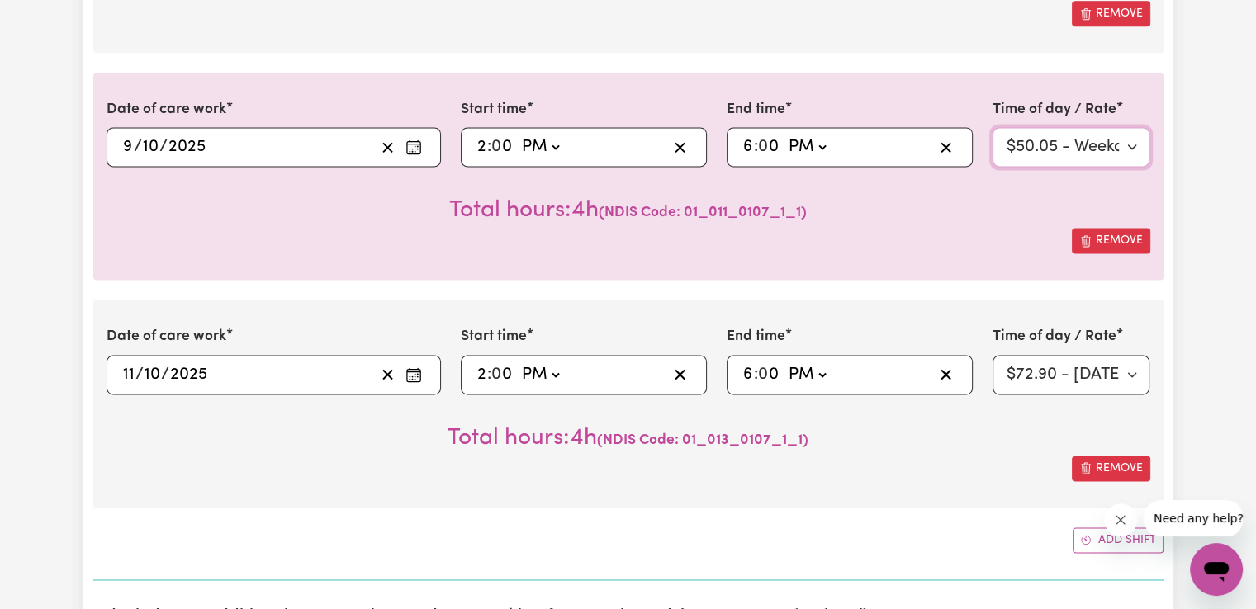
scroll to position [2297, 0]
click at [415, 372] on circle "Enter the date of care work" at bounding box center [415, 373] width 2 height 2
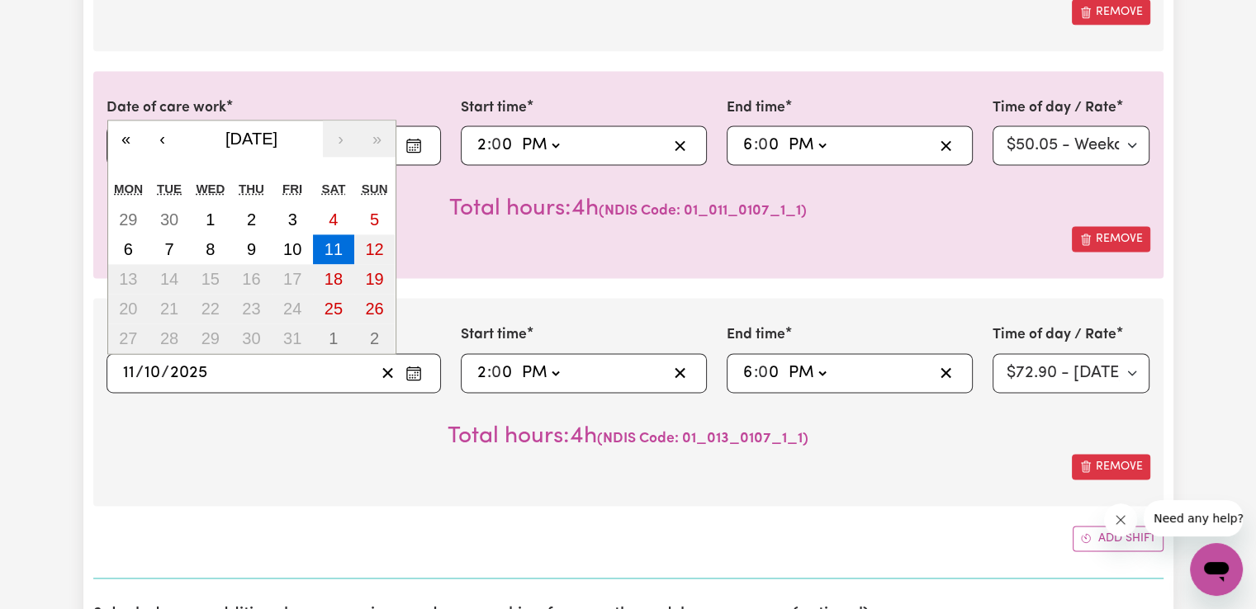
click at [369, 454] on div "Remove" at bounding box center [629, 467] width 1044 height 26
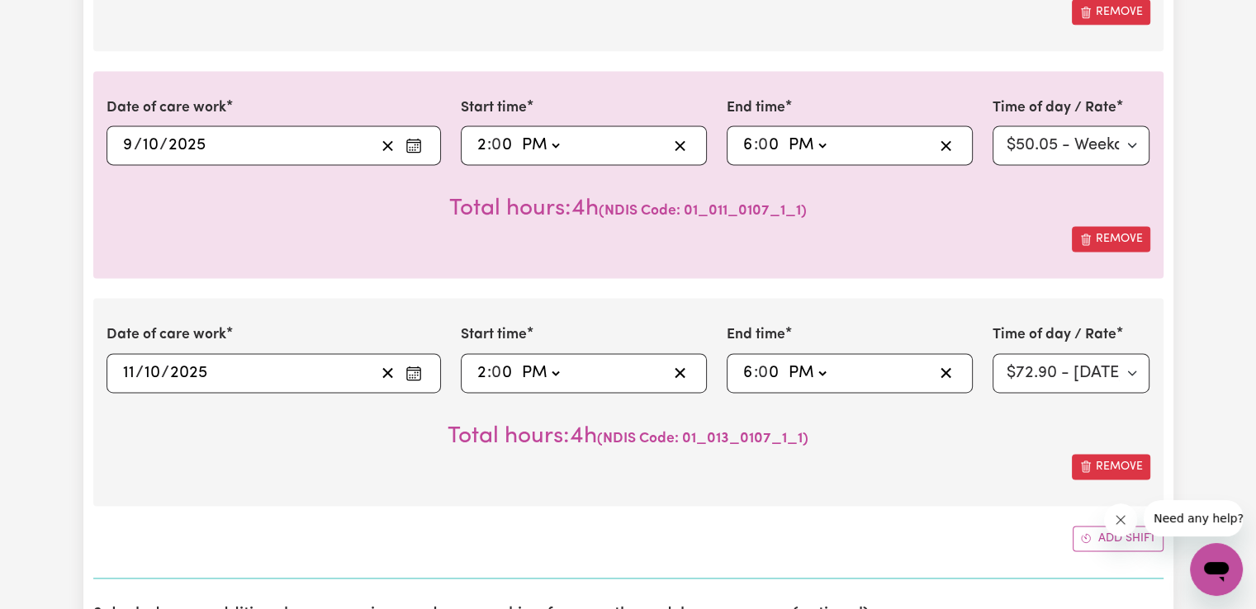
click at [476, 372] on input "2" at bounding box center [481, 373] width 11 height 25
click at [548, 367] on select "AM PM" at bounding box center [541, 373] width 45 height 25
click at [519, 361] on select "AM PM" at bounding box center [541, 373] width 45 height 25
click at [750, 371] on input "6" at bounding box center [748, 373] width 12 height 25
click at [878, 430] on div "Total hours: 34h ( NDIS Code: 01_013_0107_1_1 )" at bounding box center [629, 423] width 1044 height 61
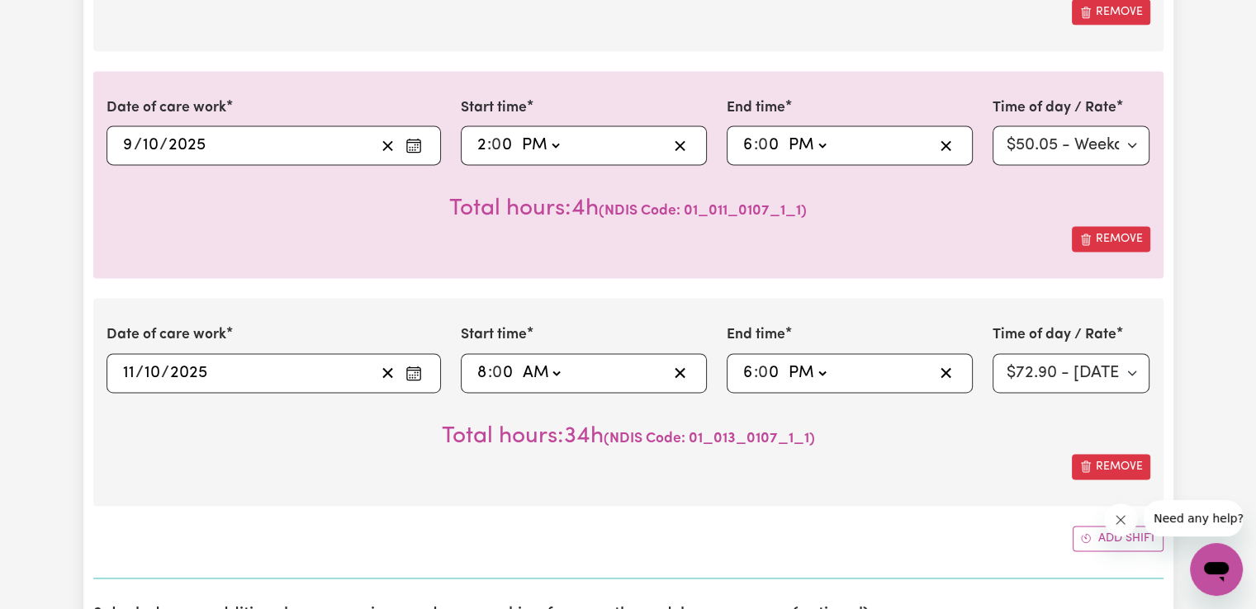
click at [750, 373] on input "6" at bounding box center [748, 373] width 12 height 25
click at [1017, 364] on select "Select rate $72.90 - [DATE] - Assistance with Self Care Activities - Standard L…" at bounding box center [1072, 373] width 158 height 40
click at [1084, 533] on icon "Add another shift" at bounding box center [1086, 539] width 12 height 12
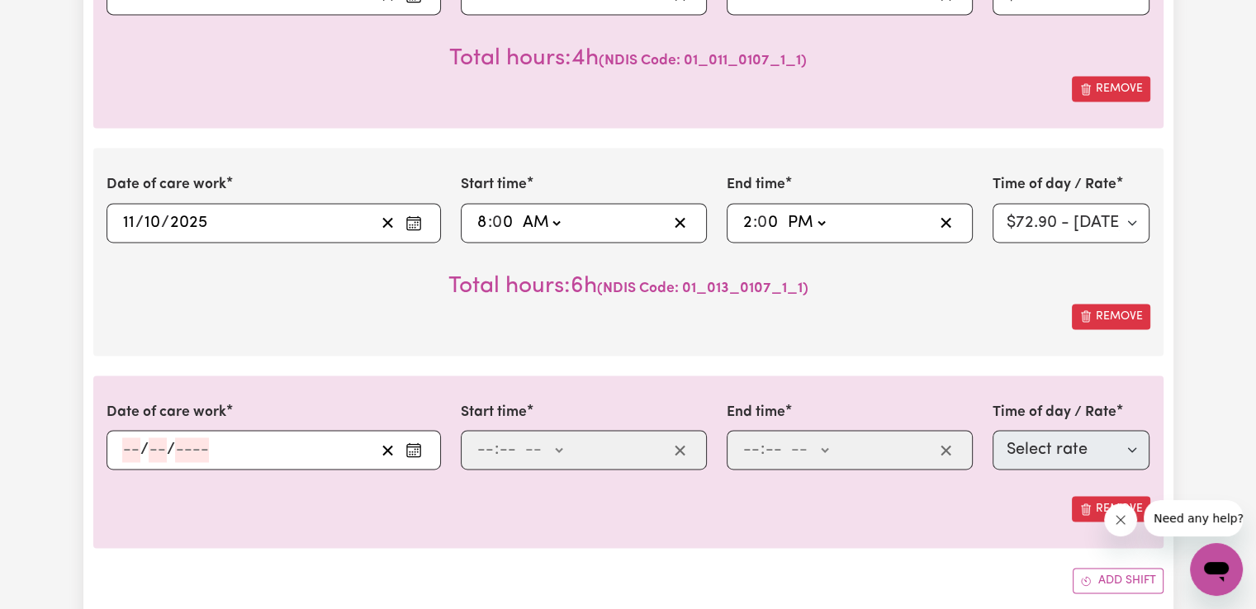
scroll to position [2462, 0]
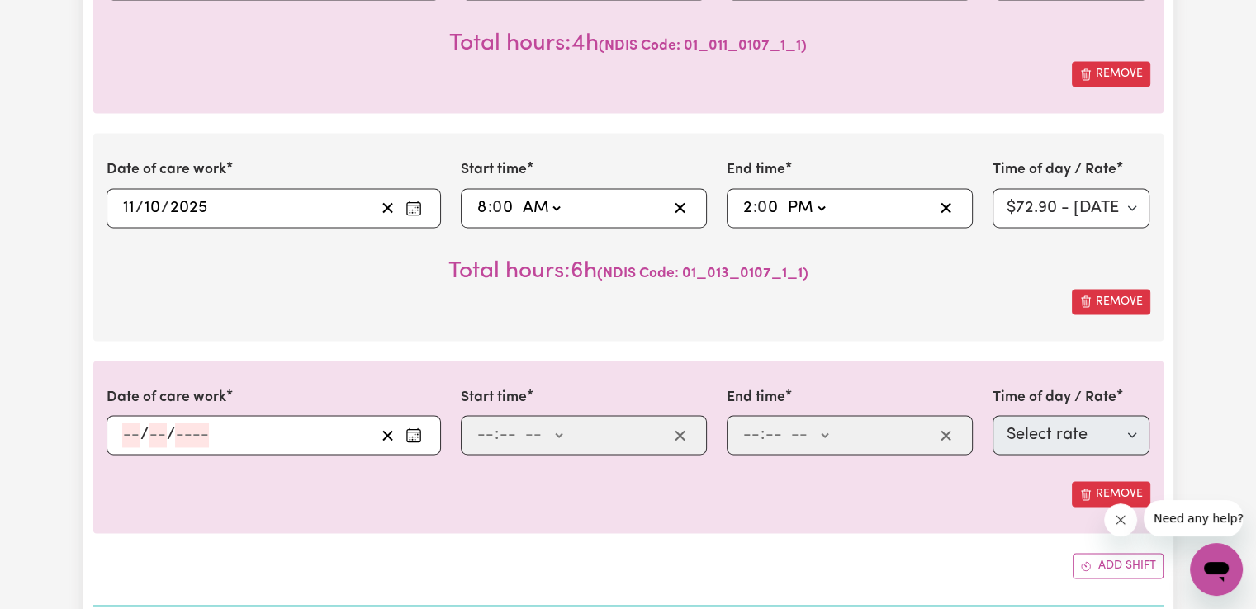
click at [417, 433] on circle "Enter the date of care work" at bounding box center [418, 434] width 2 height 2
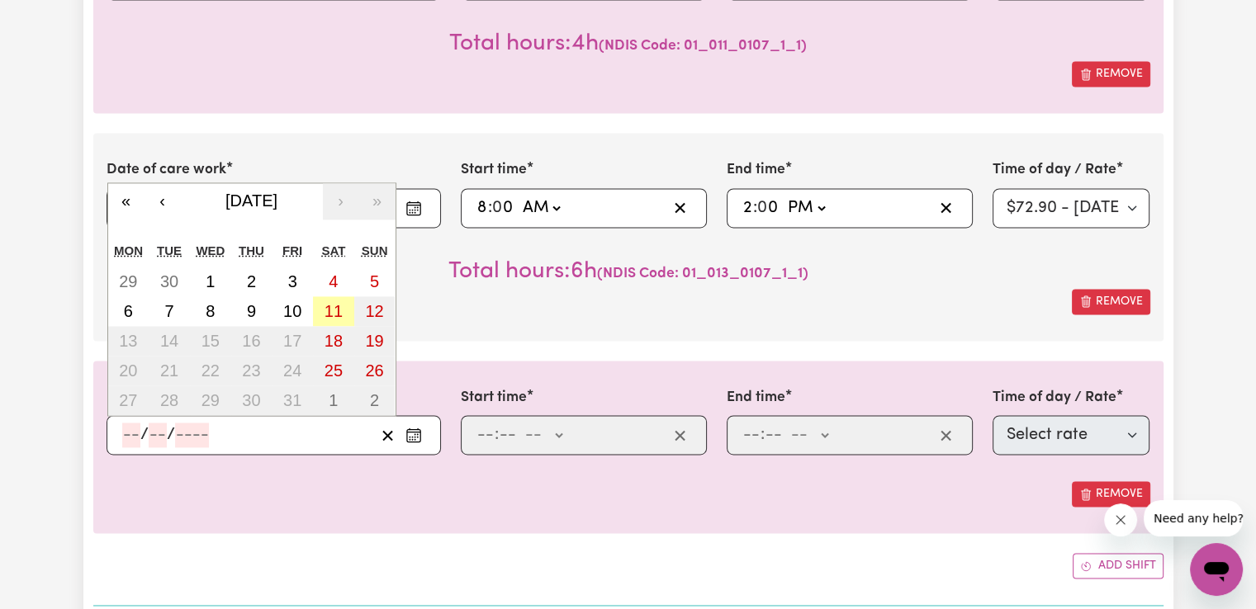
click at [331, 309] on abbr "11" at bounding box center [334, 311] width 18 height 18
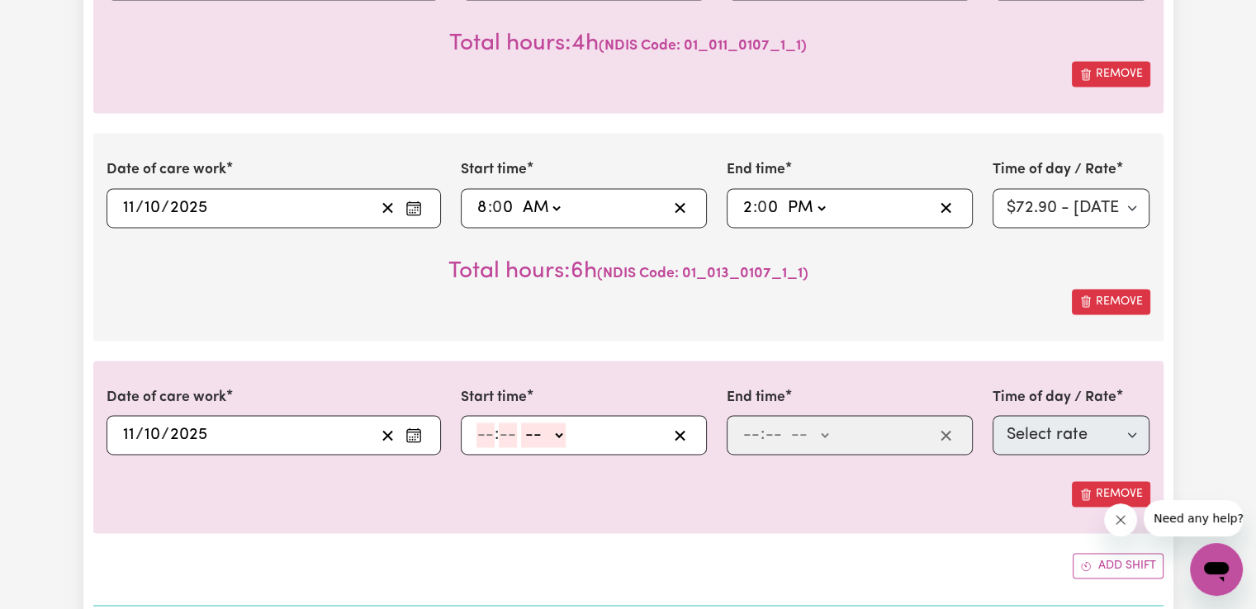
click at [486, 433] on input "number" at bounding box center [485, 435] width 18 height 25
click at [538, 431] on select "-- AM PM" at bounding box center [540, 435] width 45 height 25
click at [518, 423] on select "-- AM PM" at bounding box center [540, 435] width 45 height 25
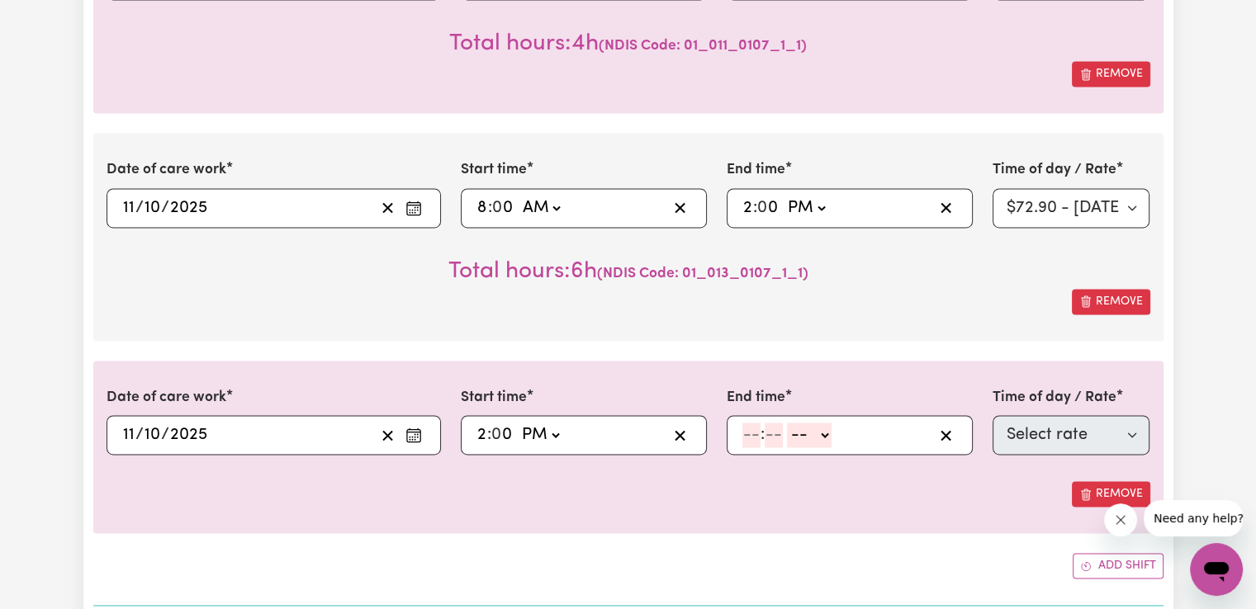
click at [749, 433] on input "number" at bounding box center [751, 435] width 18 height 25
click at [789, 433] on select "-- AM PM" at bounding box center [806, 435] width 45 height 25
click at [784, 423] on select "-- AM PM" at bounding box center [806, 435] width 45 height 25
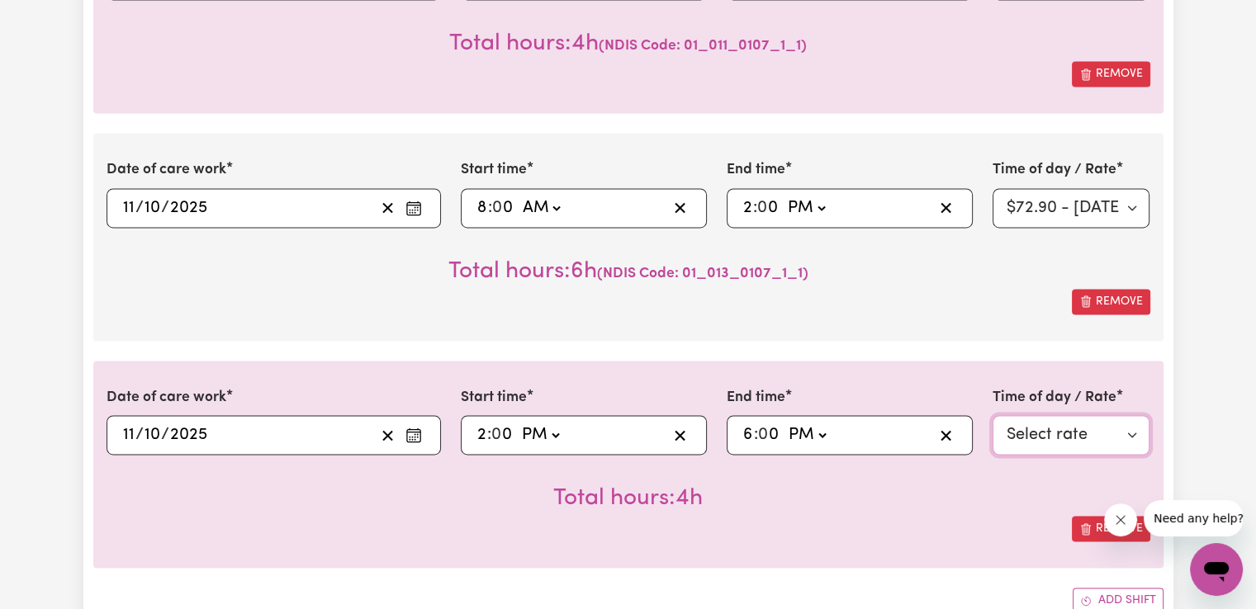
click at [1030, 423] on select "Select rate $72.90 - [DATE] - Assistance with Self Care Activities - Standard L…" at bounding box center [1072, 435] width 158 height 40
click at [993, 415] on select "Select rate $72.90 - [DATE] - Assistance with Self Care Activities - Standard L…" at bounding box center [1072, 435] width 158 height 40
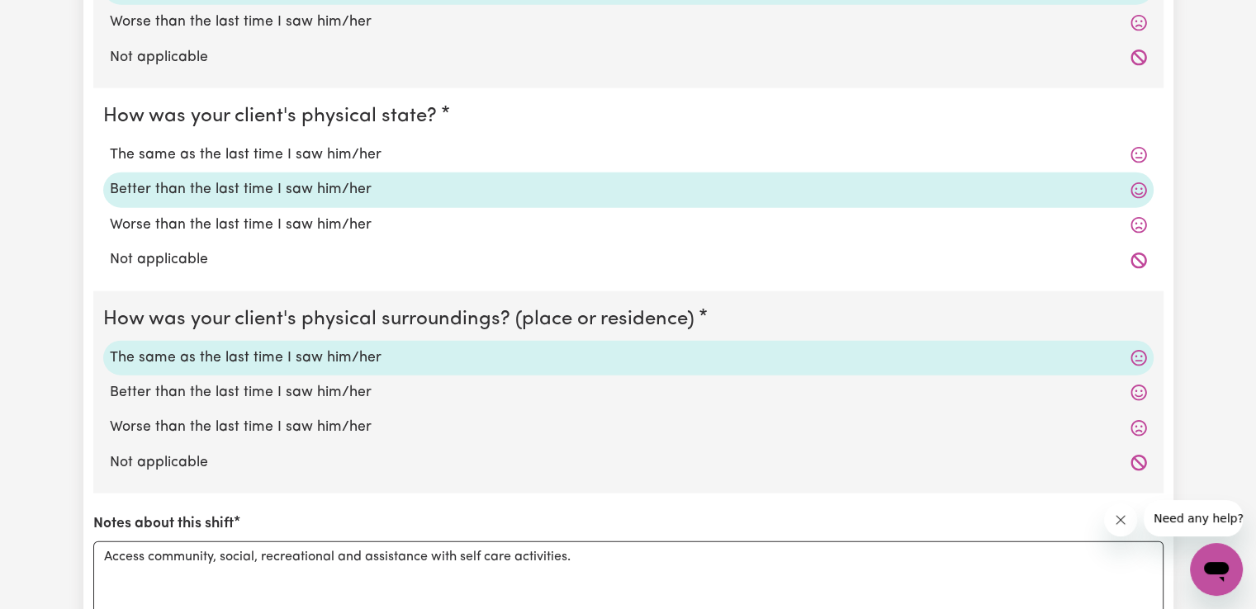
scroll to position [3996, 0]
click at [244, 153] on label "The same as the last time I saw him/her" at bounding box center [628, 156] width 1037 height 21
click at [110, 146] on input "The same as the last time I saw him/her" at bounding box center [109, 145] width 1 height 1
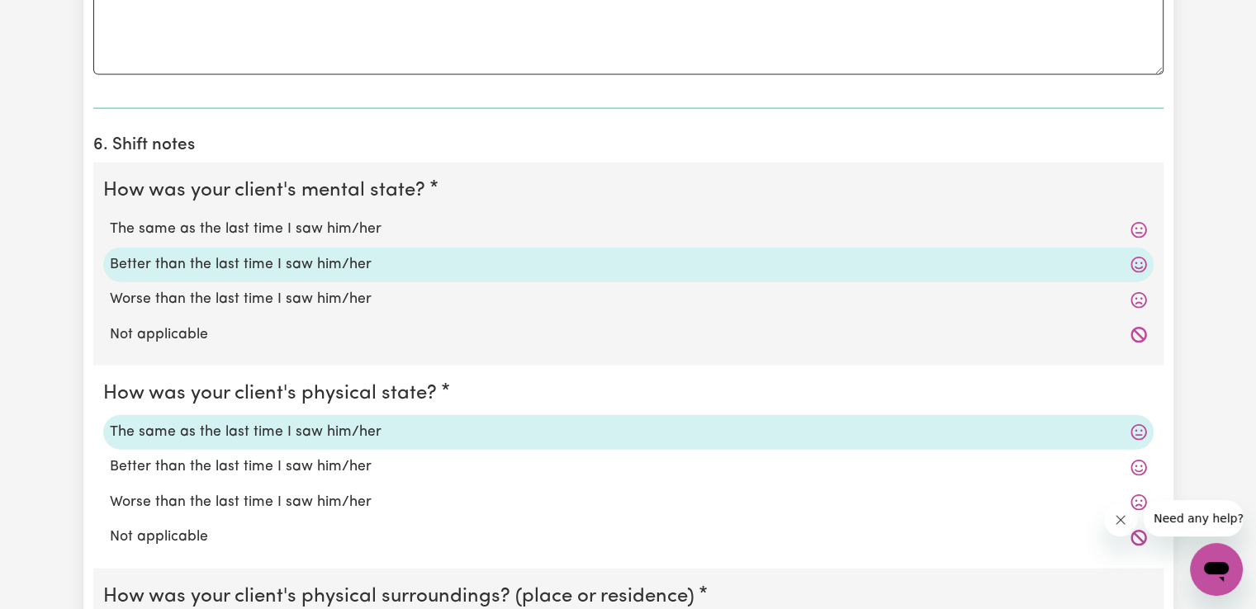
scroll to position [3712, 0]
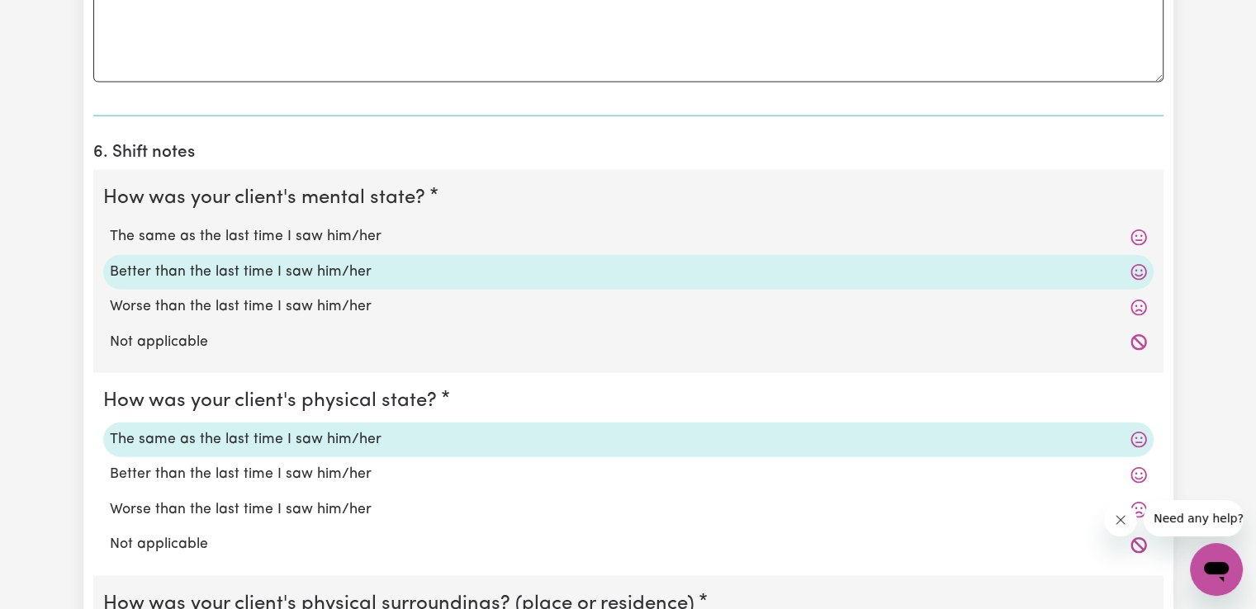
click at [241, 232] on label "The same as the last time I saw him/her" at bounding box center [628, 236] width 1037 height 21
click at [110, 226] on input "The same as the last time I saw him/her" at bounding box center [109, 225] width 1 height 1
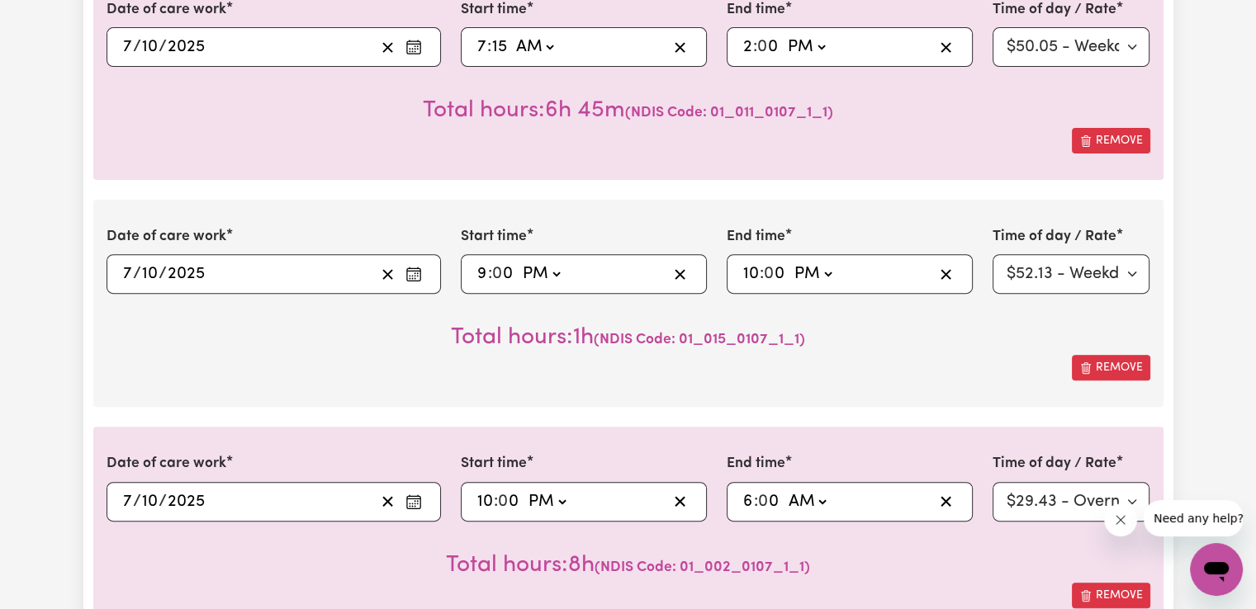
scroll to position [583, 0]
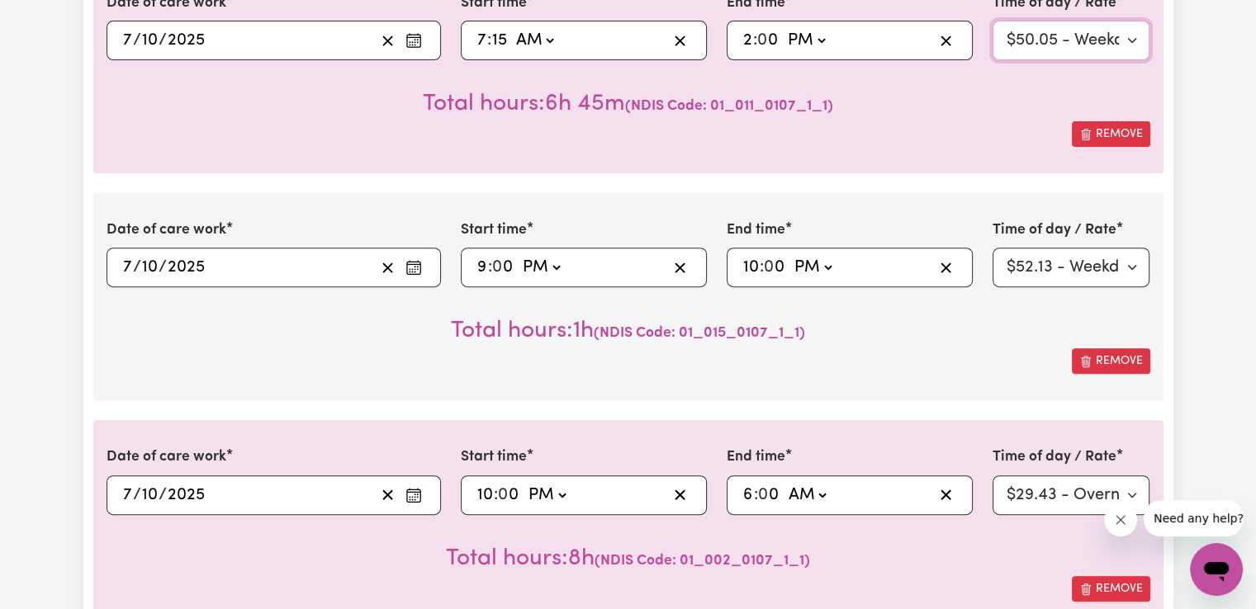
click at [1139, 39] on select "Select rate $50.05 - Weekday Daytime - Assistance with Self Care Activities - S…" at bounding box center [1072, 41] width 158 height 40
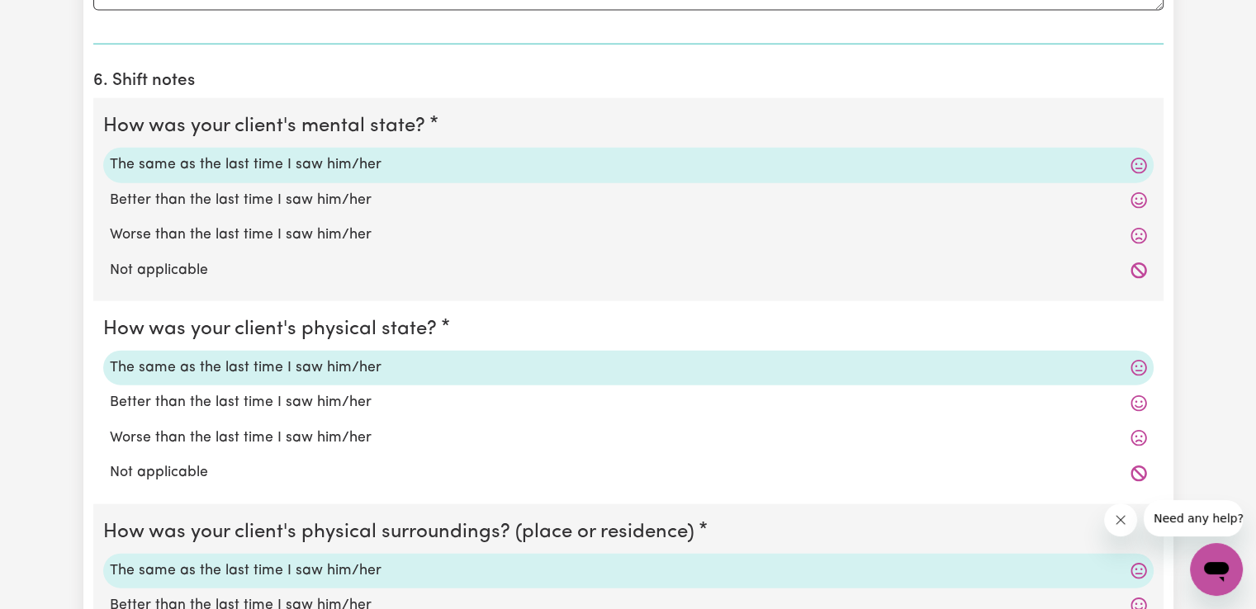
scroll to position [4588, 0]
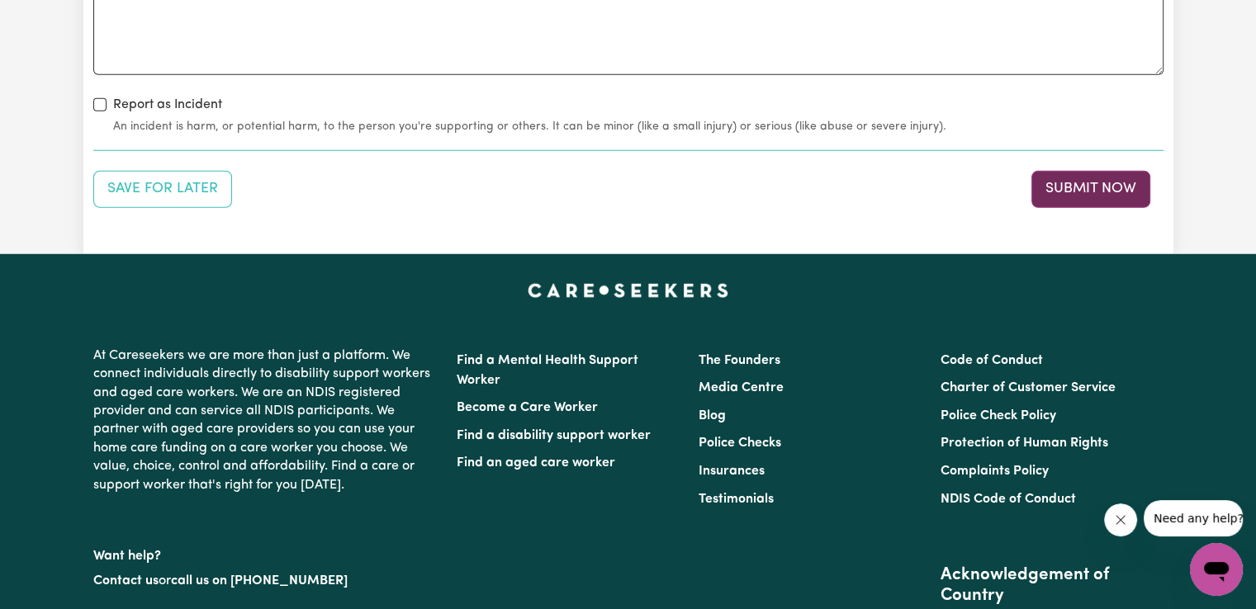
click at [1083, 182] on button "Submit Now" at bounding box center [1090, 189] width 119 height 36
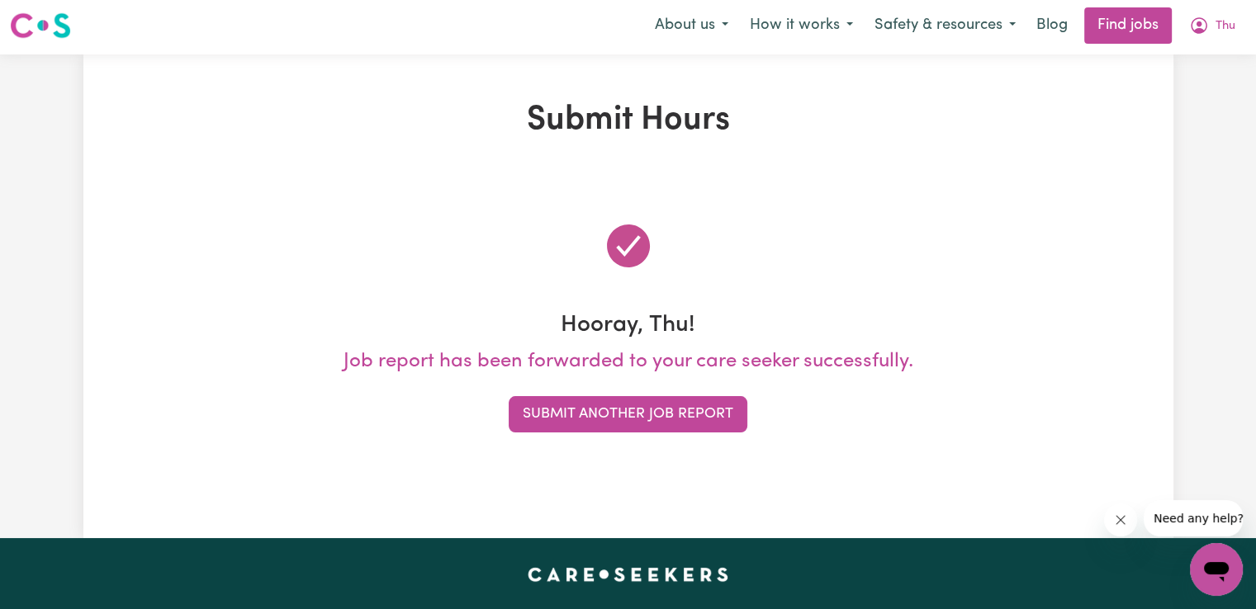
scroll to position [0, 0]
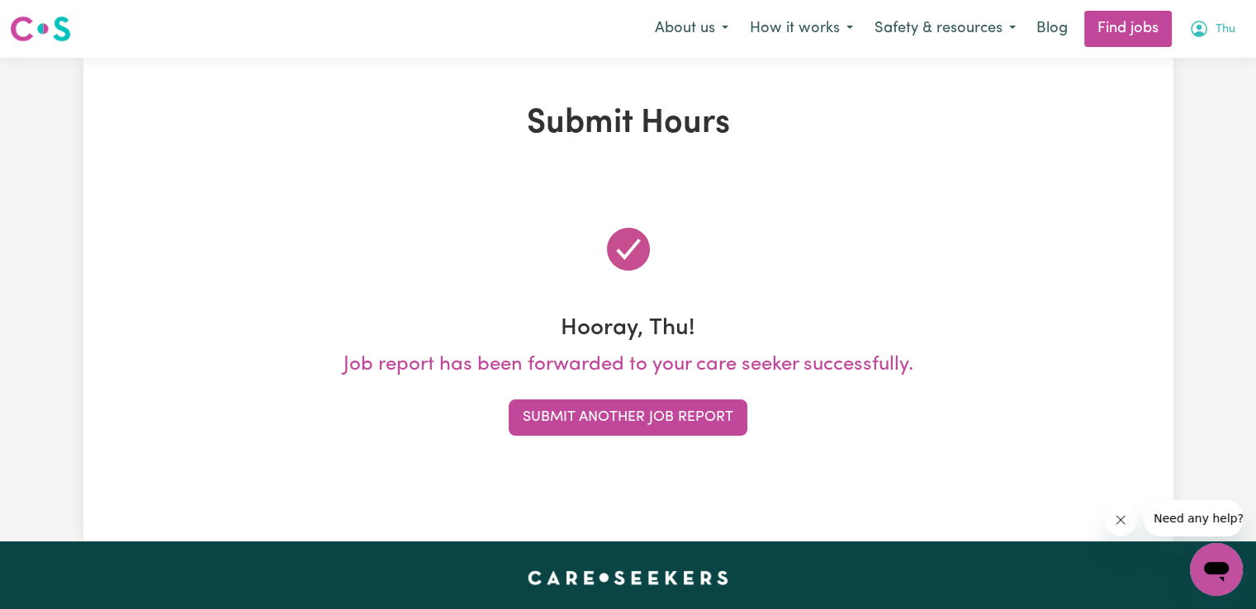
click at [1226, 27] on span "Thu" at bounding box center [1225, 30] width 20 height 18
click at [1163, 67] on link "My Account" at bounding box center [1180, 64] width 130 height 31
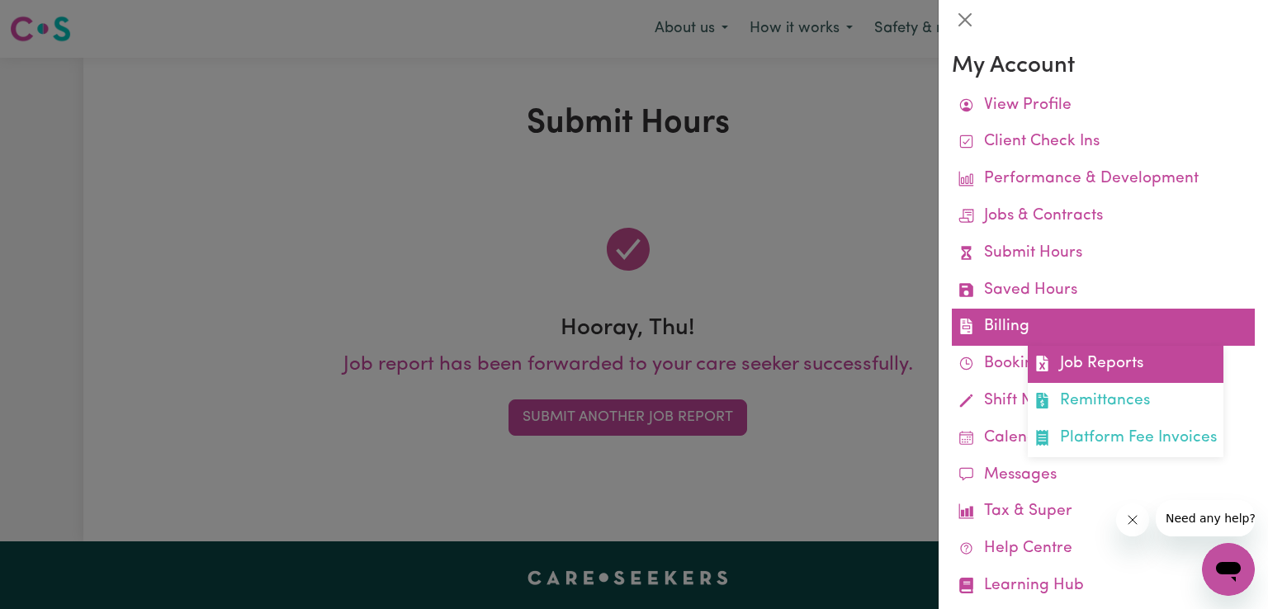
click at [1087, 366] on link "Job Reports" at bounding box center [1126, 364] width 196 height 37
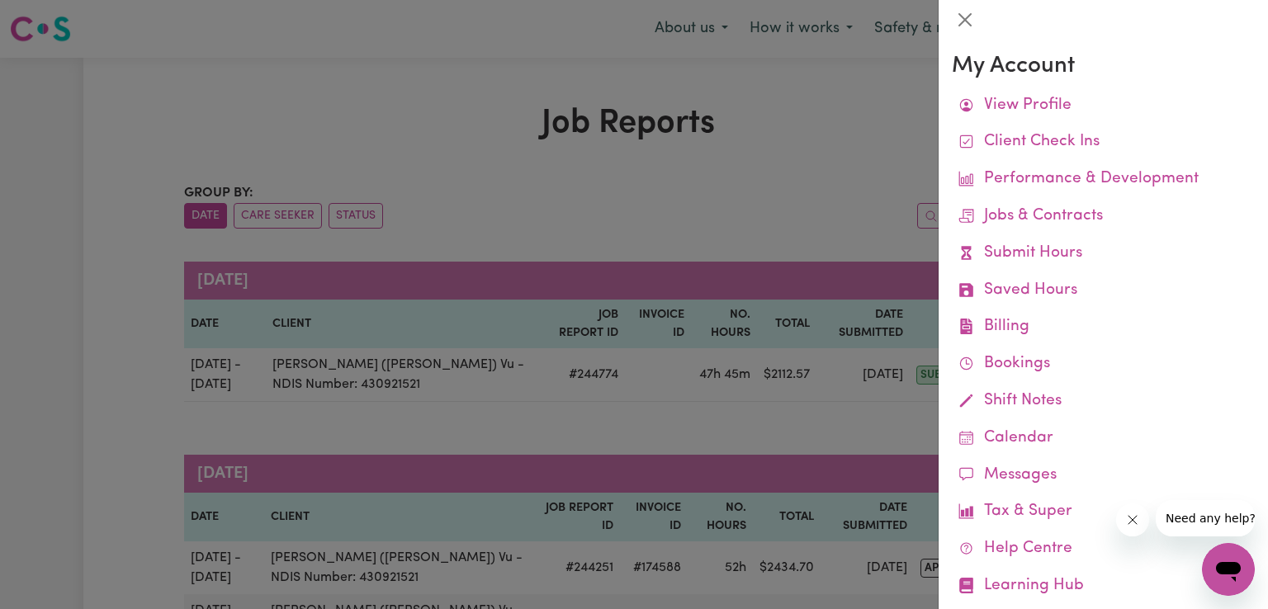
click at [621, 195] on div at bounding box center [634, 304] width 1268 height 609
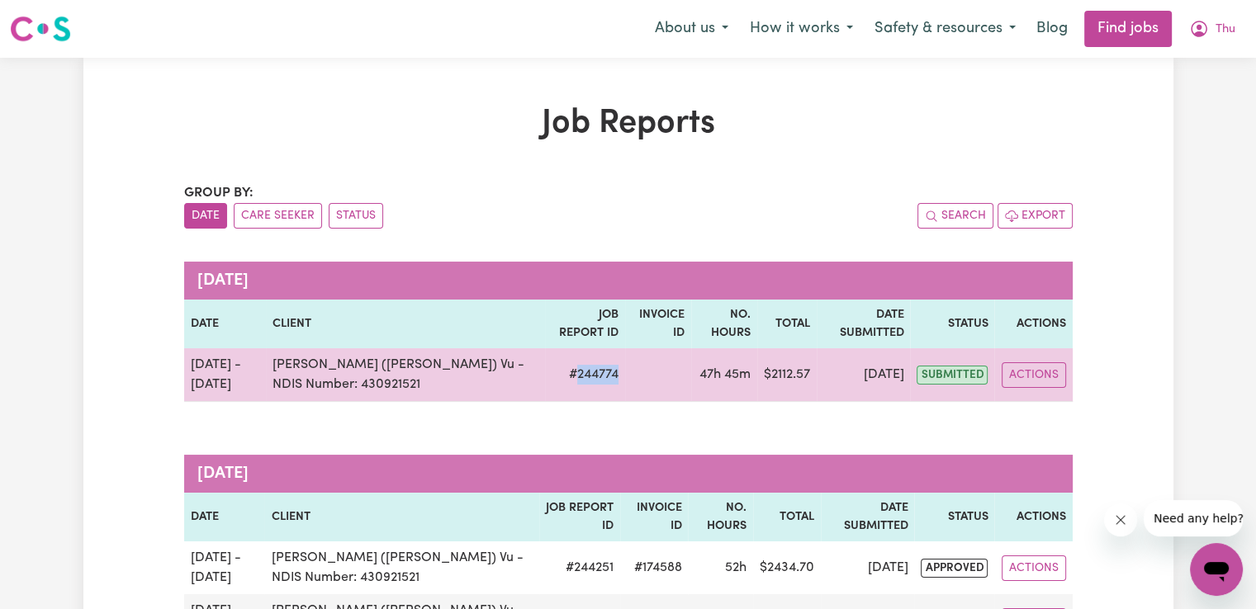
drag, startPoint x: 552, startPoint y: 374, endPoint x: 590, endPoint y: 374, distance: 38.0
click at [590, 374] on td "# 244774" at bounding box center [585, 375] width 80 height 54
copy td "244774"
drag, startPoint x: 760, startPoint y: 376, endPoint x: 798, endPoint y: 375, distance: 38.0
click at [798, 375] on td "$ 2112.57" at bounding box center [786, 375] width 59 height 54
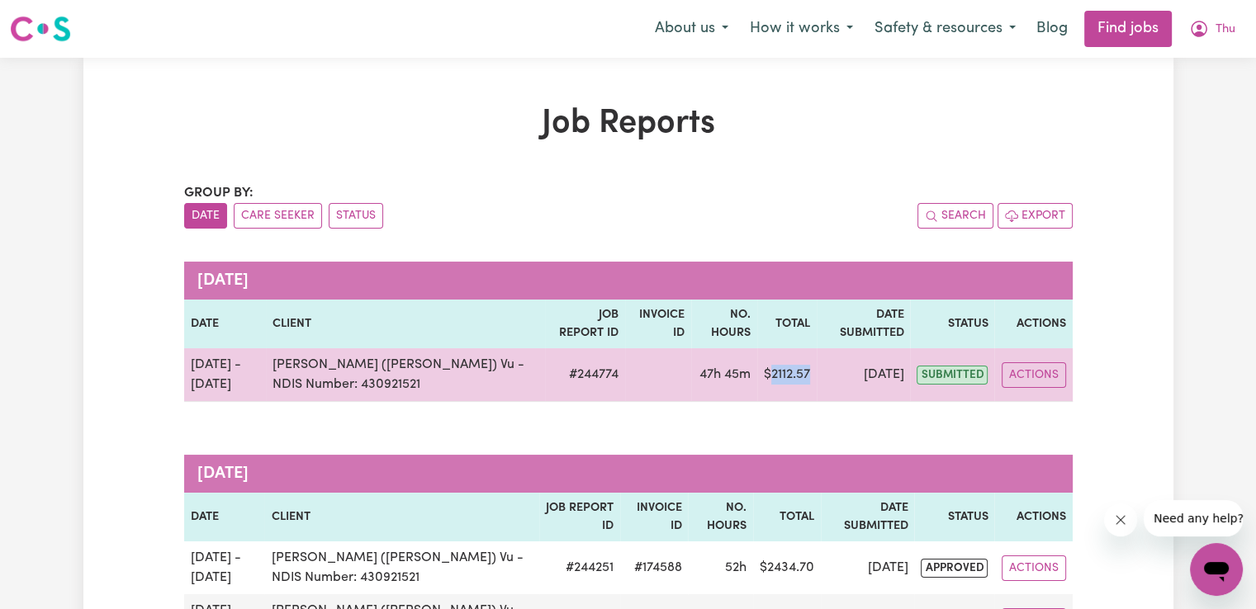
copy td "2112.57"
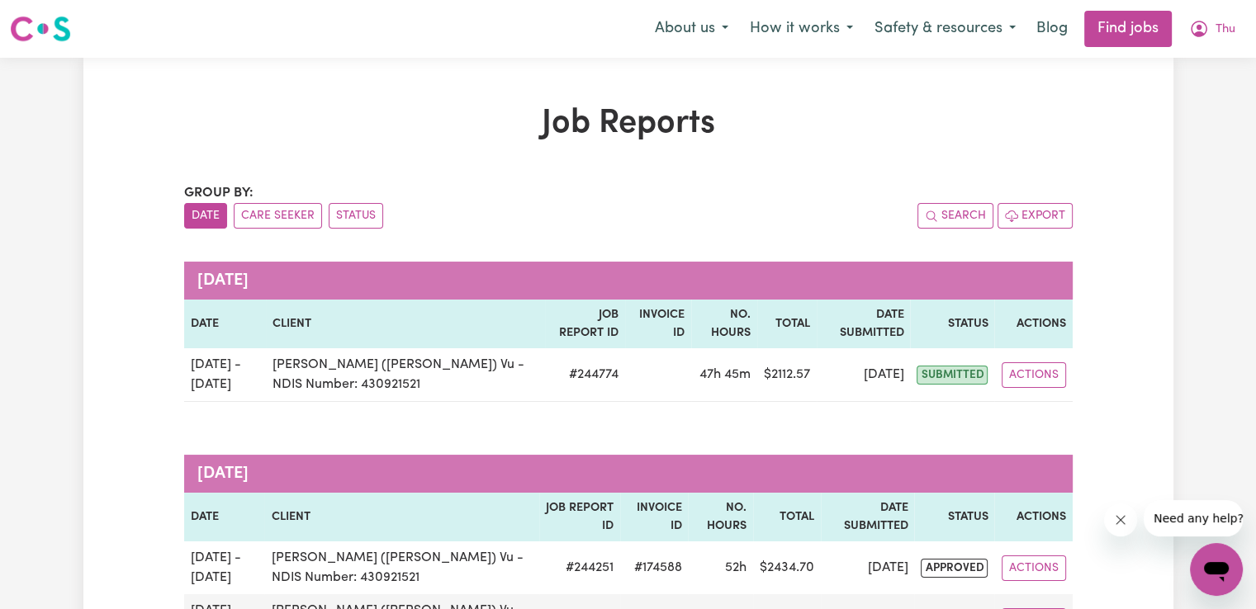
click at [1229, 30] on span "Thu" at bounding box center [1225, 30] width 20 height 18
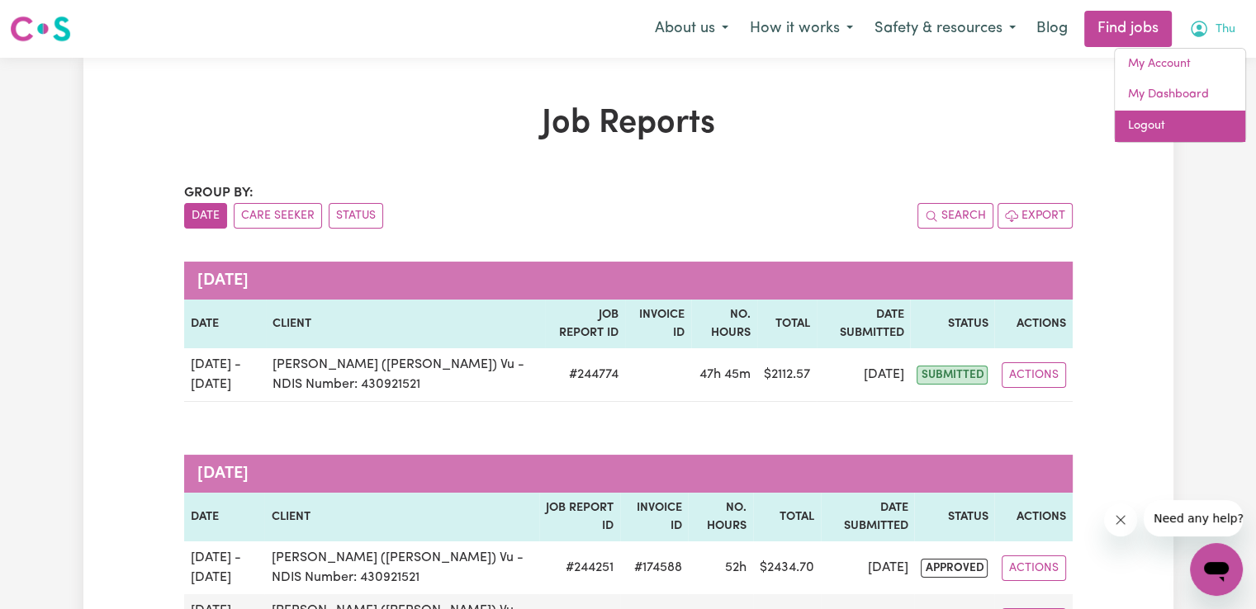
click at [1140, 126] on link "Logout" at bounding box center [1180, 126] width 130 height 31
